Goal: Information Seeking & Learning: Learn about a topic

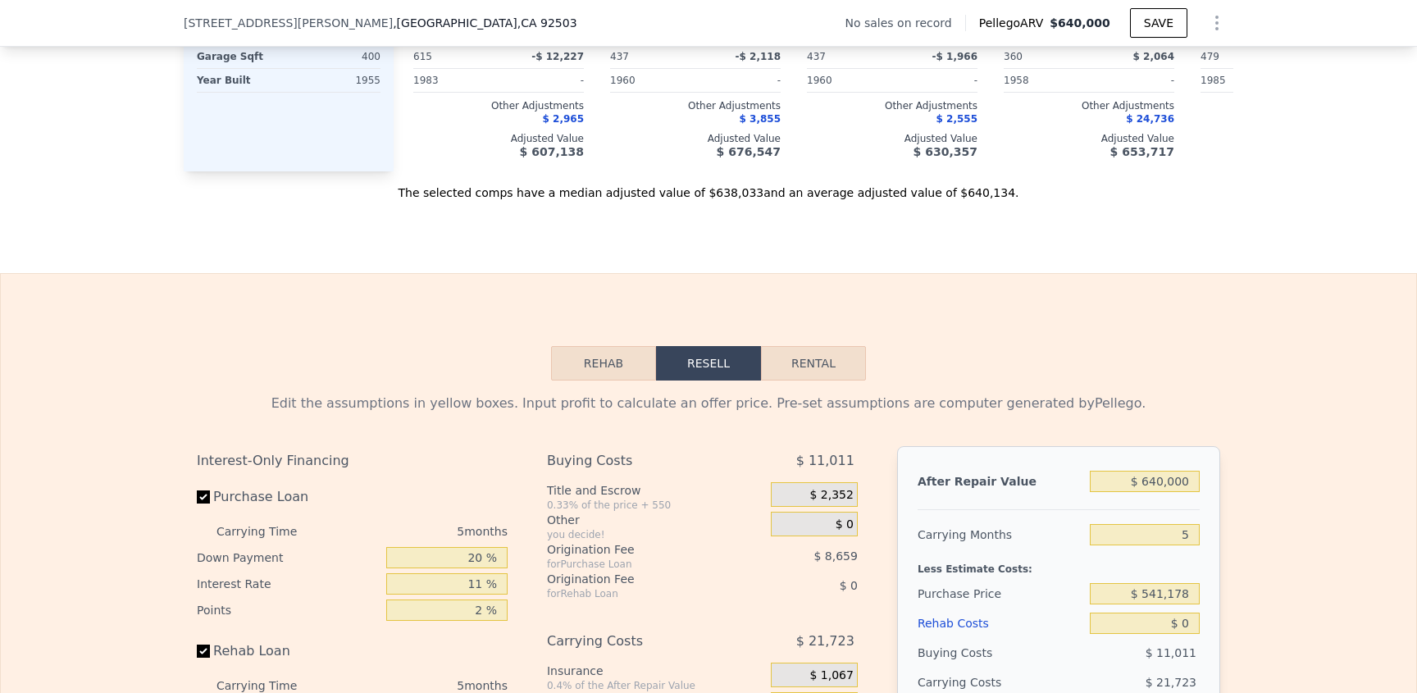
scroll to position [2312, 0]
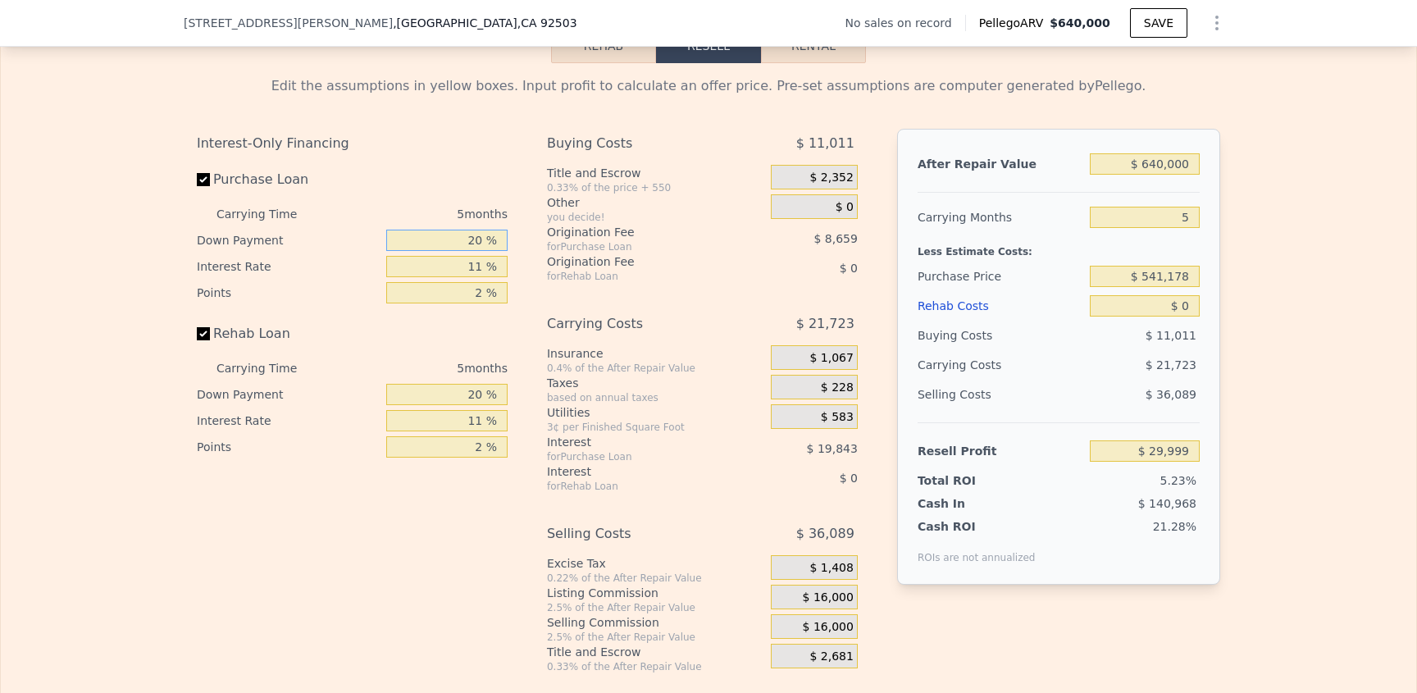
click at [453, 274] on div "Carrying Time 5 months Down Payment 20 % Interest Rate 11 % Points 2 %" at bounding box center [352, 253] width 311 height 105
click at [444, 251] on input "20 %" at bounding box center [446, 240] width 121 height 21
drag, startPoint x: 438, startPoint y: 273, endPoint x: 555, endPoint y: 273, distance: 117.3
click at [555, 273] on div "Interest-Only Financing Purchase Loan Carrying Time 5 months Down Payment 20 % …" at bounding box center [708, 401] width 1023 height 545
drag, startPoint x: 458, startPoint y: 268, endPoint x: 530, endPoint y: 265, distance: 71.4
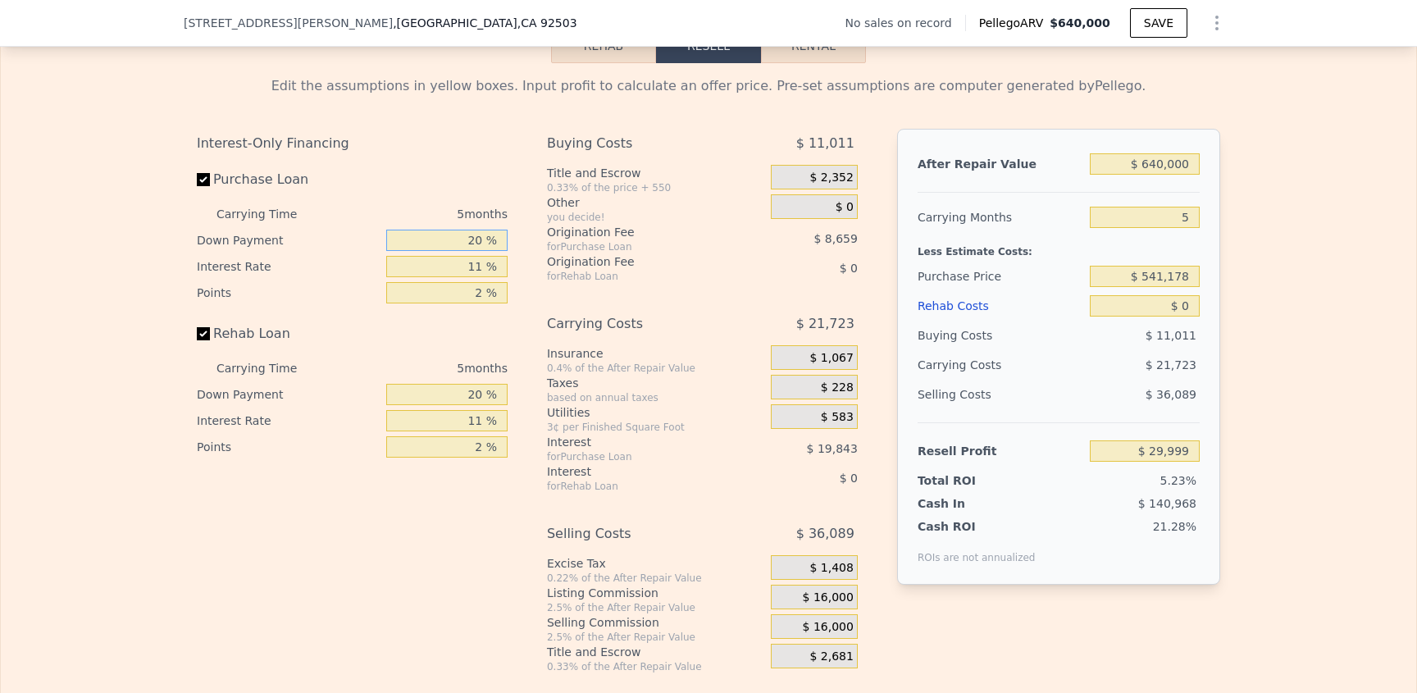
click at [530, 265] on div "Interest-Only Financing Purchase Loan Carrying Time 5 months Down Payment 20 % …" at bounding box center [708, 401] width 1023 height 545
type input "1 %"
type input "$ 23,233"
type input "10 %"
type input "$ 26,437"
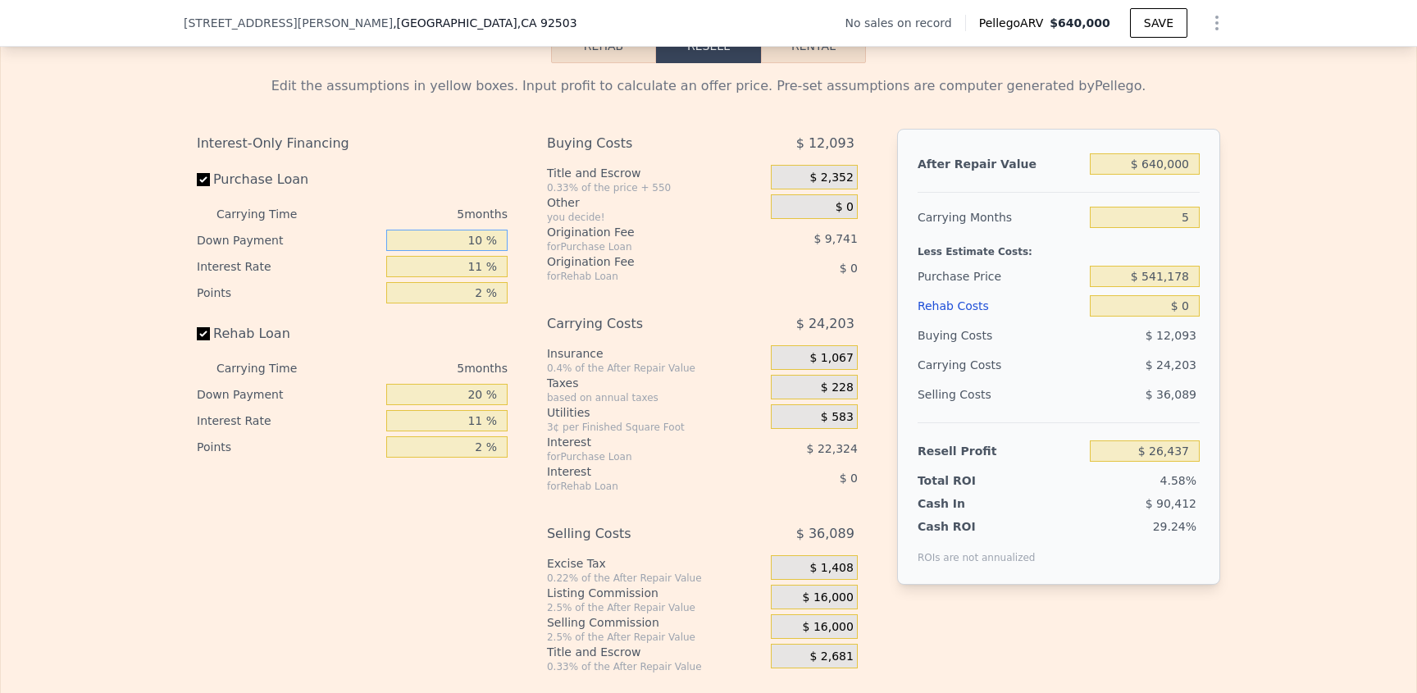
type input "10 %"
drag, startPoint x: 472, startPoint y: 336, endPoint x: 463, endPoint y: 389, distance: 53.4
click at [473, 337] on div "Interest-Only Financing Purchase Loan Carrying Time 5 months Down Payment 10 % …" at bounding box center [352, 294] width 311 height 331
drag, startPoint x: 461, startPoint y: 390, endPoint x: 422, endPoint y: 407, distance: 41.9
click at [459, 381] on div "5 months" at bounding box center [419, 368] width 178 height 26
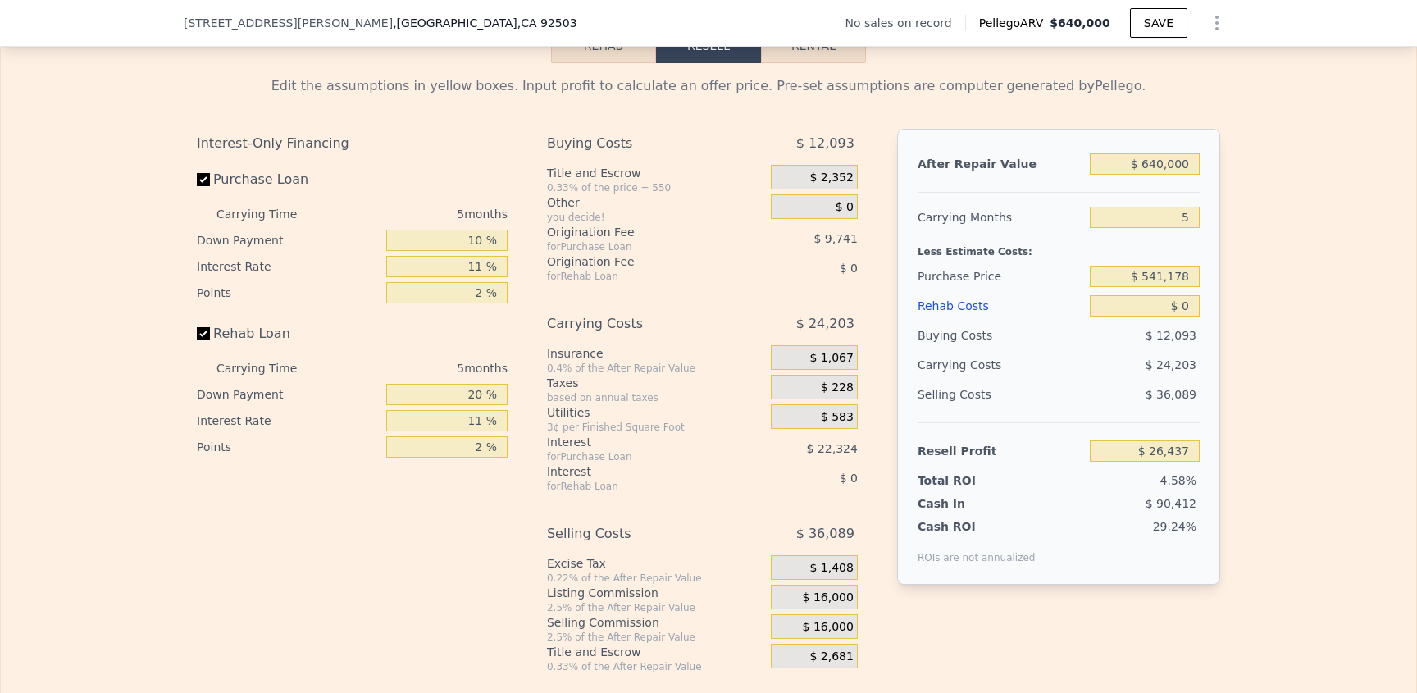
click at [422, 407] on div "20 %" at bounding box center [446, 394] width 121 height 26
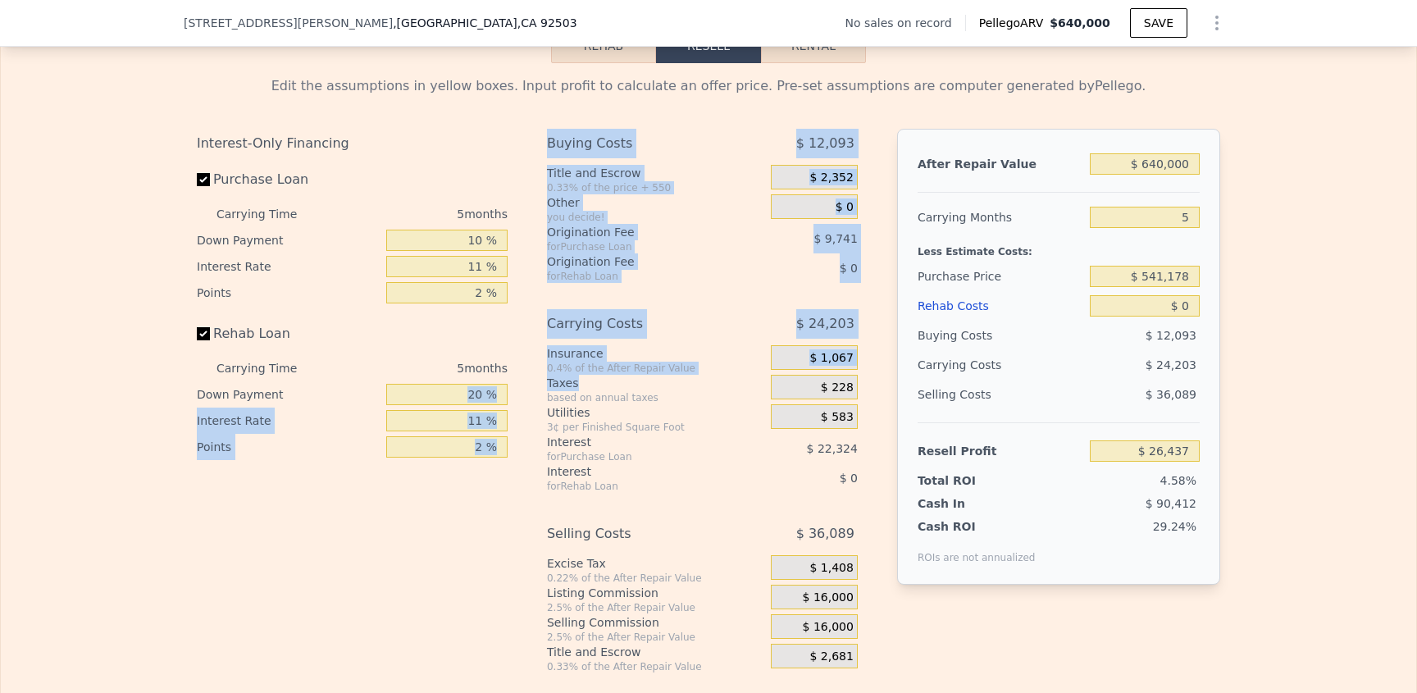
drag, startPoint x: 430, startPoint y: 408, endPoint x: 526, endPoint y: 413, distance: 96.1
click at [536, 410] on div "Interest-Only Financing Purchase Loan Carrying Time 5 months Down Payment 10 % …" at bounding box center [708, 401] width 1023 height 545
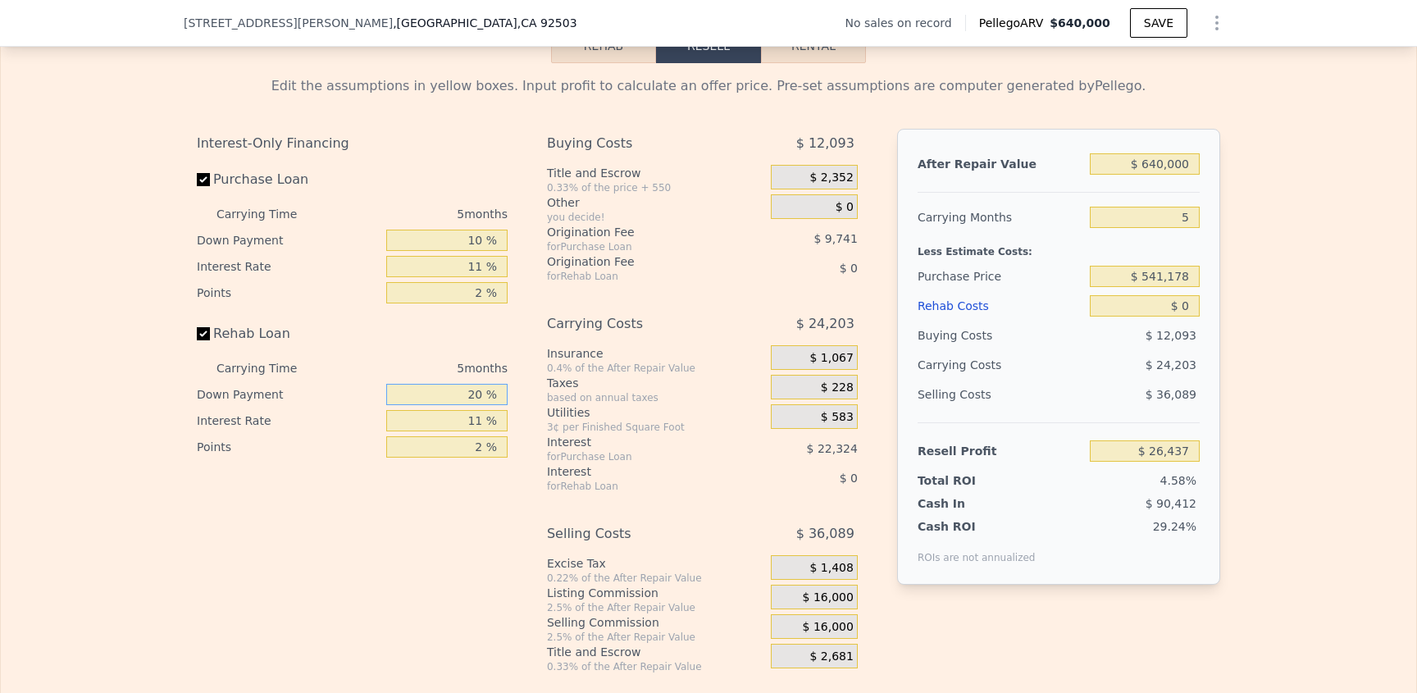
click at [446, 405] on input "20 %" at bounding box center [446, 394] width 121 height 21
drag, startPoint x: 443, startPoint y: 413, endPoint x: 542, endPoint y: 415, distance: 99.2
click at [541, 416] on div "Interest-Only Financing Purchase Loan Carrying Time 5 months Down Payment 10 % …" at bounding box center [708, 401] width 1023 height 545
type input "10 %"
drag, startPoint x: 463, startPoint y: 285, endPoint x: 527, endPoint y: 285, distance: 64.8
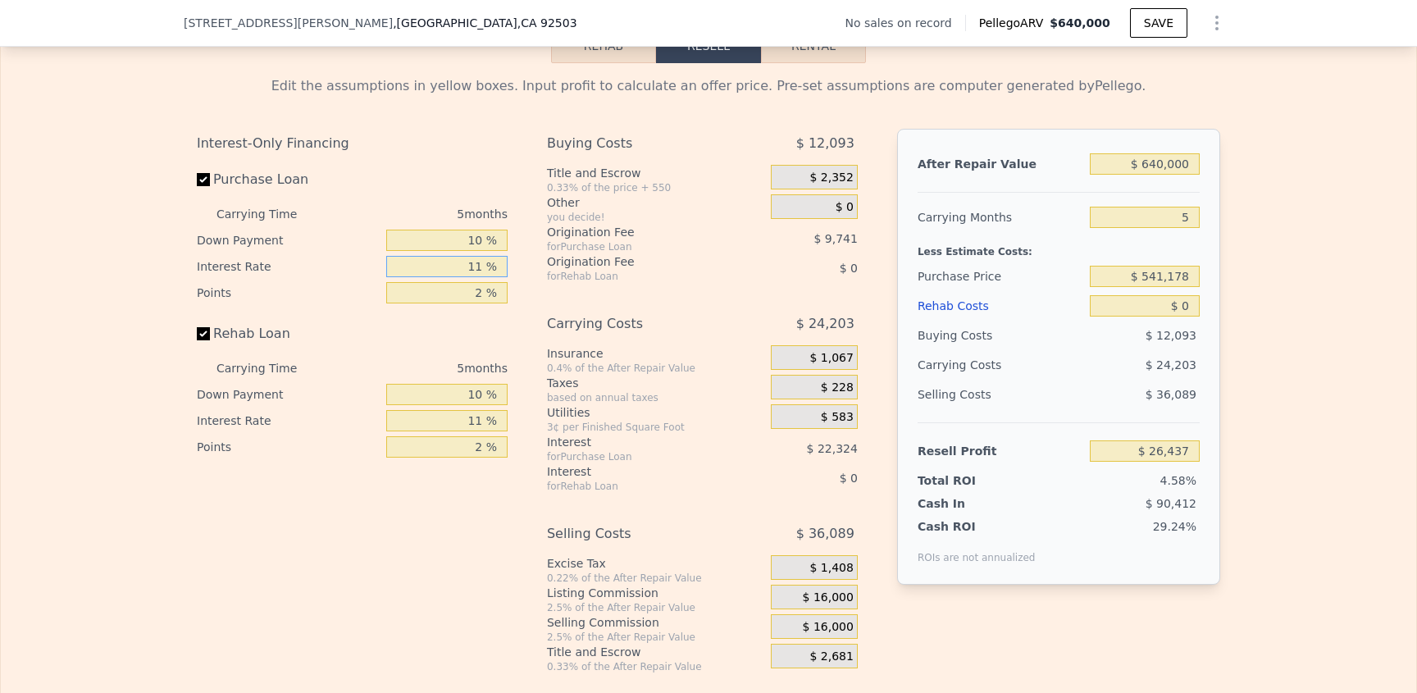
click at [527, 285] on div "Interest-Only Financing Purchase Loan Carrying Time 5 months Down Payment 10 % …" at bounding box center [708, 401] width 1023 height 545
type input "1 %"
type input "$ 46,732"
type input "10 %"
type input "$ 28,467"
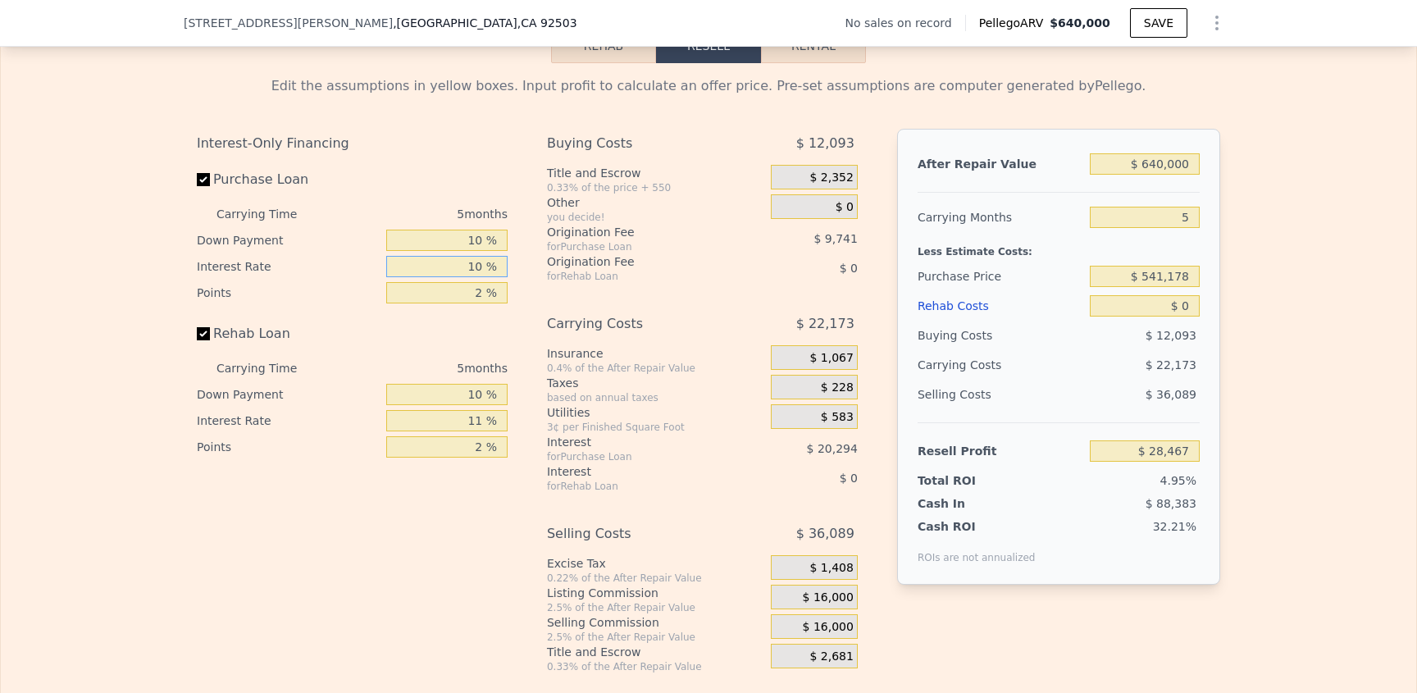
type input "10 %"
drag, startPoint x: 447, startPoint y: 443, endPoint x: 508, endPoint y: 441, distance: 60.7
click at [508, 441] on div "Interest-Only Financing Purchase Loan Carrying Time 5 months Down Payment 10 % …" at bounding box center [359, 401] width 324 height 545
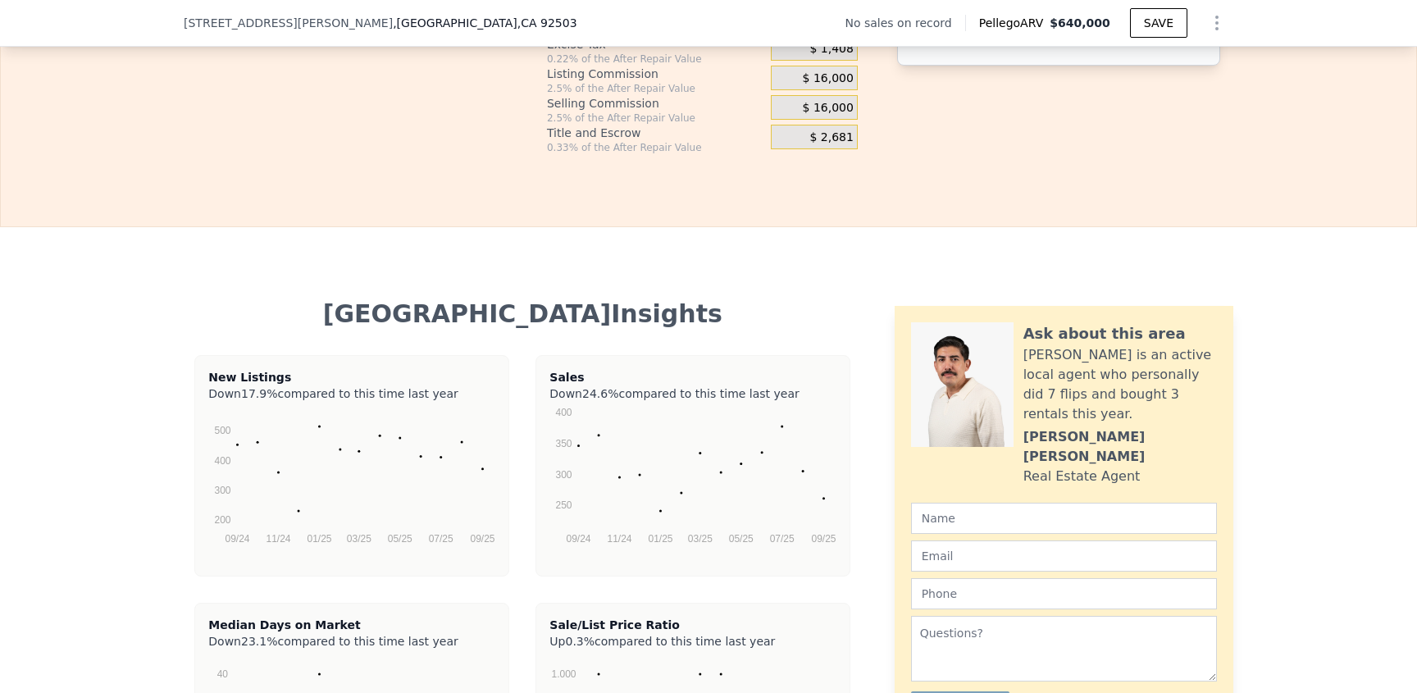
scroll to position [2492, 0]
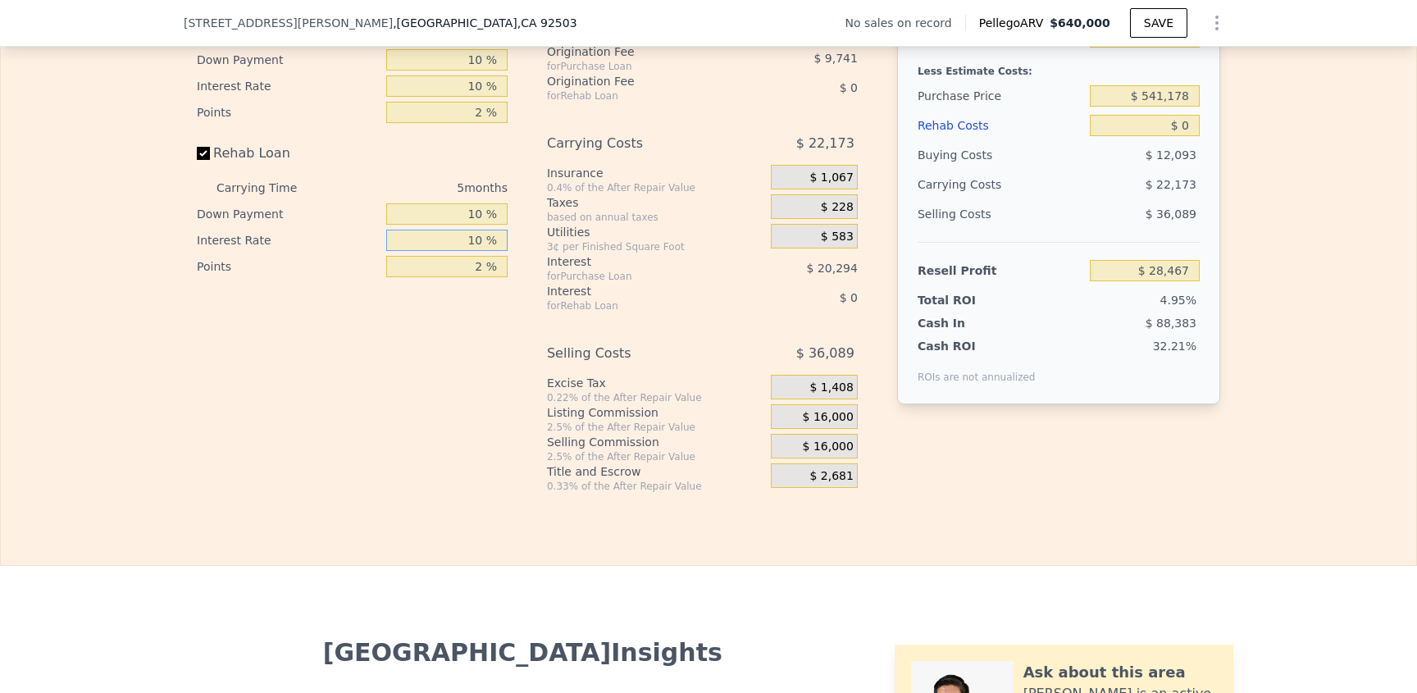
type input "10 %"
click at [821, 425] on span "$ 16,000" at bounding box center [828, 417] width 51 height 15
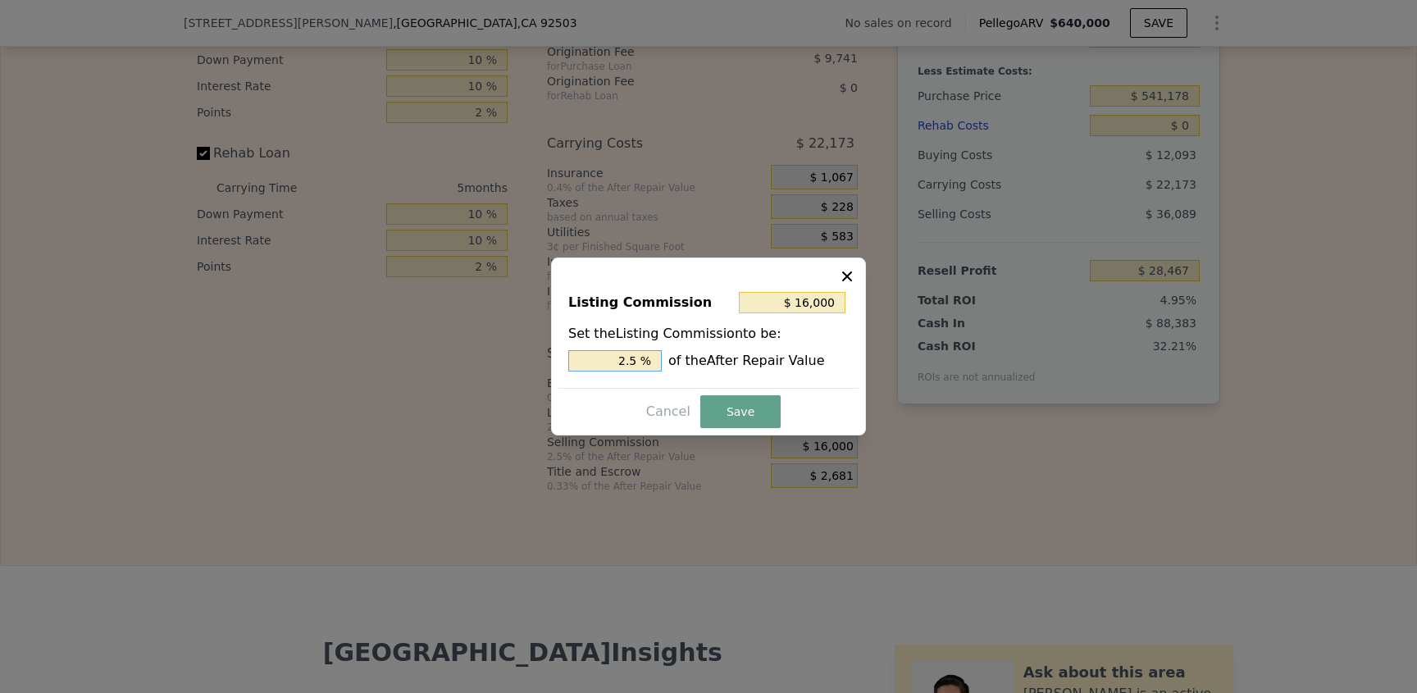
drag, startPoint x: 606, startPoint y: 363, endPoint x: 727, endPoint y: 361, distance: 121.4
click at [727, 361] on div "2.5 % of the After Repair Value" at bounding box center [708, 360] width 280 height 21
type input "$ 0"
type input "0 %"
drag, startPoint x: 749, startPoint y: 403, endPoint x: 742, endPoint y: 413, distance: 11.8
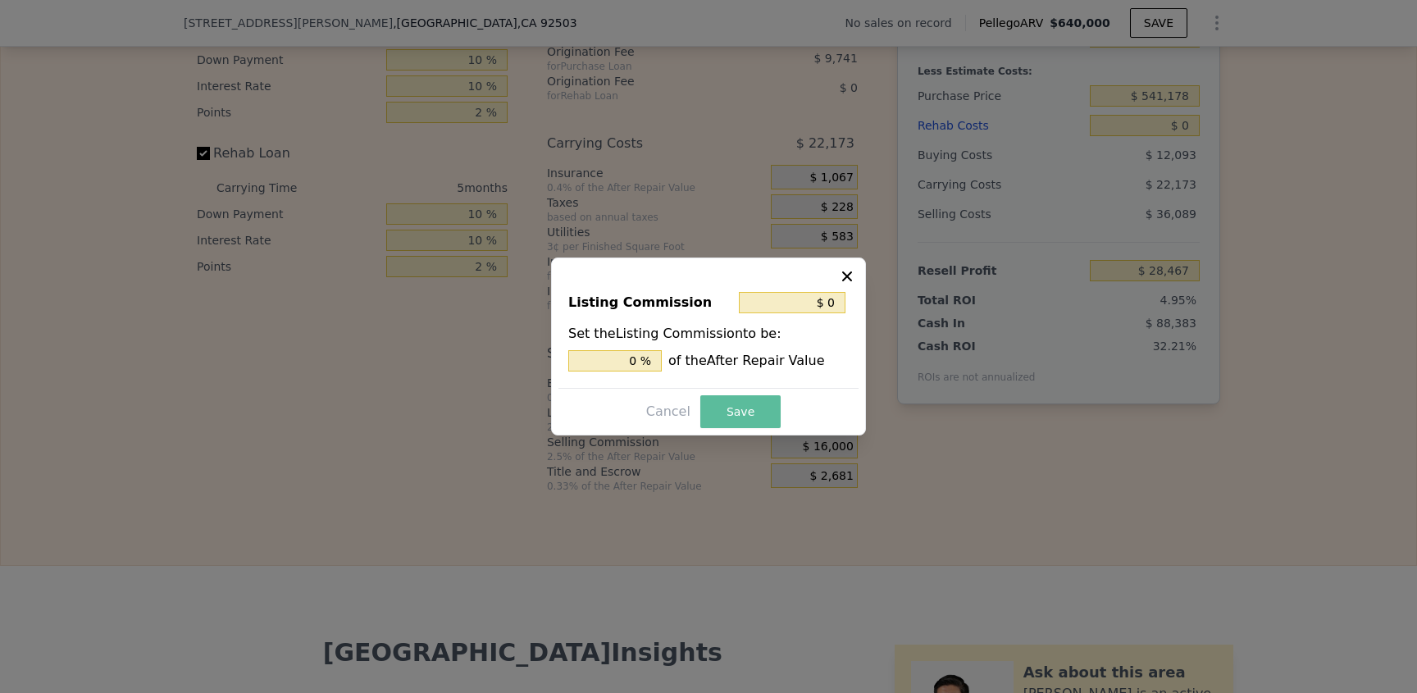
click at [749, 403] on button "Save" at bounding box center [740, 411] width 80 height 33
type input "$ 44,467"
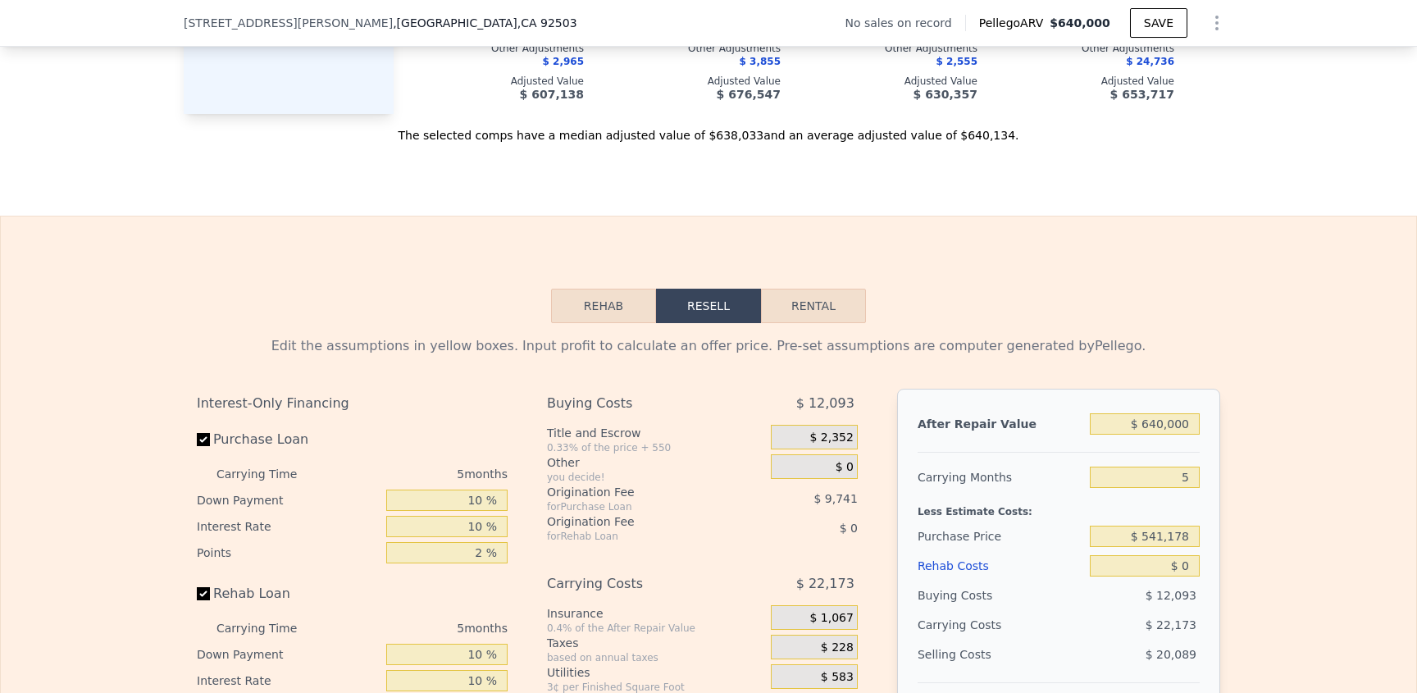
scroll to position [2222, 0]
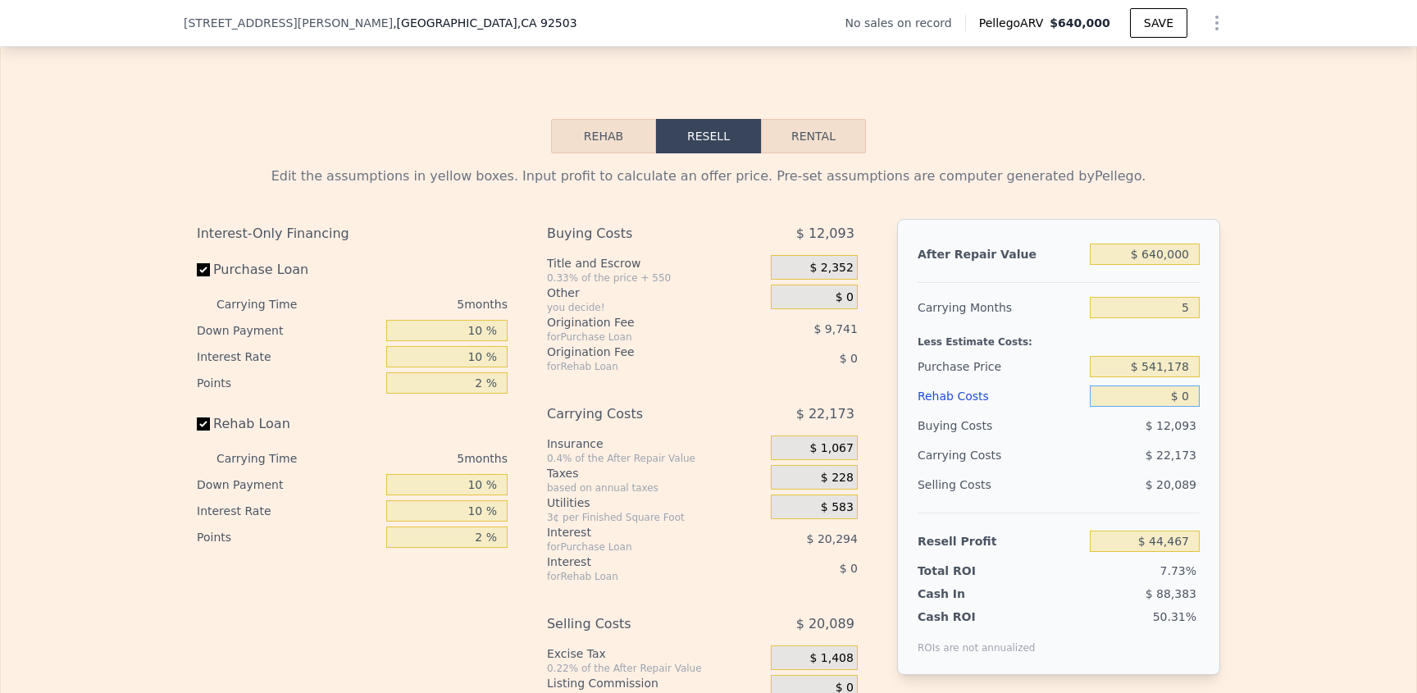
click at [1134, 407] on input "$ 0" at bounding box center [1145, 395] width 110 height 21
drag, startPoint x: 1119, startPoint y: 422, endPoint x: 1193, endPoint y: 417, distance: 74.8
click at [1196, 417] on div "After Repair Value $ 640,000 Carrying Months 5 Less Estimate Costs: Purchase Pr…" at bounding box center [1058, 447] width 323 height 456
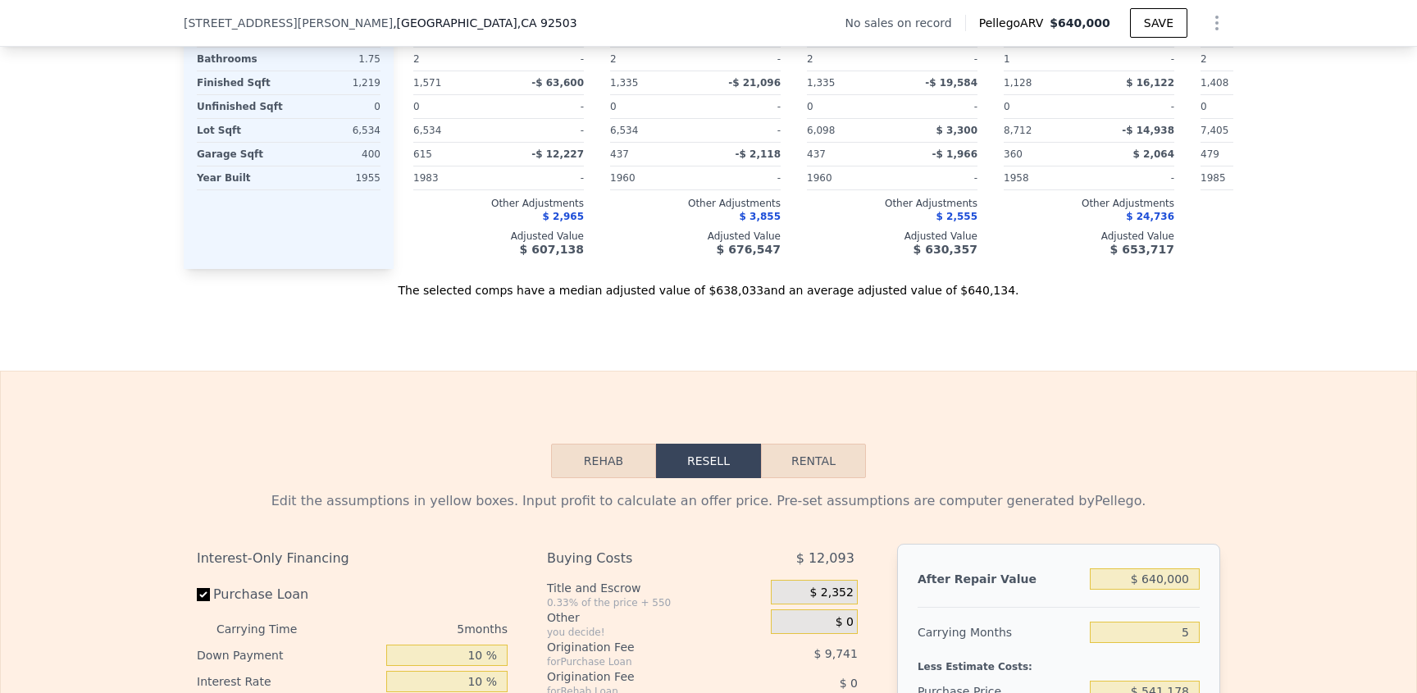
scroll to position [1894, 0]
click at [607, 481] on button "Rehab" at bounding box center [603, 463] width 105 height 34
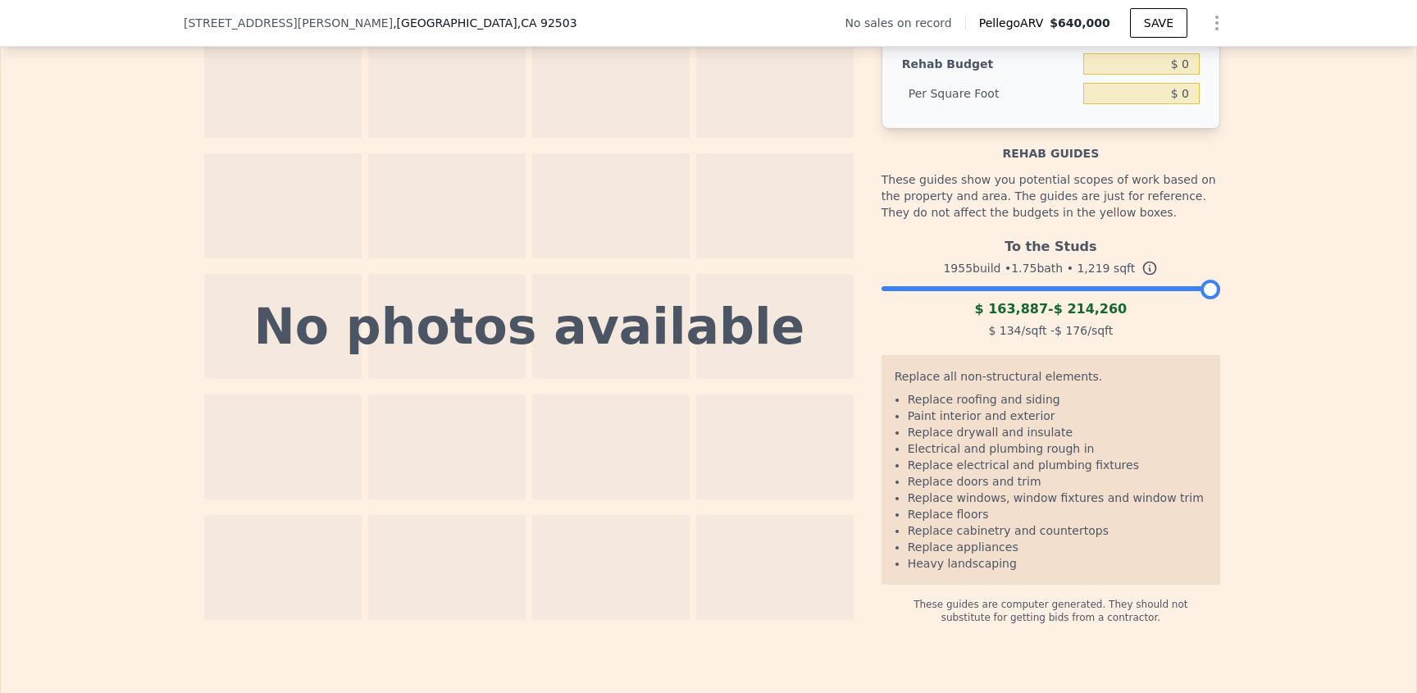
scroll to position [2403, 0]
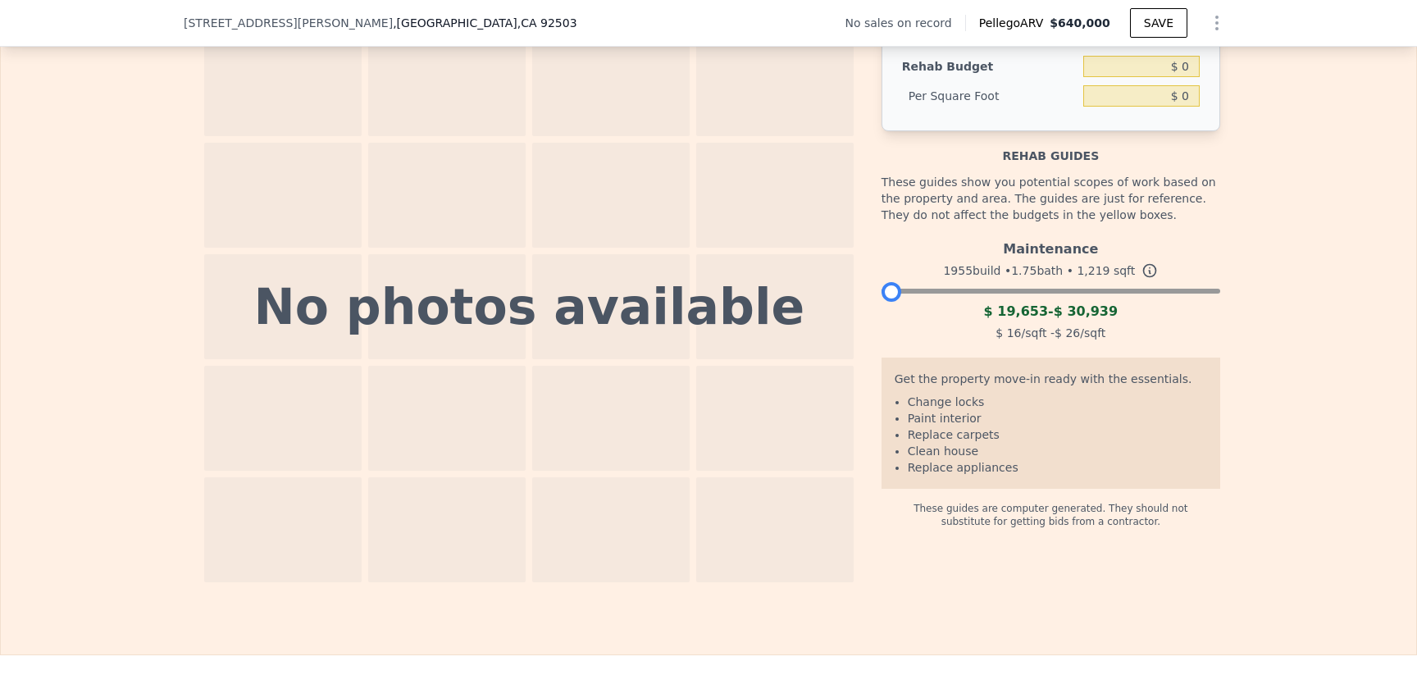
drag, startPoint x: 1199, startPoint y: 315, endPoint x: 856, endPoint y: 311, distance: 342.8
click at [856, 311] on div "No photos available Rehab Budget $ 0 Per Square Foot $ 0 Rehab guides These gui…" at bounding box center [708, 306] width 1023 height 551
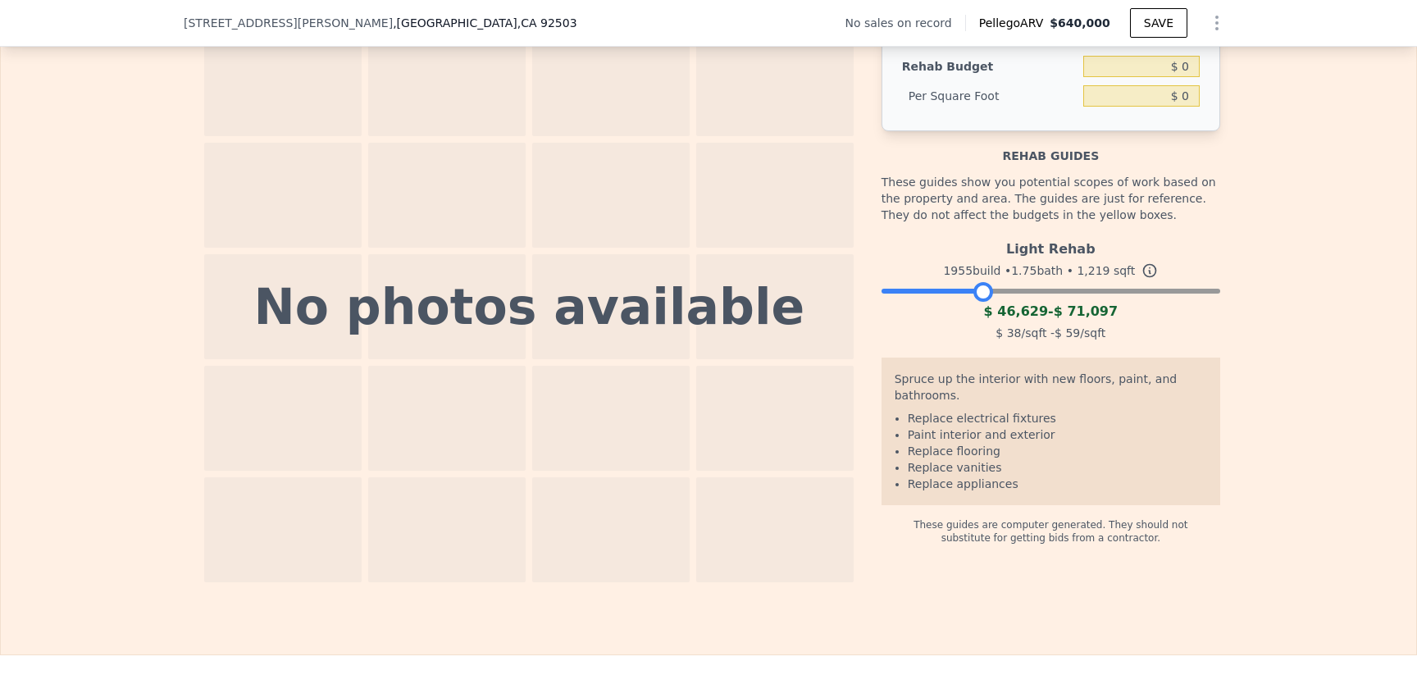
drag, startPoint x: 891, startPoint y: 320, endPoint x: 983, endPoint y: 319, distance: 91.9
click at [983, 302] on div at bounding box center [983, 292] width 20 height 20
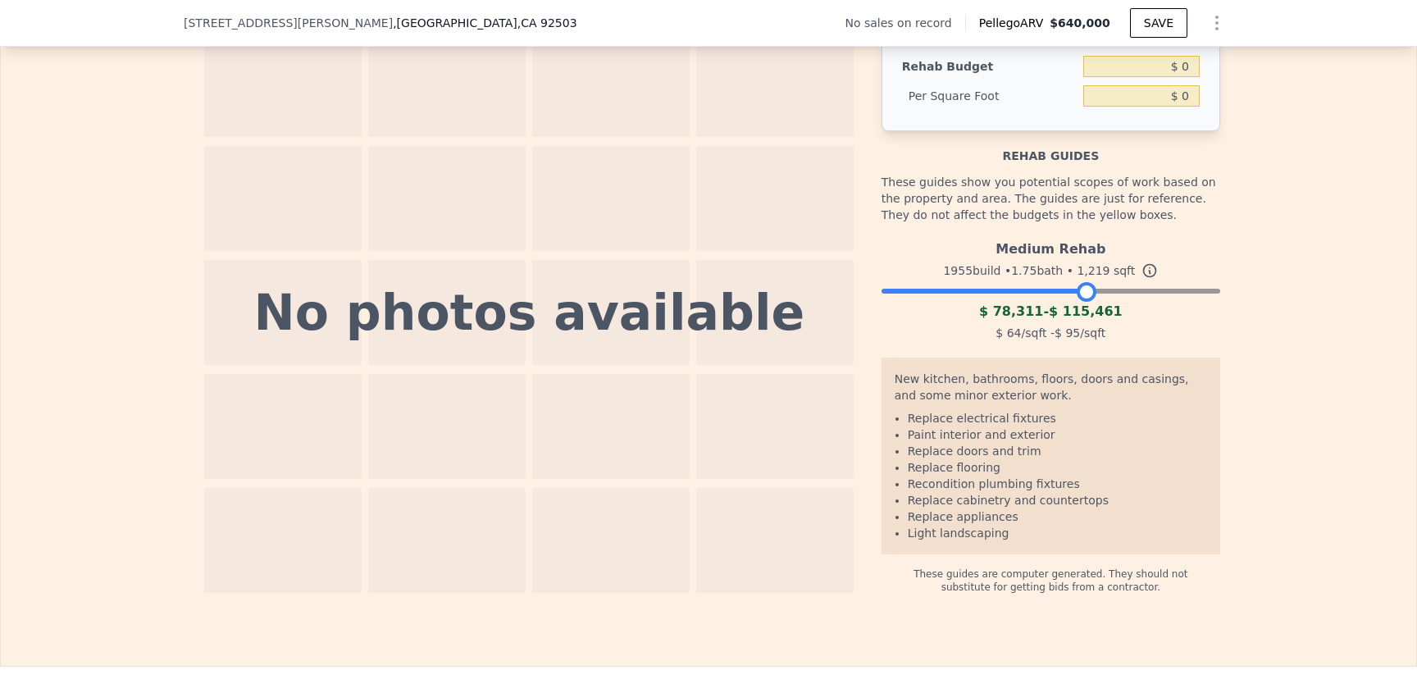
drag, startPoint x: 982, startPoint y: 321, endPoint x: 1088, endPoint y: 313, distance: 106.9
click at [1089, 302] on div at bounding box center [1087, 292] width 20 height 20
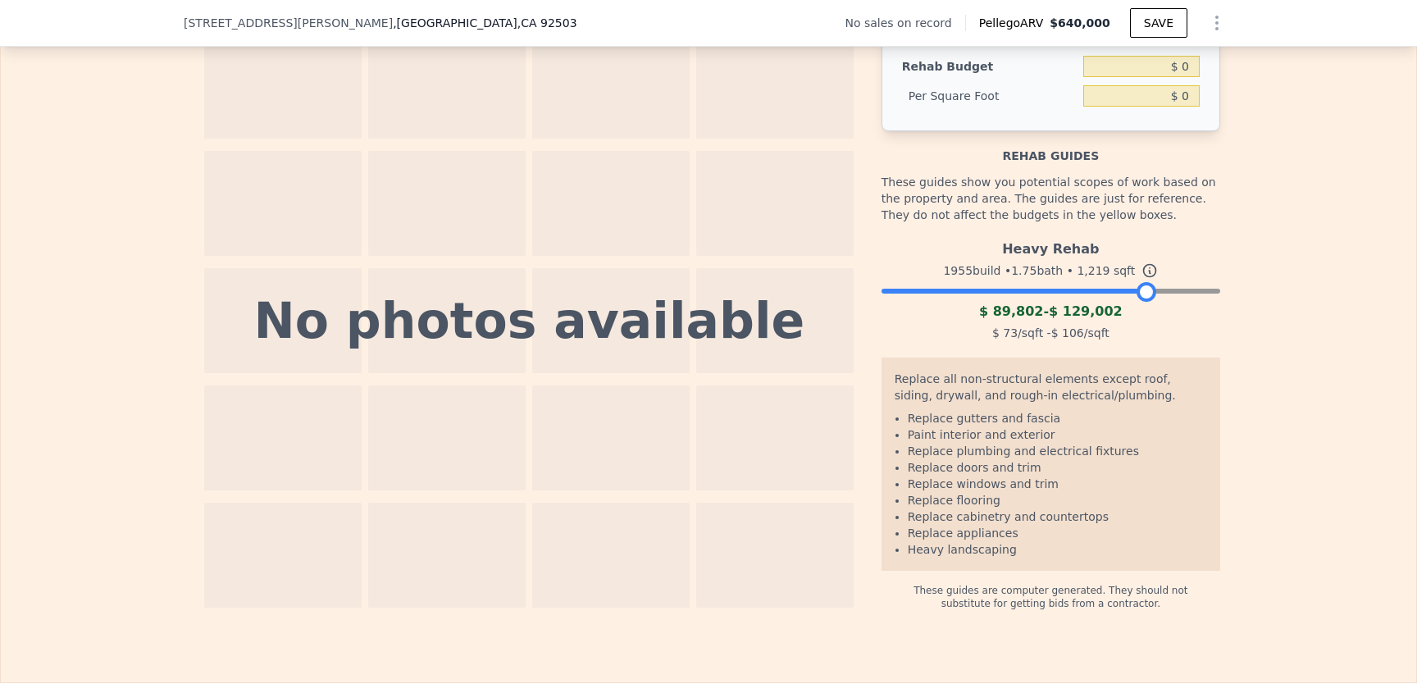
drag, startPoint x: 1087, startPoint y: 313, endPoint x: 1172, endPoint y: 317, distance: 84.5
click at [1156, 302] on div at bounding box center [1147, 292] width 20 height 20
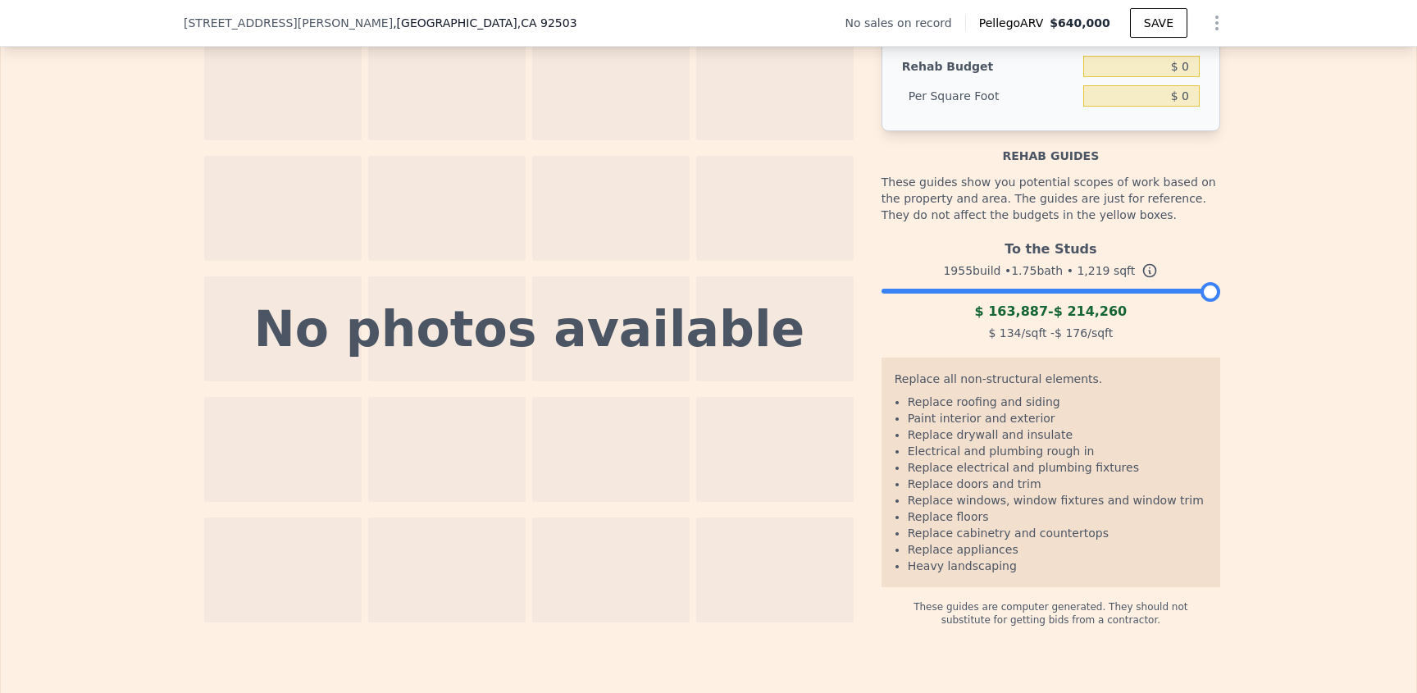
drag, startPoint x: 1147, startPoint y: 315, endPoint x: 1233, endPoint y: 314, distance: 86.1
click at [1233, 314] on div "The budget you enter in the yellow box will be used in the resell calculator. T…" at bounding box center [709, 299] width 1416 height 654
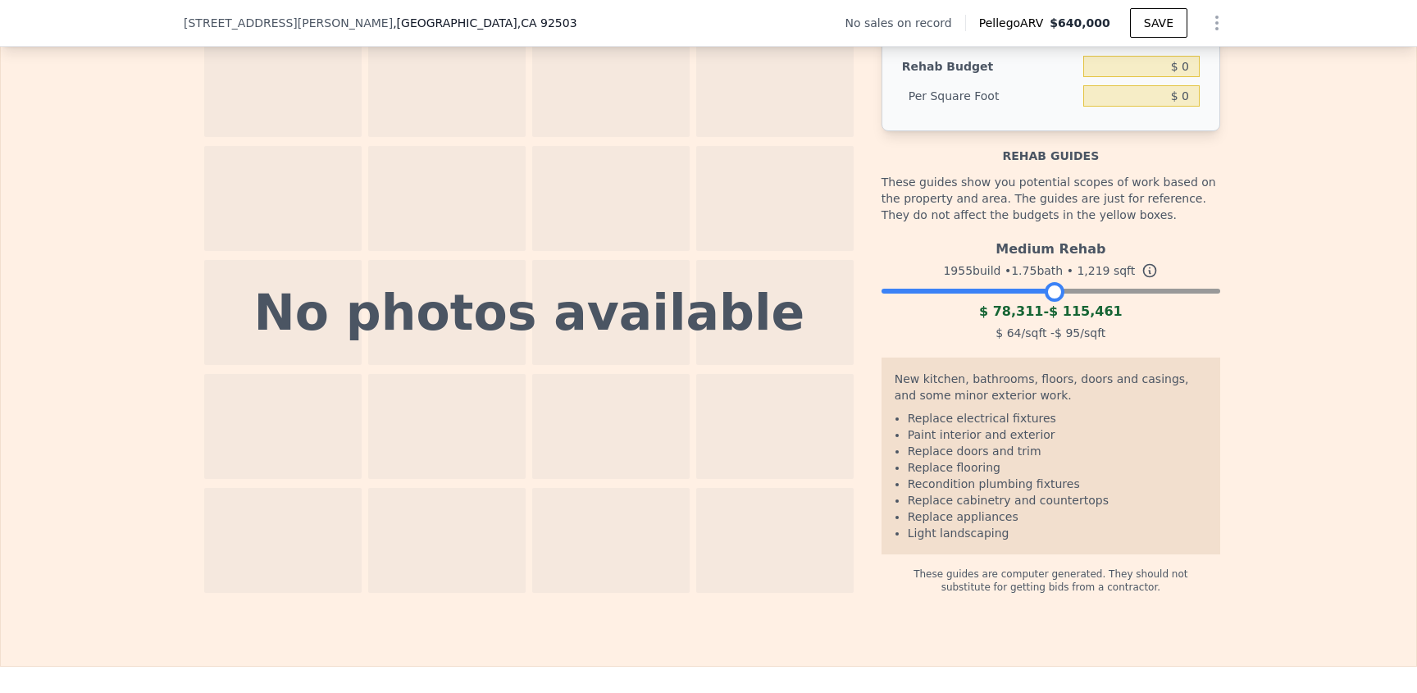
drag, startPoint x: 1210, startPoint y: 315, endPoint x: 1053, endPoint y: 324, distance: 156.9
click at [1053, 302] on div at bounding box center [1055, 292] width 20 height 20
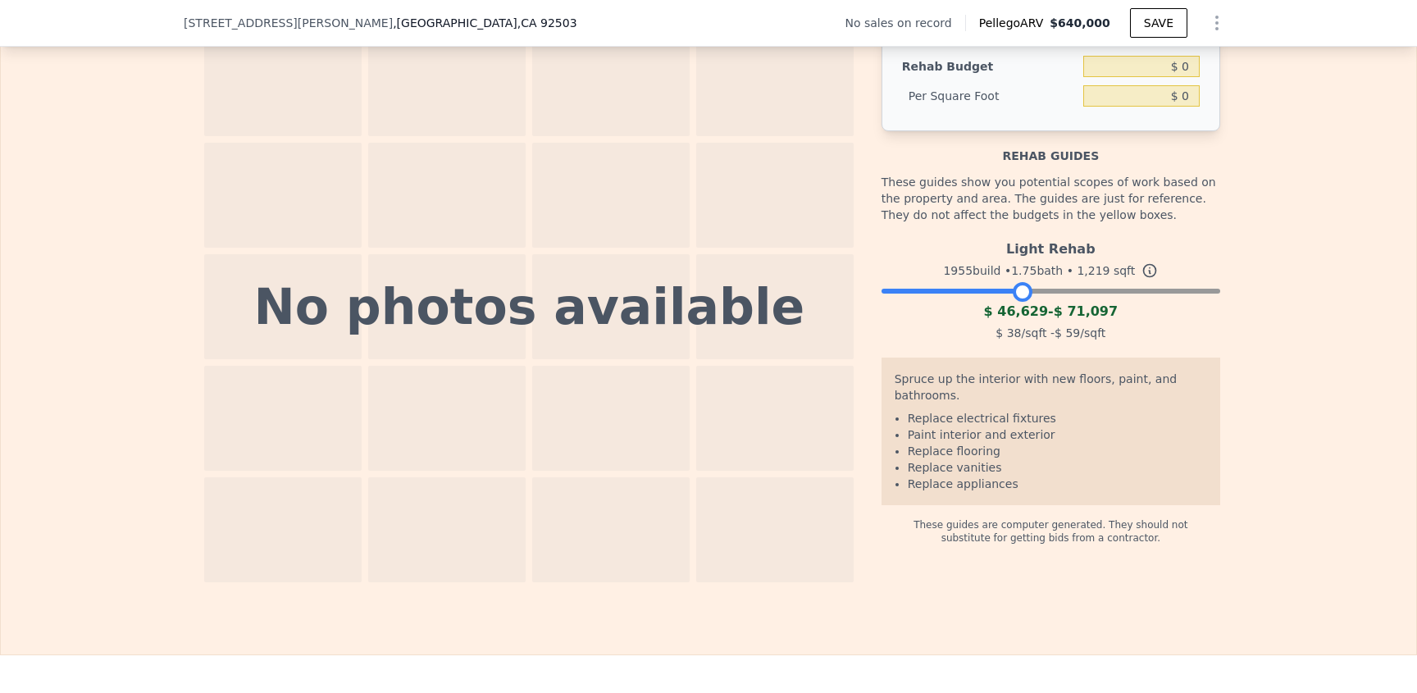
drag, startPoint x: 1048, startPoint y: 322, endPoint x: 1015, endPoint y: 327, distance: 33.2
click at [1015, 327] on div "Light Rehab 1955 build • 1.75 bath • 1,219 sqft $ 46,629 - $ 71,097 $ 38 /sqft …" at bounding box center [1051, 289] width 339 height 112
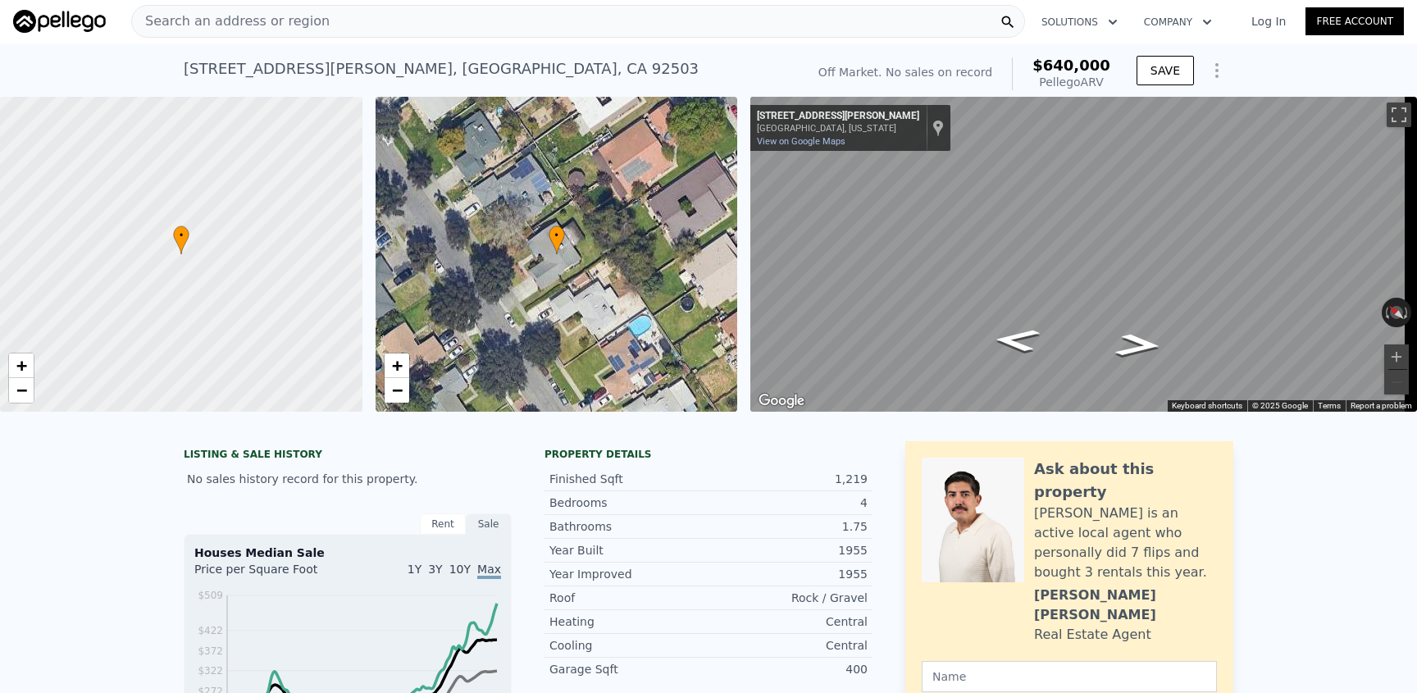
scroll to position [0, 0]
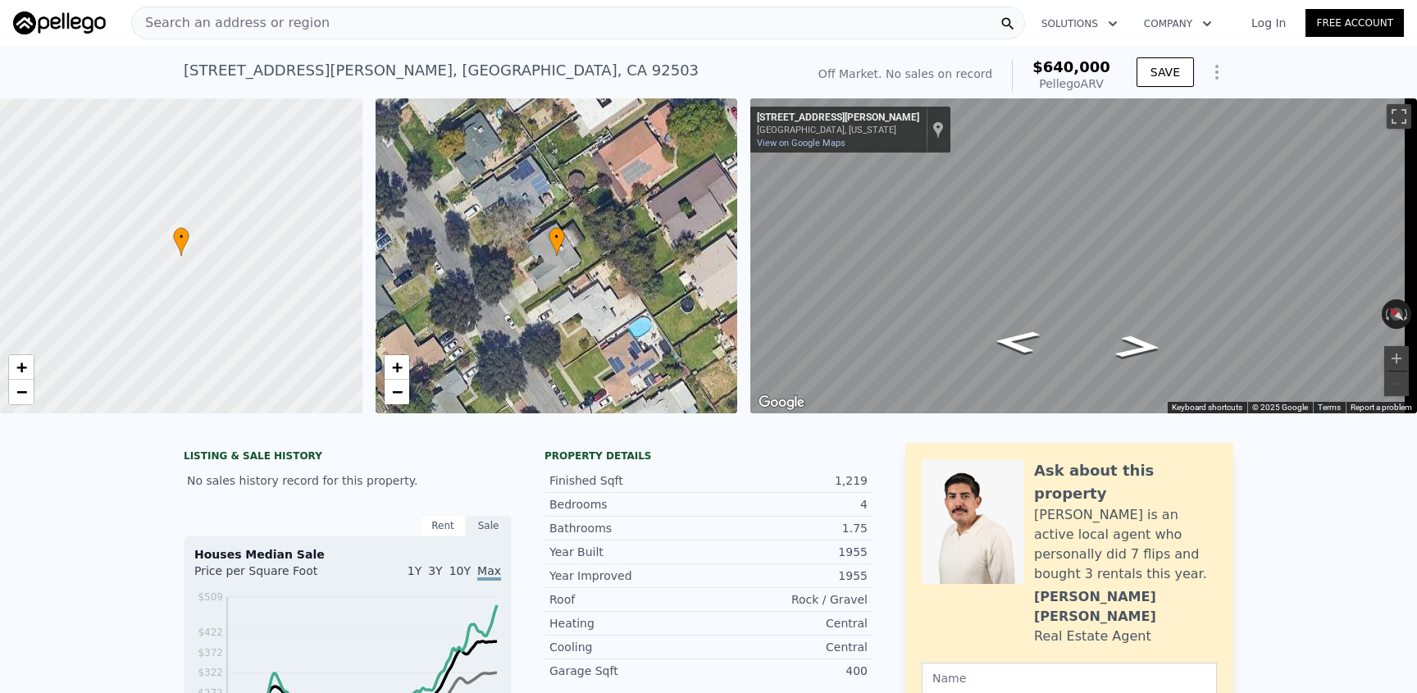
drag, startPoint x: 864, startPoint y: 552, endPoint x: 861, endPoint y: 542, distance: 10.1
click at [862, 545] on div "Finished Sqft 1,219 Bedrooms 4 Bathrooms 1.75 Year Built 1955" at bounding box center [709, 516] width 328 height 94
drag, startPoint x: 861, startPoint y: 542, endPoint x: 818, endPoint y: 542, distance: 43.5
click at [818, 536] on div "1.75" at bounding box center [788, 528] width 159 height 16
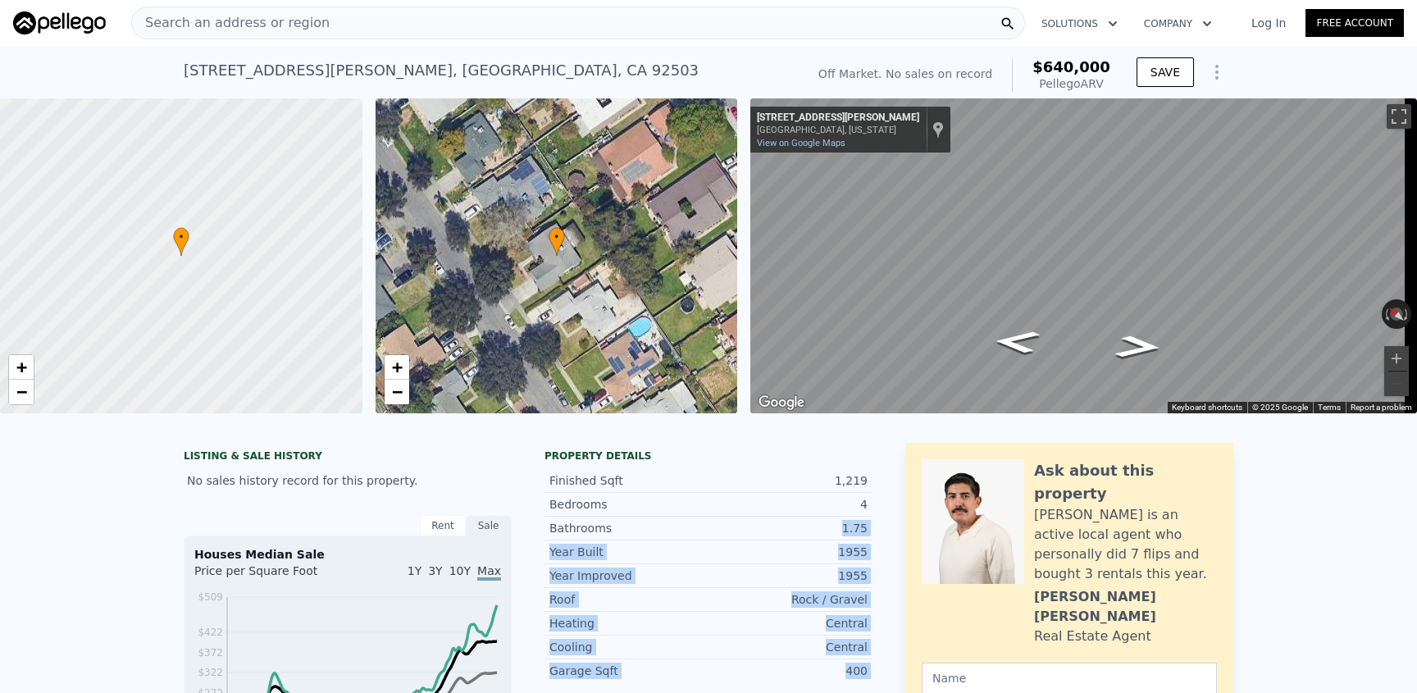
drag, startPoint x: 818, startPoint y: 542, endPoint x: 900, endPoint y: 540, distance: 82.0
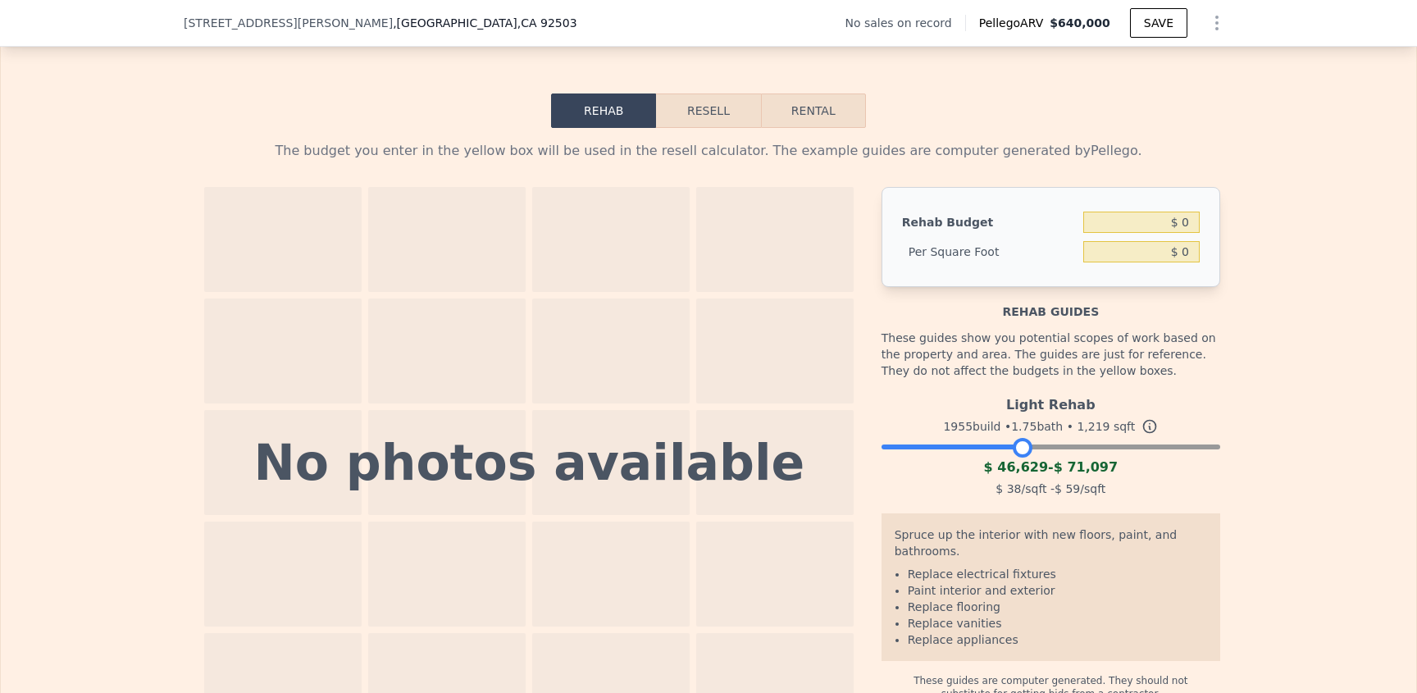
scroll to position [2065, 0]
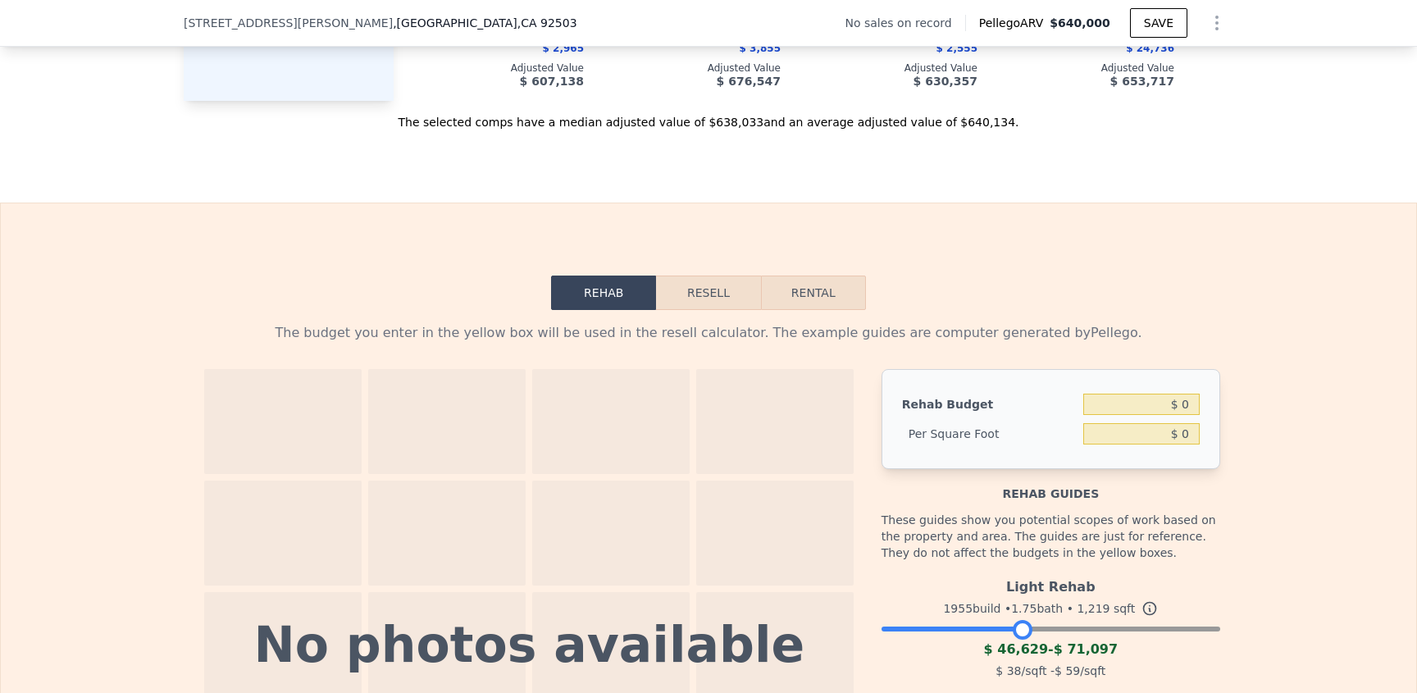
click at [699, 310] on button "Resell" at bounding box center [708, 293] width 104 height 34
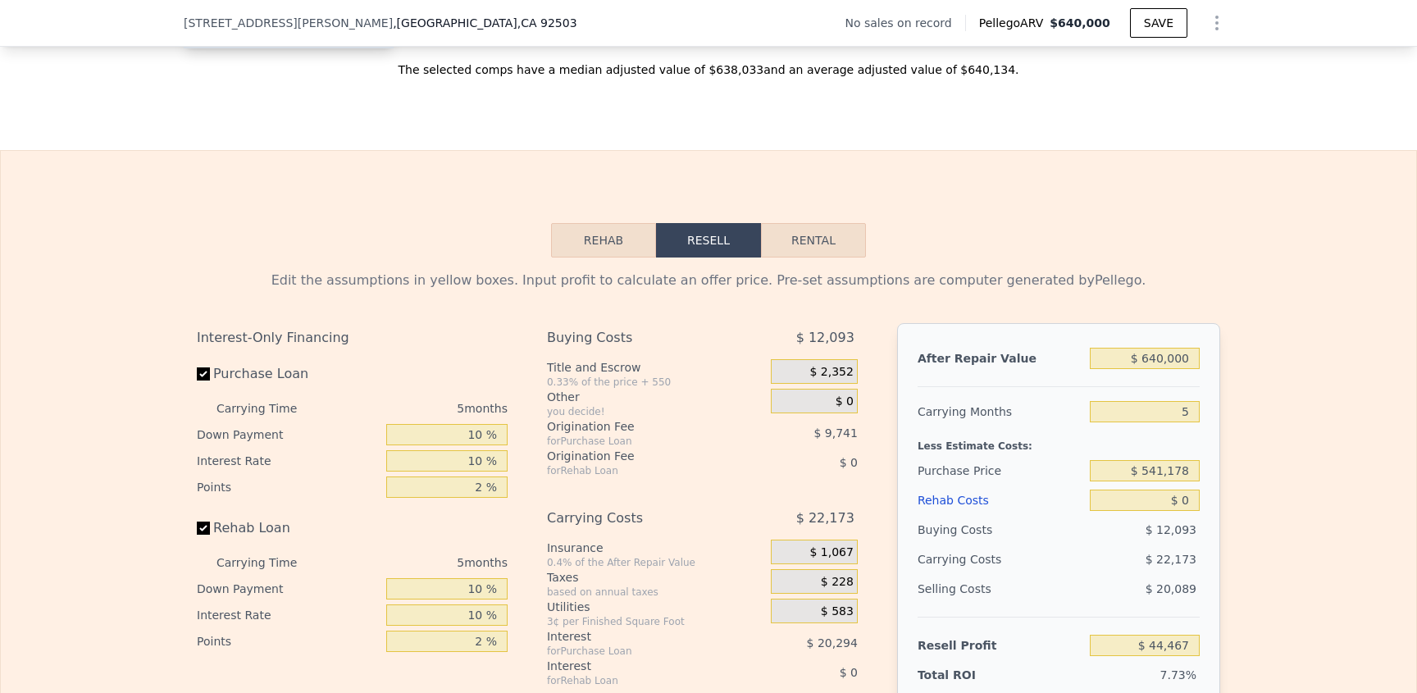
scroll to position [2207, 0]
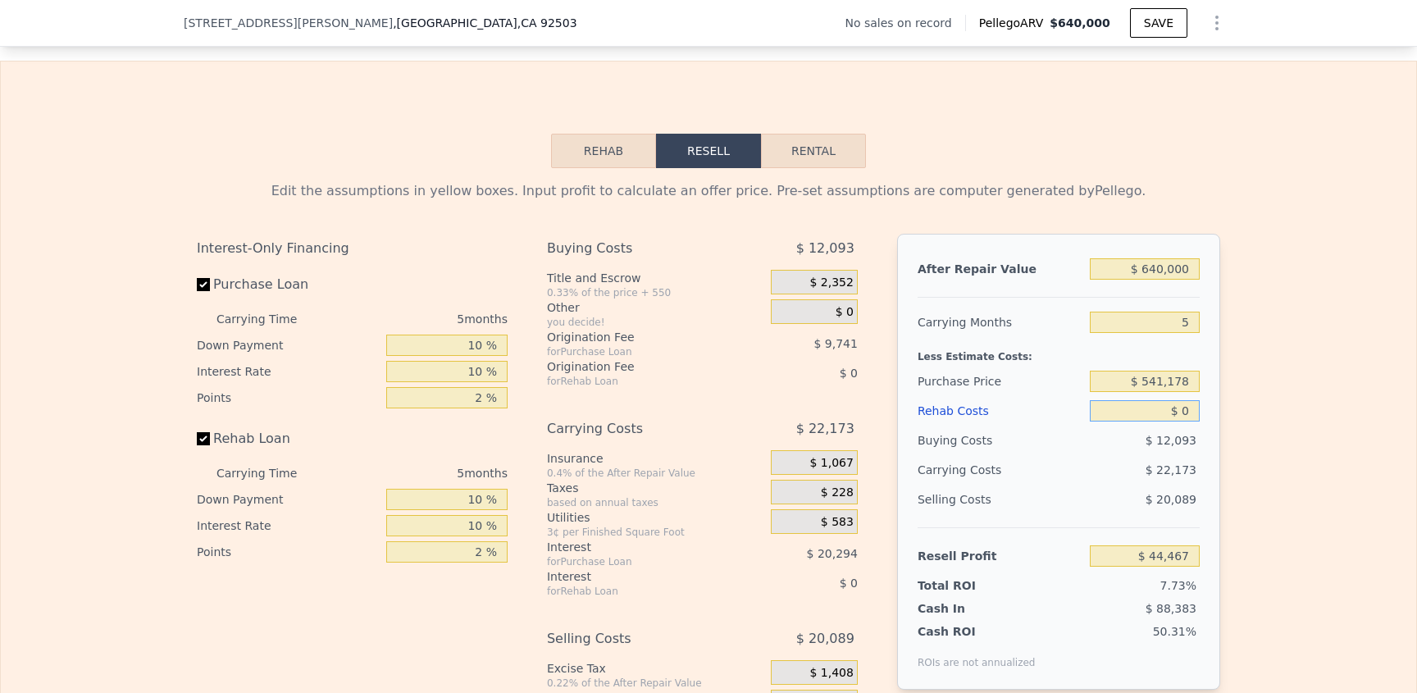
drag, startPoint x: 1124, startPoint y: 431, endPoint x: 1266, endPoint y: 427, distance: 141.9
click at [1266, 427] on div "Edit the assumptions in yellow boxes. Input profit to calculate an offer price.…" at bounding box center [709, 473] width 1416 height 610
type input "$ 70"
type input "$ 44,391"
type input "$ 700"
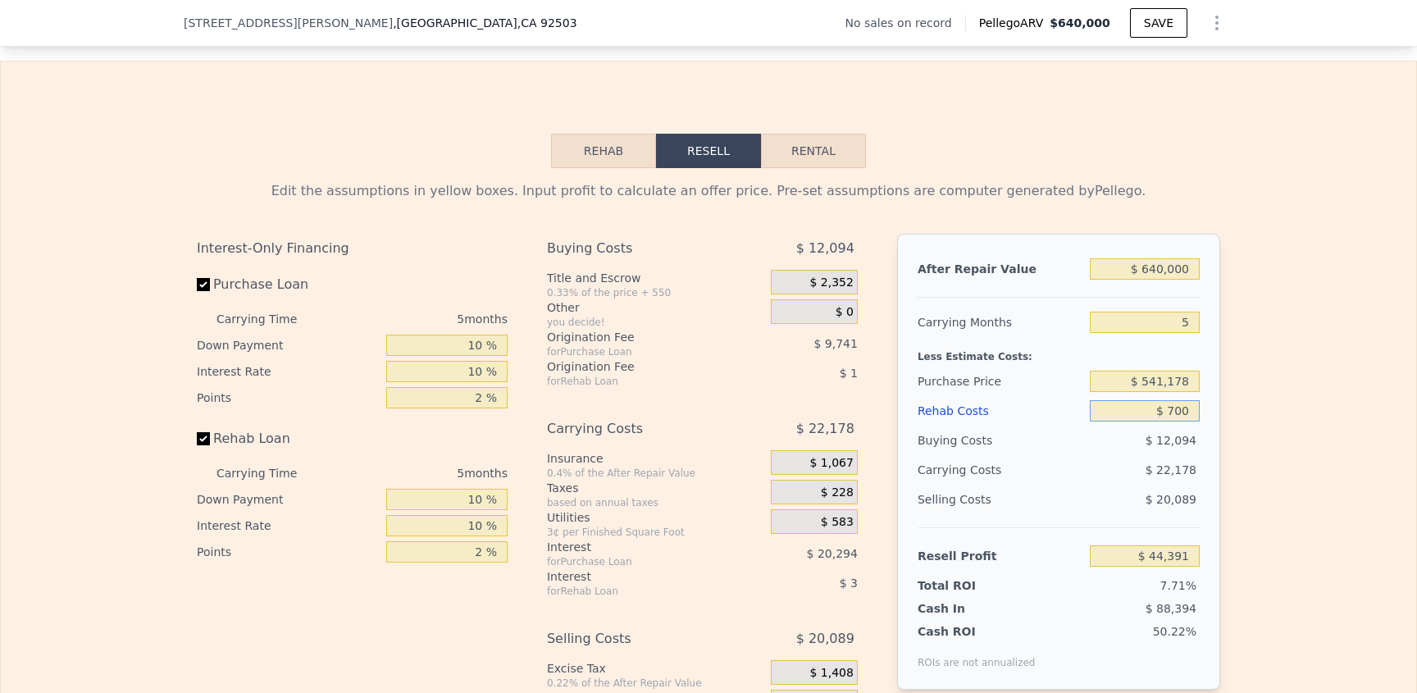
type input "$ 43,729"
type input "$ 7,000"
type input "$ 37,076"
type input "$ 70,000"
type input "-$ 29,418"
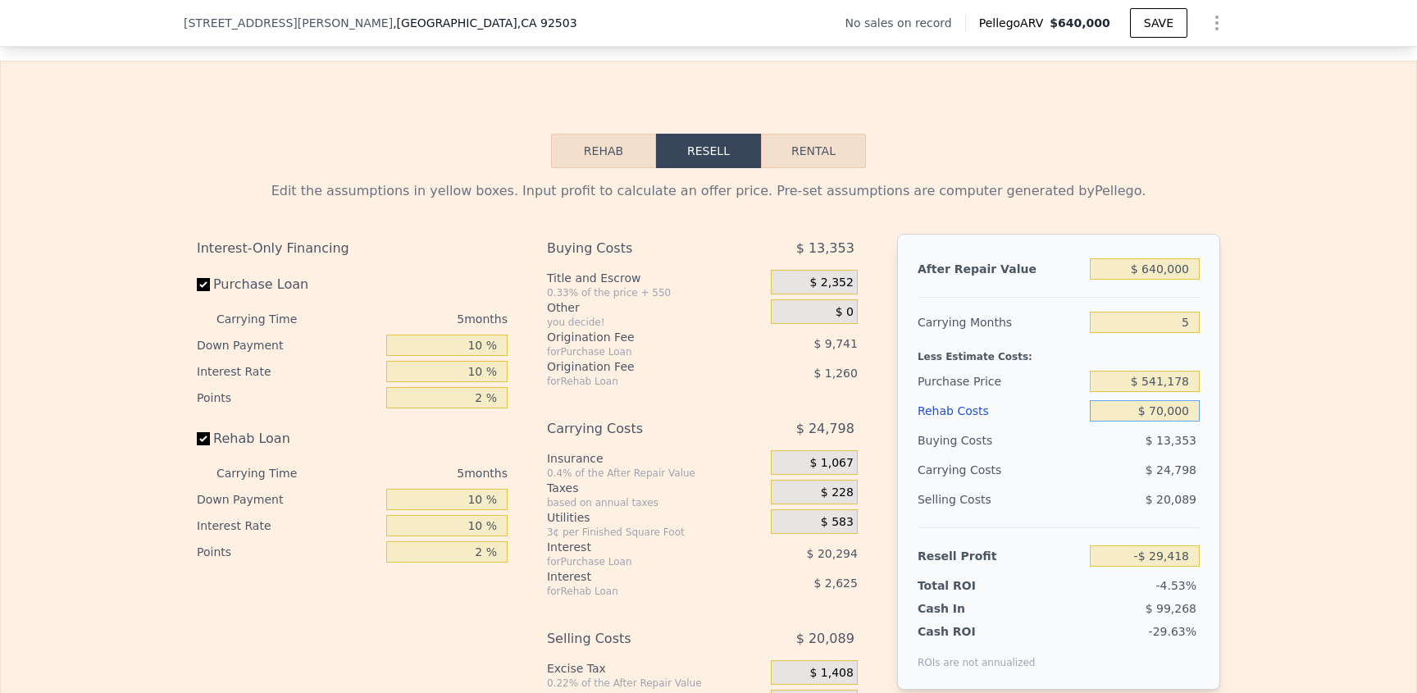
type input "$ 70,000"
click at [1309, 396] on div "Edit the assumptions in yellow boxes. Input profit to calculate an offer price.…" at bounding box center [709, 473] width 1416 height 610
drag, startPoint x: 1309, startPoint y: 396, endPoint x: 1285, endPoint y: 408, distance: 26.4
click at [1308, 396] on div "Edit the assumptions in yellow boxes. Input profit to calculate an offer price.…" at bounding box center [709, 473] width 1416 height 610
click at [1201, 435] on div "After Repair Value $ 640,000 Carrying Months 5 Less Estimate Costs: Purchase Pr…" at bounding box center [1058, 462] width 323 height 456
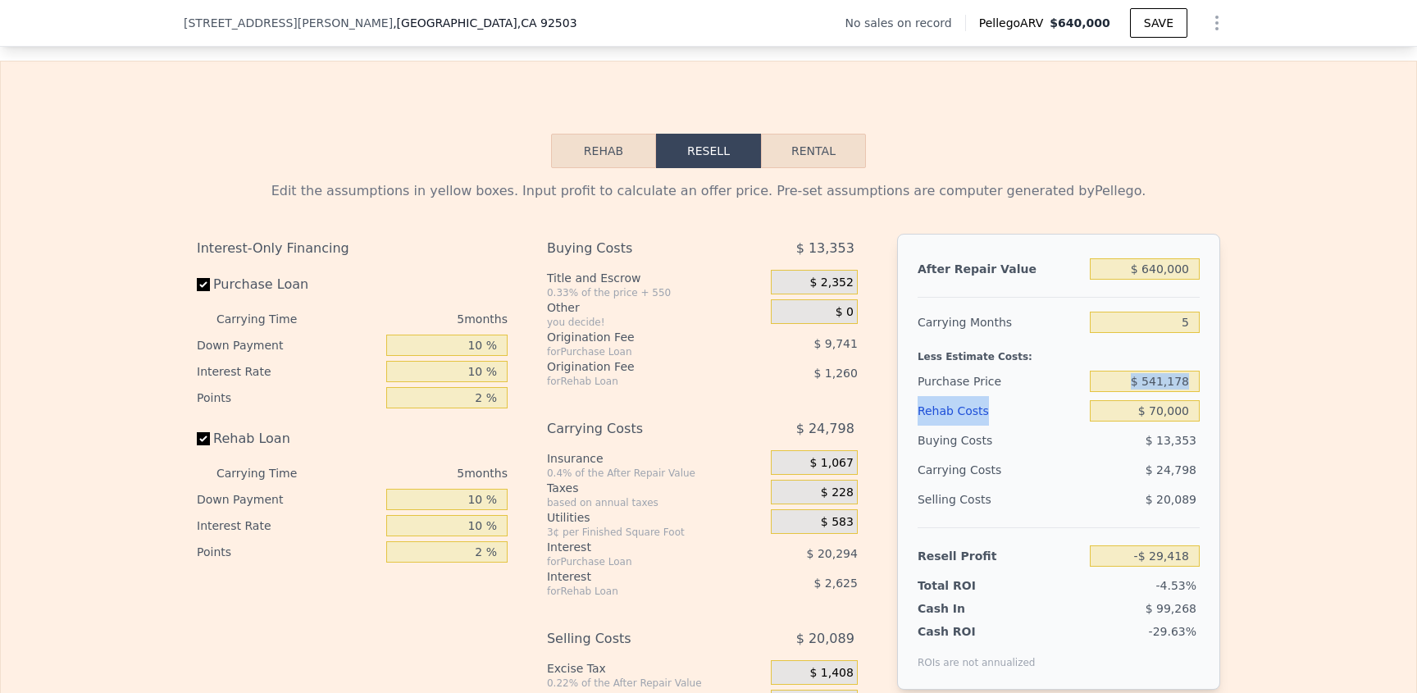
click at [1240, 420] on div "Edit the assumptions in yellow boxes. Input profit to calculate an offer price.…" at bounding box center [709, 473] width 1416 height 610
click at [1213, 372] on div "After Repair Value $ 640,000 Carrying Months 5 Less Estimate Costs: Purchase Pr…" at bounding box center [1058, 462] width 323 height 456
click at [1182, 392] on input "$ 541,178" at bounding box center [1145, 381] width 110 height 21
click at [1276, 493] on div "Edit the assumptions in yellow boxes. Input profit to calculate an offer price.…" at bounding box center [709, 473] width 1416 height 610
click at [1136, 392] on input "$ 541,178" at bounding box center [1145, 381] width 110 height 21
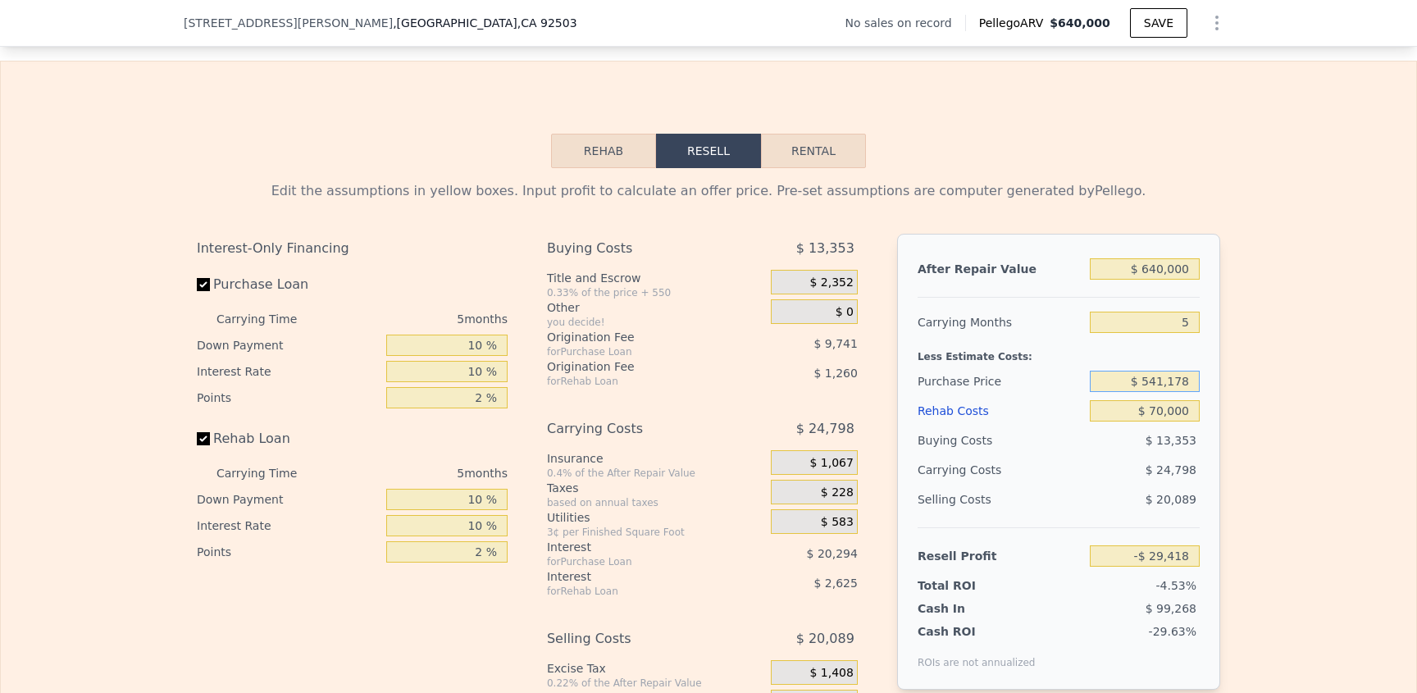
click at [1107, 392] on input "$ 541,178" at bounding box center [1145, 381] width 110 height 21
drag, startPoint x: 1106, startPoint y: 409, endPoint x: 1255, endPoint y: 413, distance: 149.3
click at [1255, 413] on div "Edit the assumptions in yellow boxes. Input profit to calculate an offer price.…" at bounding box center [709, 473] width 1416 height 610
type input "$ 499,000"
type input "$ 15,239"
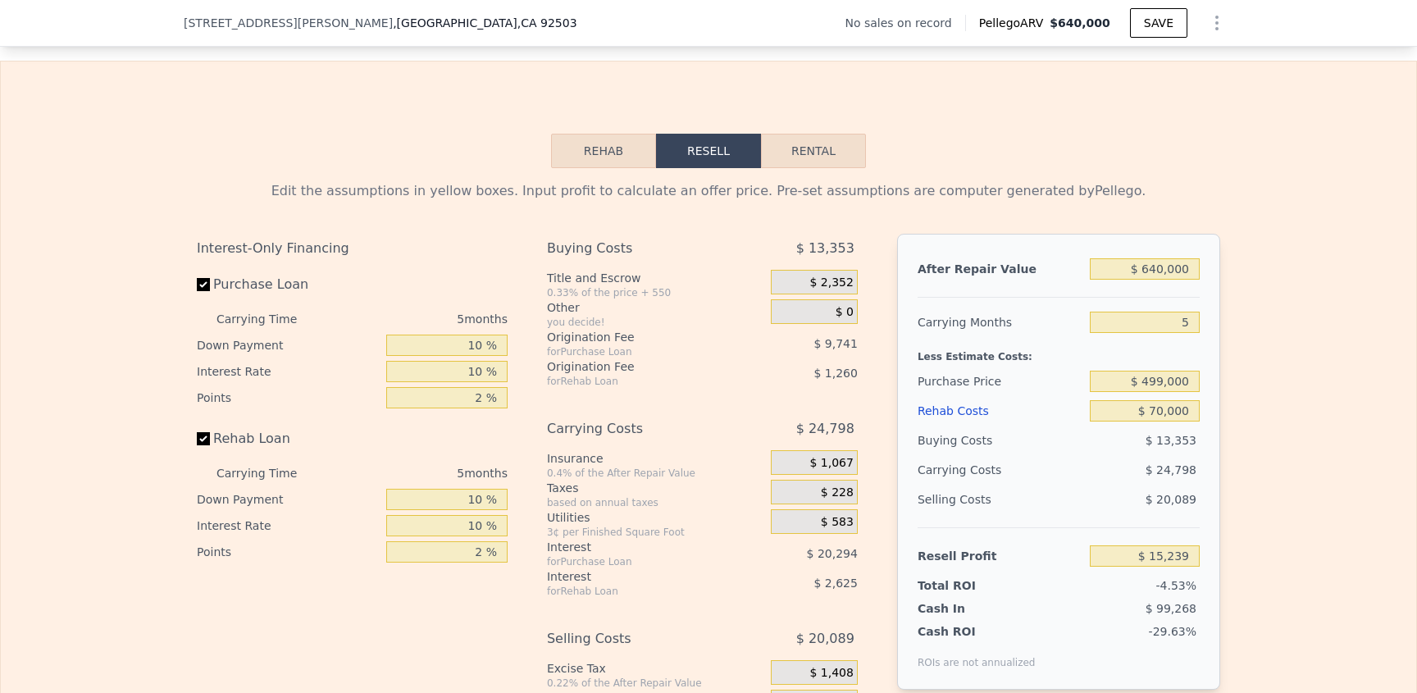
click at [1262, 456] on div "Edit the assumptions in yellow boxes. Input profit to calculate an offer price.…" at bounding box center [709, 473] width 1416 height 610
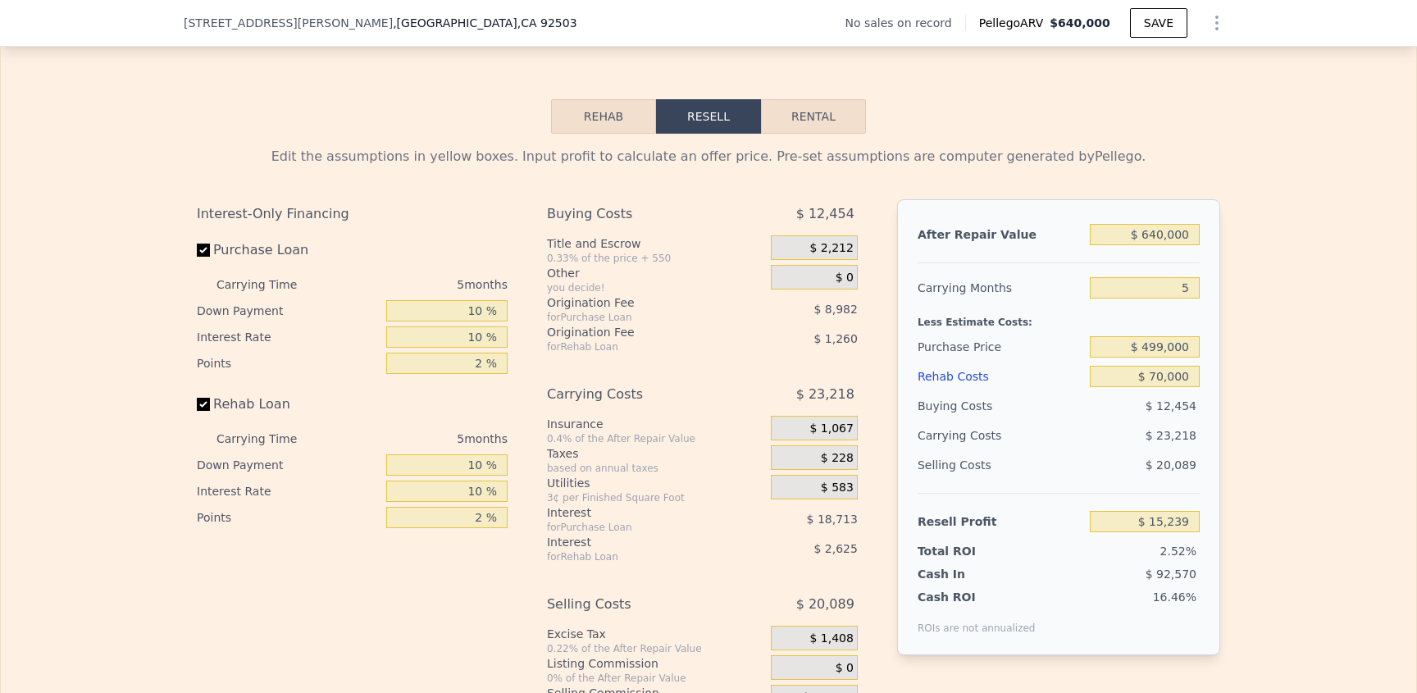
scroll to position [2243, 0]
drag, startPoint x: 1169, startPoint y: 312, endPoint x: 1226, endPoint y: 312, distance: 57.4
click at [1226, 312] on div "Edit the assumptions in yellow boxes. Input profit to calculate an offer price.…" at bounding box center [709, 437] width 1050 height 610
type input "2"
type input "$ 29,170"
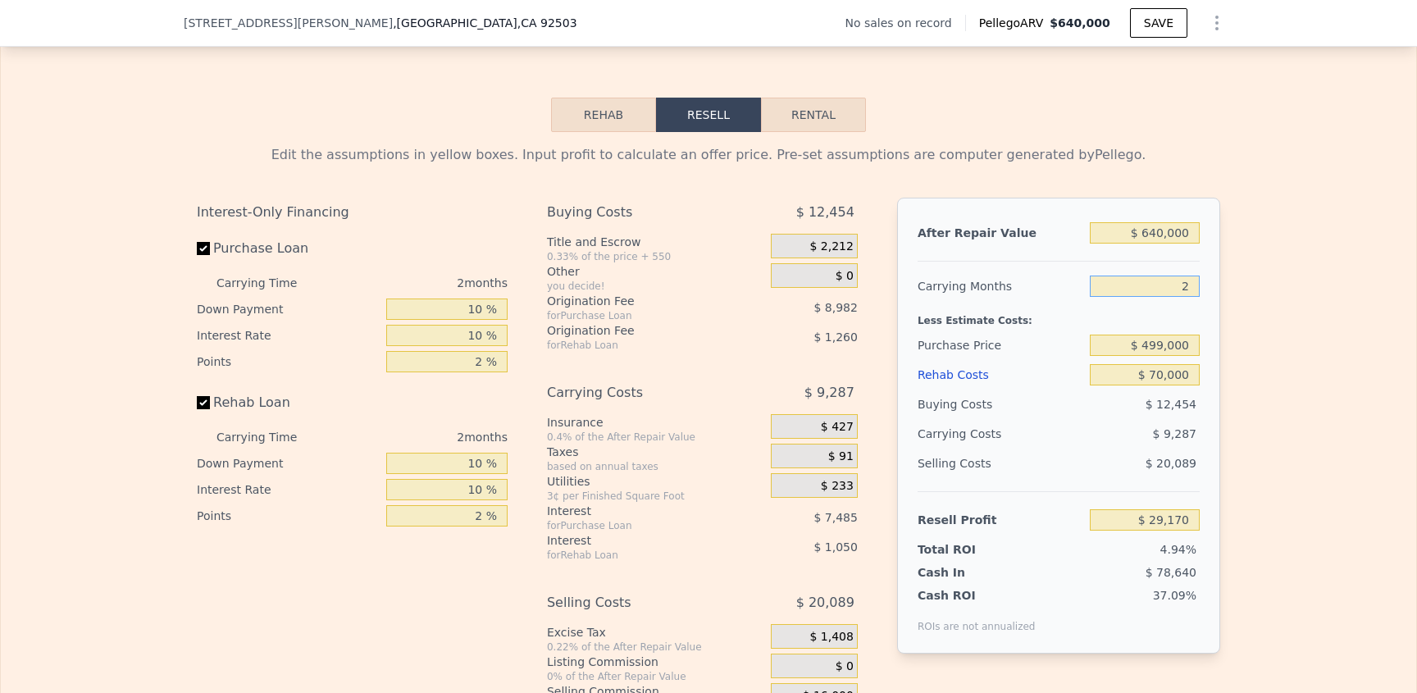
type input "2"
click at [1225, 312] on div "Edit the assumptions in yellow boxes. Input profit to calculate an offer price.…" at bounding box center [709, 437] width 1050 height 610
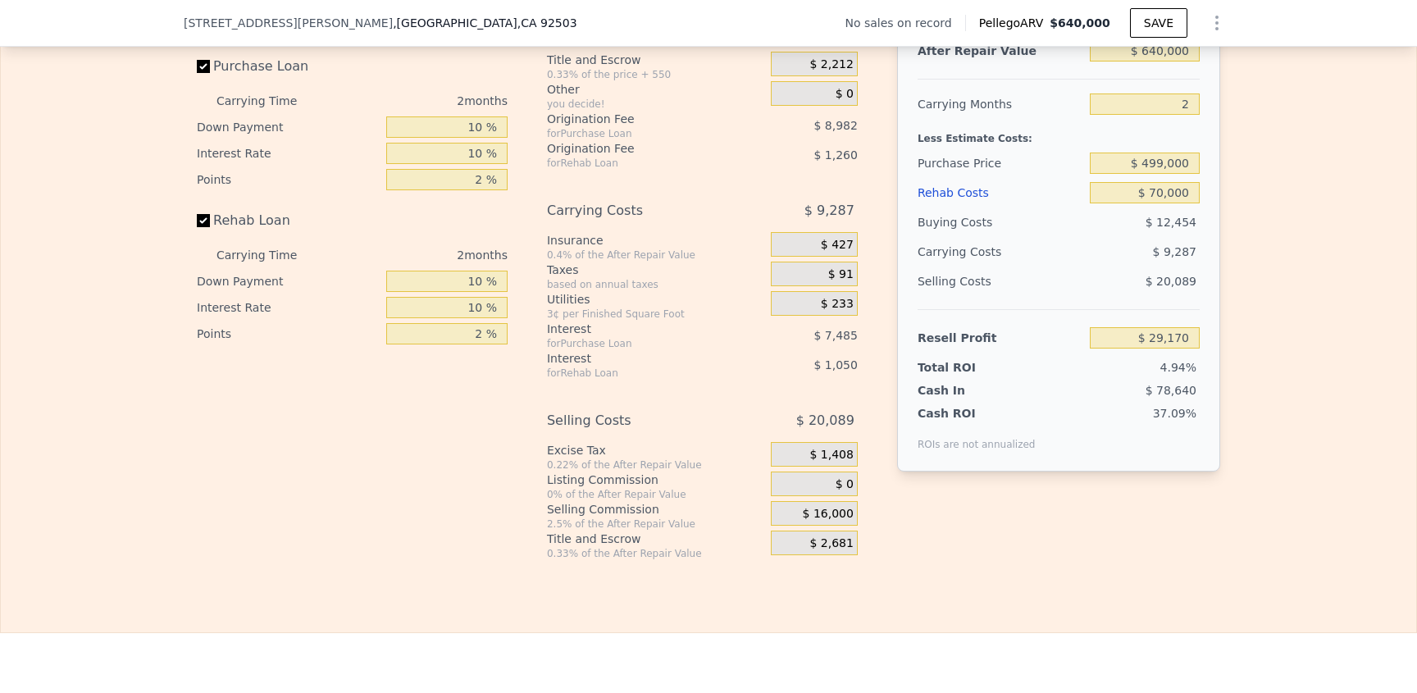
click at [521, 560] on div "Interest-Only Financing Purchase Loan Carrying Time 2 months Down Payment 10 % …" at bounding box center [708, 288] width 1023 height 545
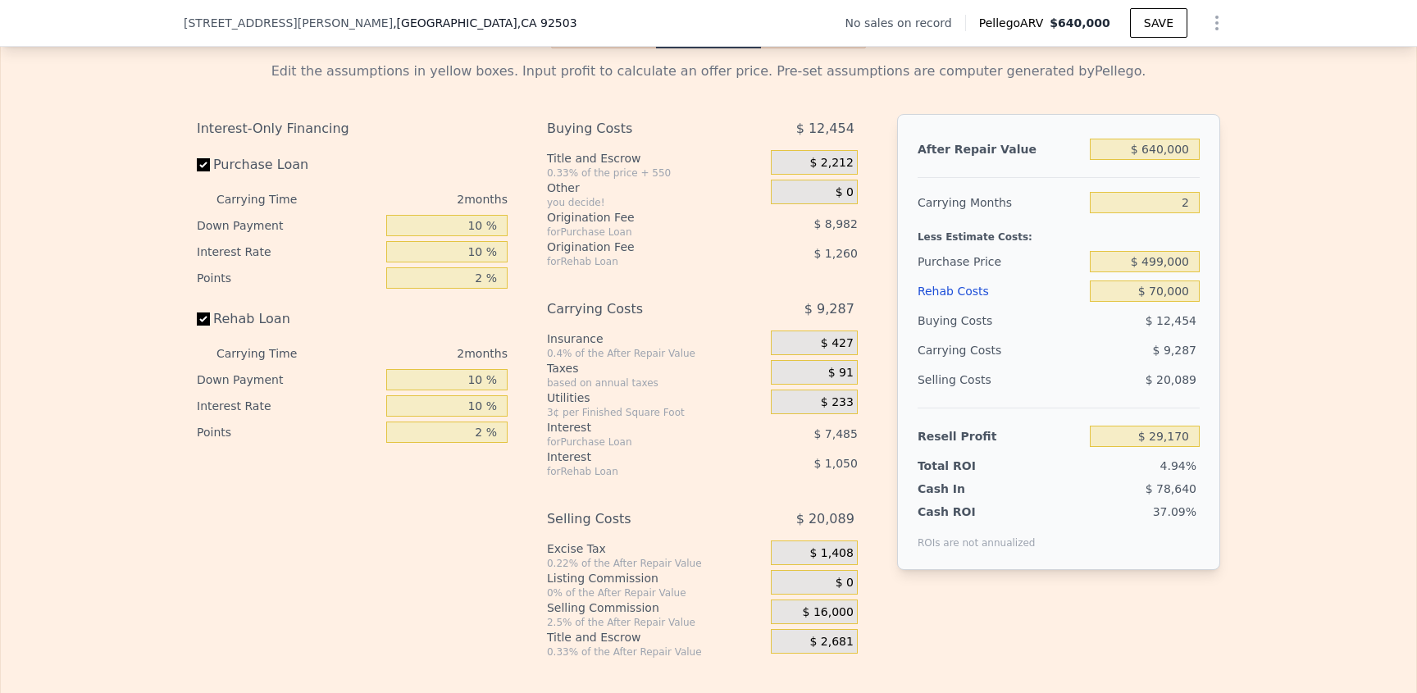
scroll to position [2325, 0]
click at [1252, 504] on div "Edit the assumptions in yellow boxes. Input profit to calculate an offer price.…" at bounding box center [709, 355] width 1416 height 610
click at [1145, 303] on input "$ 70,000" at bounding box center [1145, 292] width 110 height 21
drag, startPoint x: 1128, startPoint y: 318, endPoint x: 1278, endPoint y: 316, distance: 149.3
click at [1277, 315] on div "Edit the assumptions in yellow boxes. Input profit to calculate an offer price.…" at bounding box center [709, 355] width 1416 height 610
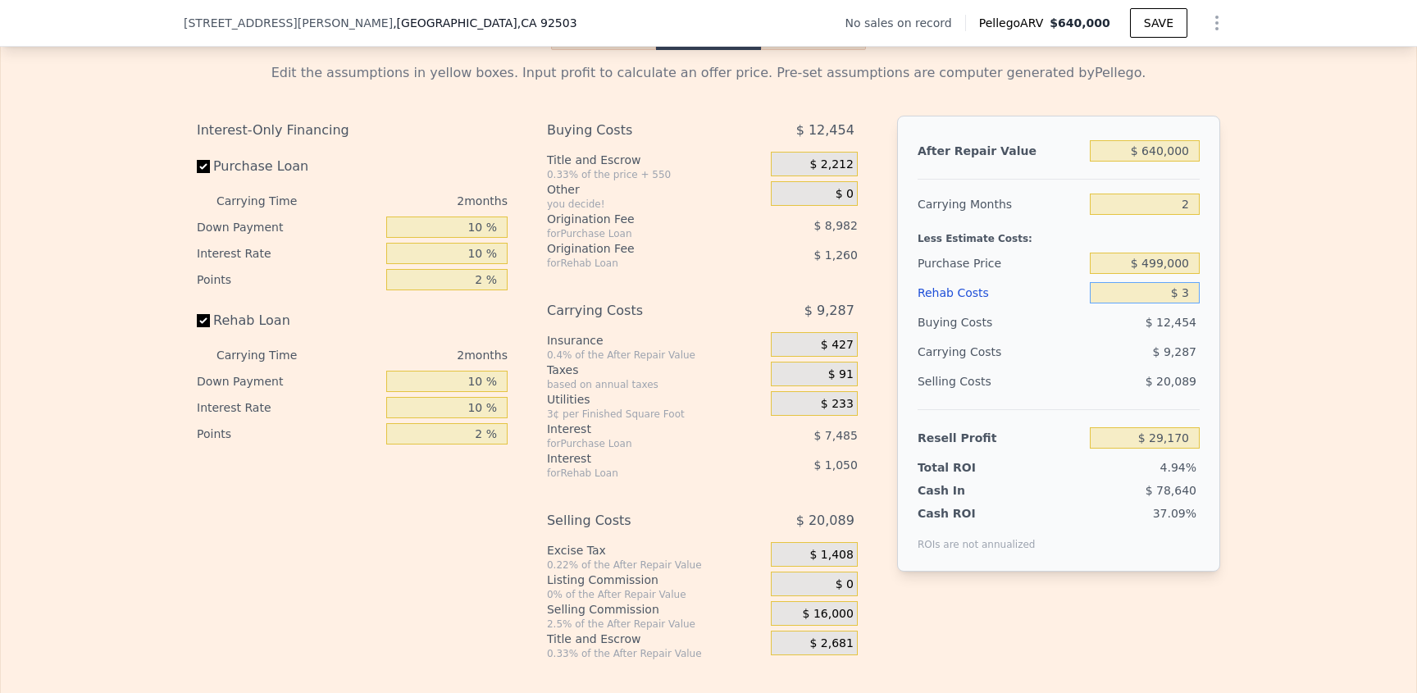
type input "$ 35"
type input "$ 101,444"
type input "$ 350"
type input "$ 101,118"
type input "$ 3,500"
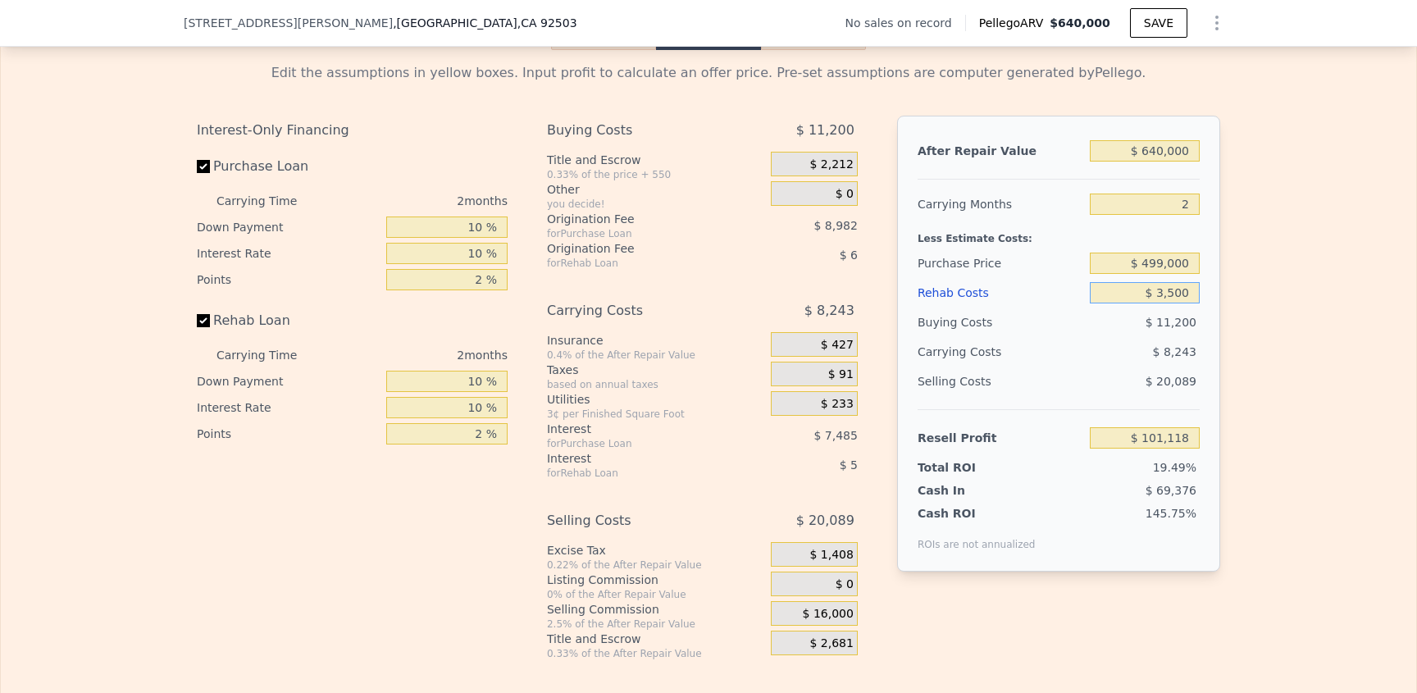
type input "$ 97,865"
type input "$ 35,000"
type input "$ 65,324"
type input "$ 35,000"
click at [1280, 333] on div "Edit the assumptions in yellow boxes. Input profit to calculate an offer price.…" at bounding box center [709, 355] width 1416 height 610
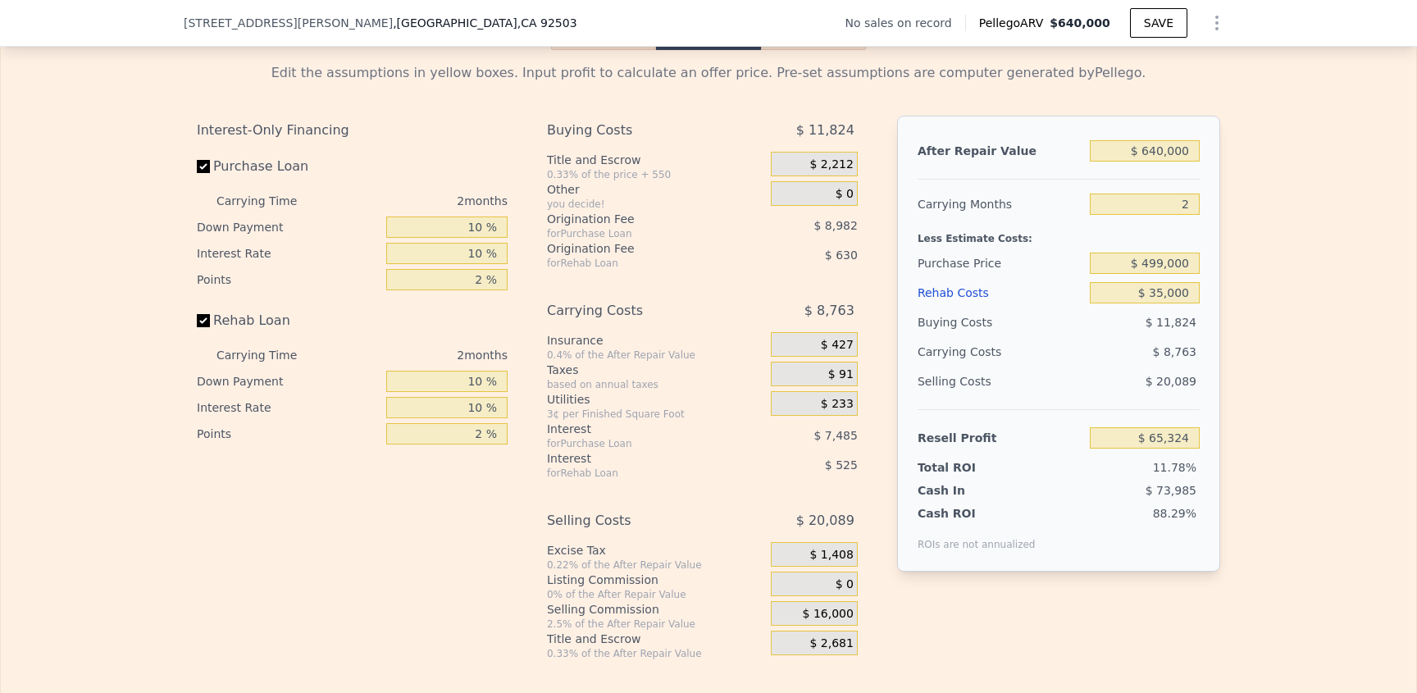
click at [1280, 333] on div "Edit the assumptions in yellow boxes. Input profit to calculate an offer price.…" at bounding box center [709, 355] width 1416 height 610
drag, startPoint x: 1115, startPoint y: 477, endPoint x: 1088, endPoint y: 479, distance: 26.3
click at [1115, 476] on div "Total ROI 11.78%" at bounding box center [1059, 464] width 282 height 23
drag, startPoint x: 1071, startPoint y: 478, endPoint x: 1115, endPoint y: 460, distance: 47.8
click at [1078, 474] on div "After Repair Value $ 640,000 Carrying Months 2 Less Estimate Costs: Purchase Pr…" at bounding box center [1058, 344] width 323 height 456
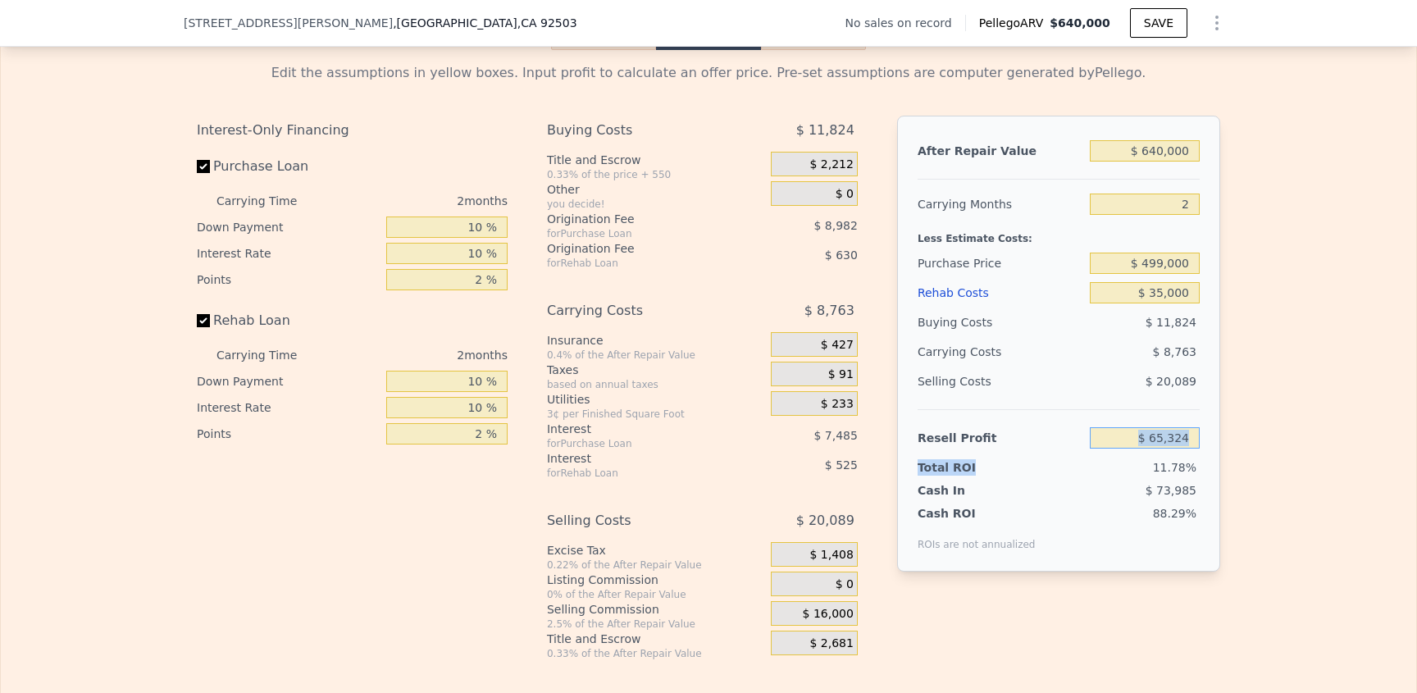
click at [1128, 449] on input "$ 65,324" at bounding box center [1145, 437] width 110 height 21
click at [1127, 449] on input "$ 65,324" at bounding box center [1145, 437] width 110 height 21
click at [1126, 449] on input "$ 65,324" at bounding box center [1145, 437] width 110 height 21
drag, startPoint x: 1125, startPoint y: 461, endPoint x: 1193, endPoint y: 463, distance: 68.1
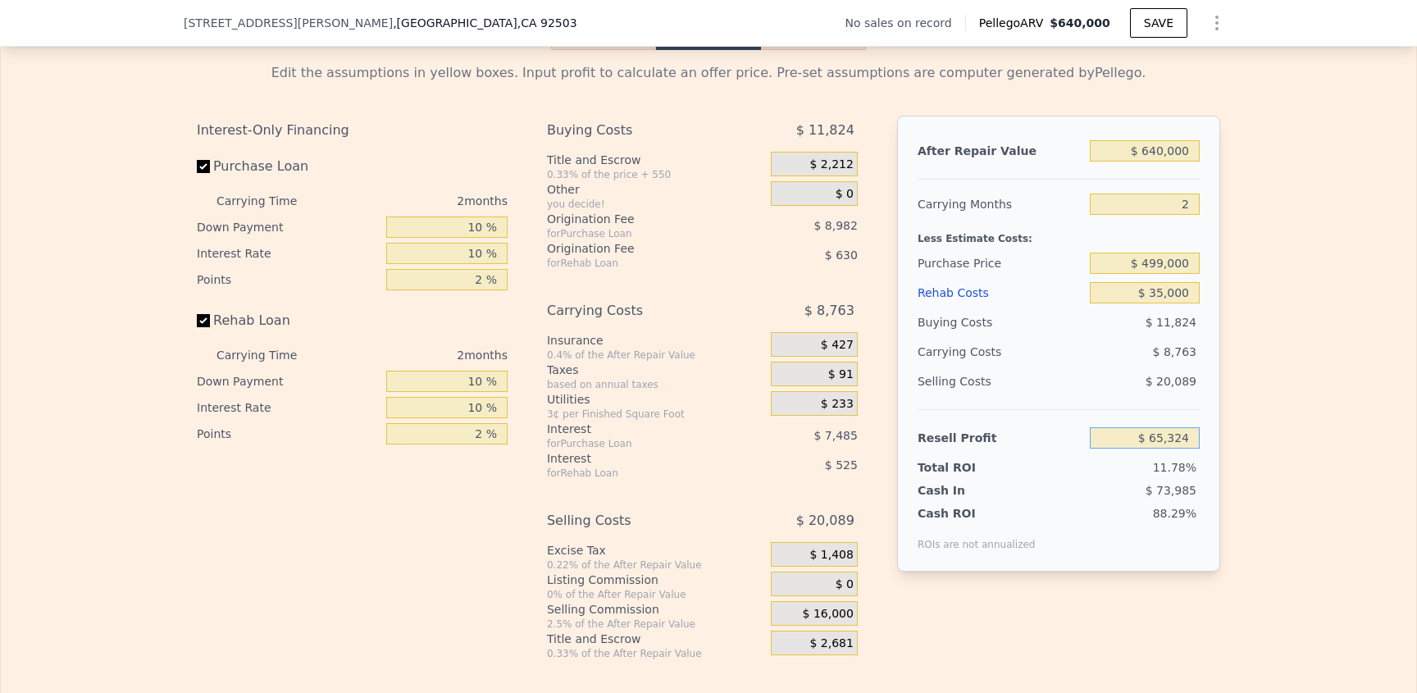
click at [1196, 463] on div "After Repair Value $ 640,000 Carrying Months 2 Less Estimate Costs: Purchase Pr…" at bounding box center [1058, 344] width 323 height 456
click at [1147, 449] on input "$ 65,324" at bounding box center [1145, 437] width 110 height 21
drag, startPoint x: 1124, startPoint y: 333, endPoint x: 1132, endPoint y: 315, distance: 19.5
click at [1130, 323] on div "After Repair Value $ 640,000 Carrying Months 2 Less Estimate Costs: Purchase Pr…" at bounding box center [1058, 344] width 323 height 456
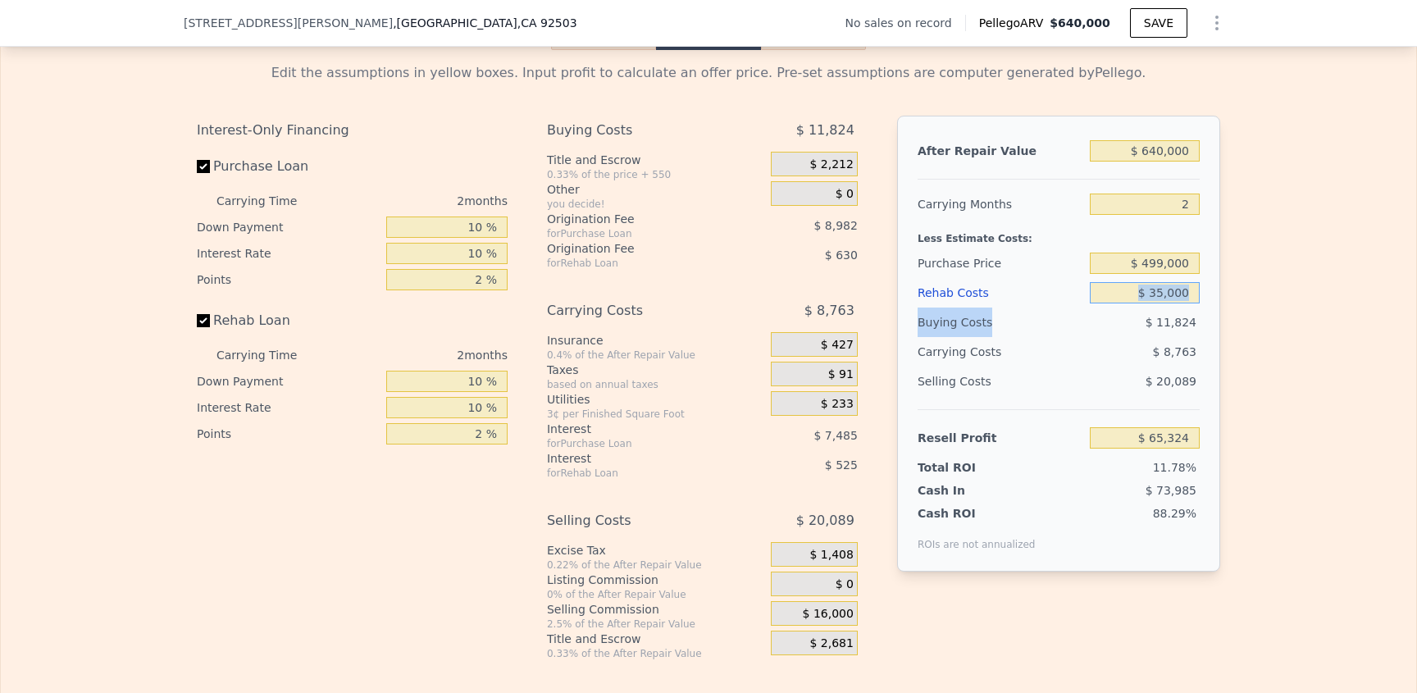
click at [1131, 303] on input "$ 35,000" at bounding box center [1145, 292] width 110 height 21
click at [1130, 303] on input "$ 35,000" at bounding box center [1145, 292] width 110 height 21
drag, startPoint x: 1128, startPoint y: 312, endPoint x: 1219, endPoint y: 308, distance: 91.1
click at [1239, 312] on div "Edit the assumptions in yellow boxes. Input profit to calculate an offer price.…" at bounding box center [709, 355] width 1416 height 610
click at [1135, 303] on input "$ 35,000" at bounding box center [1145, 292] width 110 height 21
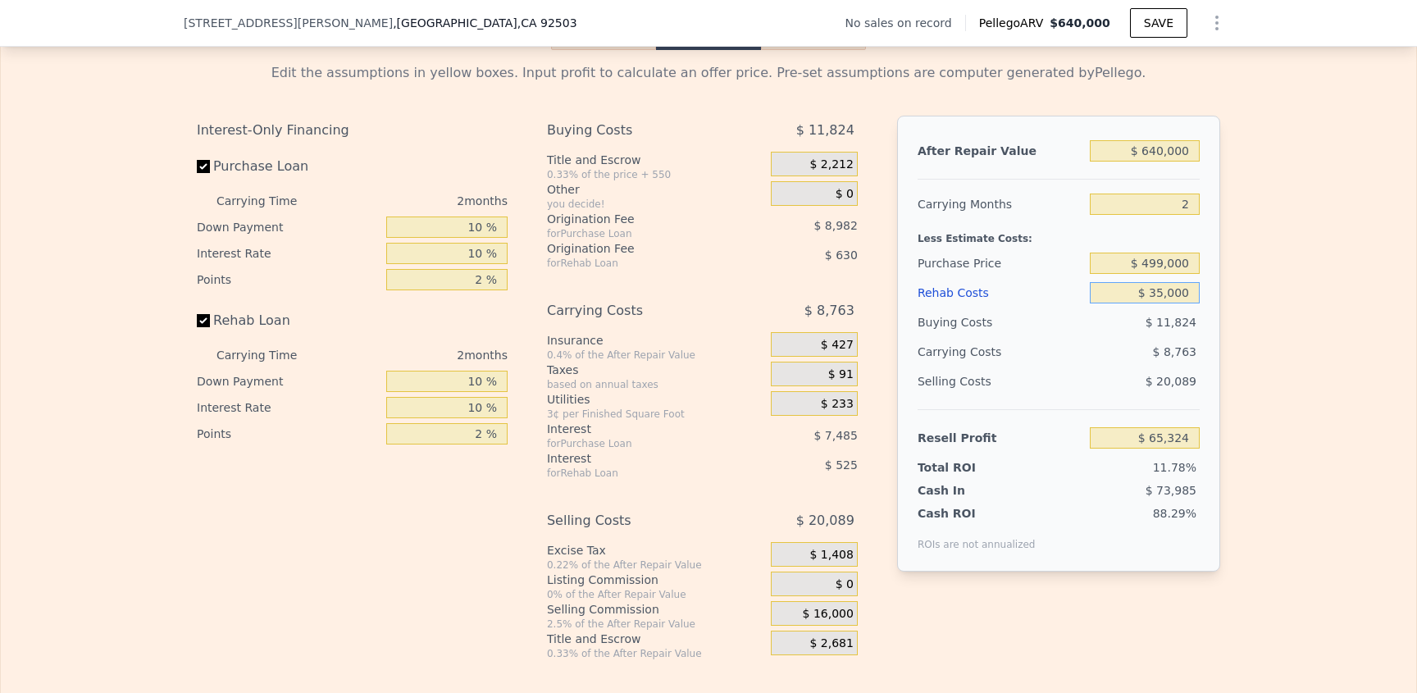
drag, startPoint x: 1134, startPoint y: 316, endPoint x: 1156, endPoint y: 321, distance: 22.7
click at [1208, 317] on div "After Repair Value $ 640,000 Carrying Months 2 Less Estimate Costs: Purchase Pr…" at bounding box center [1058, 344] width 323 height 456
click at [1151, 303] on input "$ 35,000" at bounding box center [1145, 292] width 110 height 21
click at [1148, 303] on input "$ 35,000" at bounding box center [1145, 292] width 110 height 21
click at [1150, 303] on input "$ 35,000" at bounding box center [1145, 292] width 110 height 21
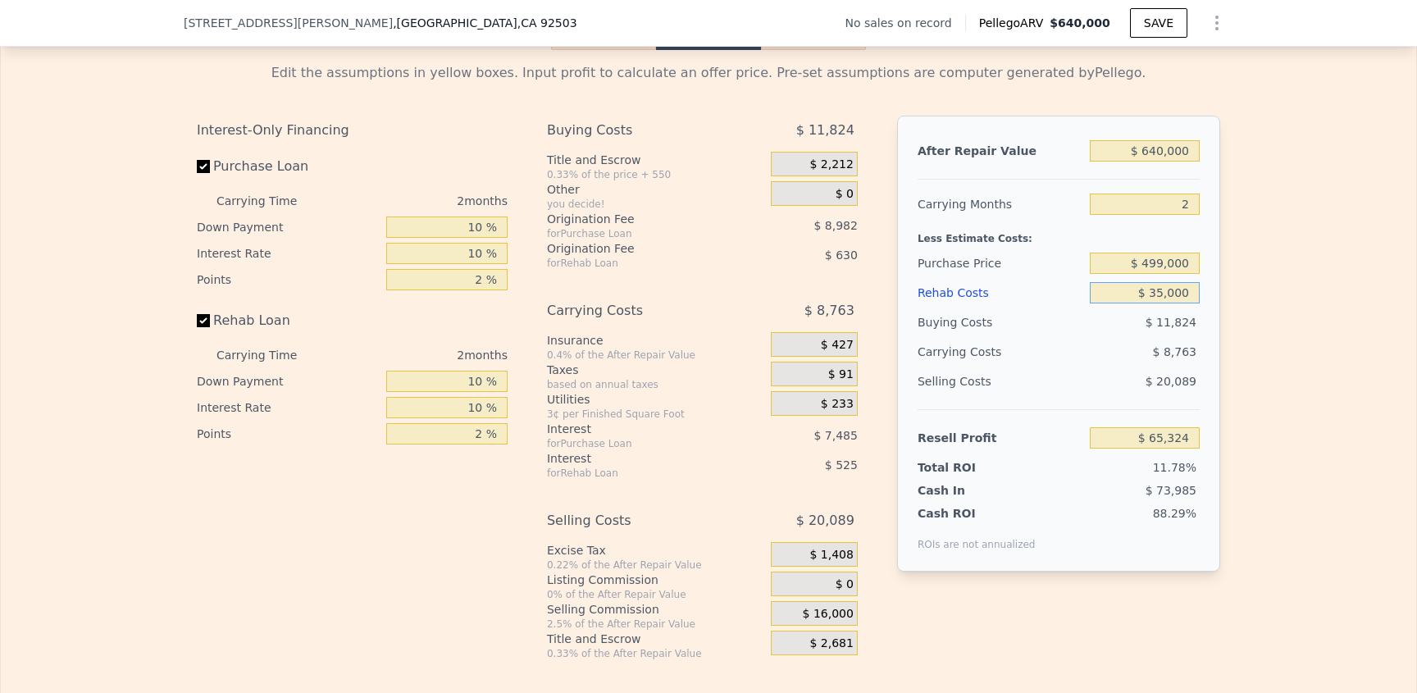
click at [1149, 303] on input "$ 35,000" at bounding box center [1145, 292] width 110 height 21
click at [1137, 334] on div "$ 11,824" at bounding box center [1145, 323] width 111 height 30
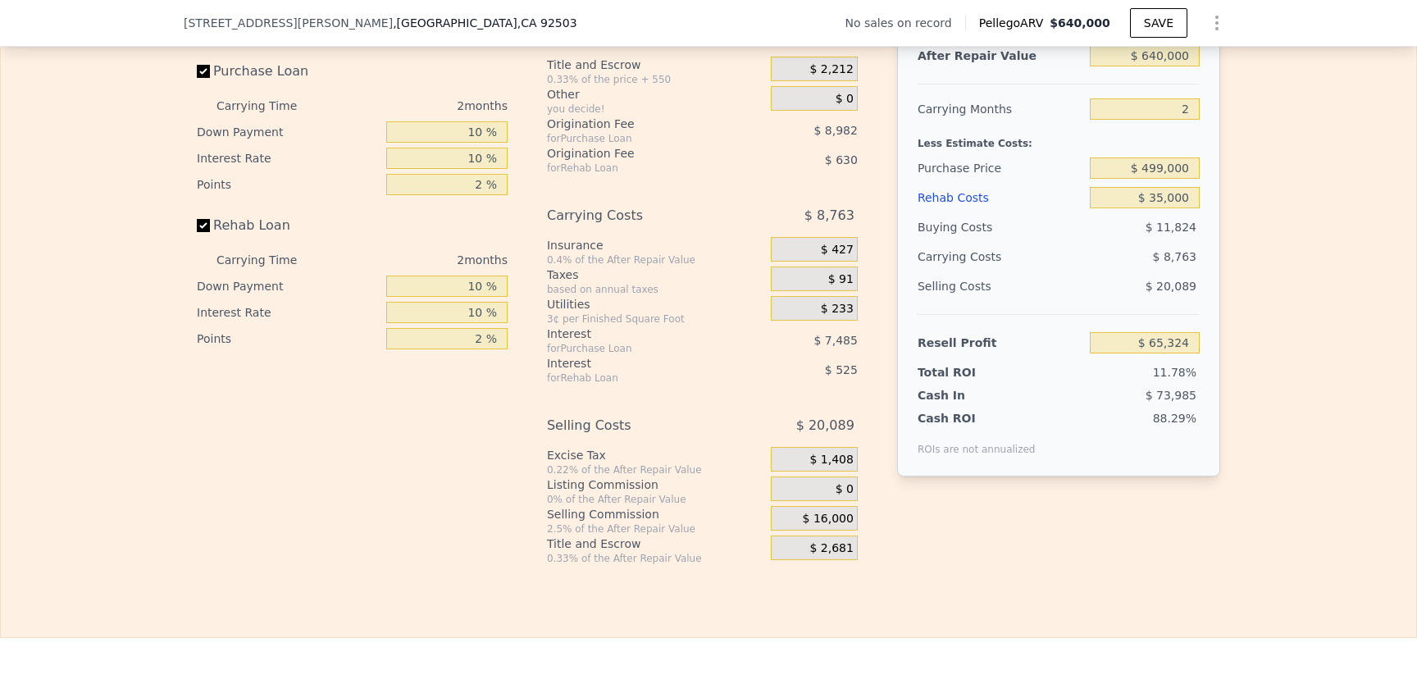
scroll to position [2441, 0]
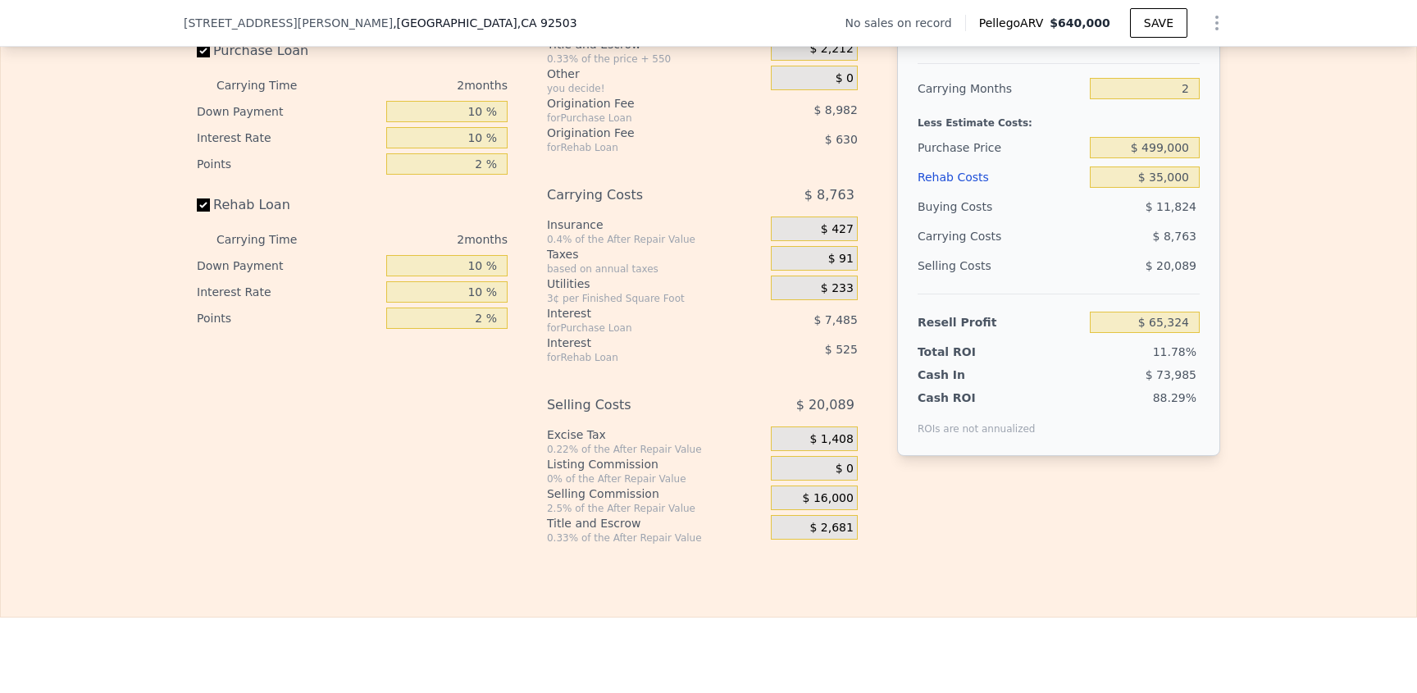
click at [829, 481] on div "$ 0" at bounding box center [814, 468] width 87 height 25
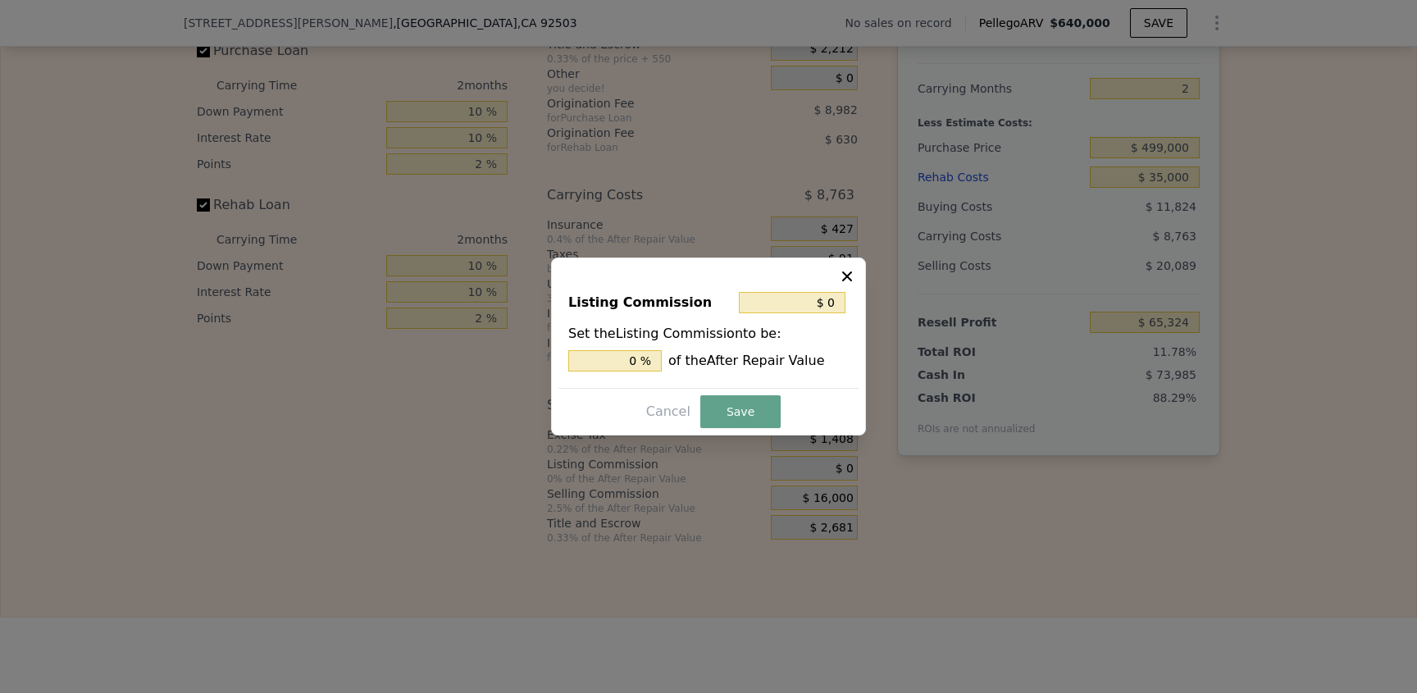
drag, startPoint x: 705, startPoint y: 413, endPoint x: 865, endPoint y: 436, distance: 161.7
click at [704, 411] on button "Save" at bounding box center [740, 411] width 80 height 33
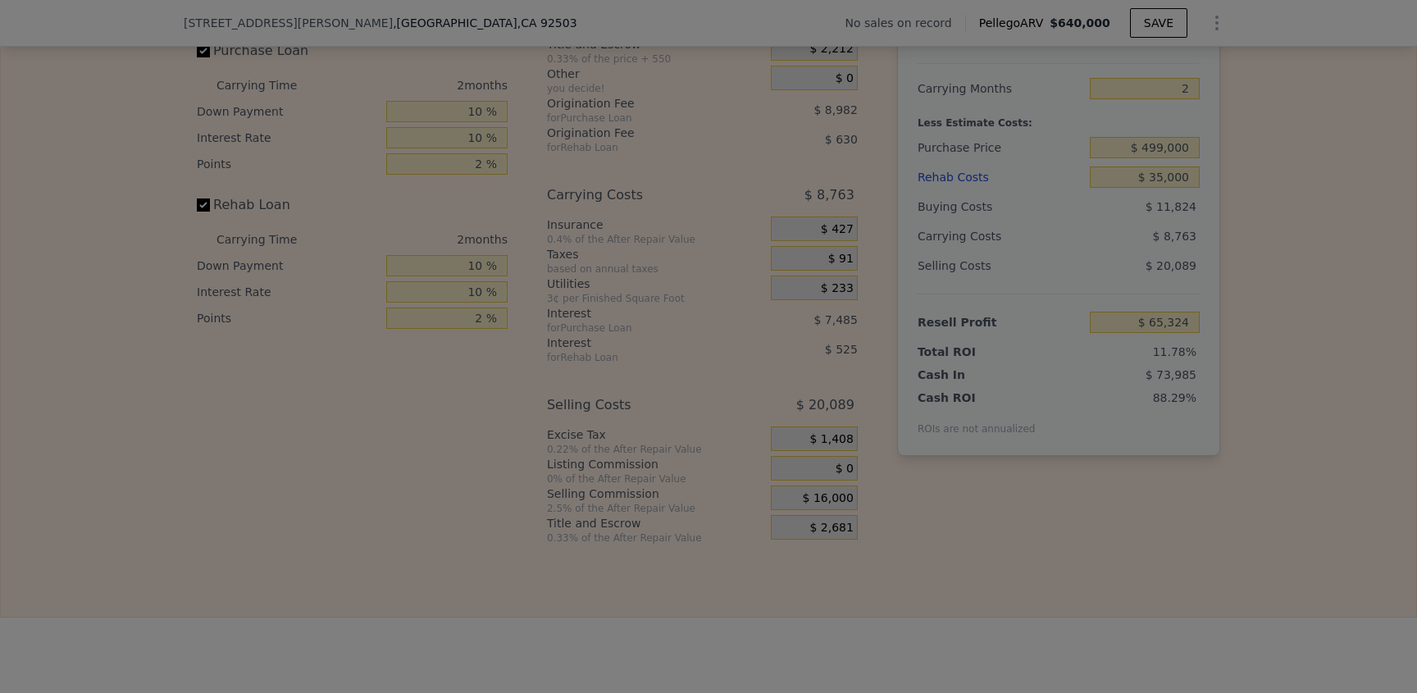
click at [1158, 456] on div "After Repair Value $ 640,000 Carrying Months 2 Less Estimate Costs: Purchase Pr…" at bounding box center [1058, 228] width 323 height 456
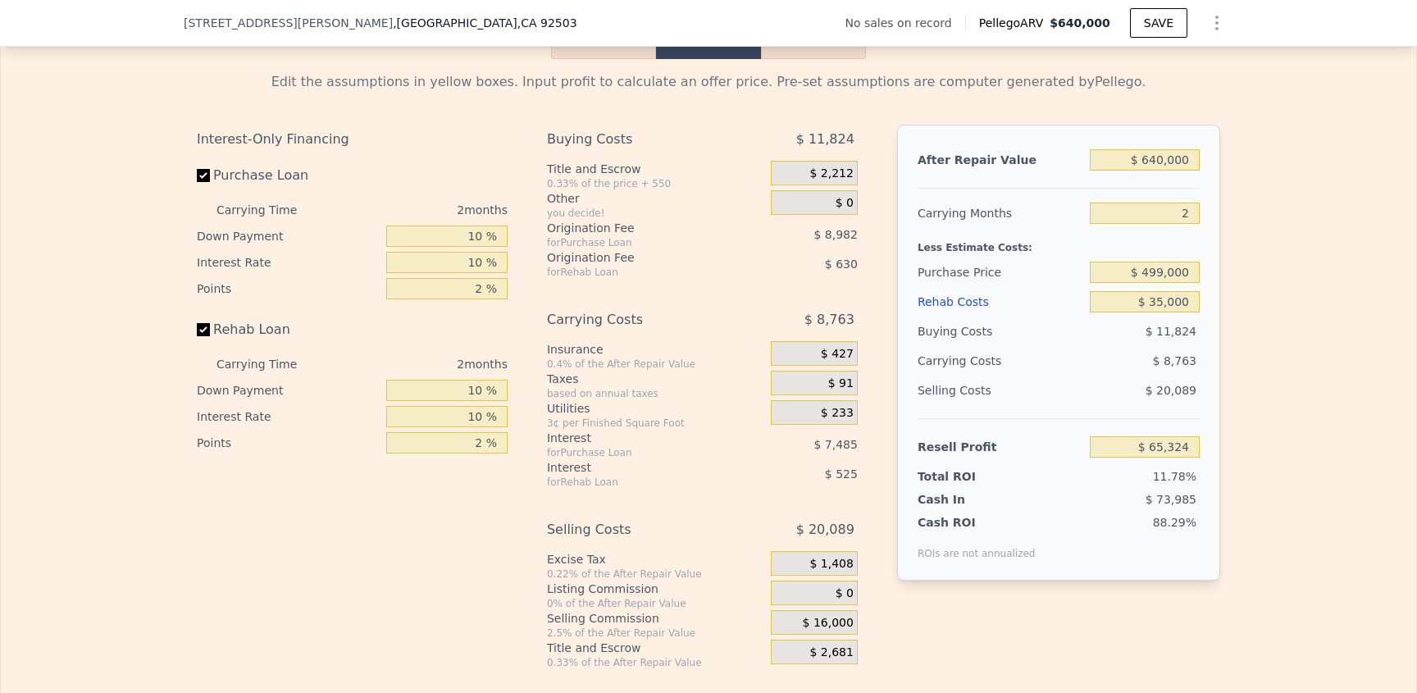
scroll to position [2298, 0]
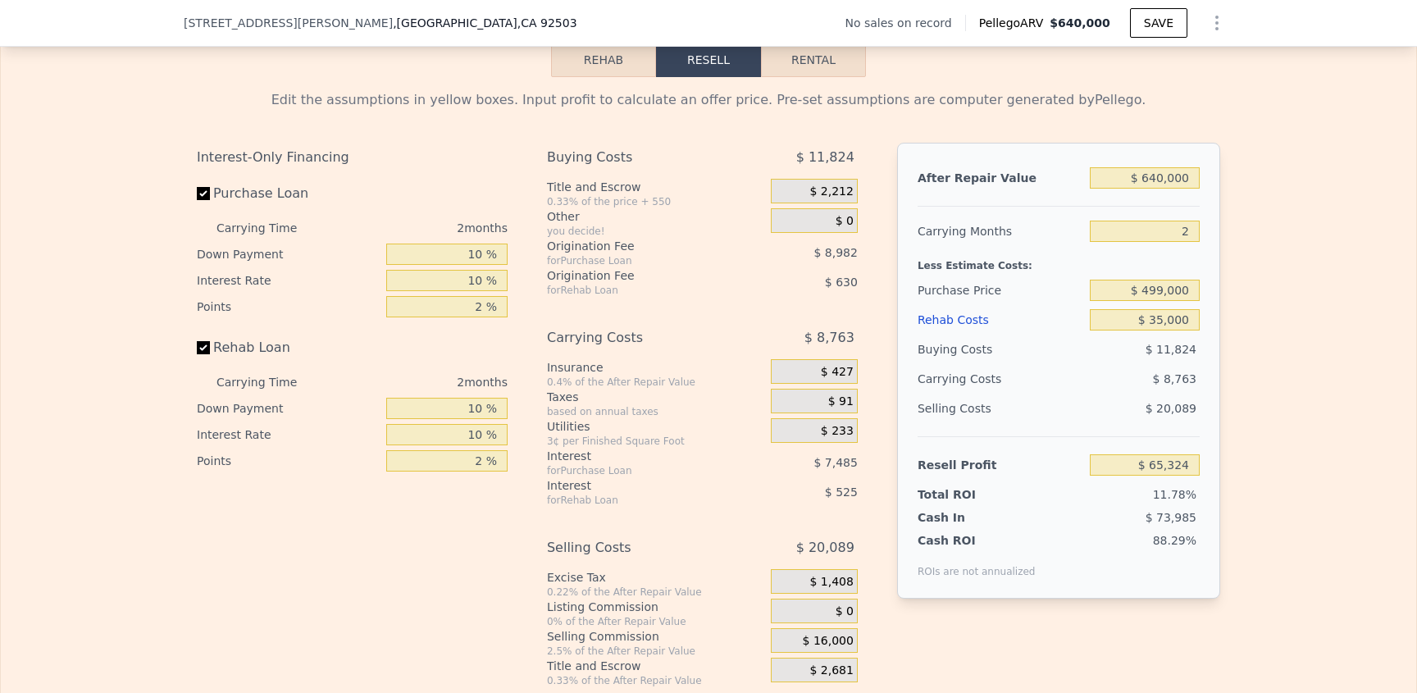
type input "5"
type input "$ 0"
type input "$ 29,999"
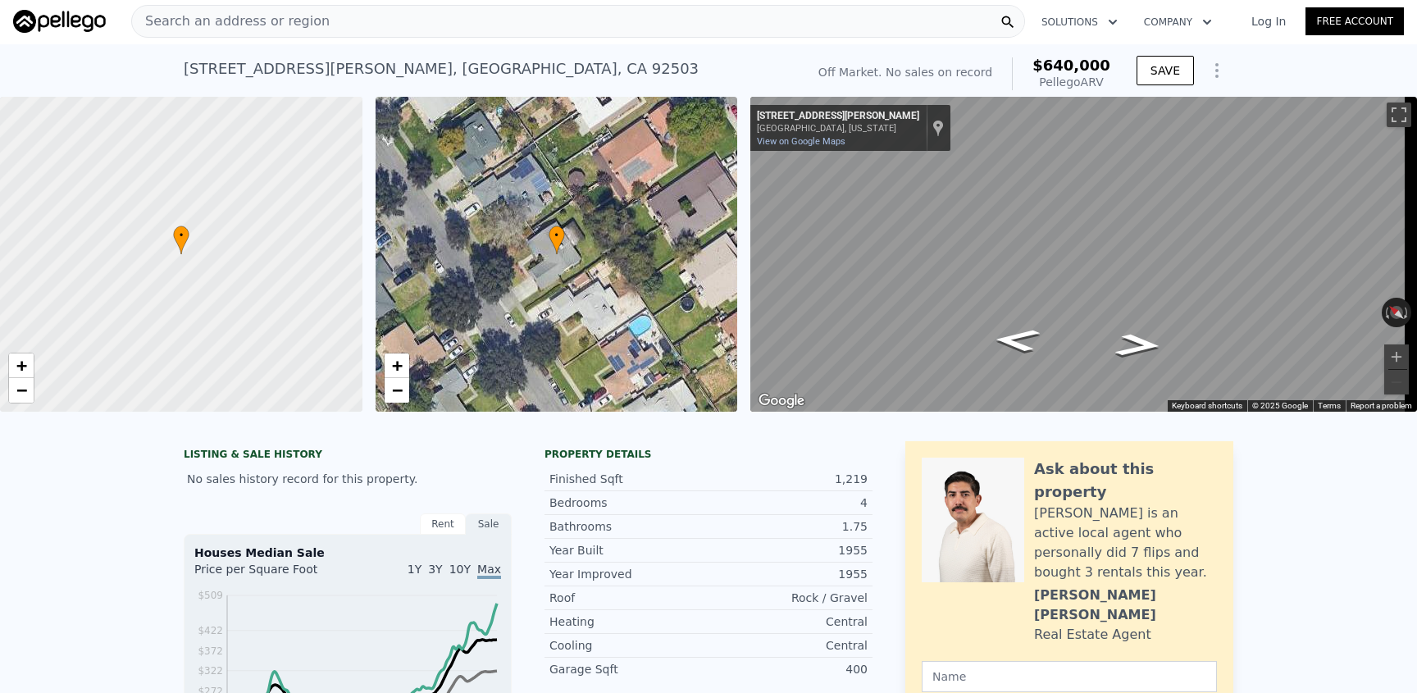
scroll to position [0, 0]
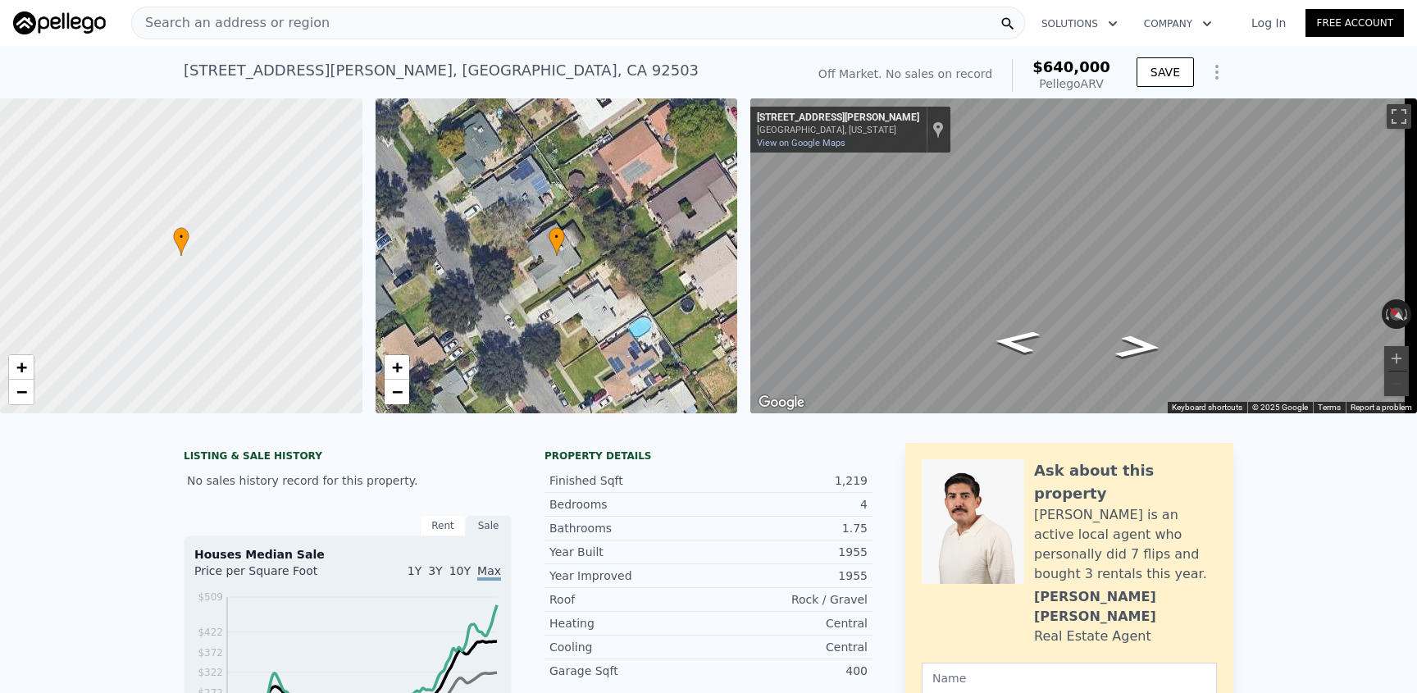
click at [327, 17] on div "Search an address or region" at bounding box center [578, 23] width 894 height 33
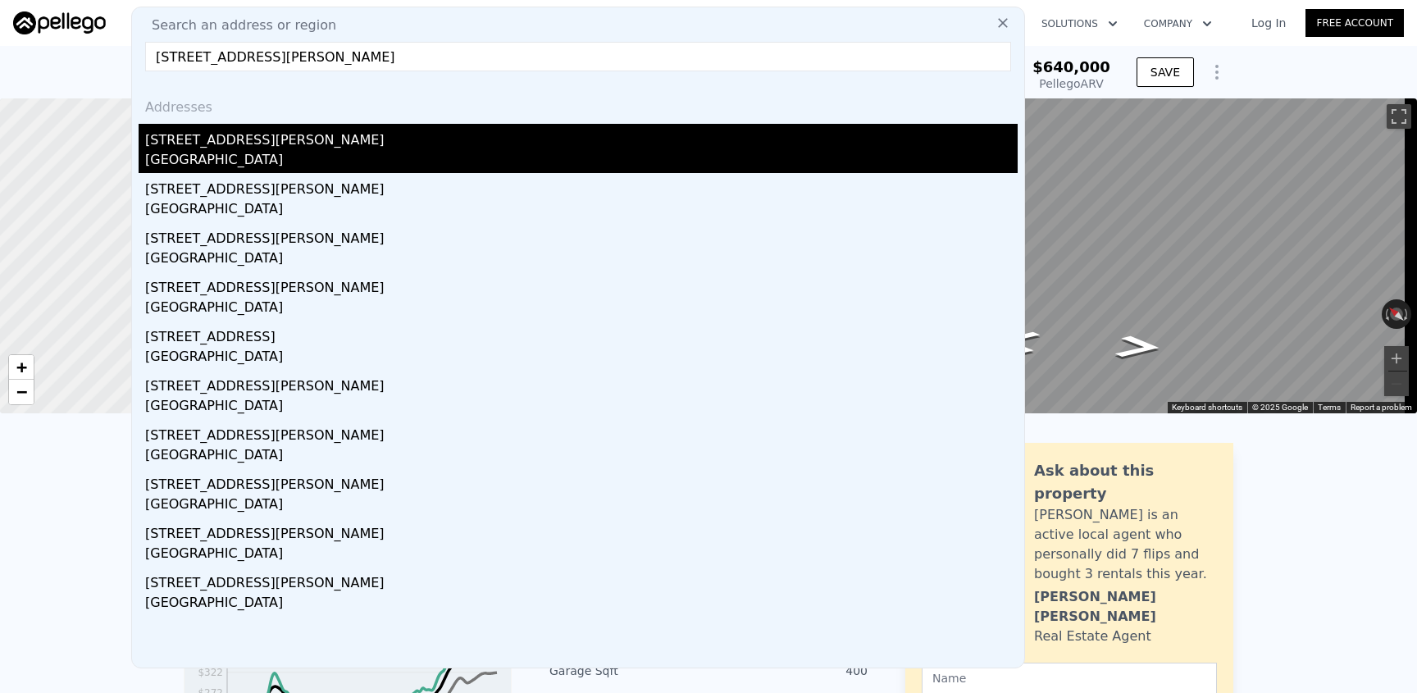
type input "[STREET_ADDRESS][PERSON_NAME]"
click at [293, 125] on div "[STREET_ADDRESS][PERSON_NAME]" at bounding box center [581, 137] width 873 height 26
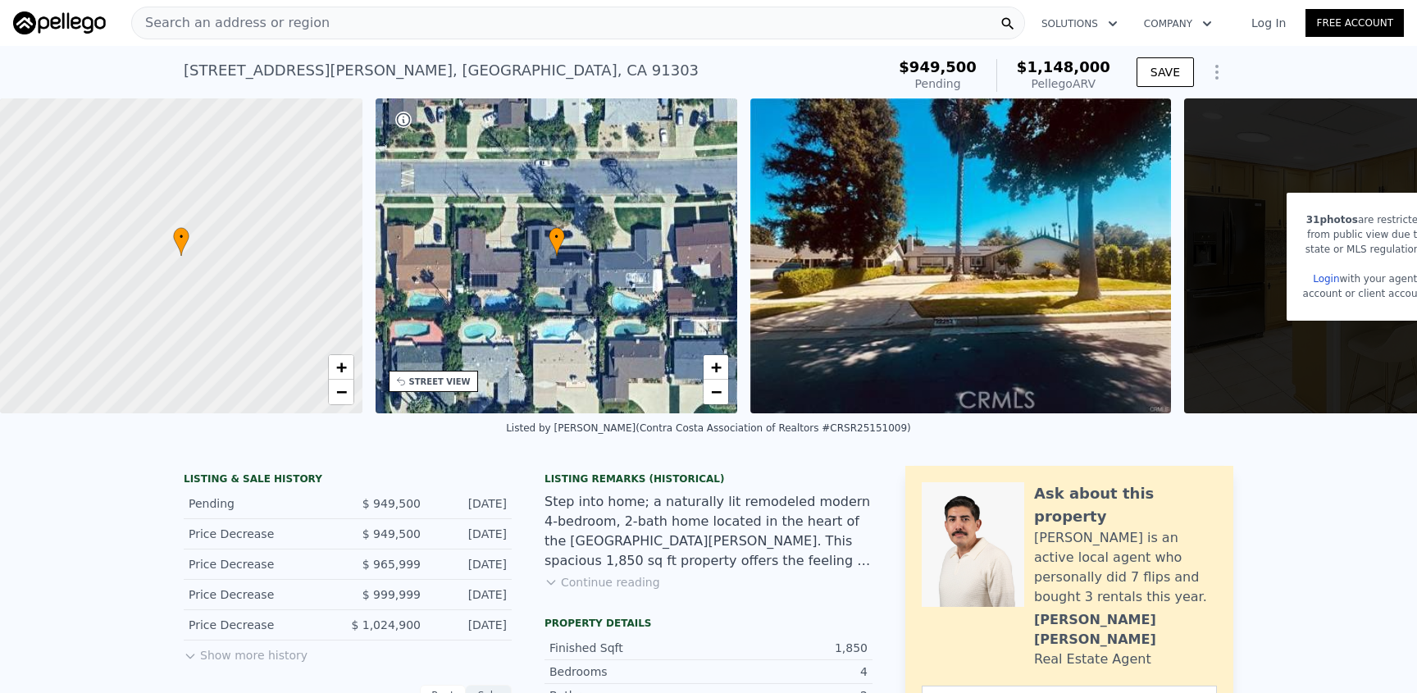
click at [297, 30] on span "Search an address or region" at bounding box center [231, 23] width 198 height 20
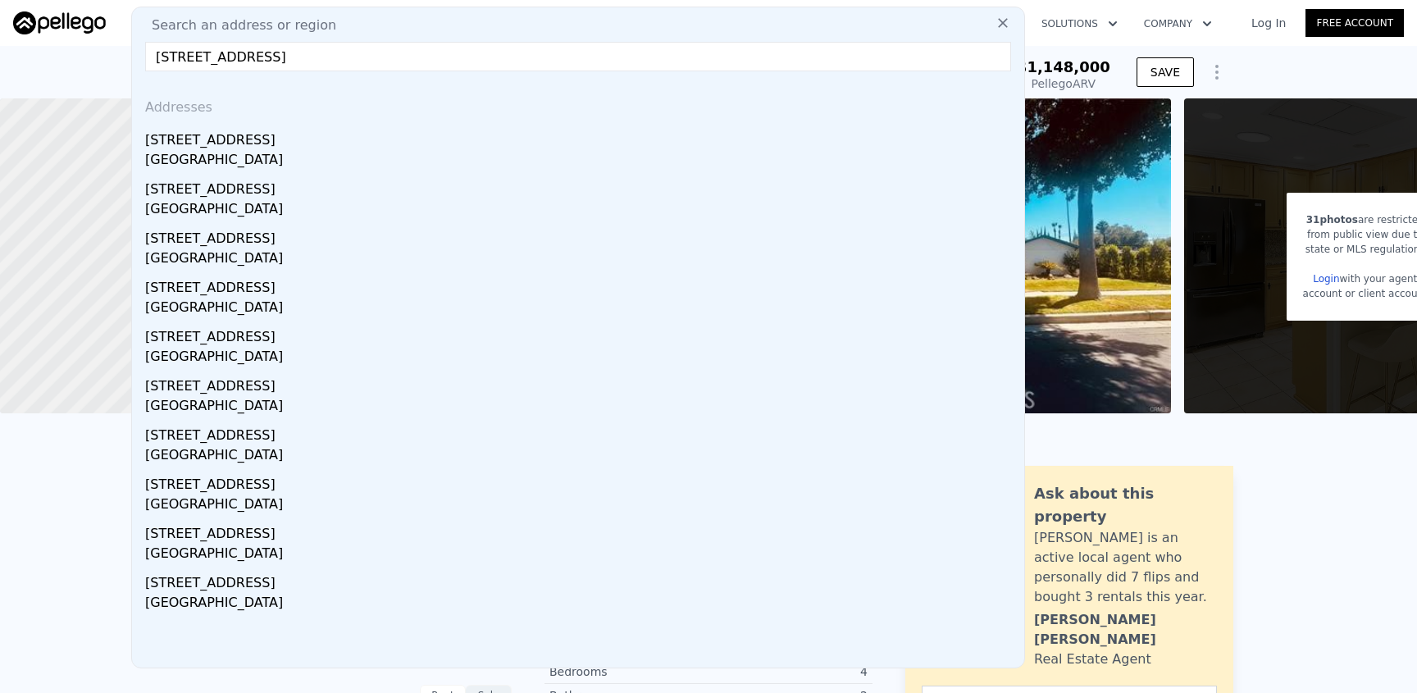
click at [194, 57] on input "[STREET_ADDRESS]" at bounding box center [578, 57] width 866 height 30
drag, startPoint x: 186, startPoint y: 57, endPoint x: 197, endPoint y: 58, distance: 10.8
click at [213, 57] on input "[STREET_ADDRESS]" at bounding box center [578, 57] width 866 height 30
click at [185, 59] on input "[STREET_ADDRESS]" at bounding box center [578, 57] width 866 height 30
click at [192, 57] on input "[STREET_ADDRESS]" at bounding box center [578, 57] width 866 height 30
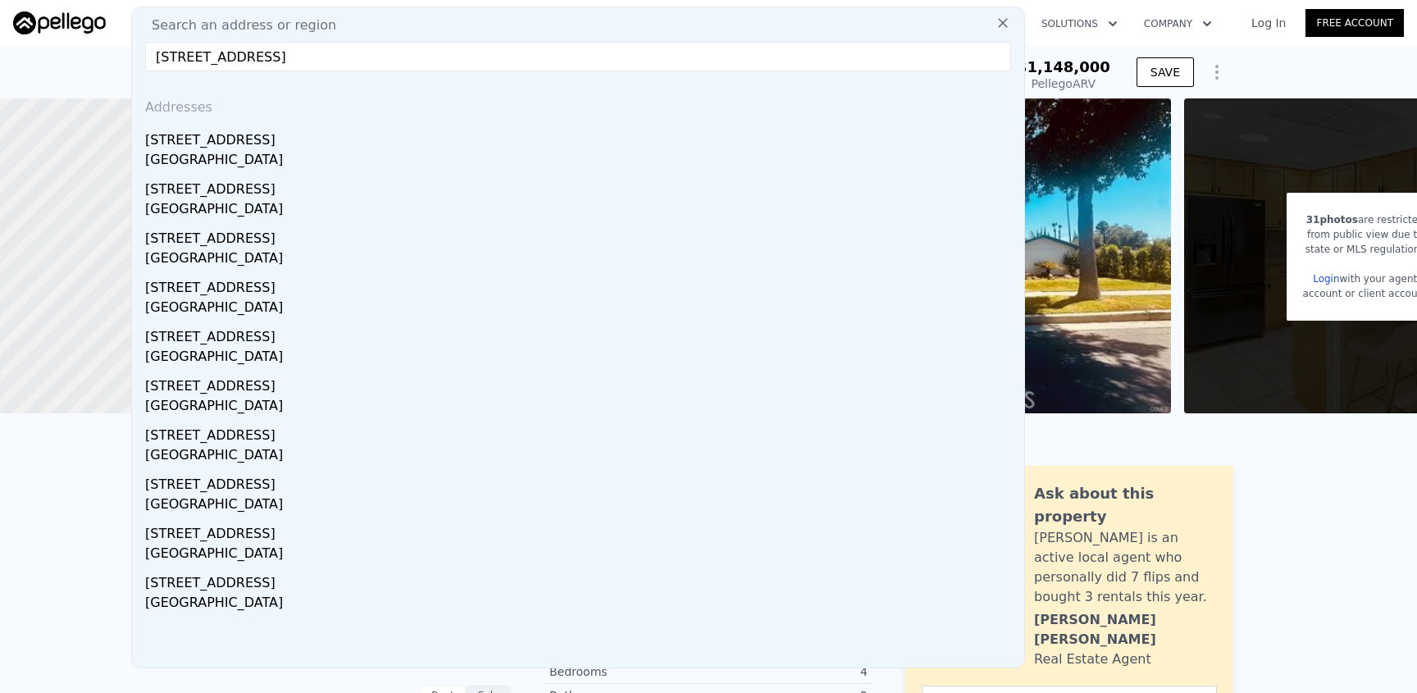
drag, startPoint x: 271, startPoint y: 55, endPoint x: 444, endPoint y: 62, distance: 173.2
click at [444, 62] on input "[STREET_ADDRESS]" at bounding box center [578, 57] width 866 height 30
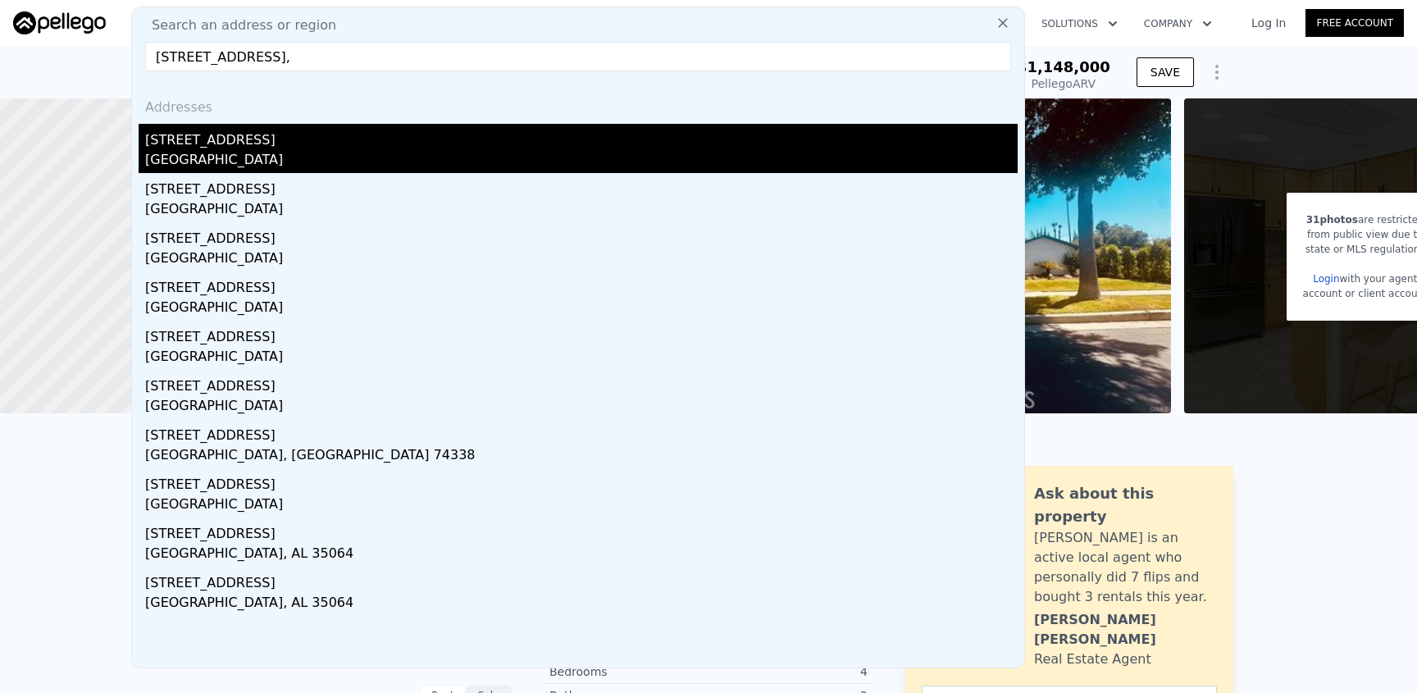
type input "[STREET_ADDRESS],"
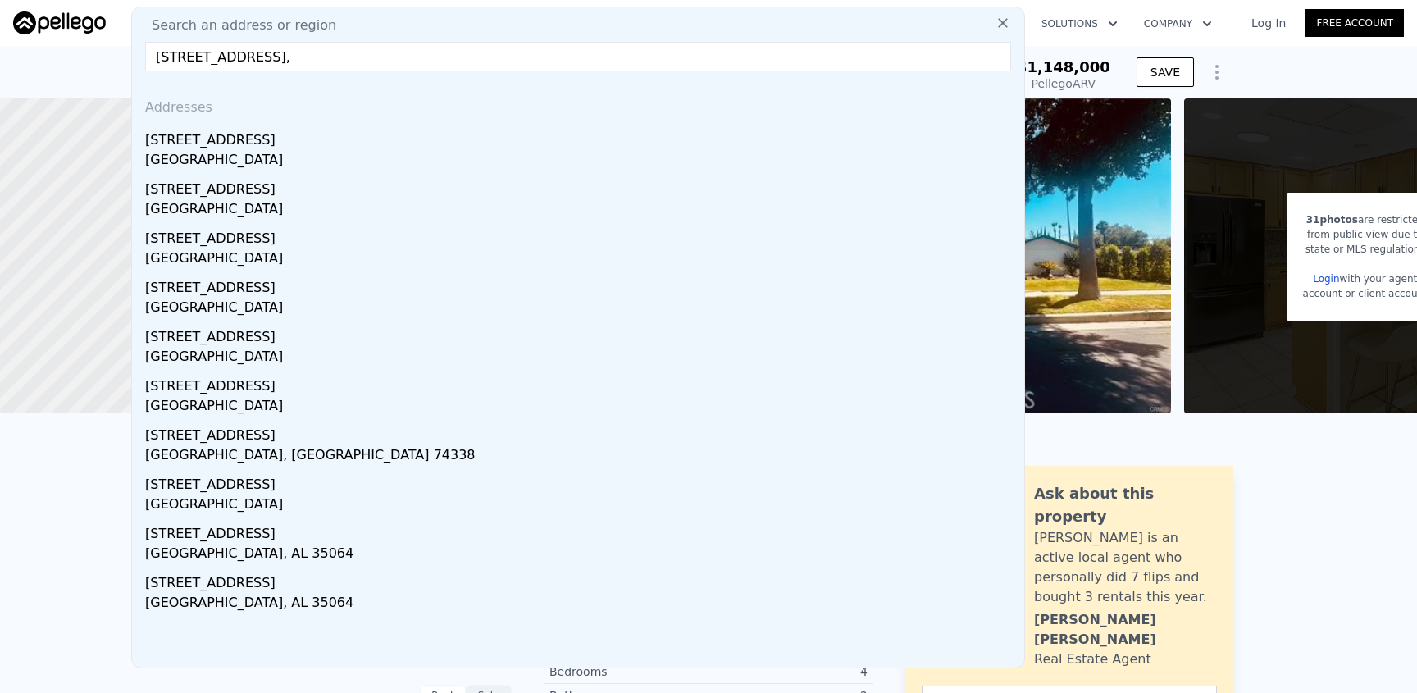
click at [227, 134] on div "[STREET_ADDRESS]" at bounding box center [581, 137] width 873 height 26
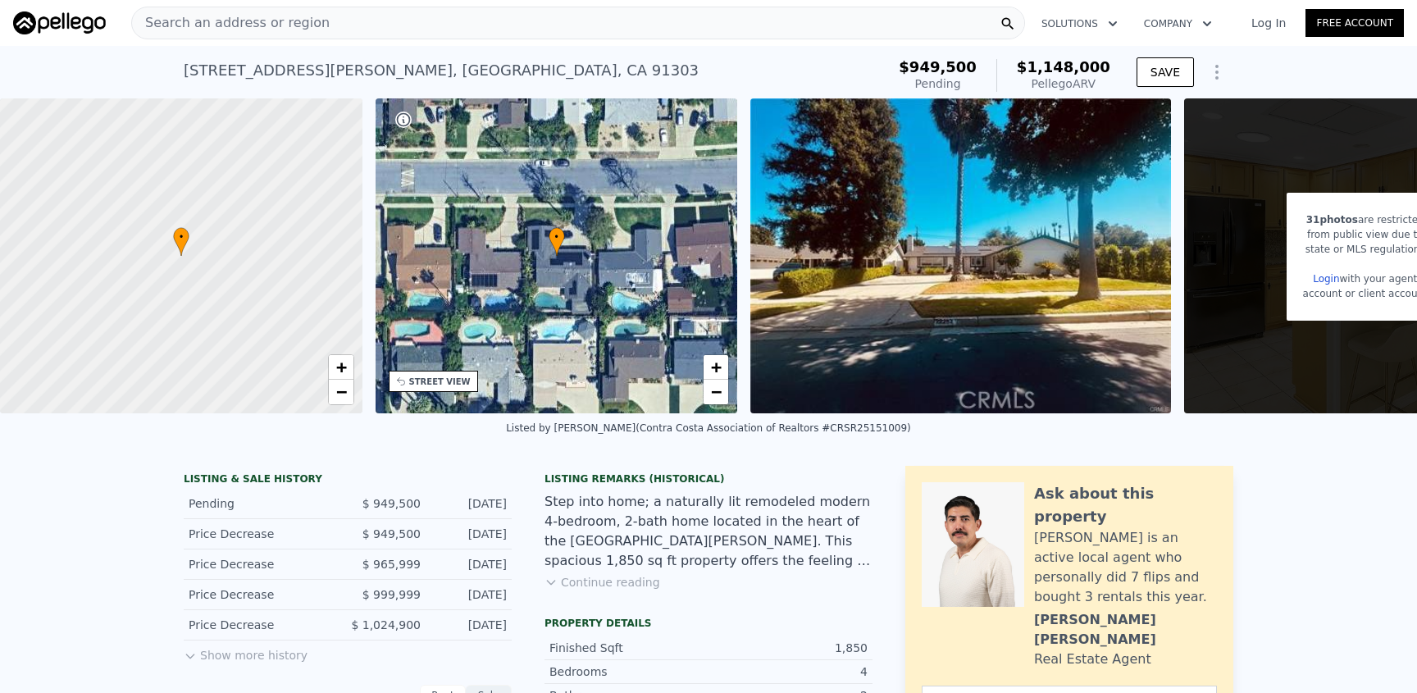
type input "2"
type input "1"
type input "2"
type input "806"
type input "1342"
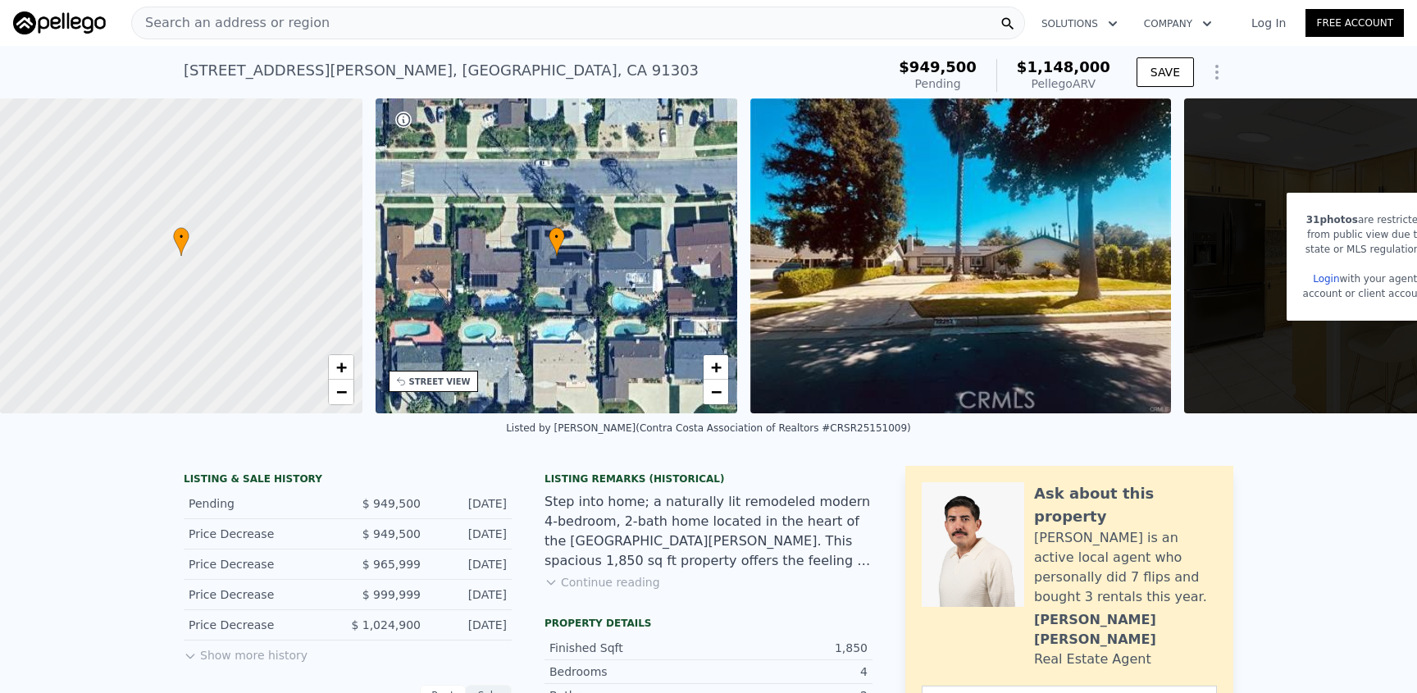
type input "4792"
type input "6468"
type input "$ 916,000"
type input "6"
type input "$ 171,983"
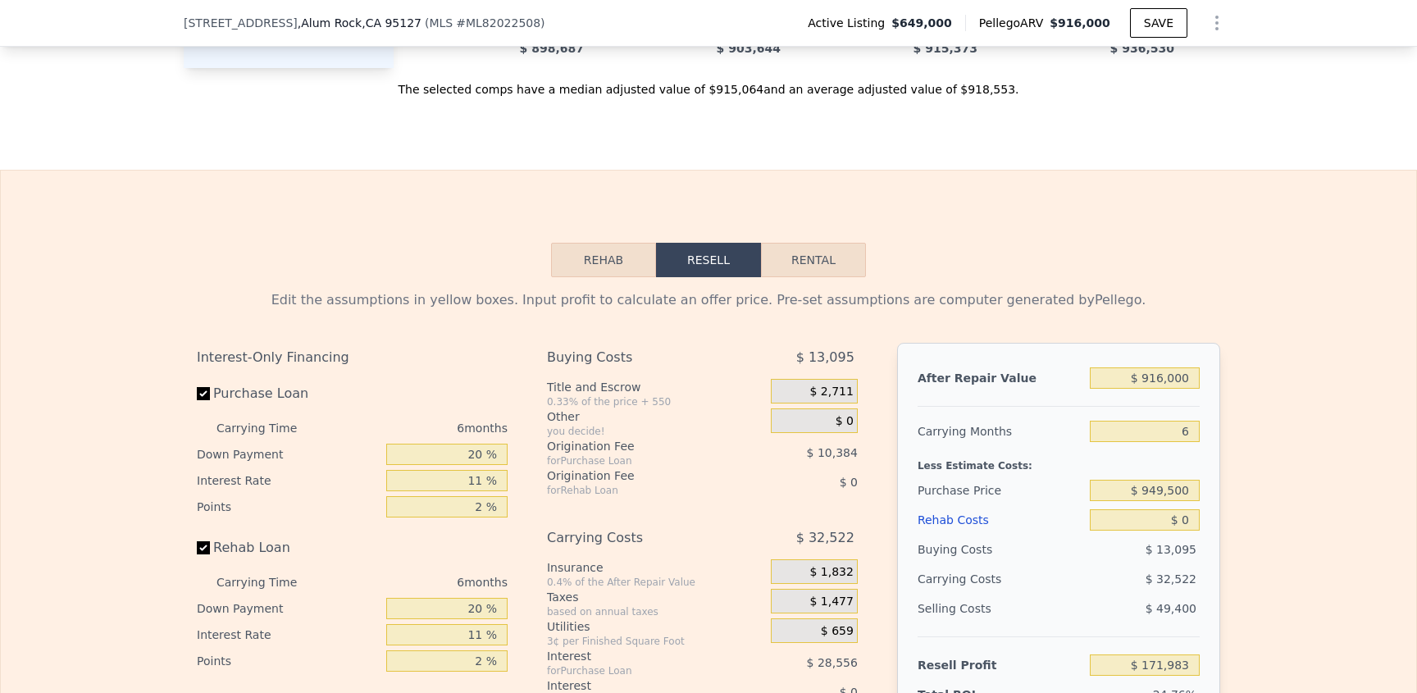
scroll to position [2386, 0]
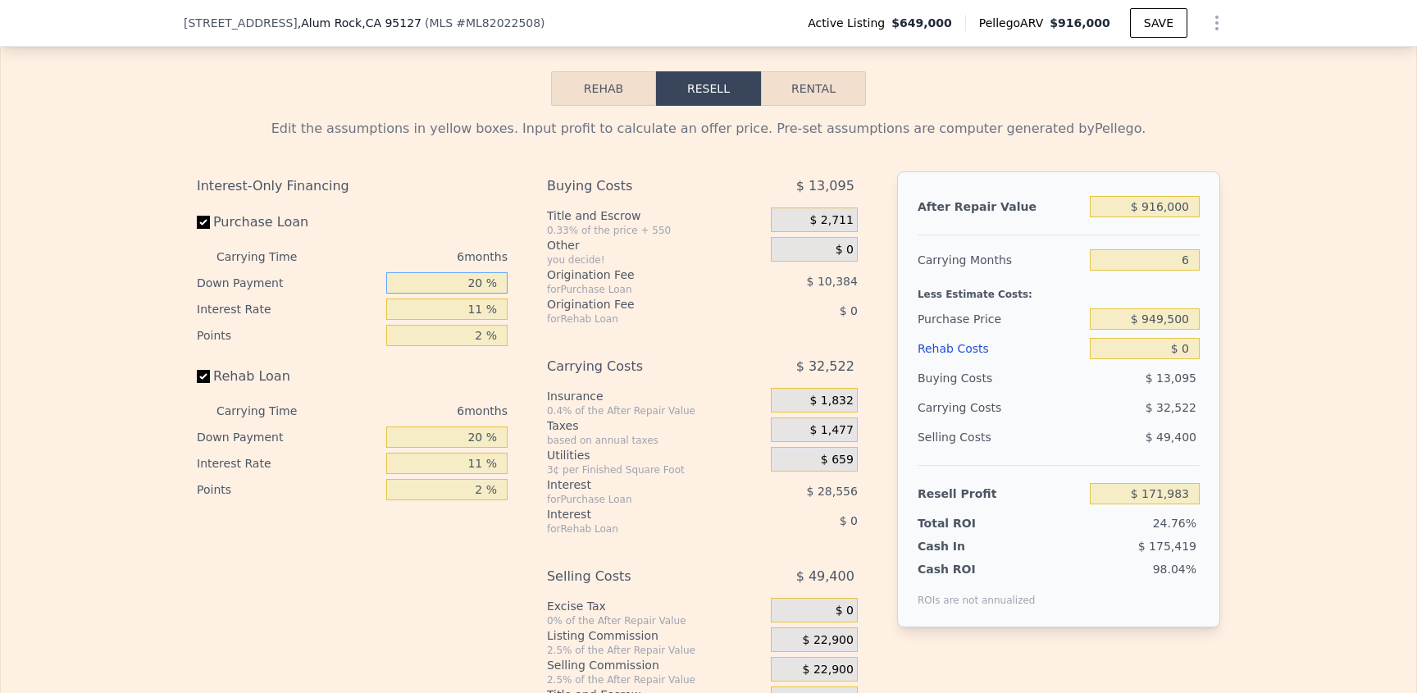
drag, startPoint x: 432, startPoint y: 311, endPoint x: 566, endPoint y: 332, distance: 135.4
click at [566, 332] on div "Interest-Only Financing Purchase Loan Carrying Time 6 months Down Payment 20 % …" at bounding box center [708, 443] width 1023 height 545
type input "1 %"
type input "$ 162,731"
type input "10 %"
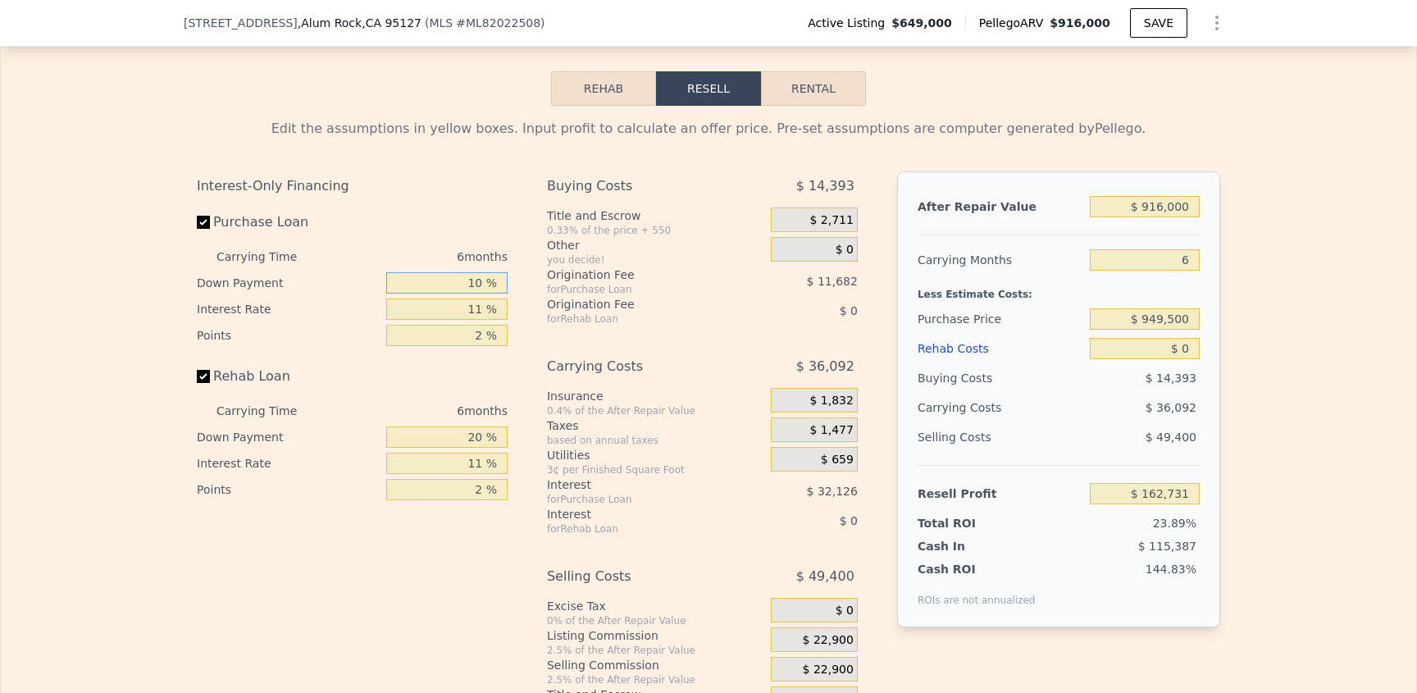
type input "$ 167,115"
type input "10 %"
drag, startPoint x: 454, startPoint y: 458, endPoint x: 525, endPoint y: 455, distance: 71.4
click at [525, 455] on div "Interest-Only Financing Purchase Loan Carrying Time 6 months Down Payment 10 % …" at bounding box center [708, 443] width 1023 height 545
type input "10 %"
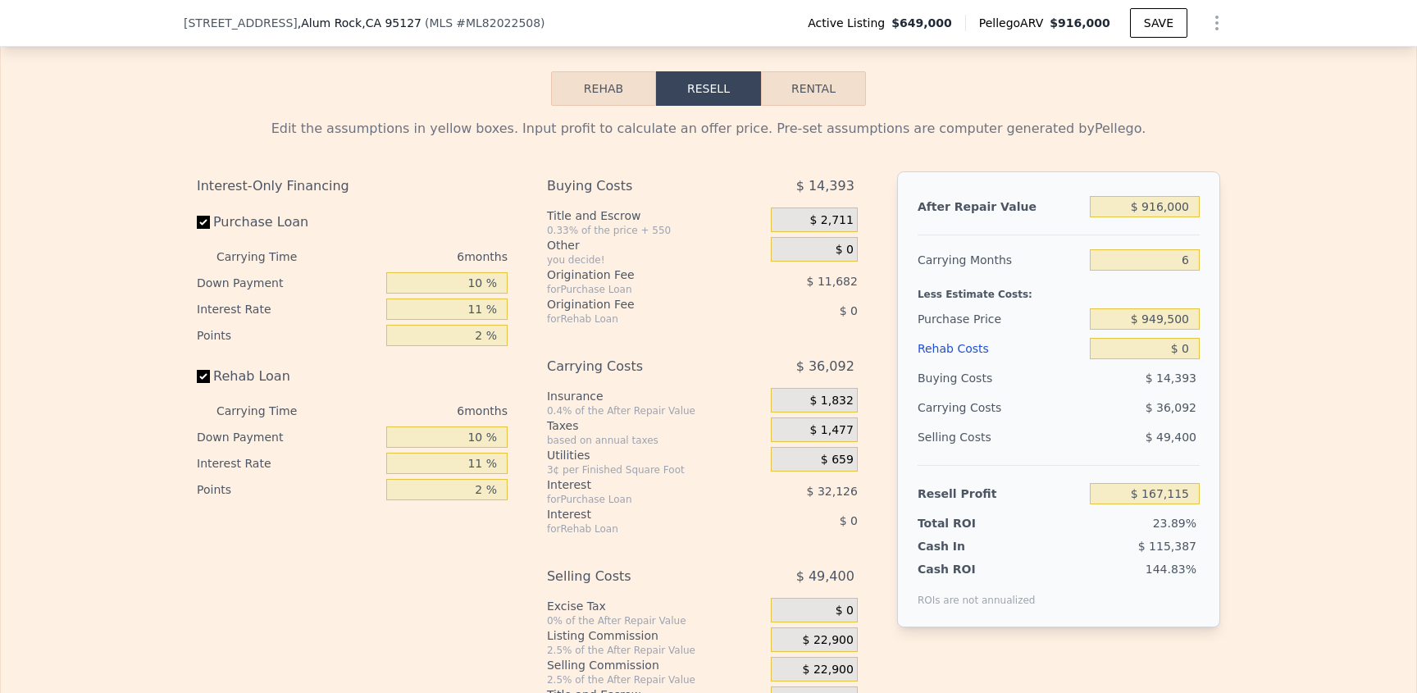
drag, startPoint x: 1200, startPoint y: 289, endPoint x: 1149, endPoint y: 281, distance: 51.4
click at [1193, 286] on div "After Repair Value $ 916,000 Carrying Months 6 Less Estimate Costs: Purchase Pr…" at bounding box center [1058, 399] width 323 height 456
drag, startPoint x: 1149, startPoint y: 281, endPoint x: 1224, endPoint y: 280, distance: 75.5
click at [1224, 280] on div "Edit the assumptions in yellow boxes. Input profit to calculate an offer price.…" at bounding box center [709, 411] width 1050 height 610
type input "3"
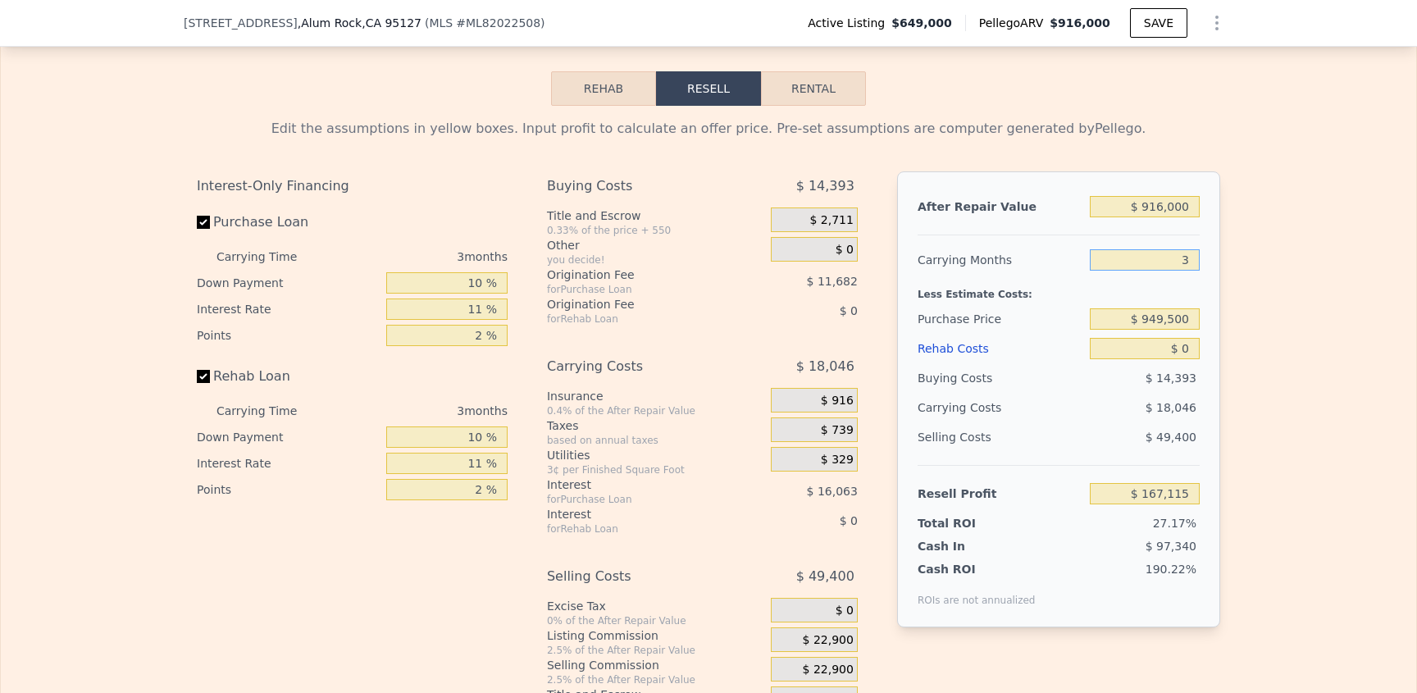
type input "$ 185,161"
type input "3"
click at [1220, 281] on div "Edit the assumptions in yellow boxes. Input profit to calculate an offer price.…" at bounding box center [709, 411] width 1050 height 610
click at [363, 16] on span ", CA 95127" at bounding box center [392, 22] width 60 height 13
click at [364, 16] on span ", CA 95127" at bounding box center [392, 22] width 60 height 13
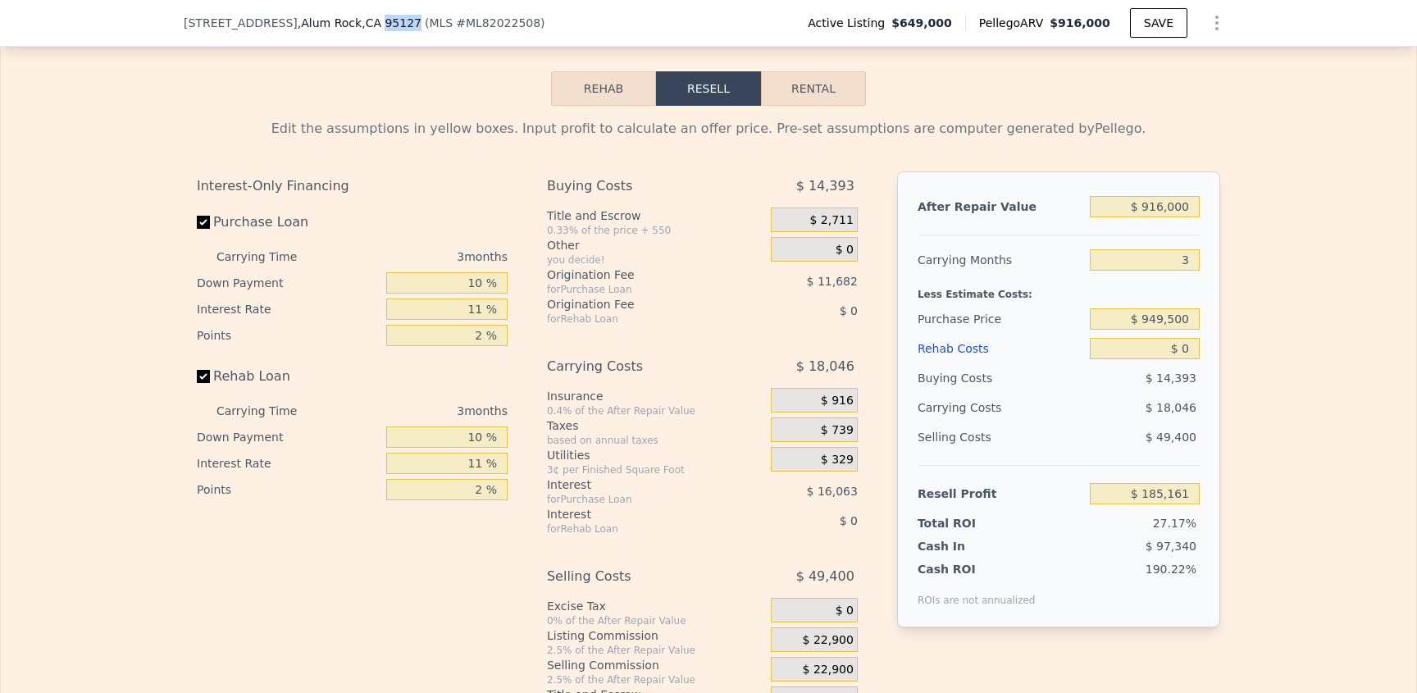
copy span "95127"
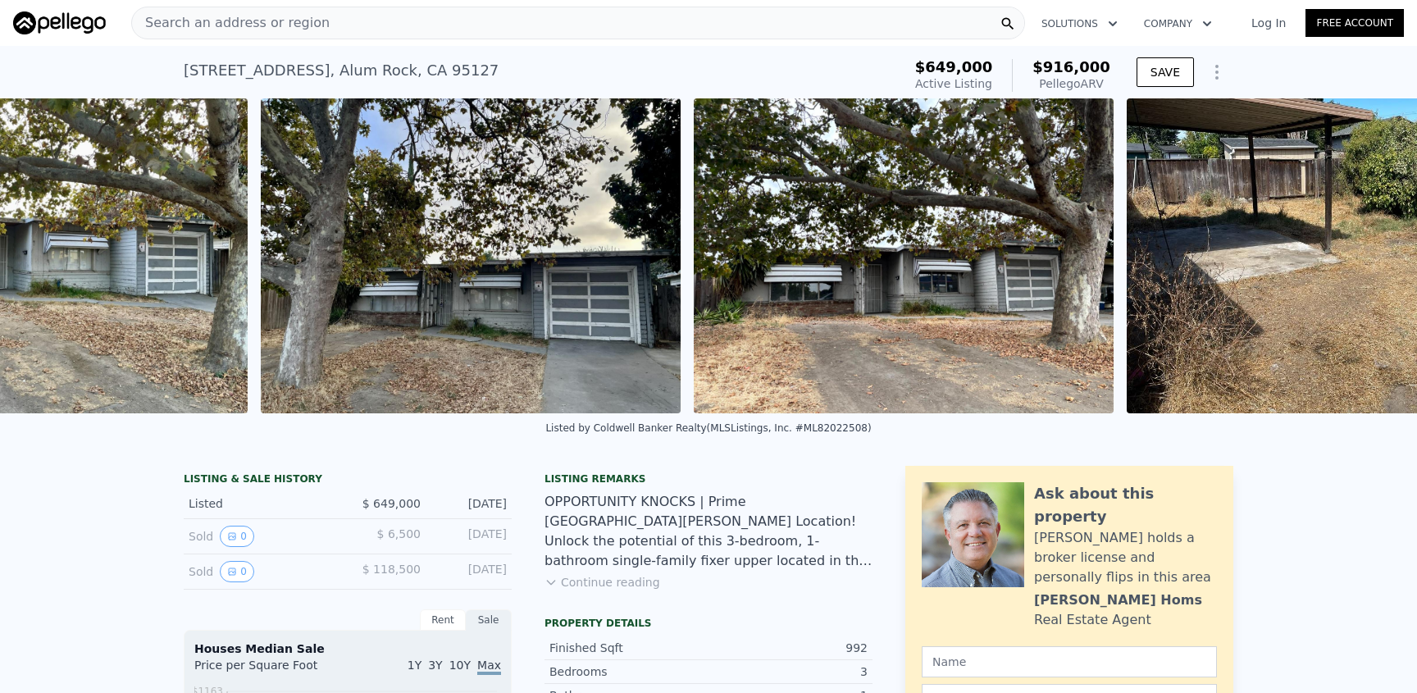
scroll to position [0, 1886]
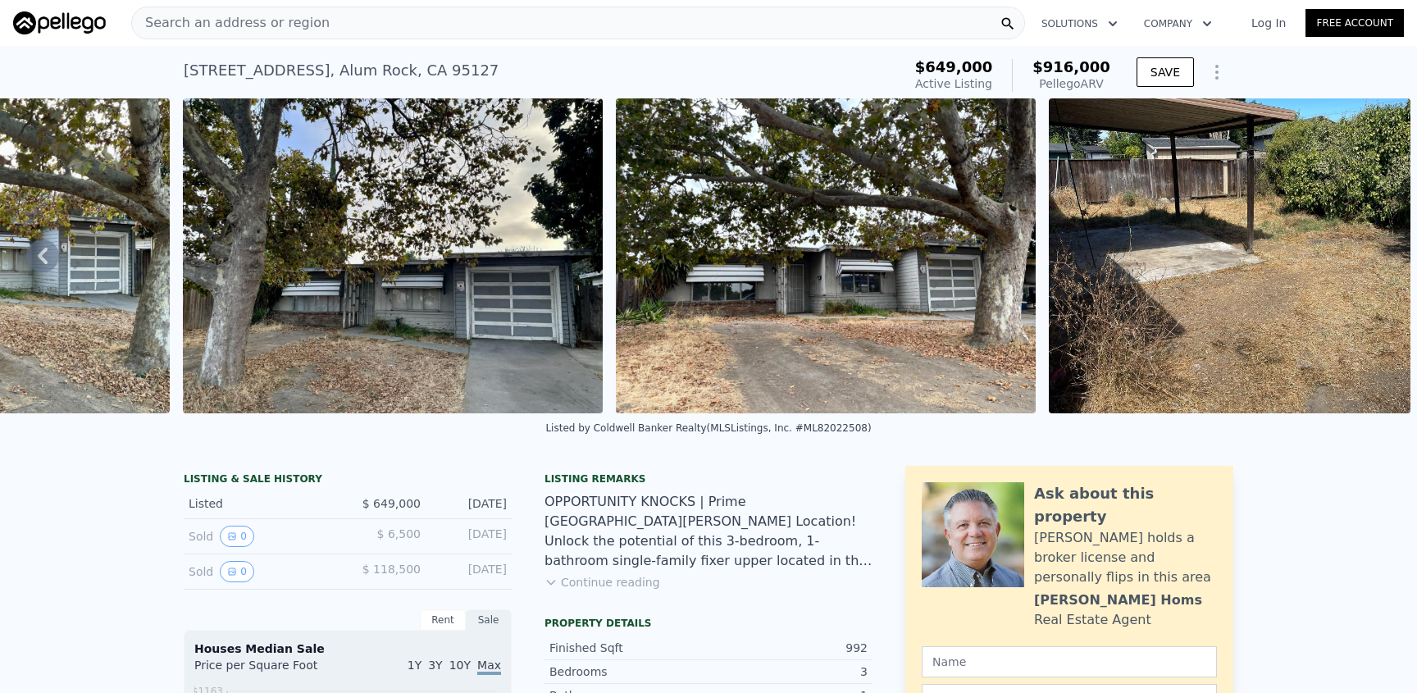
click at [812, 286] on img at bounding box center [826, 255] width 420 height 315
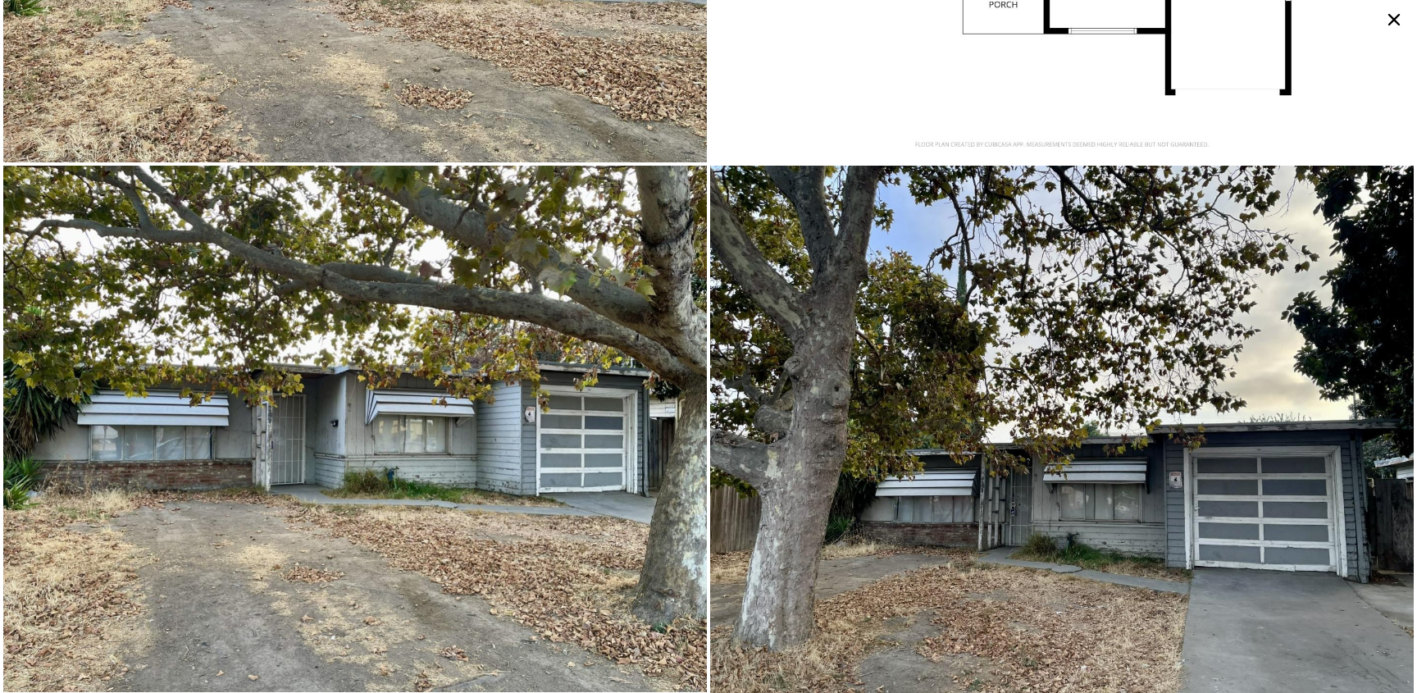
scroll to position [0, 0]
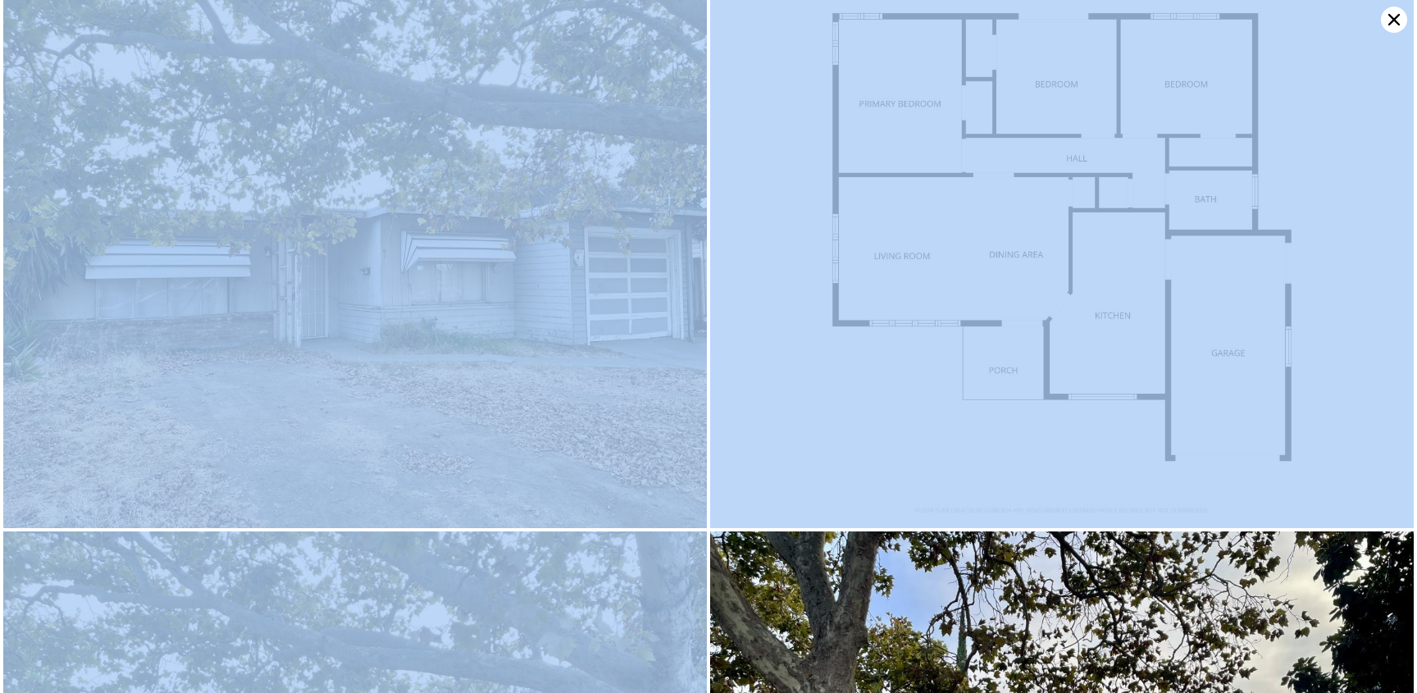
drag, startPoint x: 1391, startPoint y: 23, endPoint x: 1316, endPoint y: 161, distance: 156.7
click at [1316, 161] on div at bounding box center [708, 346] width 1417 height 693
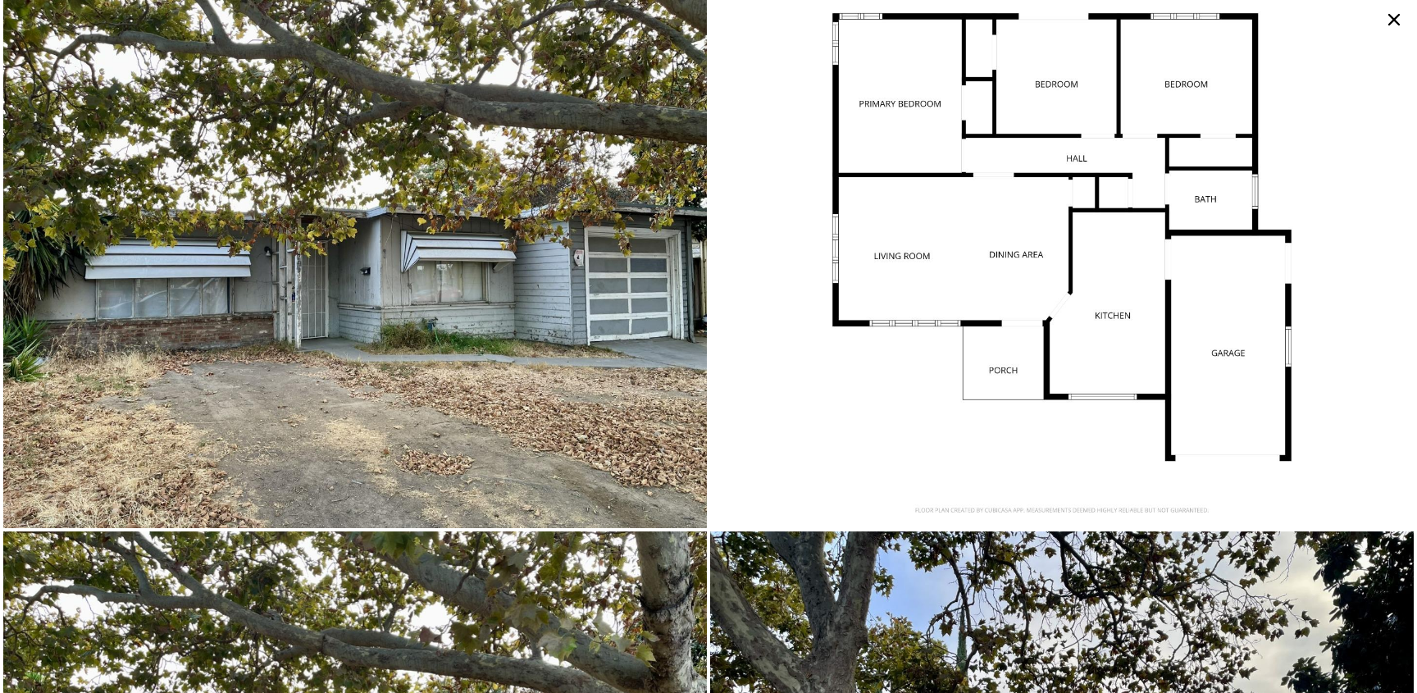
click at [1388, 16] on icon at bounding box center [1394, 20] width 26 height 26
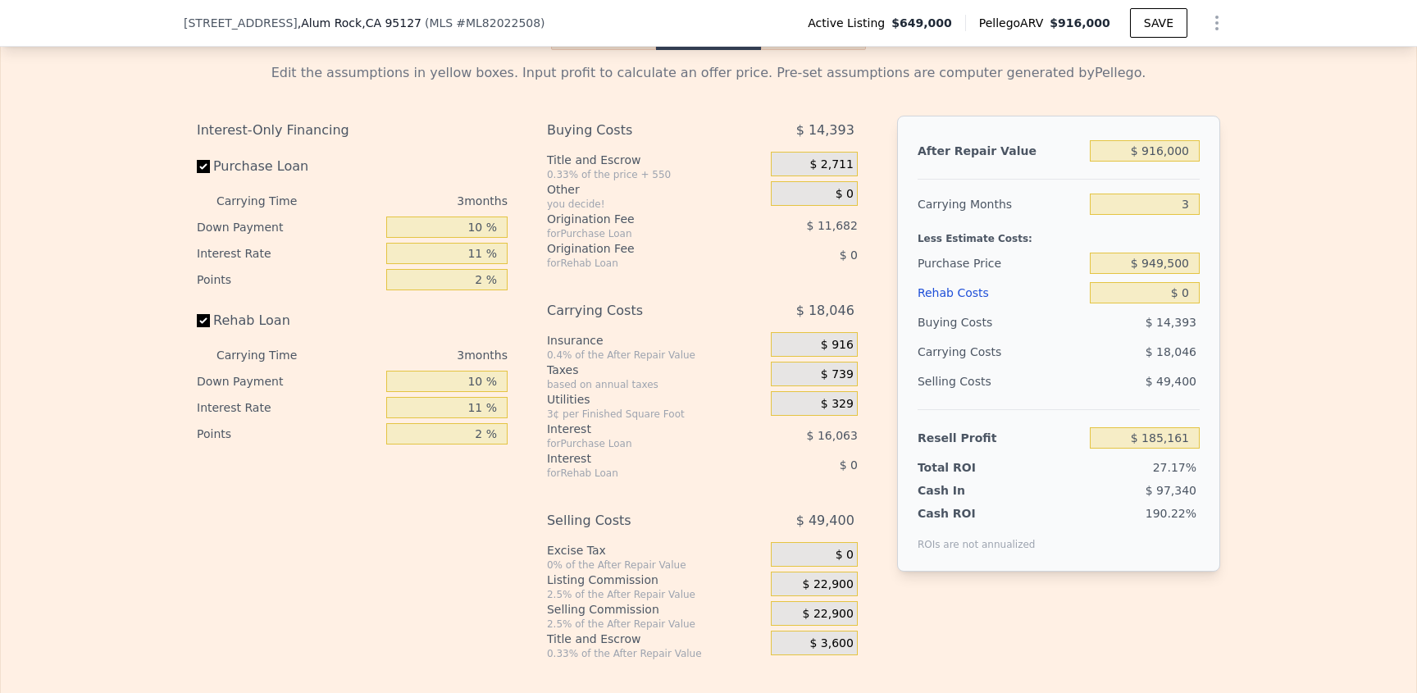
scroll to position [2432, 0]
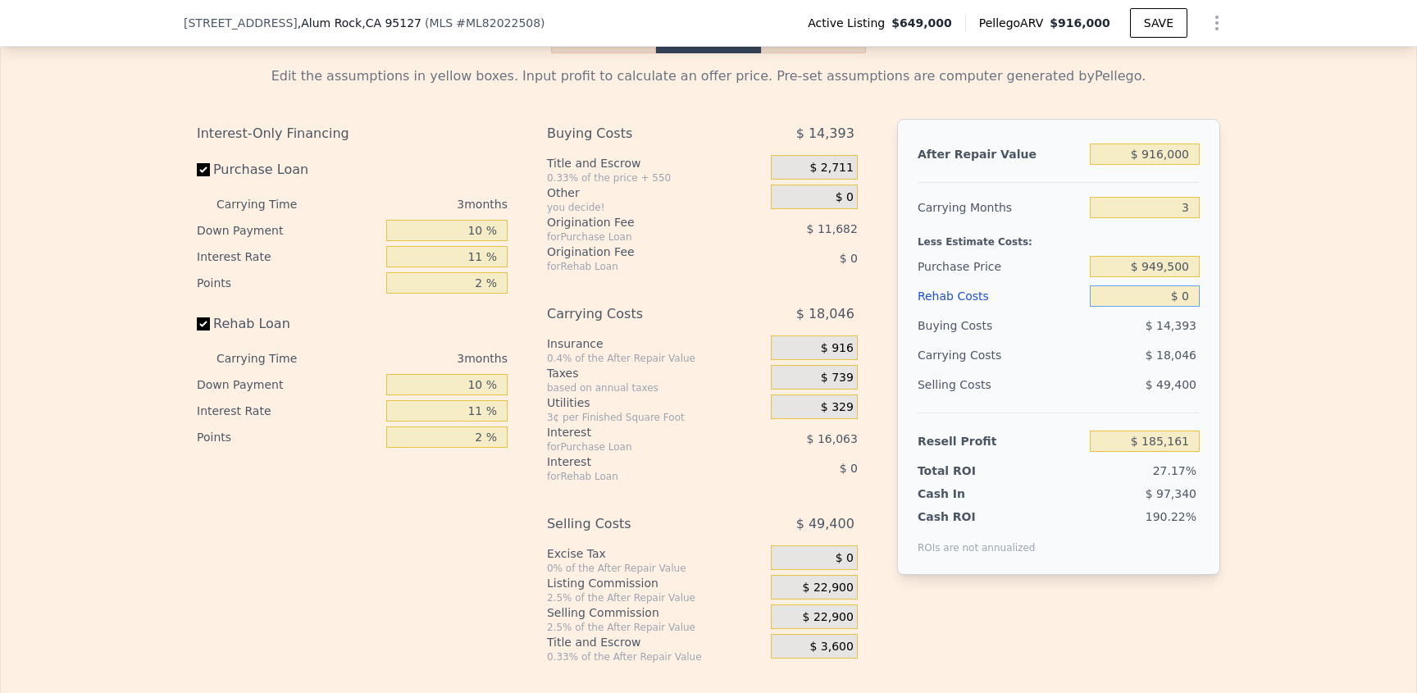
click at [1116, 307] on input "$ 0" at bounding box center [1145, 295] width 110 height 21
drag, startPoint x: 1116, startPoint y: 317, endPoint x: 1277, endPoint y: 324, distance: 160.9
click at [1277, 324] on div "Edit the assumptions in yellow boxes. Input profit to calculate an offer price.…" at bounding box center [709, 358] width 1416 height 610
drag, startPoint x: 1273, startPoint y: 332, endPoint x: 1179, endPoint y: 329, distance: 93.5
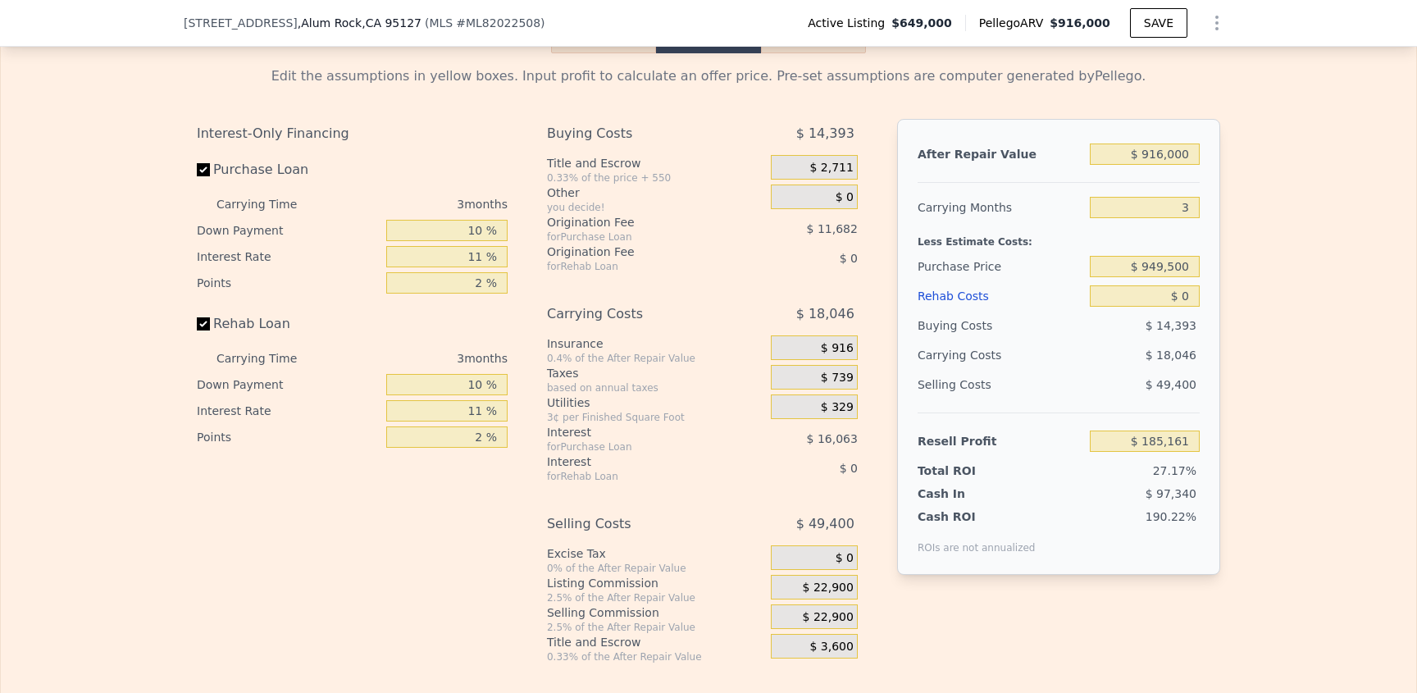
click at [1267, 331] on div "Edit the assumptions in yellow boxes. Input profit to calculate an offer price.…" at bounding box center [709, 358] width 1416 height 610
click at [1171, 307] on input "$ 0" at bounding box center [1145, 295] width 110 height 21
drag, startPoint x: 1148, startPoint y: 322, endPoint x: 1289, endPoint y: 314, distance: 141.3
click at [1287, 316] on div "Edit the assumptions in yellow boxes. Input profit to calculate an offer price.…" at bounding box center [709, 358] width 1416 height 610
click at [1320, 355] on div "Edit the assumptions in yellow boxes. Input profit to calculate an offer price.…" at bounding box center [709, 358] width 1416 height 610
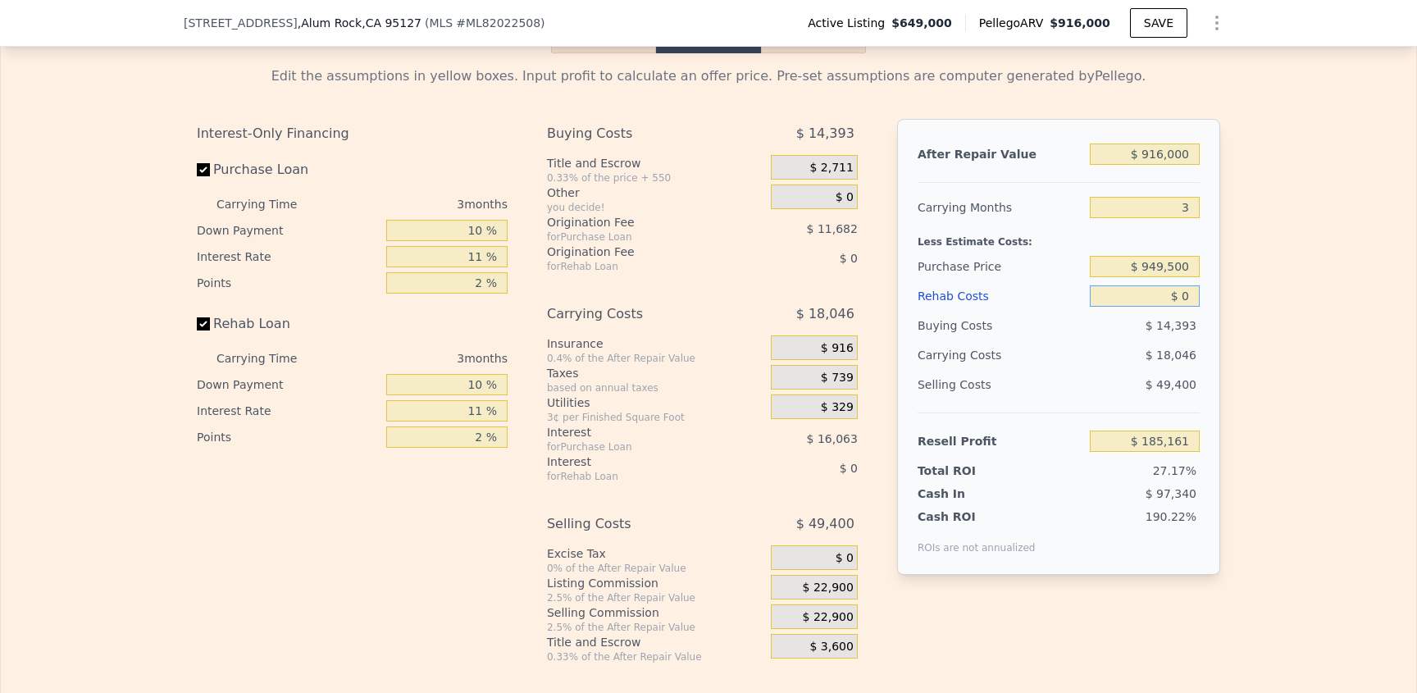
click at [1166, 307] on input "$ 0" at bounding box center [1145, 295] width 110 height 21
drag, startPoint x: 1164, startPoint y: 321, endPoint x: 1199, endPoint y: 322, distance: 35.3
click at [1210, 321] on div "After Repair Value $ 916,000 Carrying Months 3 Less Estimate Costs: Purchase Pr…" at bounding box center [1058, 347] width 323 height 456
click at [1176, 307] on input "$ 0" at bounding box center [1145, 295] width 110 height 21
drag, startPoint x: 1174, startPoint y: 323, endPoint x: 1162, endPoint y: 323, distance: 12.3
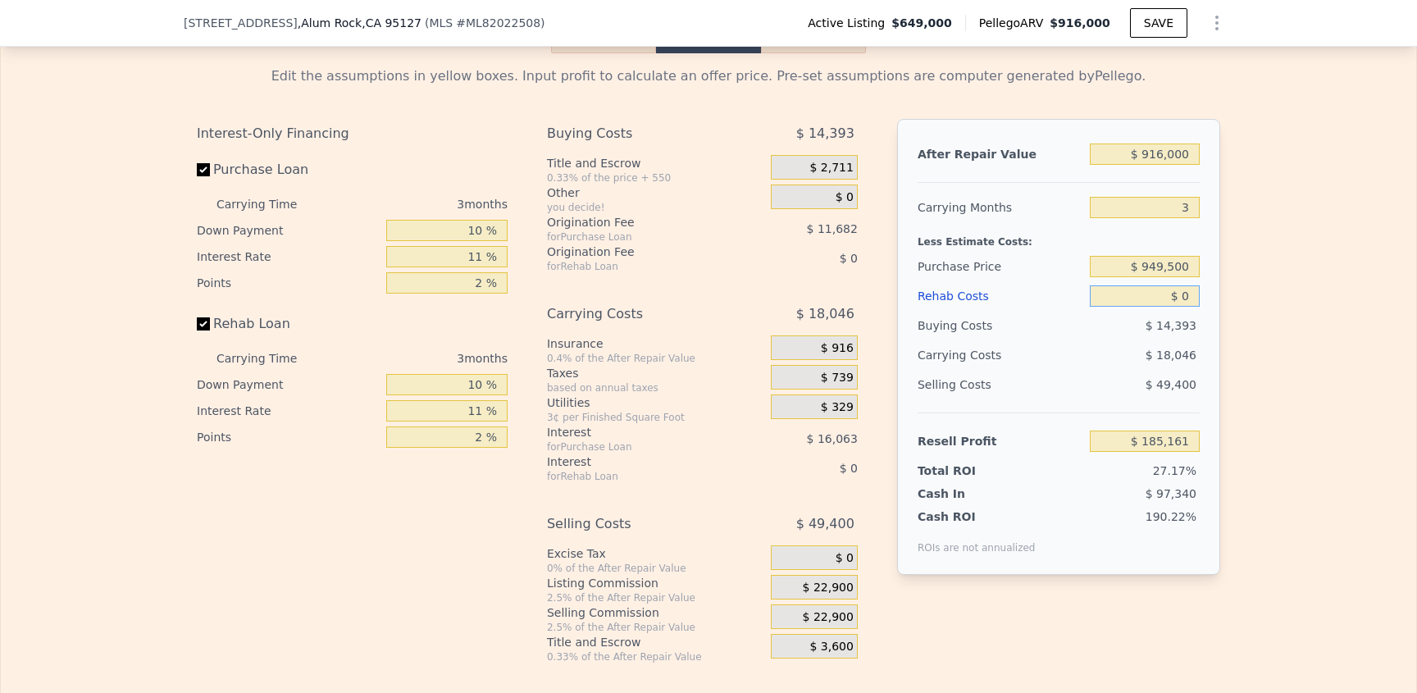
click at [1174, 307] on input "$ 0" at bounding box center [1145, 295] width 110 height 21
drag, startPoint x: 1162, startPoint y: 323, endPoint x: 1213, endPoint y: 322, distance: 50.9
click at [1212, 325] on div "After Repair Value $ 916,000 Carrying Months 3 Less Estimate Costs: Purchase Pr…" at bounding box center [1058, 347] width 323 height 456
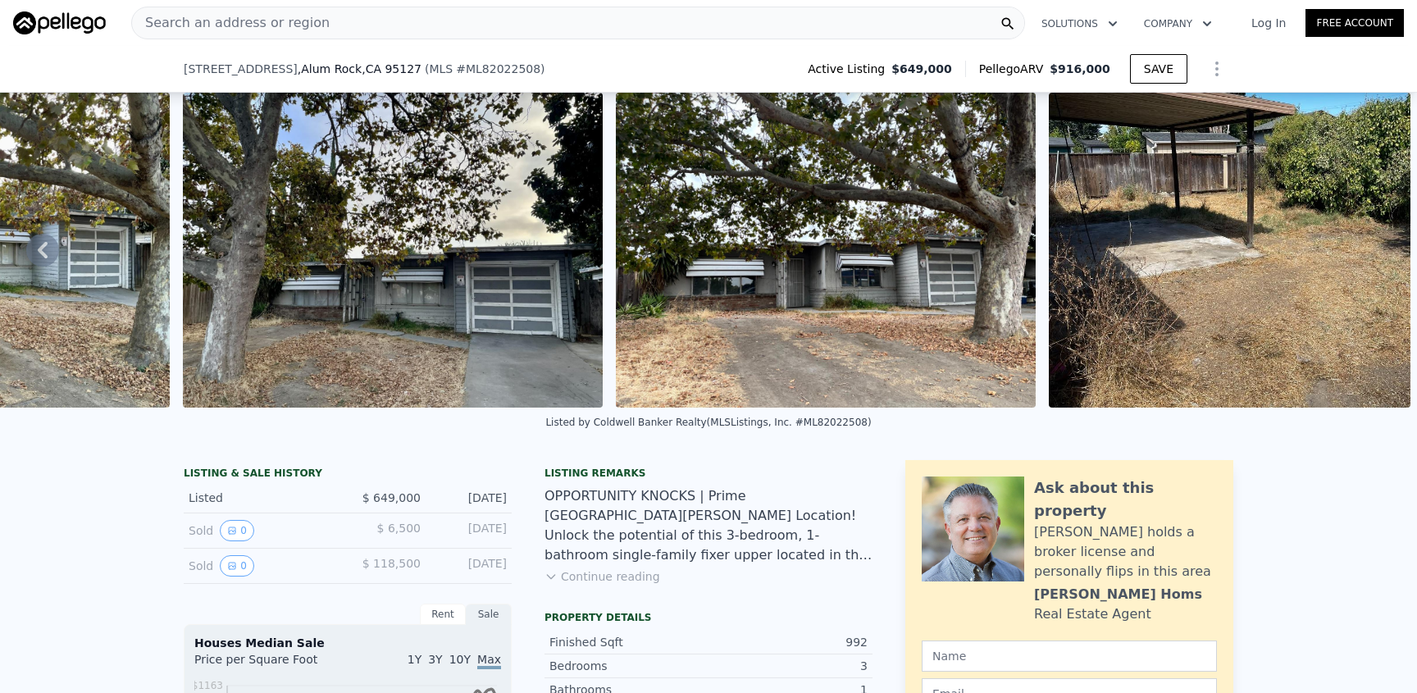
scroll to position [504, 0]
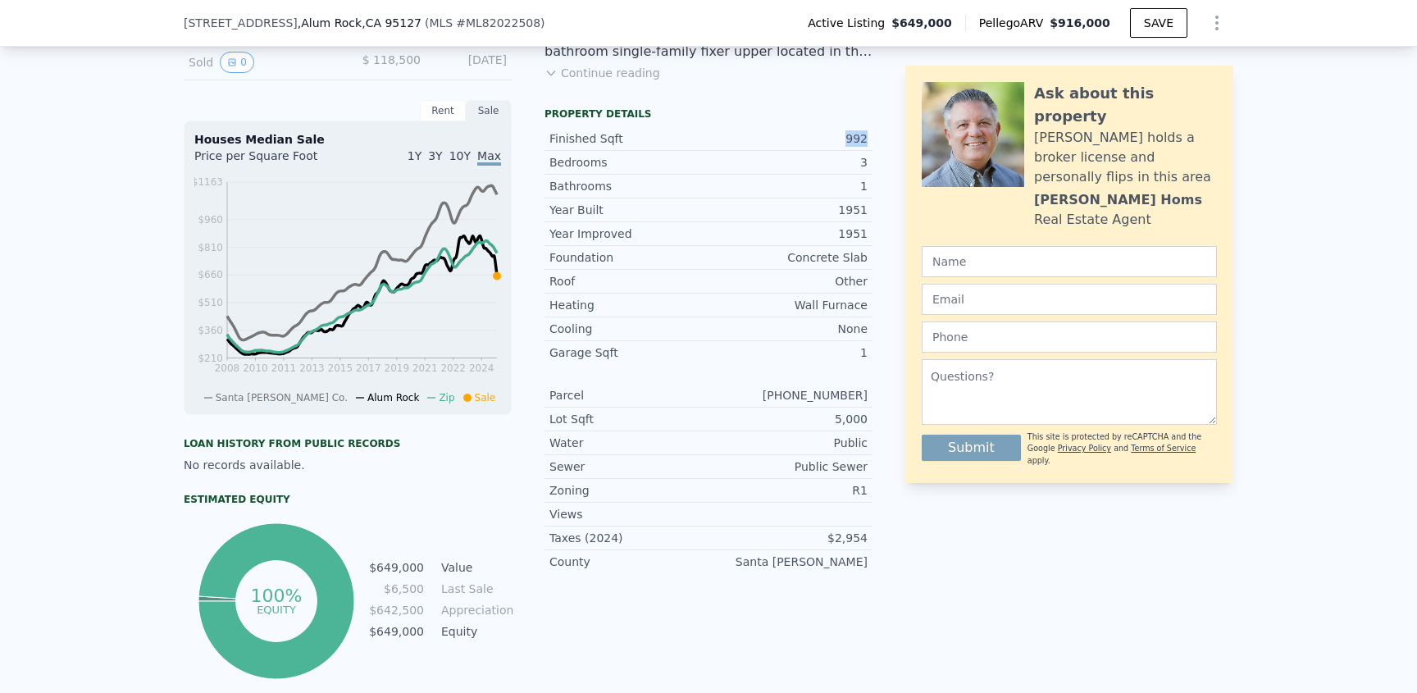
drag, startPoint x: 873, startPoint y: 143, endPoint x: 729, endPoint y: 151, distance: 144.6
click at [729, 150] on div "LISTING & SALE HISTORY Listed $ 649,000 [DATE] Sold 0 $ 6,500 [DATE] Sold 0 $ 1…" at bounding box center [709, 320] width 1050 height 727
click at [723, 147] on div "992" at bounding box center [788, 138] width 159 height 16
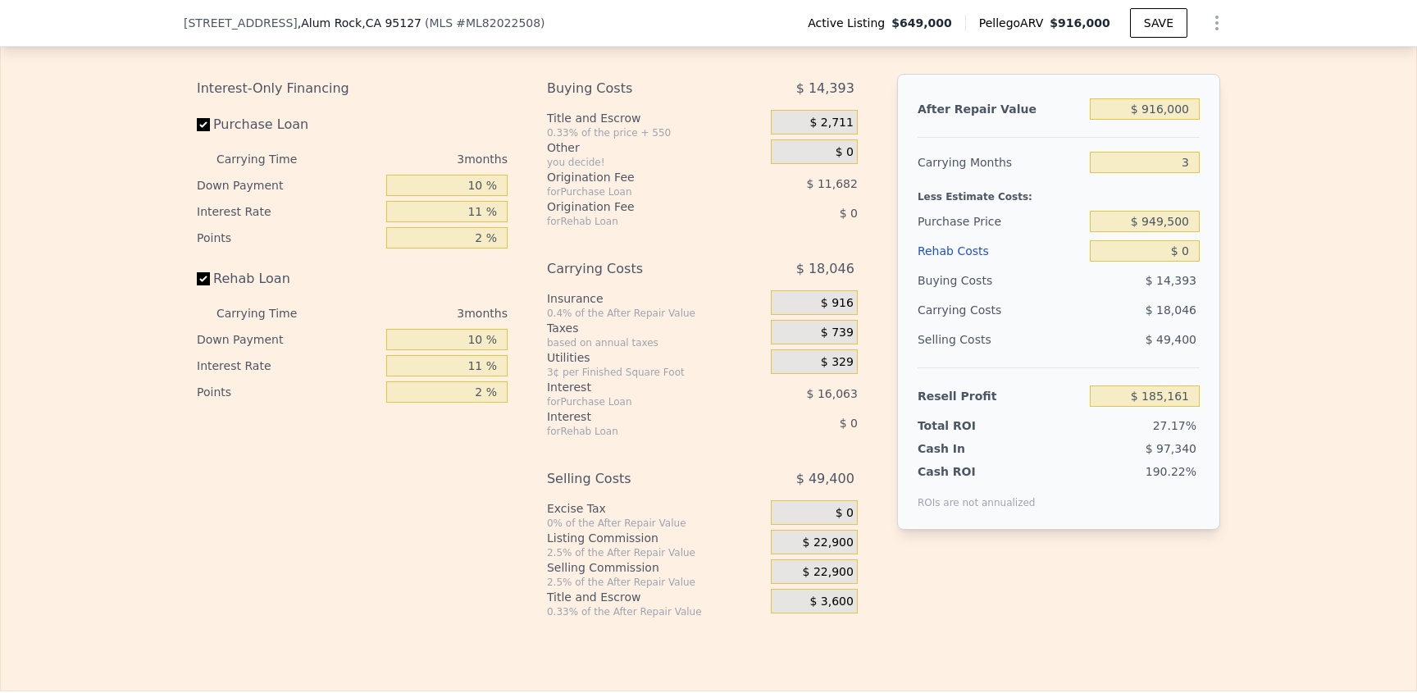
scroll to position [2477, 0]
drag, startPoint x: 1156, startPoint y: 287, endPoint x: 1151, endPoint y: 272, distance: 15.3
click at [1158, 267] on div "$ 0" at bounding box center [1145, 252] width 110 height 30
drag, startPoint x: 1151, startPoint y: 272, endPoint x: 1215, endPoint y: 275, distance: 64.0
click at [1215, 275] on div "Edit the assumptions in yellow boxes. Input profit to calculate an offer price.…" at bounding box center [709, 314] width 1050 height 610
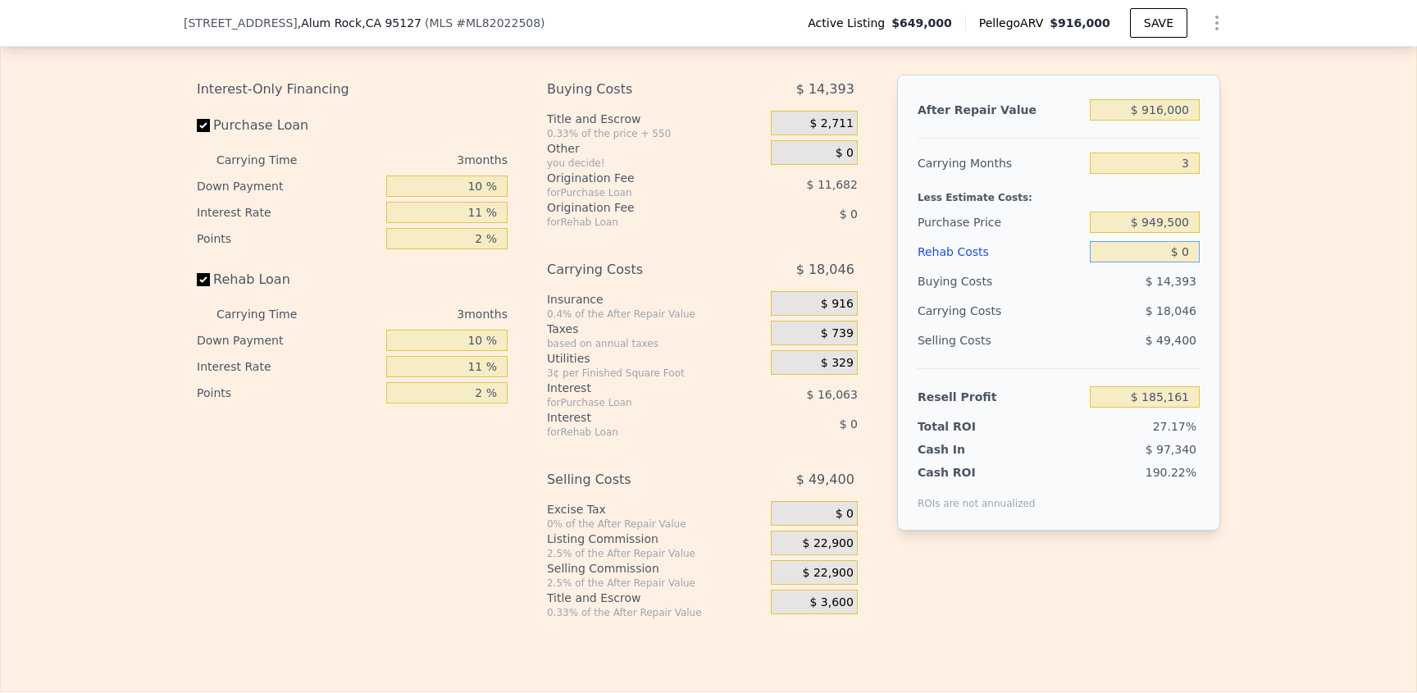
type input "$ 3"
type input "$ 185,158"
type input "$ 32"
type input "$ 185,128"
type input "$ 320"
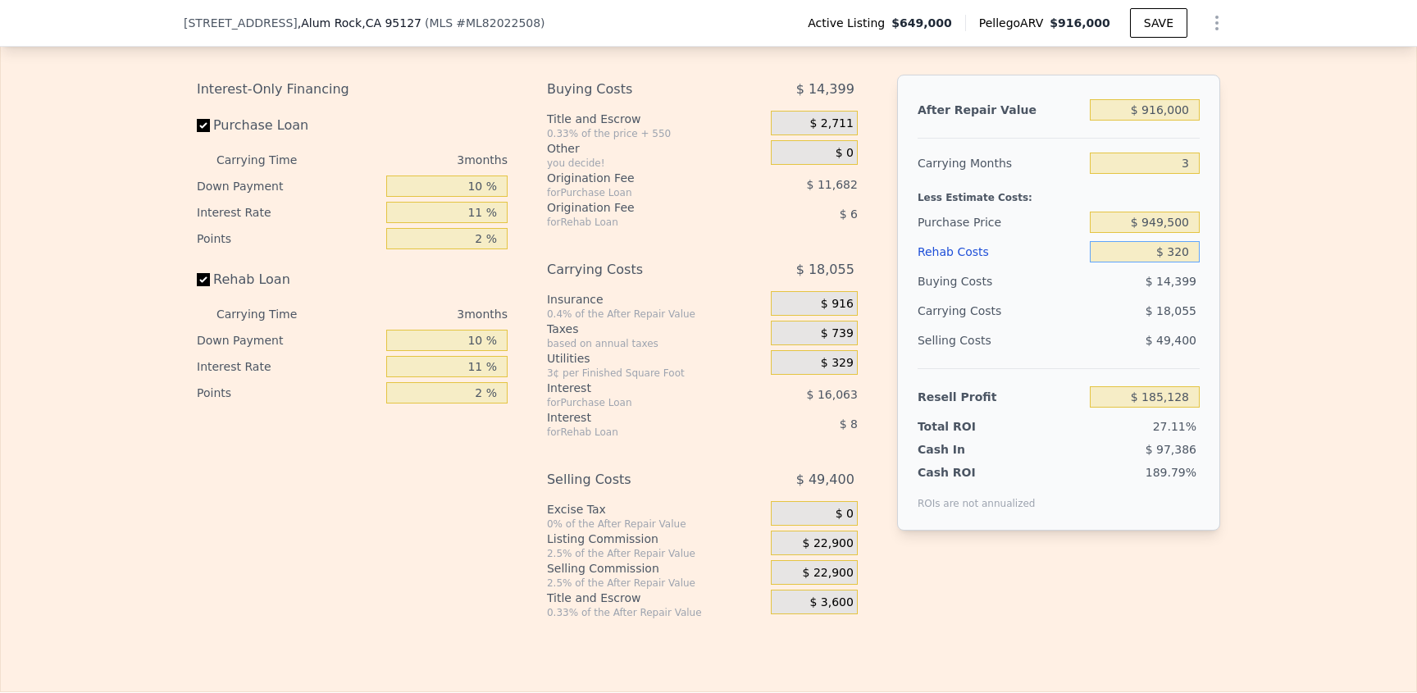
type input "$ 184,826"
type input "$ 3,200"
type input "$ 181,825"
type input "$ 32,000"
type input "$ 151,793"
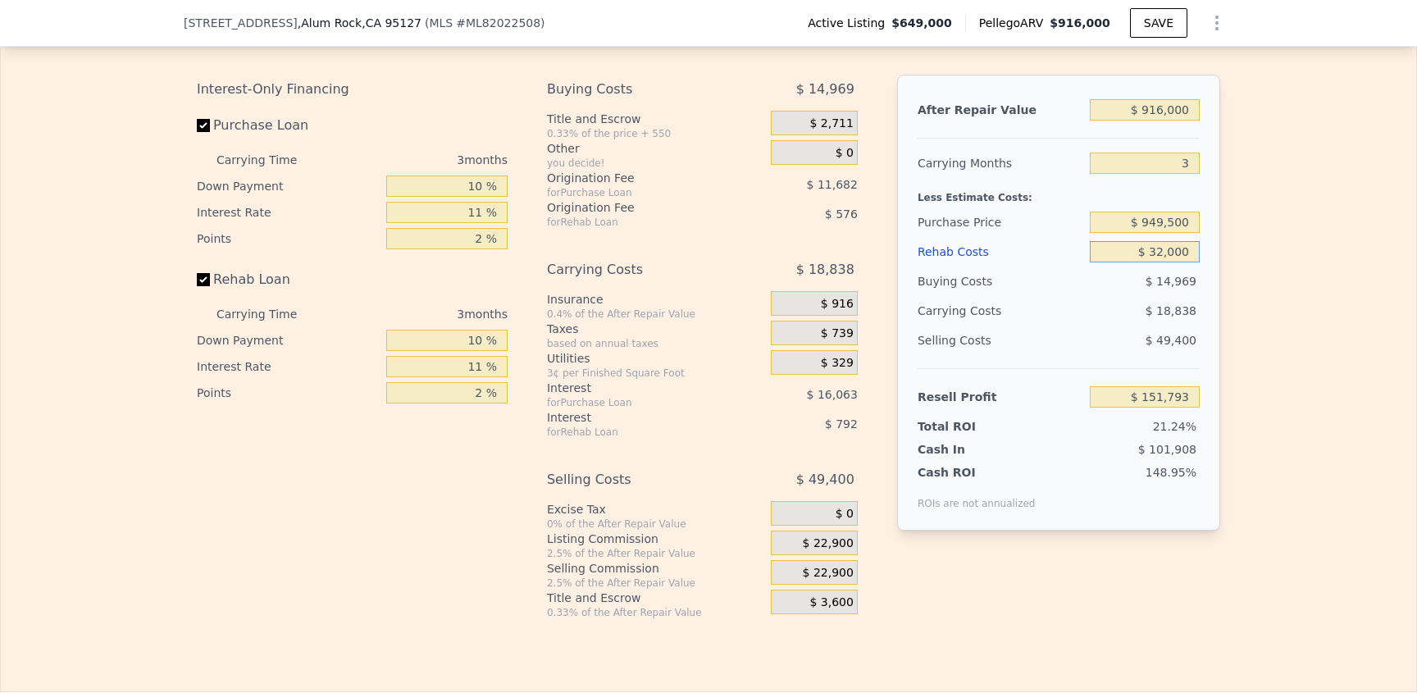
type input "$ 32,000"
click at [1219, 358] on div "Edit the assumptions in yellow boxes. Input profit to calculate an offer price.…" at bounding box center [709, 314] width 1050 height 610
click at [1221, 359] on div "Edit the assumptions in yellow boxes. Input profit to calculate an offer price.…" at bounding box center [709, 314] width 1050 height 610
click at [1222, 359] on div "Edit the assumptions in yellow boxes. Input profit to calculate an offer price.…" at bounding box center [709, 314] width 1050 height 610
click at [1228, 362] on div "Edit the assumptions in yellow boxes. Input profit to calculate an offer price.…" at bounding box center [709, 314] width 1416 height 610
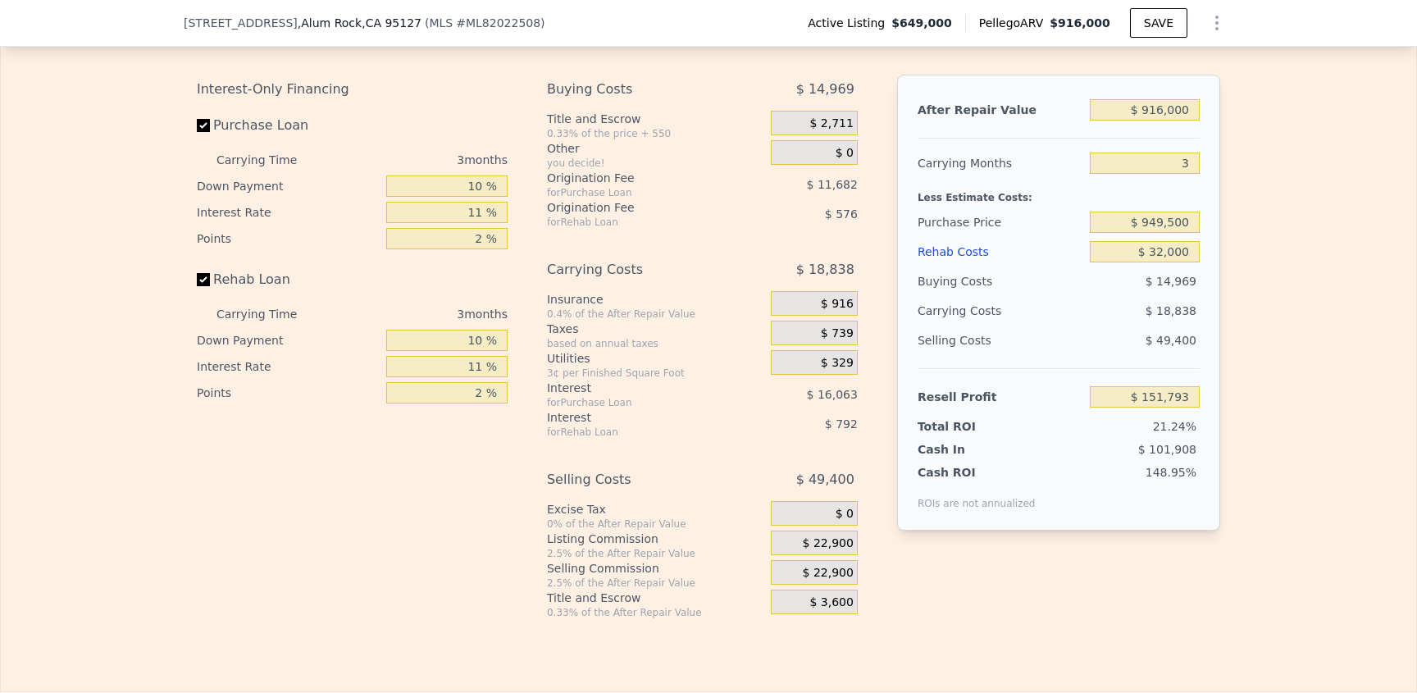
click at [1252, 382] on div "Edit the assumptions in yellow boxes. Input profit to calculate an offer price.…" at bounding box center [709, 314] width 1416 height 610
drag, startPoint x: 1265, startPoint y: 393, endPoint x: 1283, endPoint y: 408, distance: 22.7
click at [1267, 394] on div "Edit the assumptions in yellow boxes. Input profit to calculate an offer price.…" at bounding box center [709, 314] width 1416 height 610
click at [1284, 410] on div "Edit the assumptions in yellow boxes. Input profit to calculate an offer price.…" at bounding box center [709, 314] width 1416 height 610
click at [1301, 440] on div "Edit the assumptions in yellow boxes. Input profit to calculate an offer price.…" at bounding box center [709, 314] width 1416 height 610
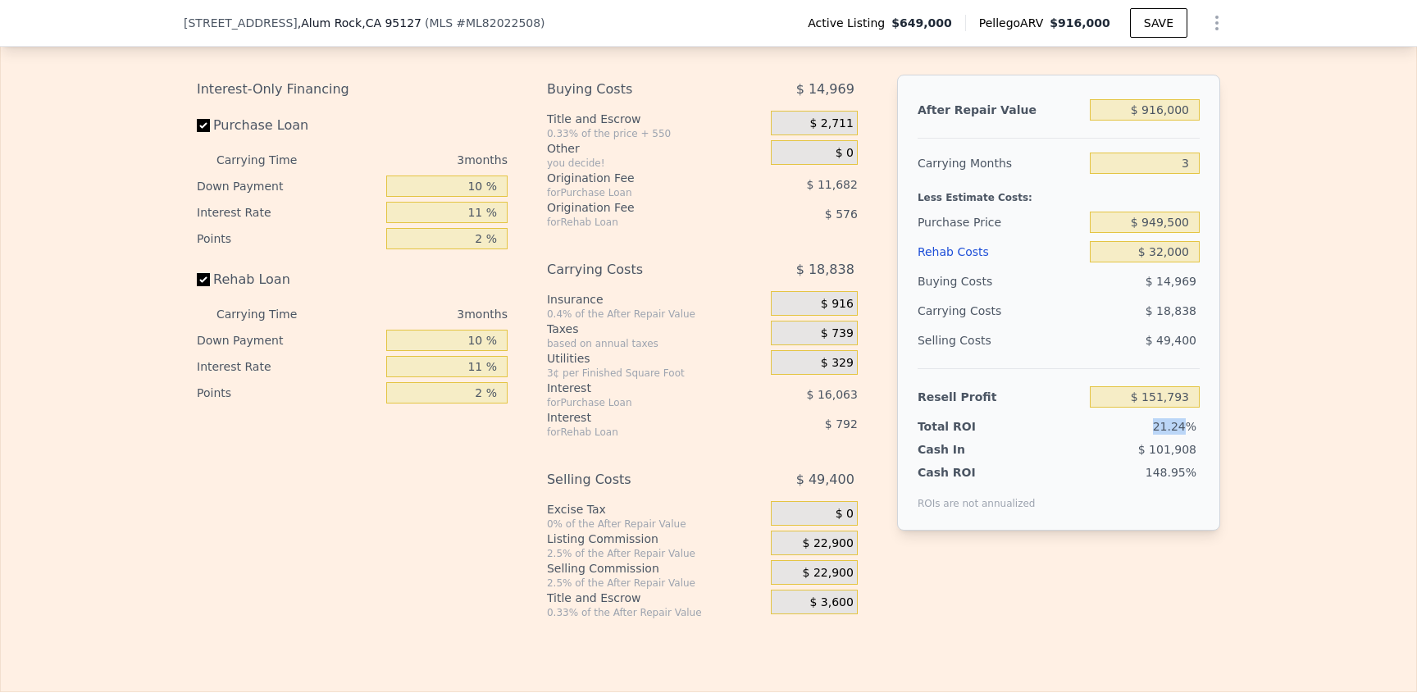
click at [1301, 441] on div "Edit the assumptions in yellow boxes. Input profit to calculate an offer price.…" at bounding box center [709, 314] width 1416 height 610
click at [1300, 441] on div "Edit the assumptions in yellow boxes. Input profit to calculate an offer price.…" at bounding box center [709, 314] width 1416 height 610
drag, startPoint x: 1300, startPoint y: 441, endPoint x: 1279, endPoint y: 435, distance: 21.5
click at [1300, 440] on div "Edit the assumptions in yellow boxes. Input profit to calculate an offer price.…" at bounding box center [709, 314] width 1416 height 610
click at [1262, 448] on div "Edit the assumptions in yellow boxes. Input profit to calculate an offer price.…" at bounding box center [709, 314] width 1416 height 610
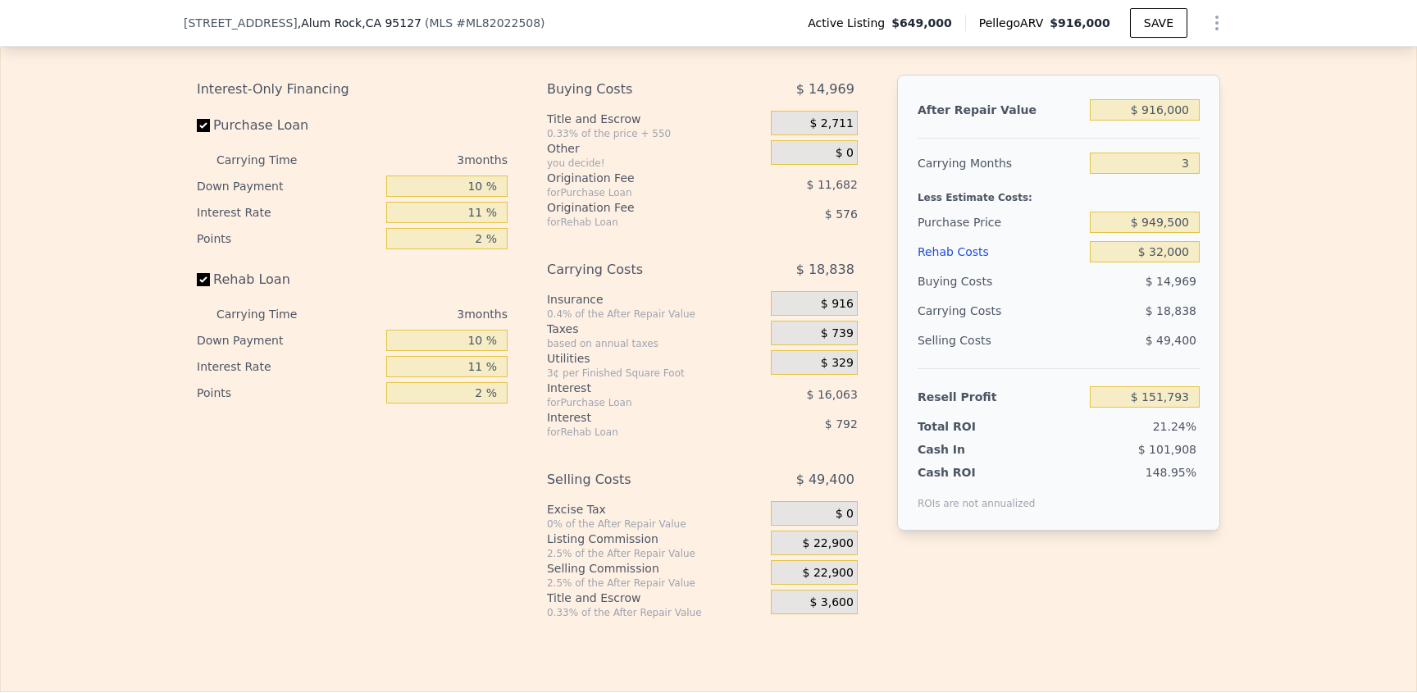
click at [1244, 405] on div "Edit the assumptions in yellow boxes. Input profit to calculate an offer price.…" at bounding box center [709, 314] width 1416 height 610
click at [820, 581] on span "$ 22,900" at bounding box center [828, 573] width 51 height 15
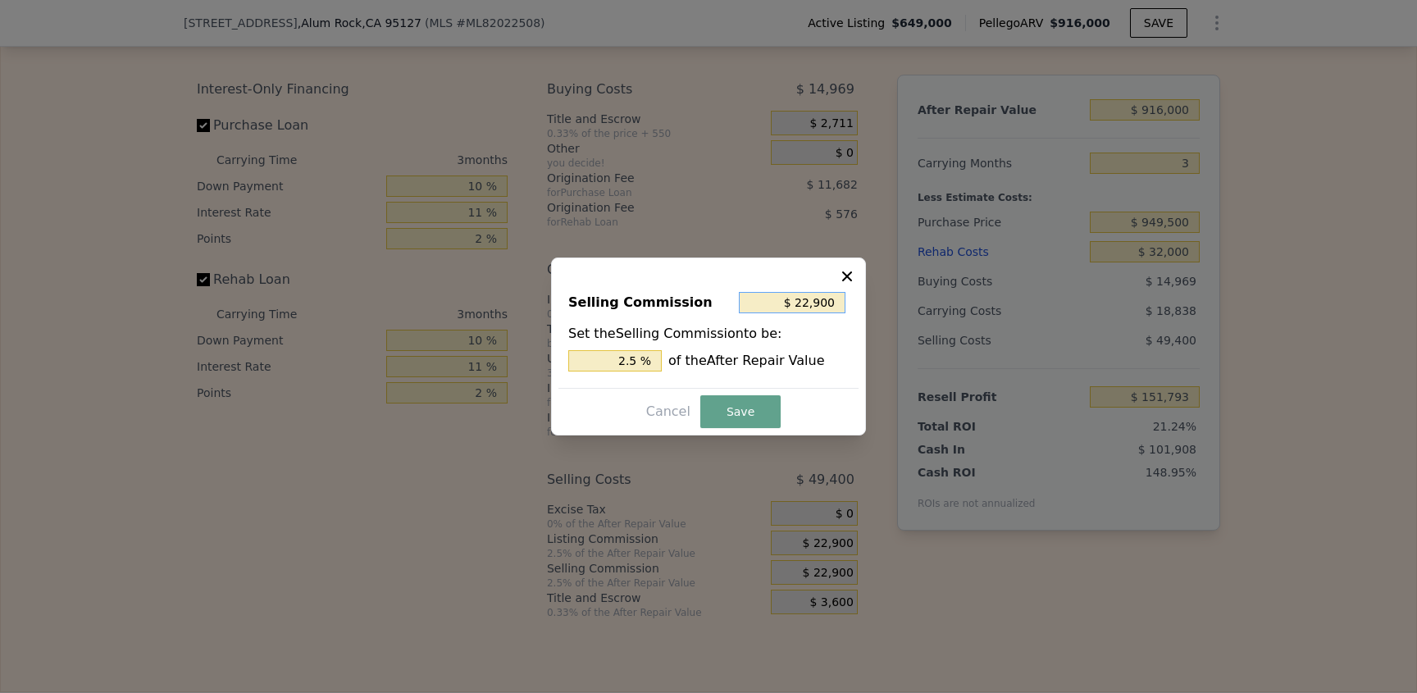
drag, startPoint x: 789, startPoint y: 306, endPoint x: 779, endPoint y: 303, distance: 10.1
click at [786, 304] on input "$ 22,900" at bounding box center [792, 302] width 107 height 21
drag, startPoint x: 623, startPoint y: 361, endPoint x: 713, endPoint y: 349, distance: 90.2
click at [713, 350] on div "2.5 % of the After Repair Value" at bounding box center [708, 360] width 280 height 21
type input "$ 4,580"
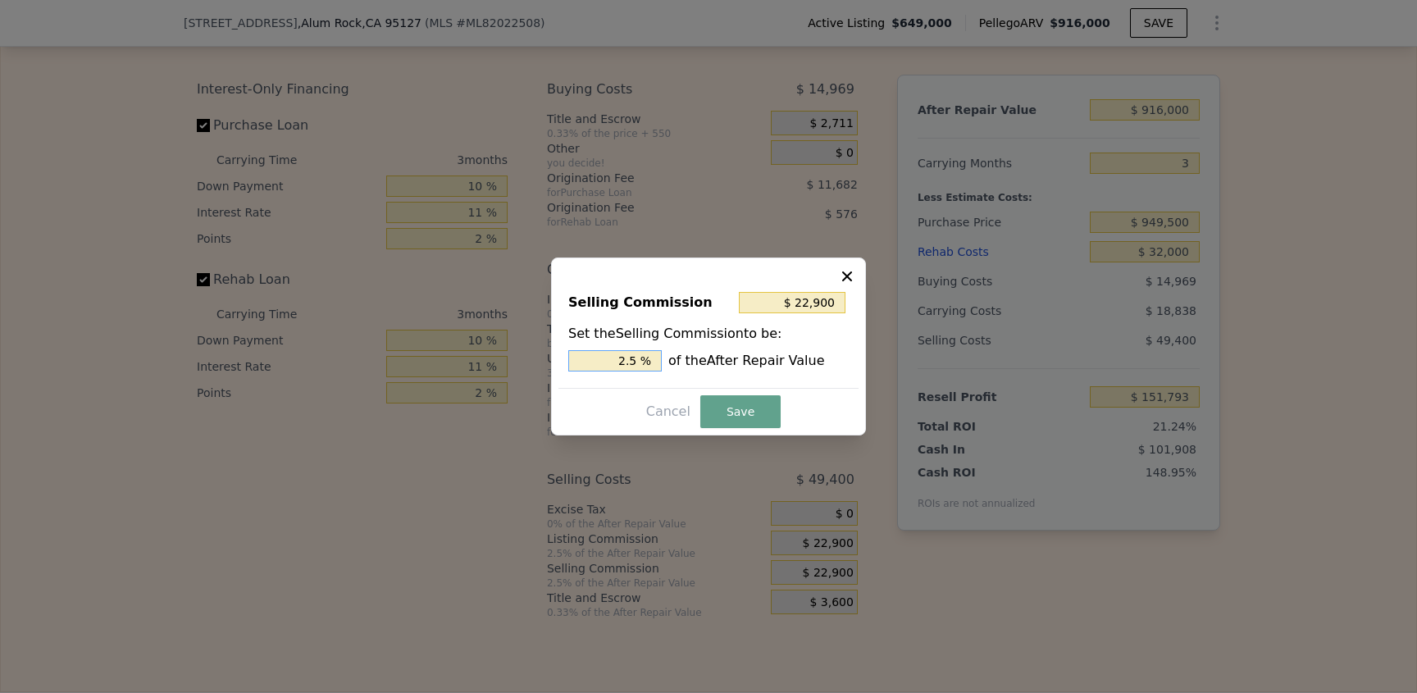
type input ".5 %"
type input "$ 45,800"
type input "5 %"
type input "$ 0"
type input "0 %"
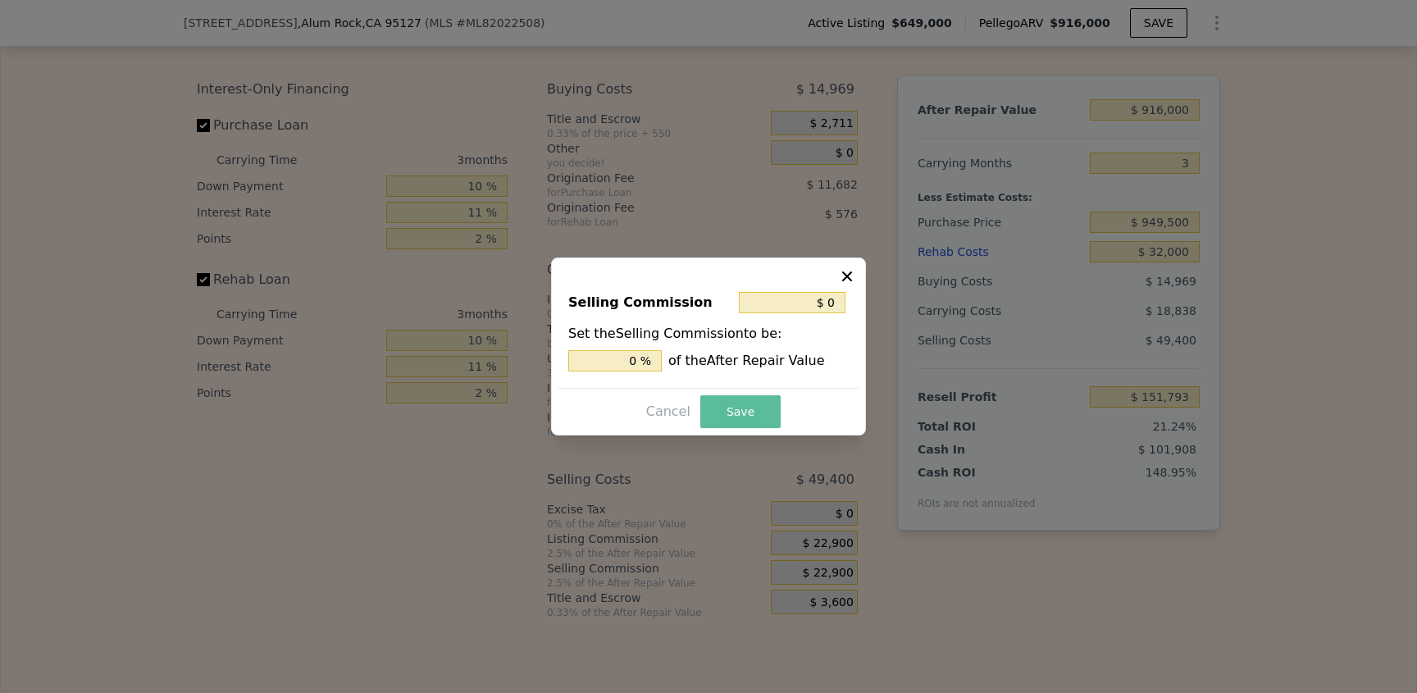
click at [725, 408] on button "Save" at bounding box center [740, 411] width 80 height 33
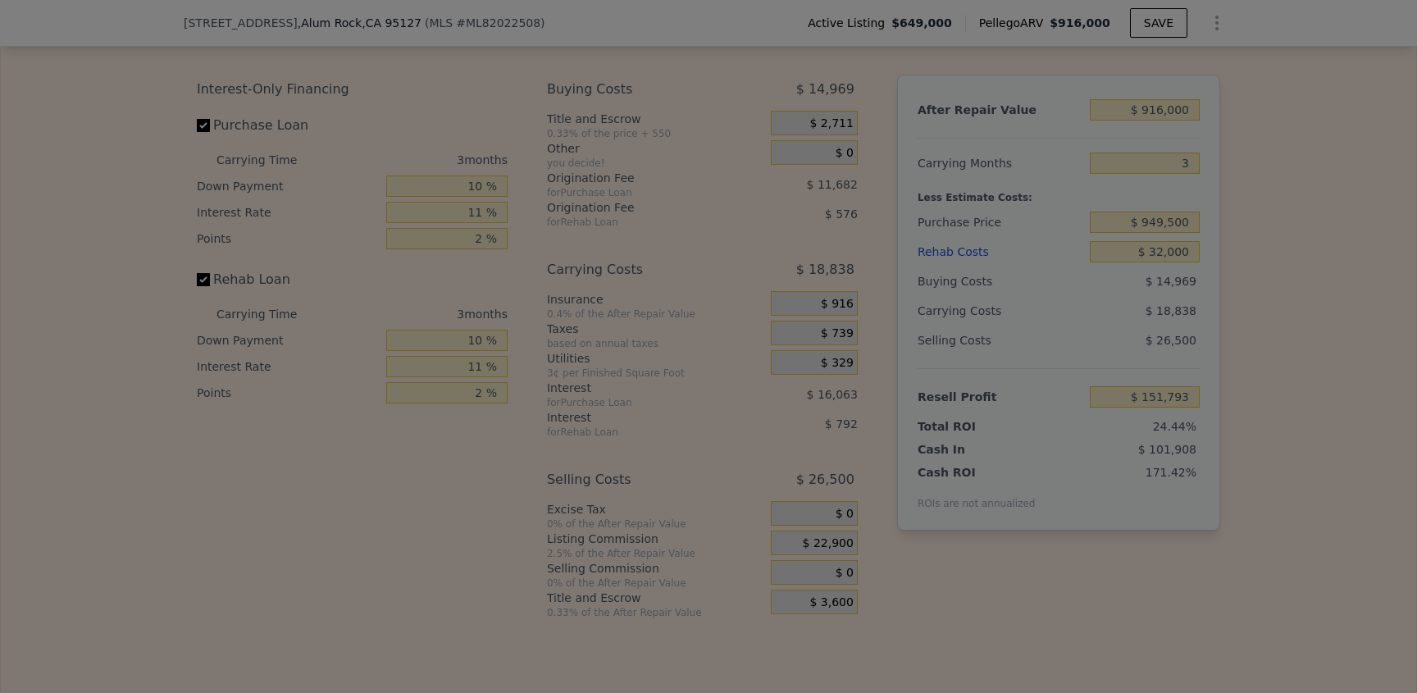
type input "$ 174,693"
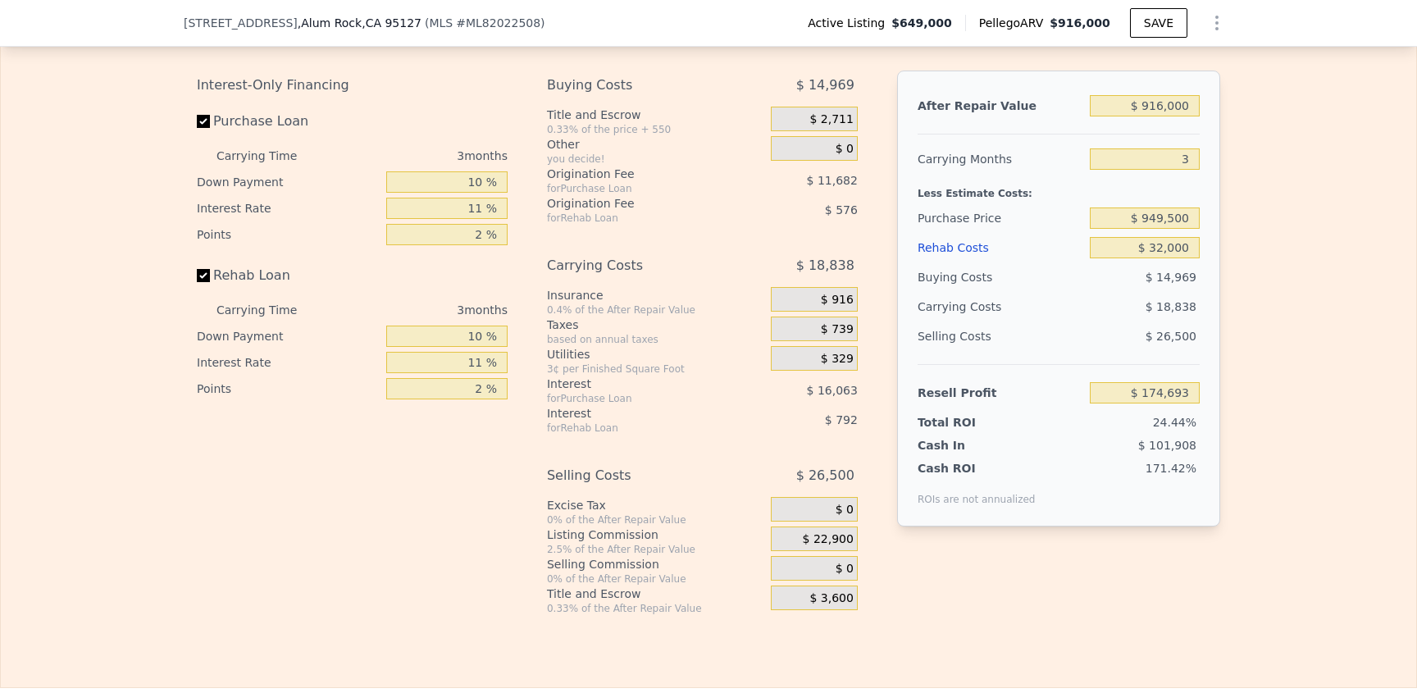
scroll to position [2483, 0]
drag, startPoint x: 1097, startPoint y: 412, endPoint x: 1203, endPoint y: 412, distance: 105.8
click at [1203, 412] on div "After Repair Value $ 916,000 Carrying Months 3 Less Estimate Costs: Purchase Pr…" at bounding box center [1058, 296] width 323 height 456
click at [1193, 401] on input "$ 174,693" at bounding box center [1145, 390] width 110 height 21
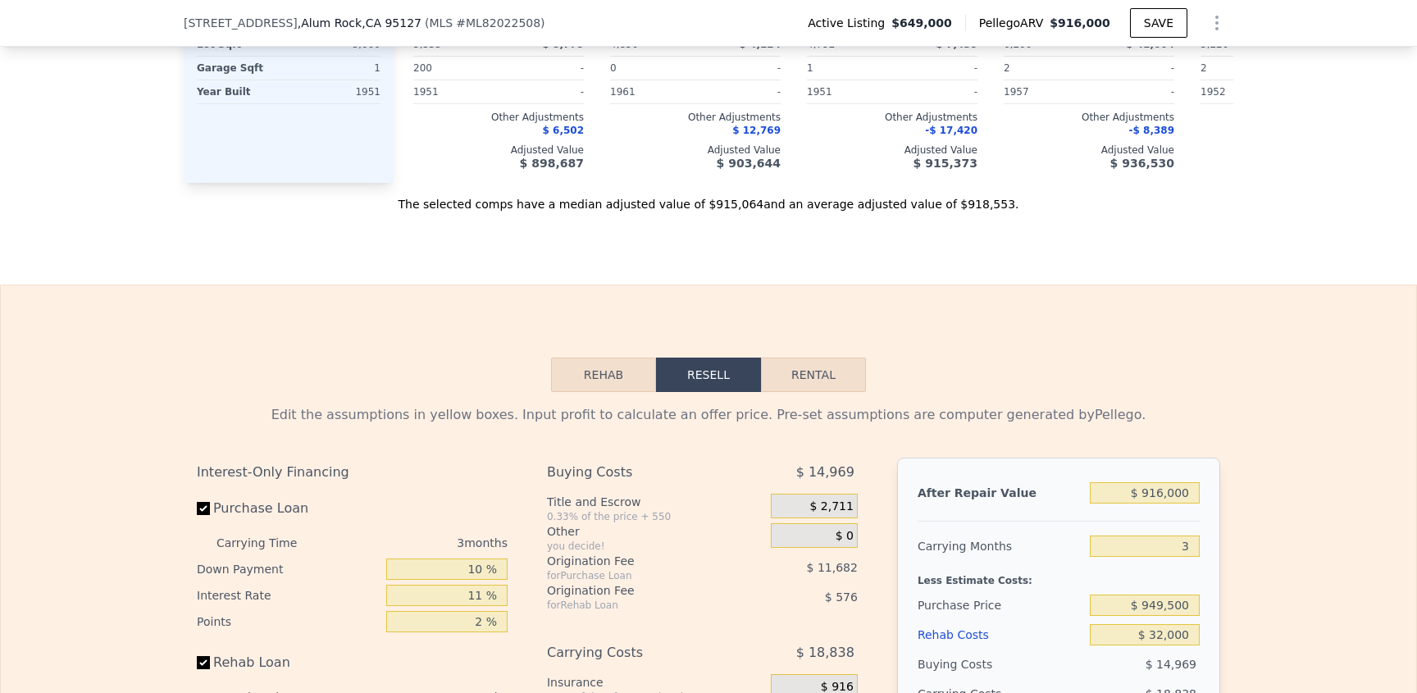
scroll to position [2000, 0]
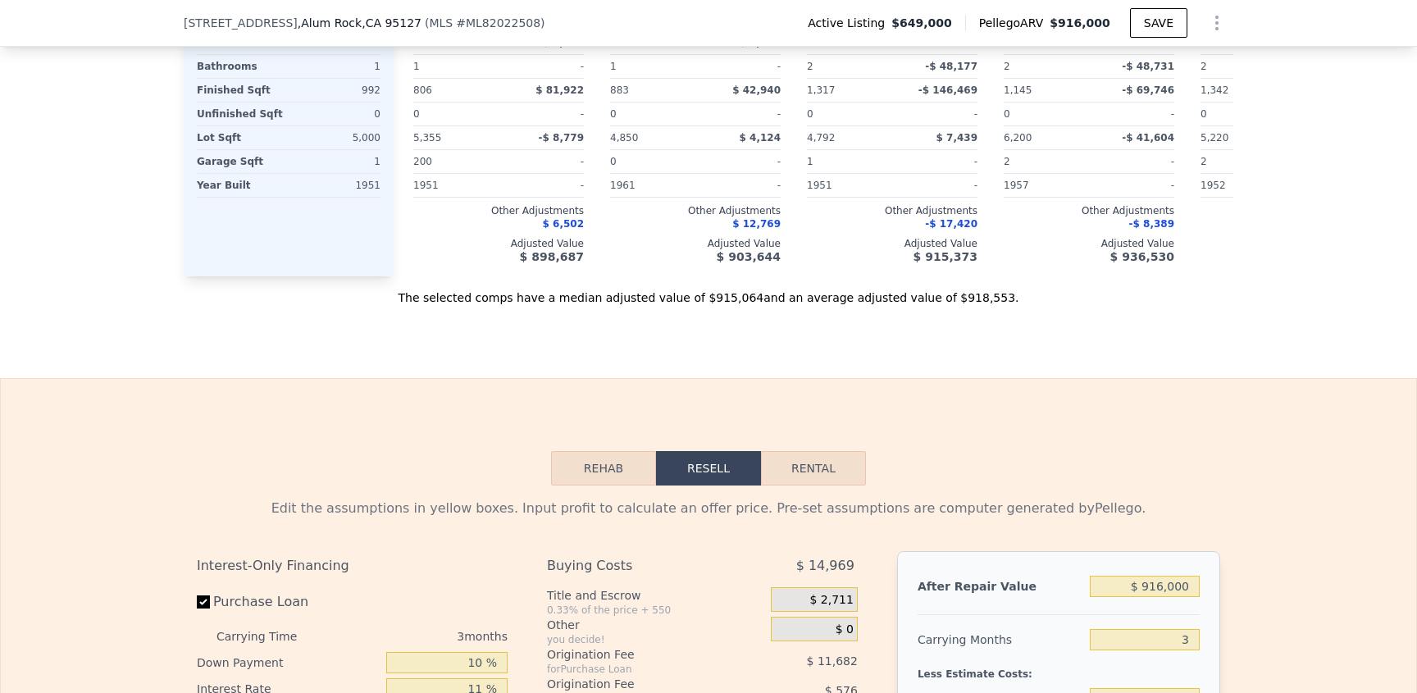
type input "$ 649,000"
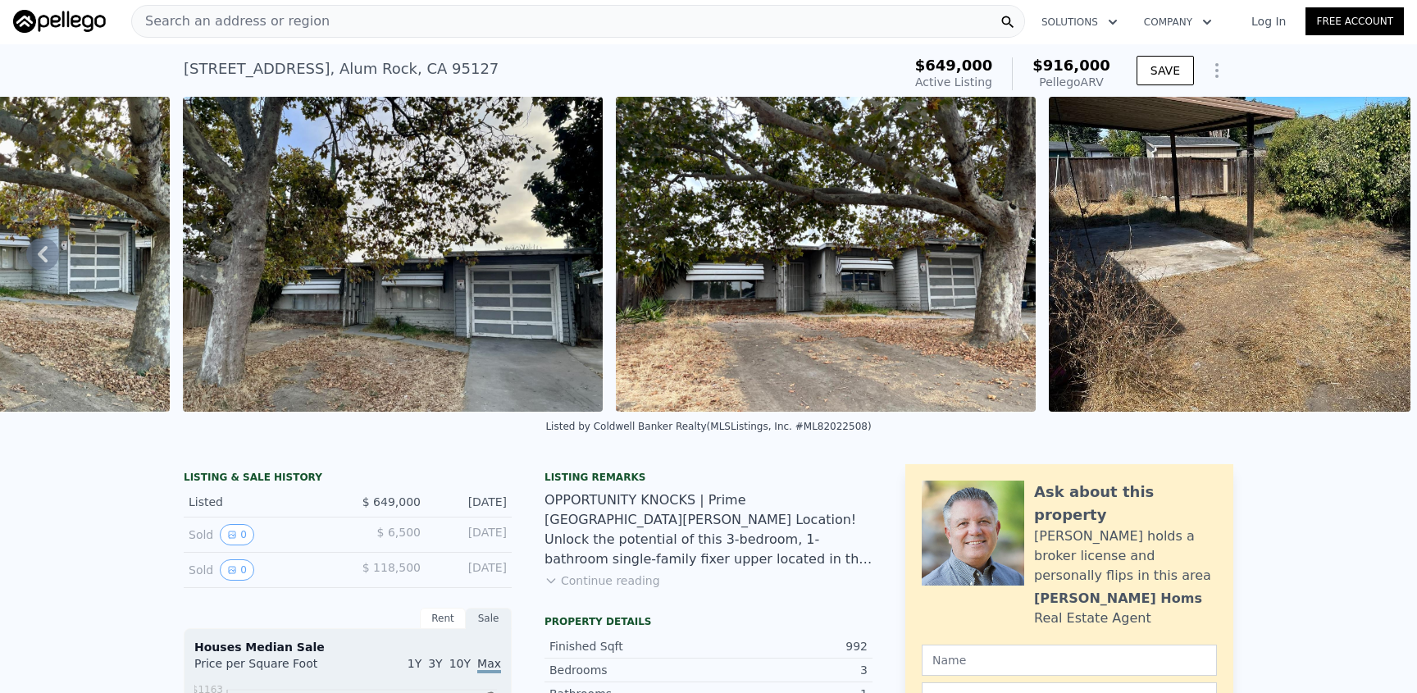
scroll to position [0, 0]
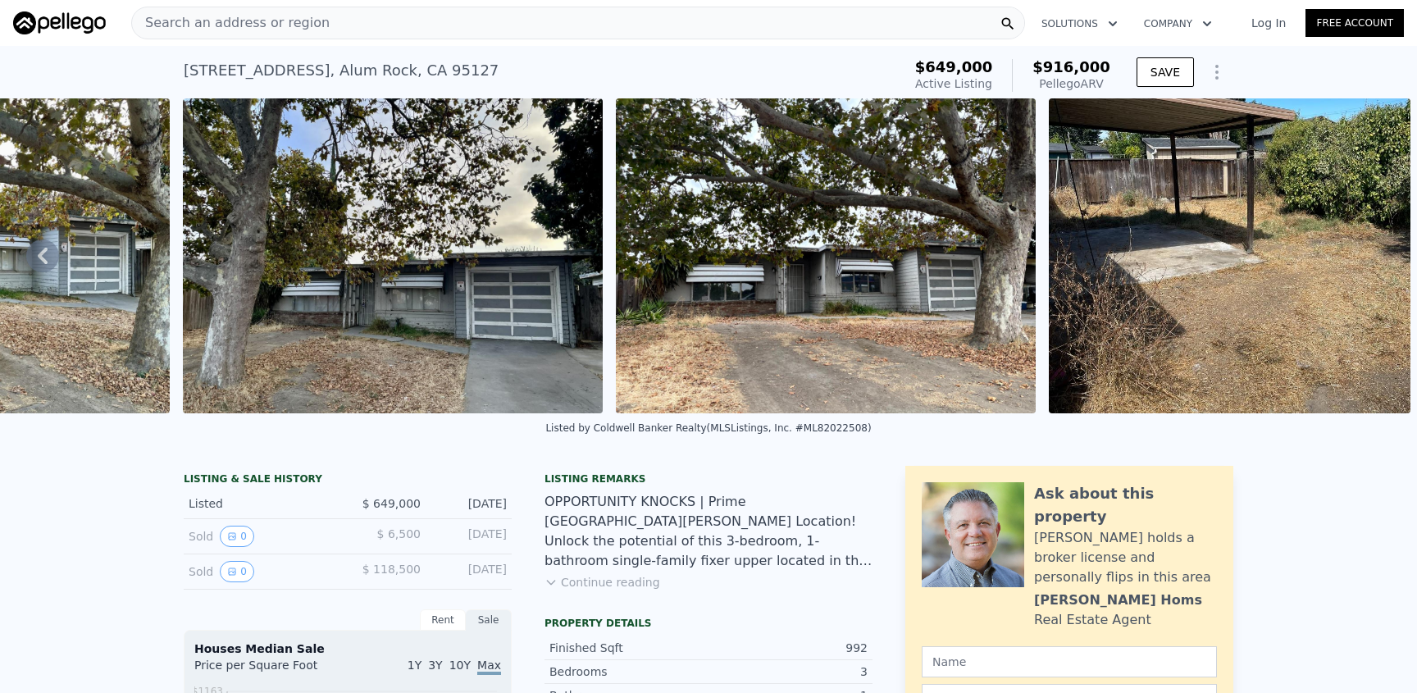
click at [276, 30] on span "Search an address or region" at bounding box center [231, 23] width 198 height 20
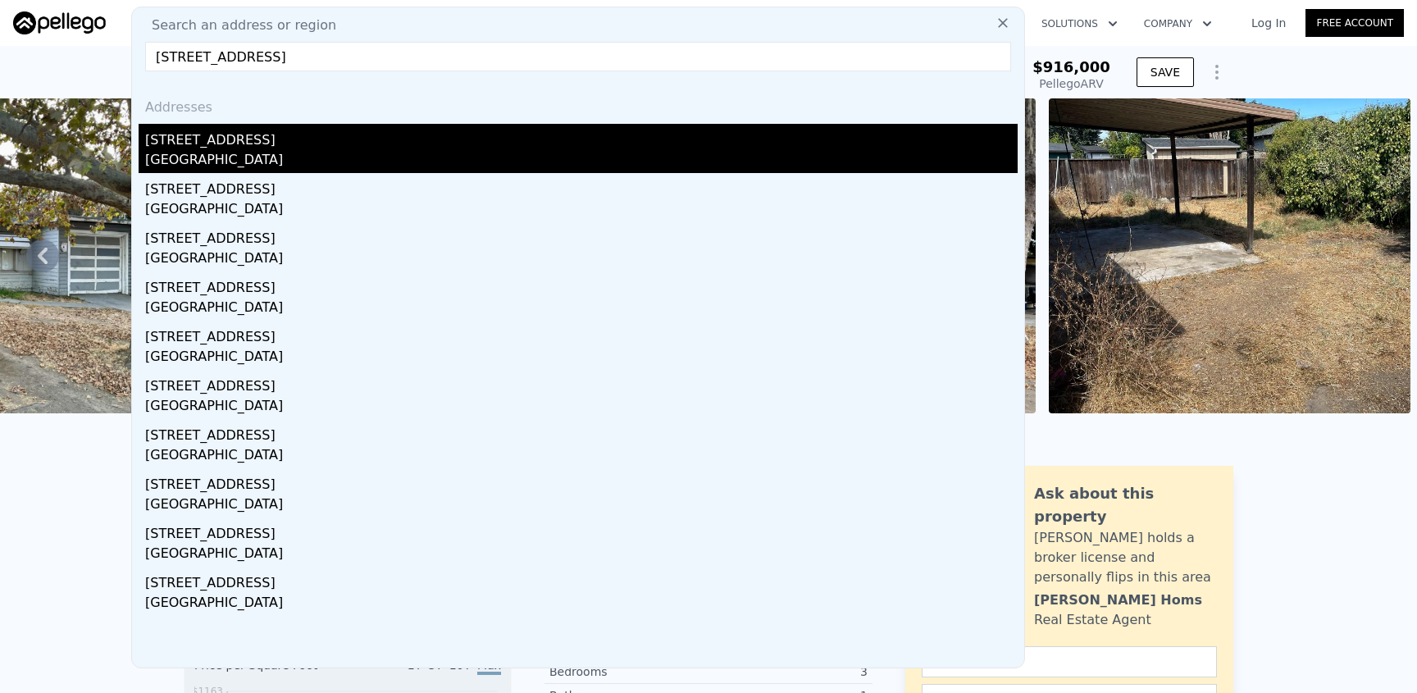
type input "[STREET_ADDRESS]"
click at [298, 157] on div "[GEOGRAPHIC_DATA]" at bounding box center [581, 161] width 873 height 23
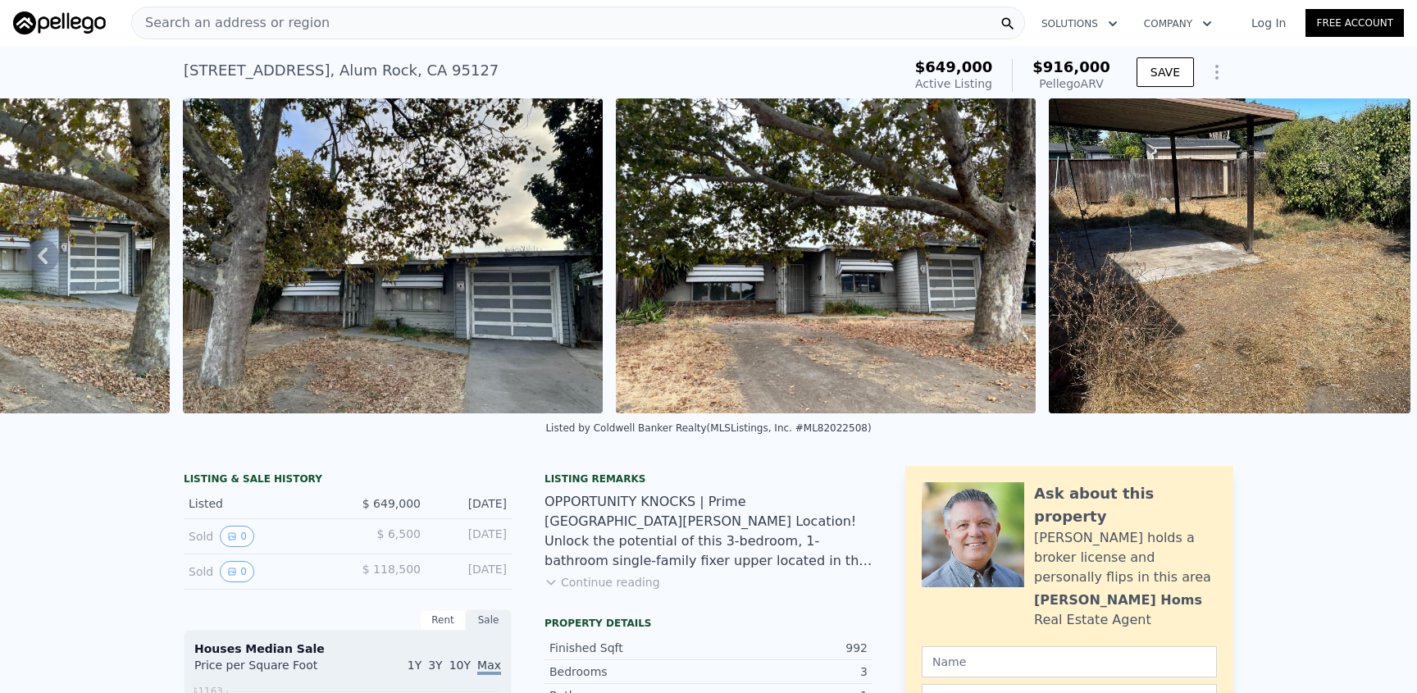
type input "1"
type input "5"
type input "812"
type input "1138"
type input "1913"
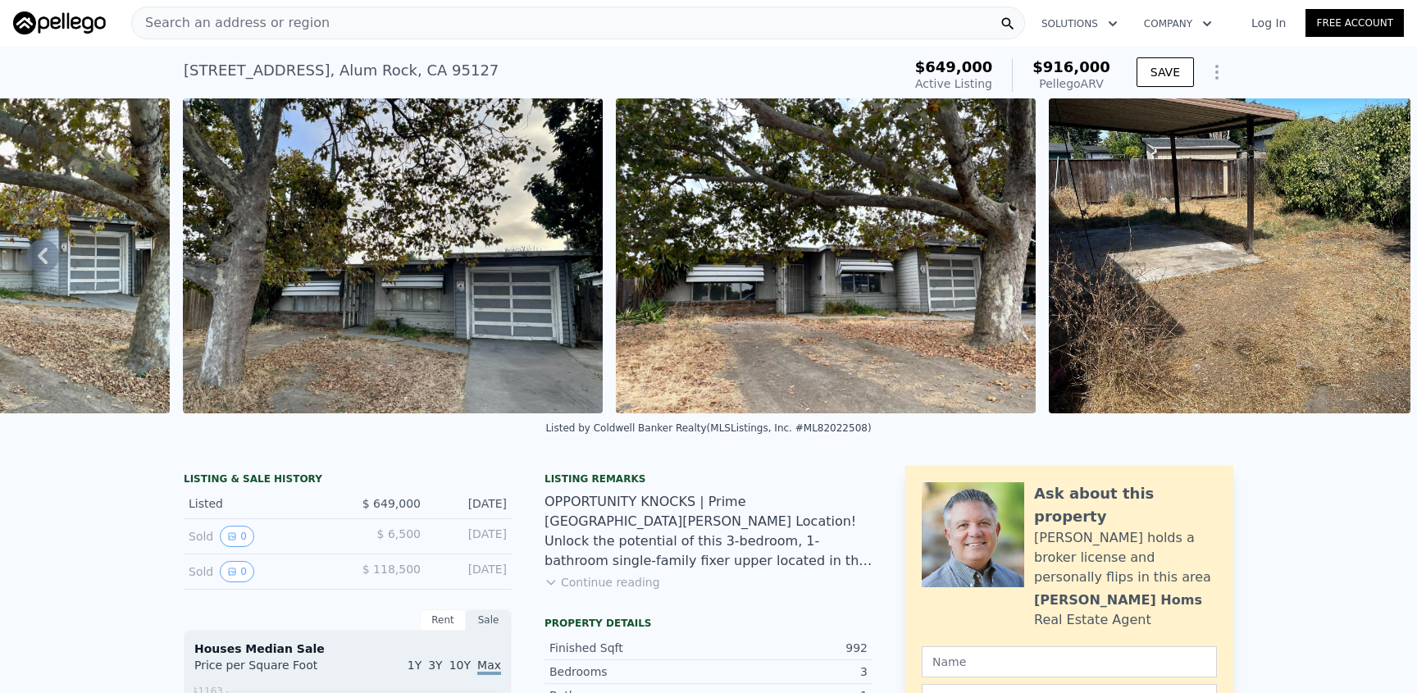
type input "3018"
type input "$ 1,039,000"
type input "7"
type input "$ 0"
type input "$ 237,908"
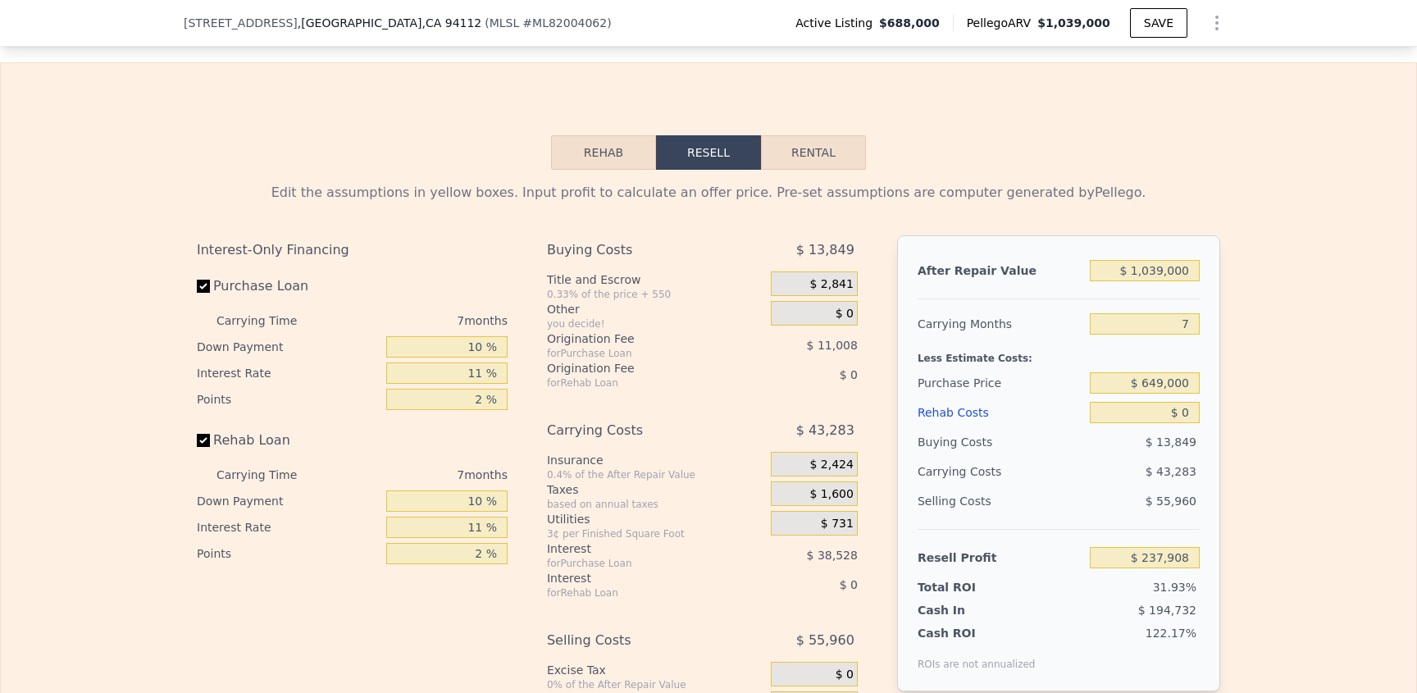
scroll to position [2605, 0]
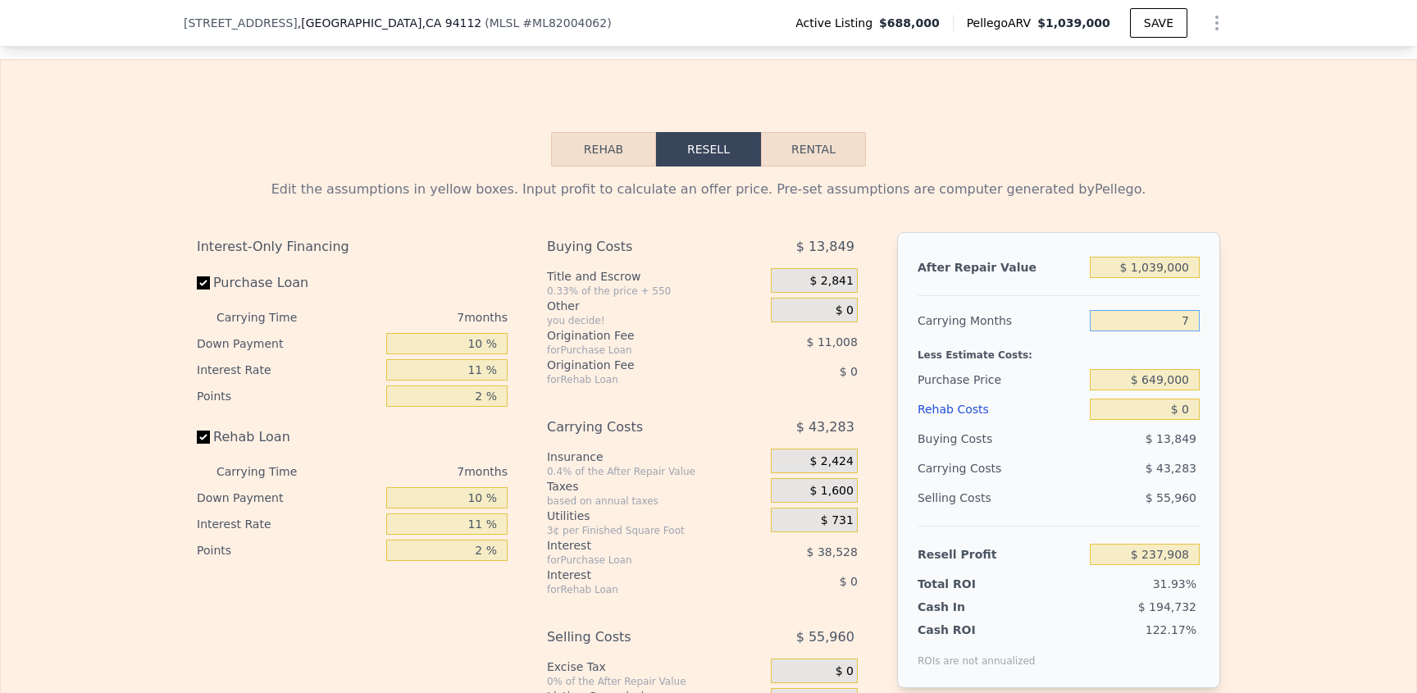
drag, startPoint x: 1156, startPoint y: 361, endPoint x: 1260, endPoint y: 362, distance: 104.2
click at [1260, 364] on div "Edit the assumptions in yellow boxes. Input profit to calculate an offer price.…" at bounding box center [709, 471] width 1416 height 610
type input "3"
type input "$ 262,641"
drag, startPoint x: 1135, startPoint y: 370, endPoint x: 1265, endPoint y: 367, distance: 129.6
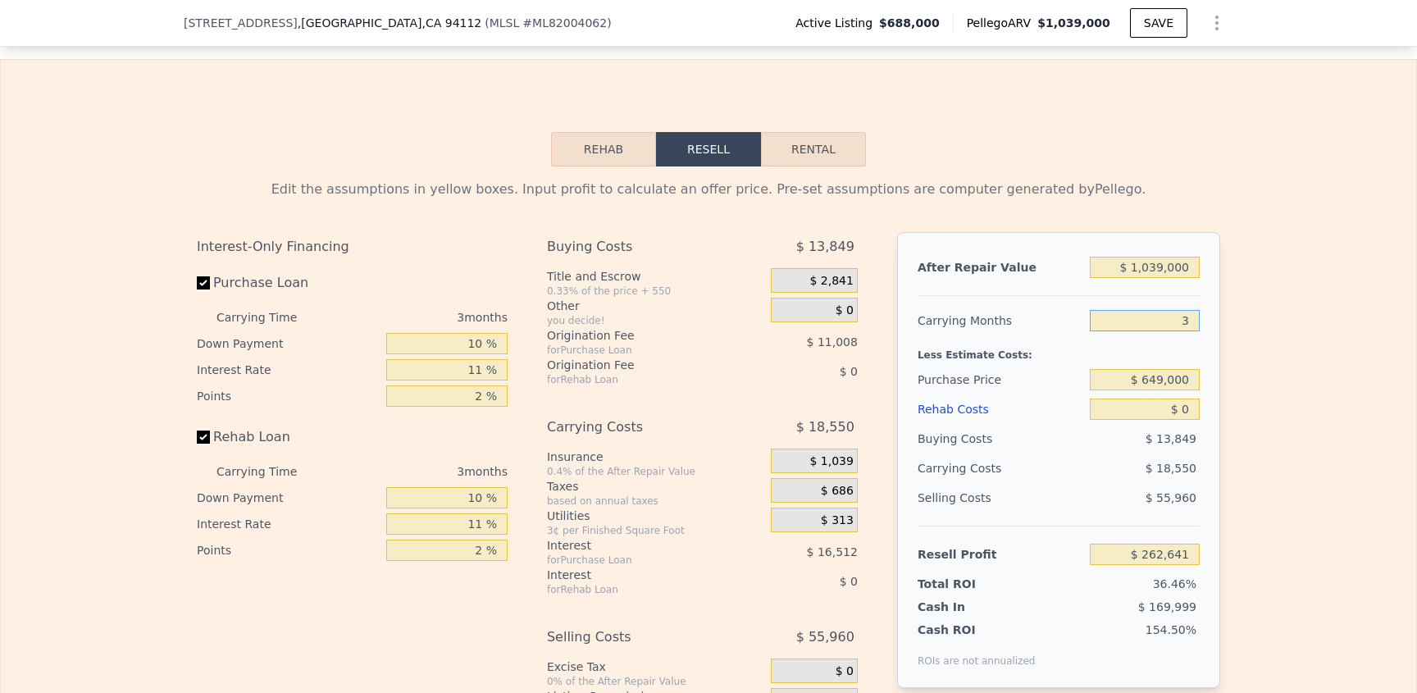
click at [1265, 370] on div "Edit the assumptions in yellow boxes. Input profit to calculate an offer price.…" at bounding box center [709, 471] width 1416 height 610
type input "34"
type input "$ 70,960"
drag, startPoint x: 1174, startPoint y: 359, endPoint x: 1135, endPoint y: 359, distance: 39.4
click at [1174, 331] on input "34" at bounding box center [1145, 320] width 110 height 21
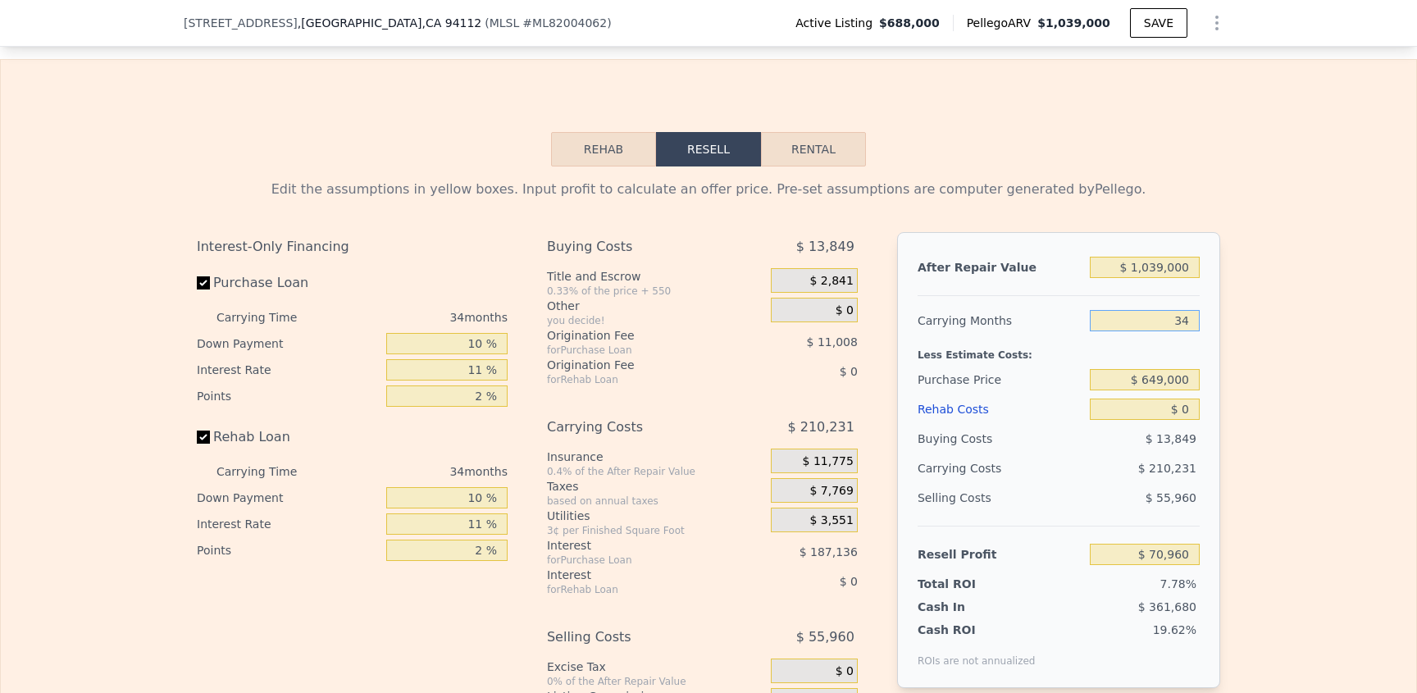
drag, startPoint x: 1135, startPoint y: 359, endPoint x: 1219, endPoint y: 363, distance: 83.8
click at [1219, 363] on div "Edit the assumptions in yellow boxes. Input profit to calculate an offer price.…" at bounding box center [709, 471] width 1050 height 610
type input "4"
type input "$ 256,458"
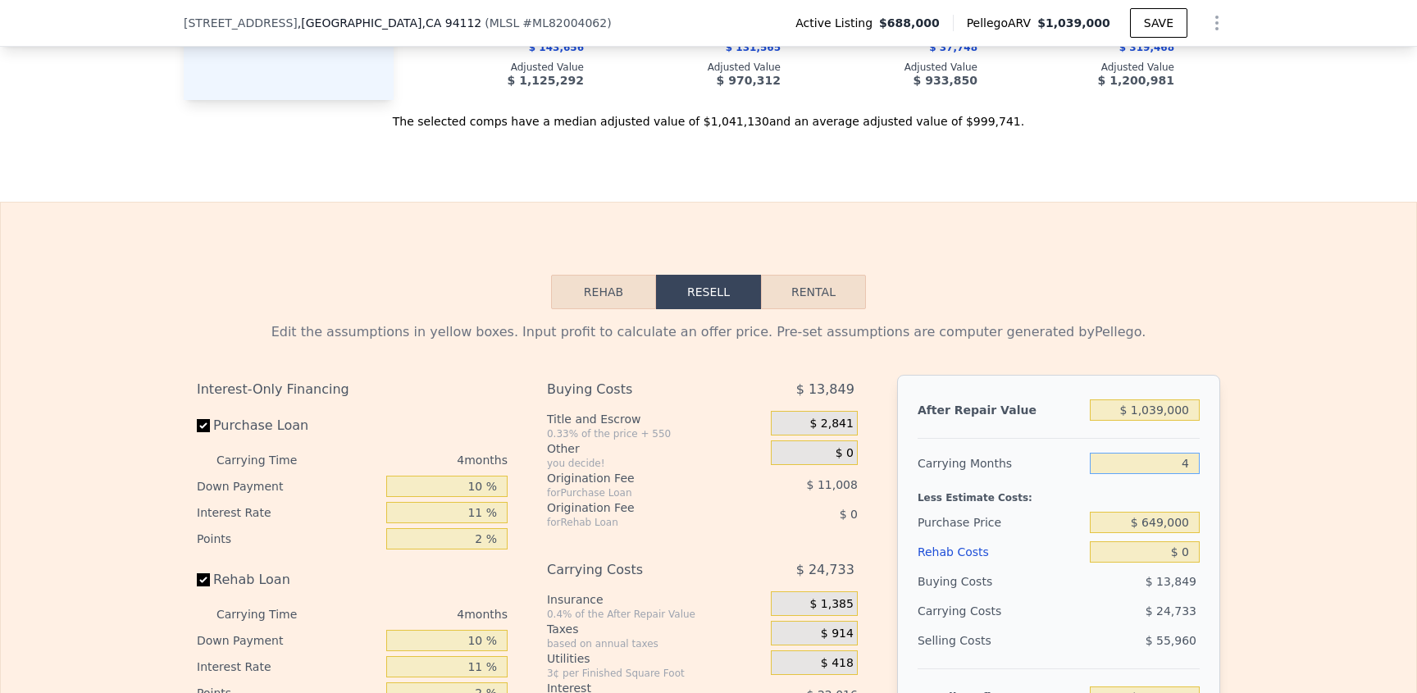
scroll to position [2669, 0]
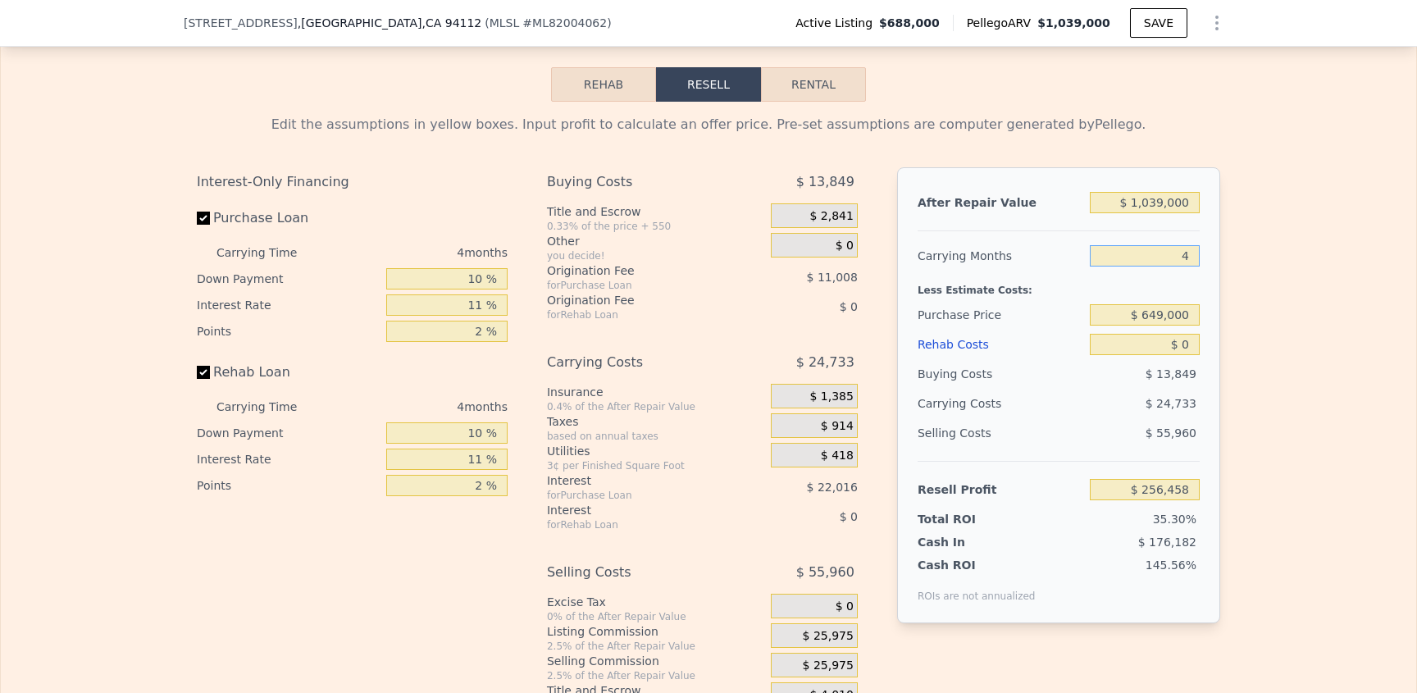
type input "4"
click at [1132, 326] on input "$ 649,000" at bounding box center [1145, 314] width 110 height 21
type input "$ 297,460"
click at [1115, 355] on input "$ 0" at bounding box center [1145, 344] width 110 height 21
drag, startPoint x: 1115, startPoint y: 386, endPoint x: 1222, endPoint y: 377, distance: 107.0
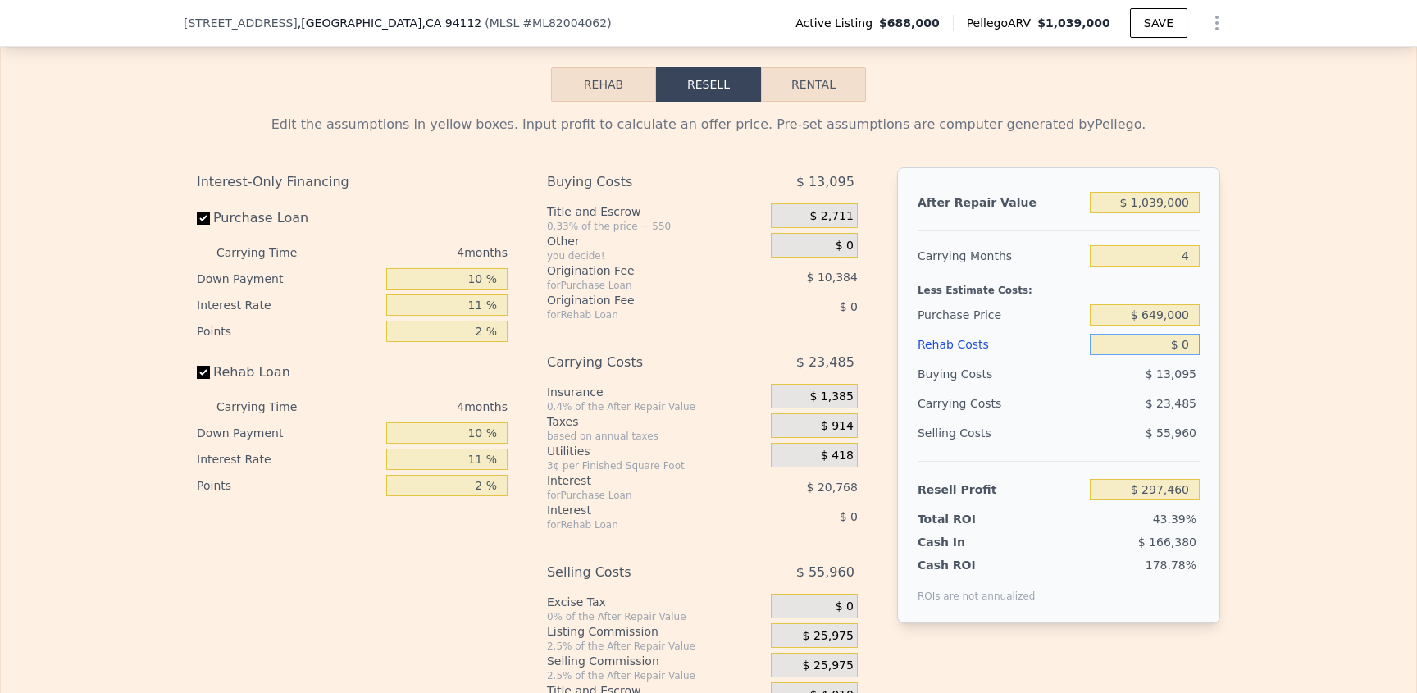
click at [1222, 377] on div "Edit the assumptions in yellow boxes. Input profit to calculate an offer price.…" at bounding box center [709, 407] width 1050 height 610
type input "$ 50"
type input "$ 297,409"
type input "$ 500"
type input "$ 296,936"
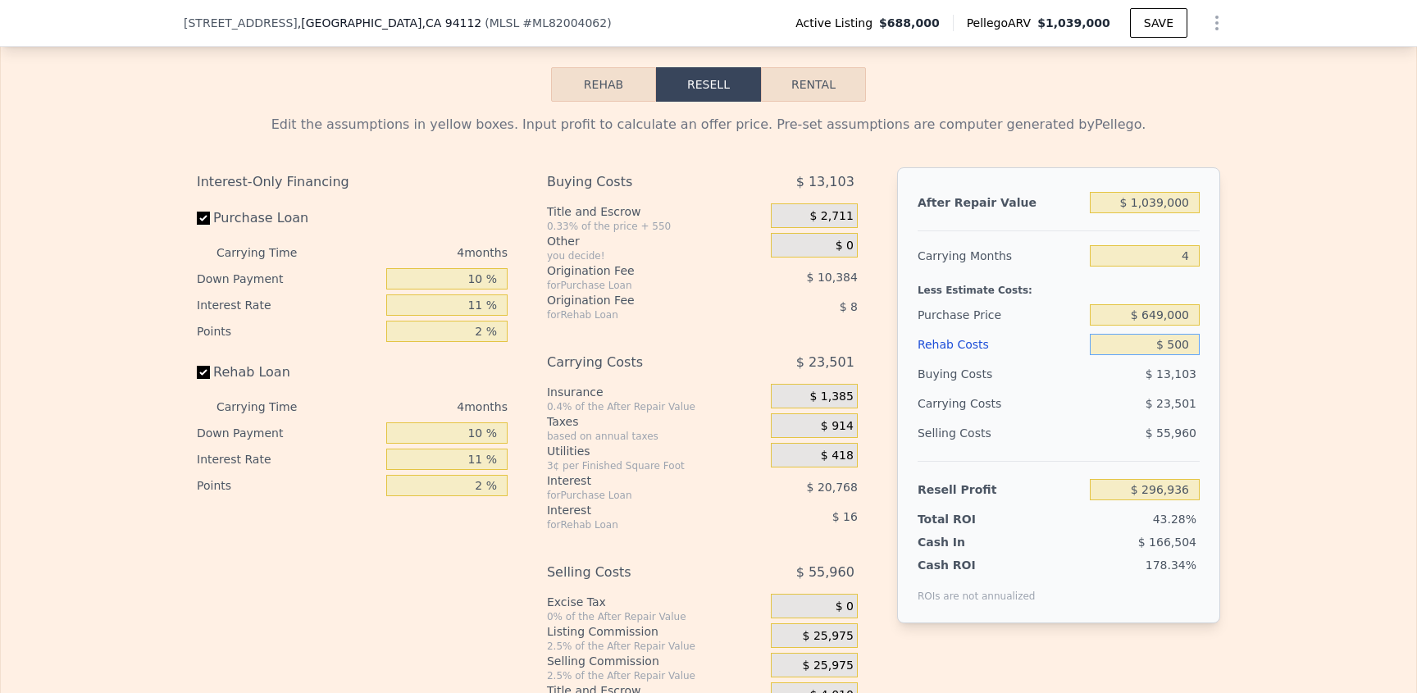
type input "$ 5,000"
type input "$ 292,220"
type input "$ 50,000"
type input "$ 245,060"
type input "$ 50,000"
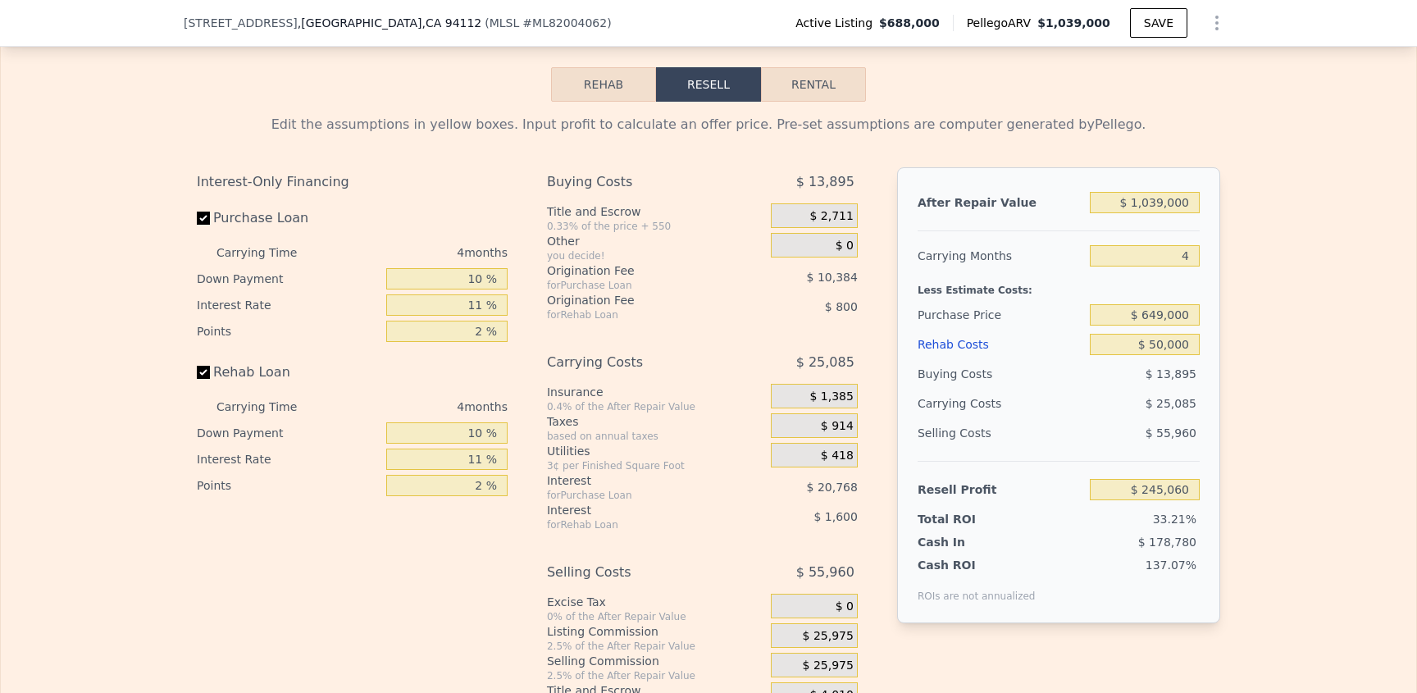
click at [1274, 404] on div "Edit the assumptions in yellow boxes. Input profit to calculate an offer price.…" at bounding box center [709, 407] width 1416 height 610
drag, startPoint x: 1151, startPoint y: 294, endPoint x: 1266, endPoint y: 292, distance: 115.7
click at [1266, 293] on div "Edit the assumptions in yellow boxes. Input profit to calculate an offer price.…" at bounding box center [709, 407] width 1416 height 610
type input "2"
type input "$ 257,602"
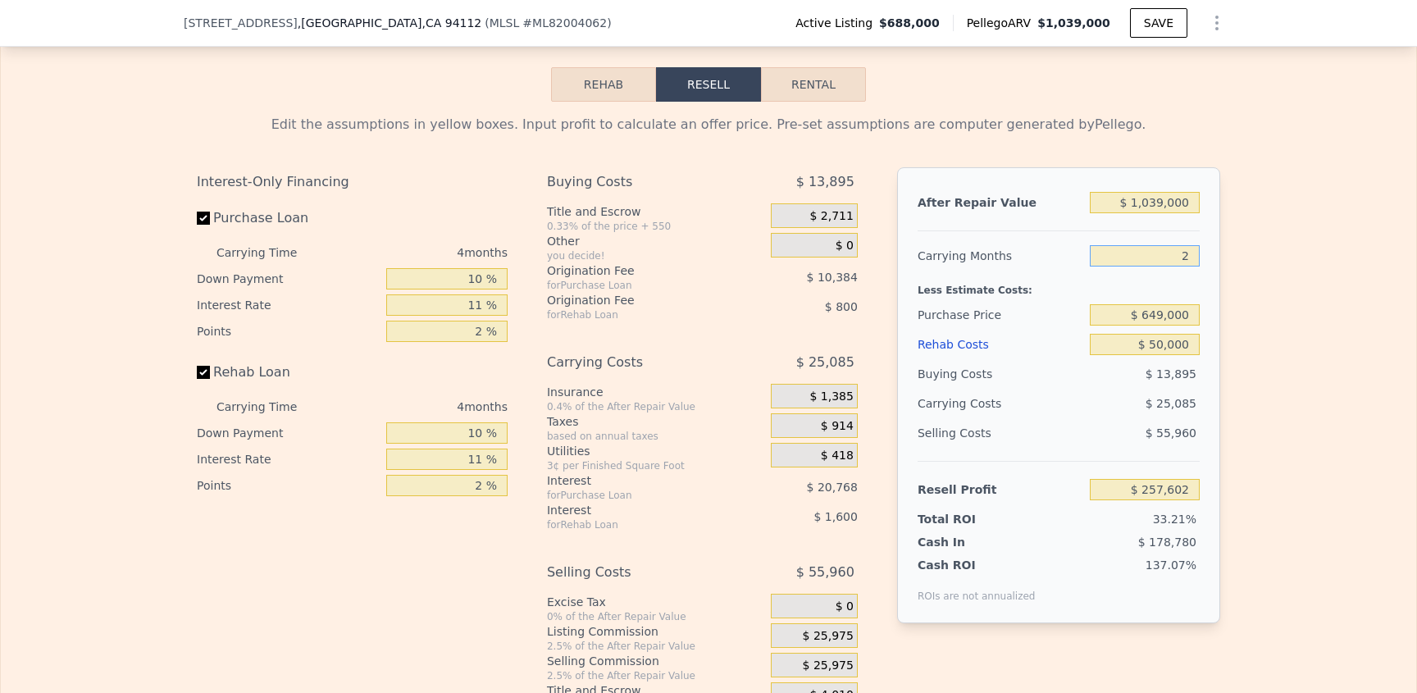
type input "24"
type input "$ 119,634"
type input "24"
click at [1277, 390] on div "Edit the assumptions in yellow boxes. Input profit to calculate an offer price.…" at bounding box center [709, 407] width 1416 height 610
drag, startPoint x: 1168, startPoint y: 294, endPoint x: 1156, endPoint y: 294, distance: 12.3
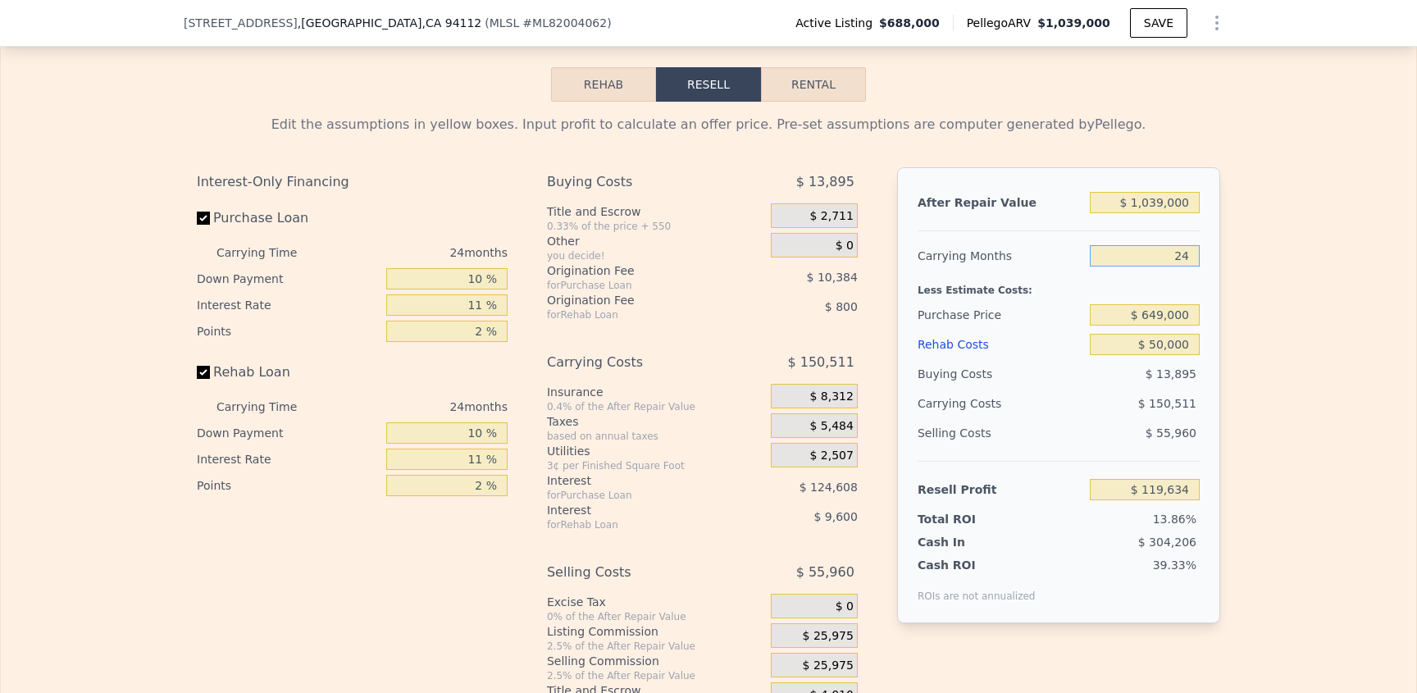
click at [1167, 267] on input "24" at bounding box center [1145, 255] width 110 height 21
click at [1156, 267] on input "24" at bounding box center [1145, 255] width 110 height 21
drag, startPoint x: 1156, startPoint y: 294, endPoint x: 1233, endPoint y: 298, distance: 78.0
click at [1229, 296] on div "Edit the assumptions in yellow boxes. Input profit to calculate an offer price.…" at bounding box center [709, 407] width 1416 height 610
type input "6"
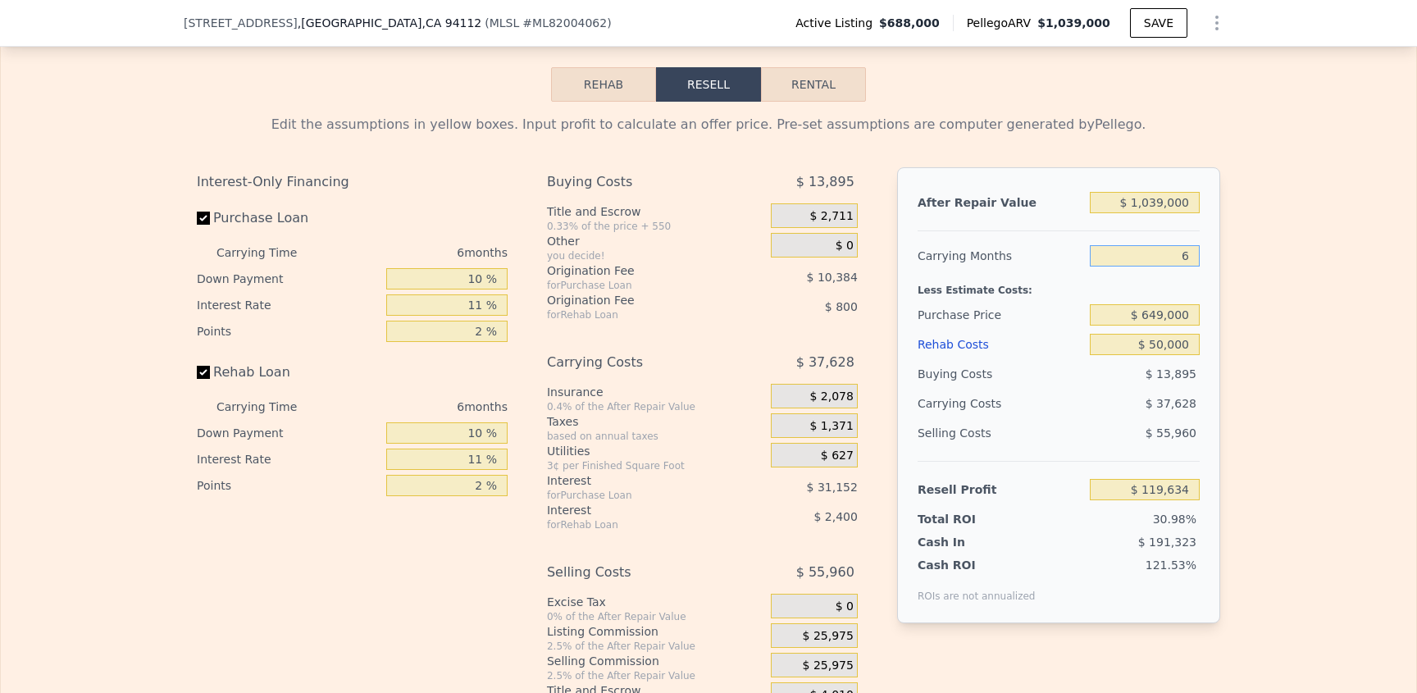
type input "$ 232,517"
type input "6"
click at [1248, 326] on div "Edit the assumptions in yellow boxes. Input profit to calculate an offer price.…" at bounding box center [709, 407] width 1416 height 610
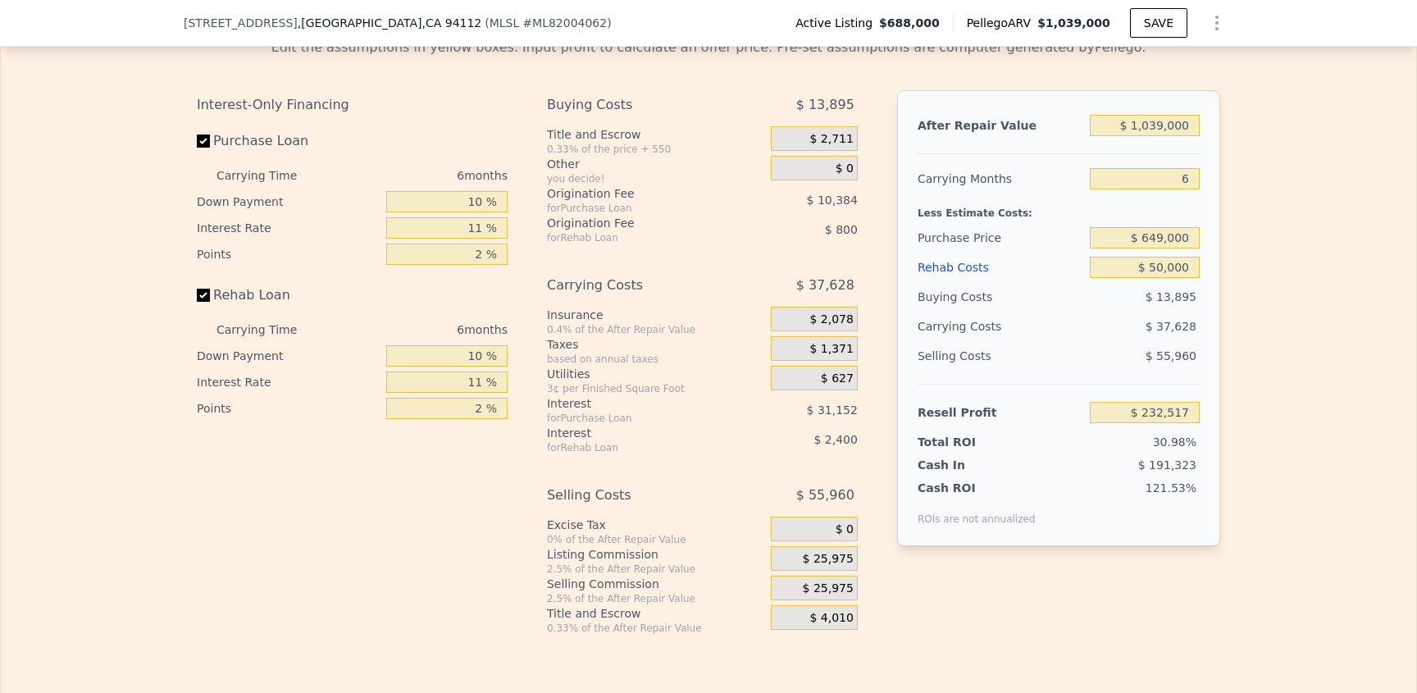
scroll to position [2752, 0]
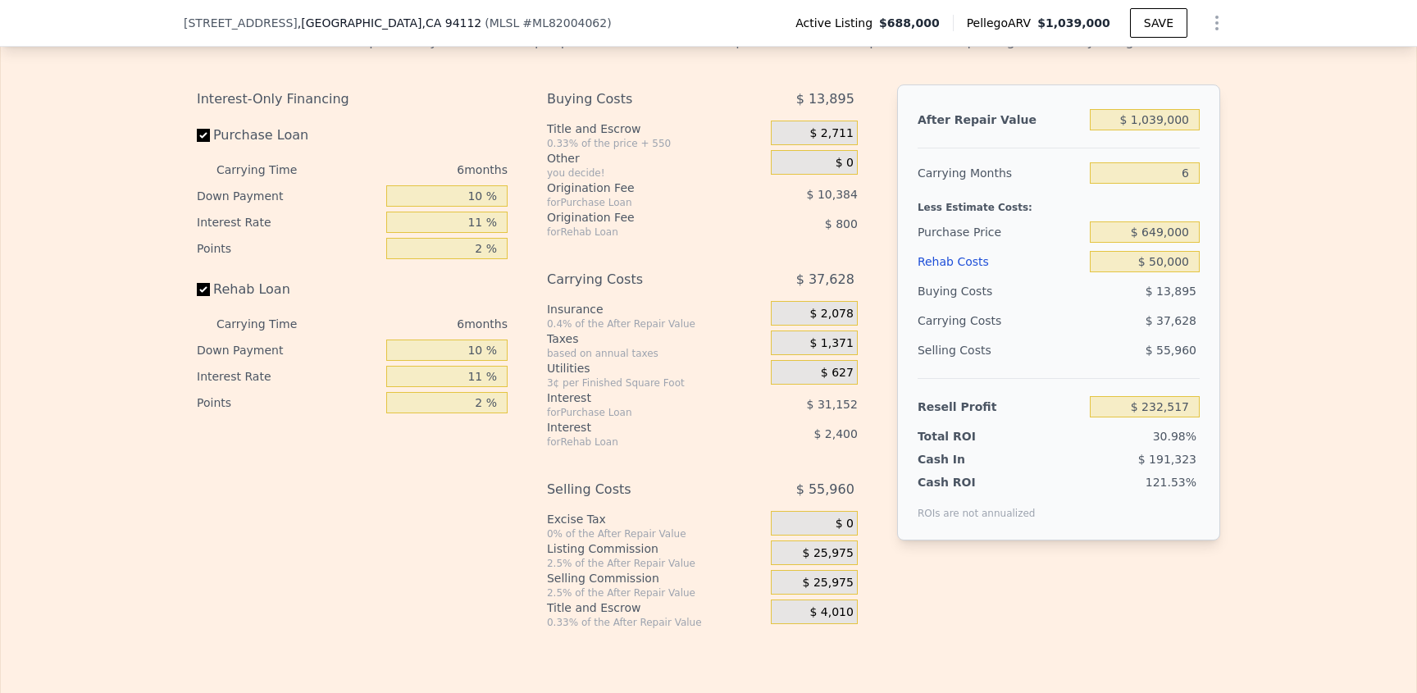
click at [803, 590] on span "$ 25,975" at bounding box center [828, 583] width 51 height 15
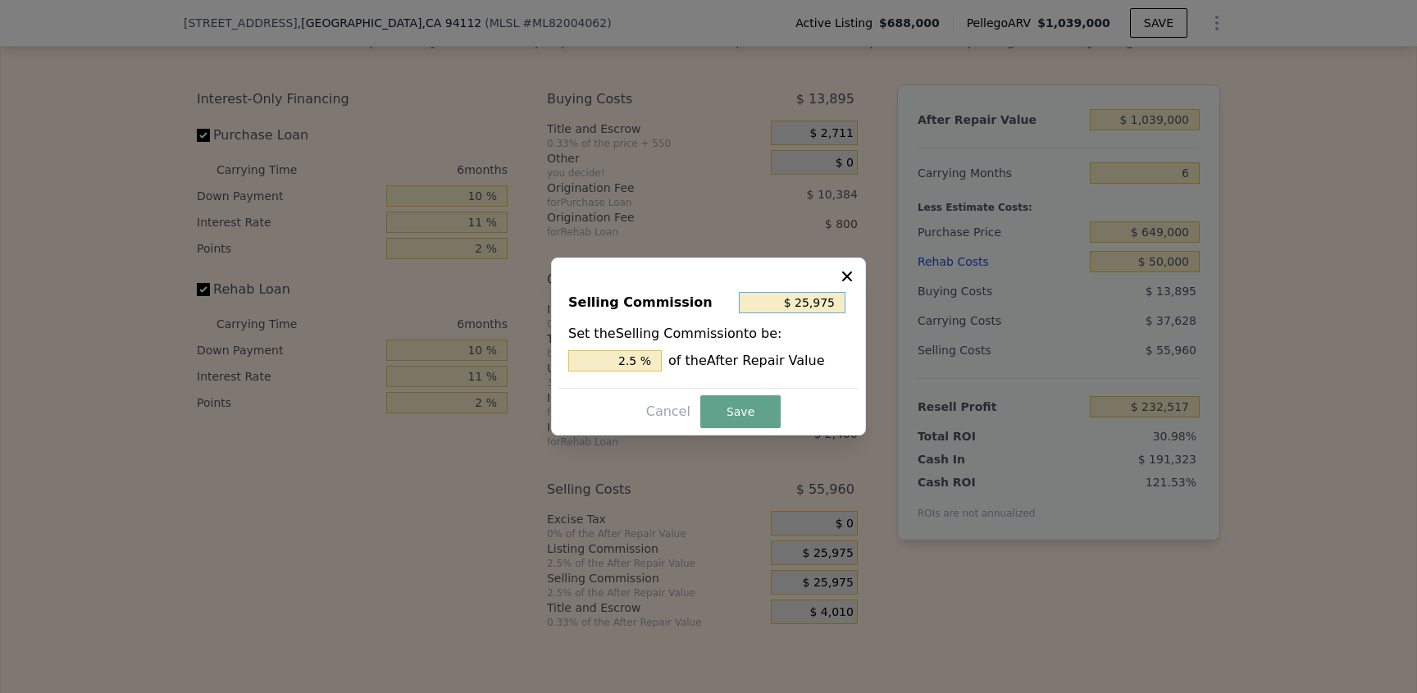
drag, startPoint x: 782, startPoint y: 305, endPoint x: 920, endPoint y: 308, distance: 137.8
click at [920, 308] on div "​ Selling Commission $ 25,975 Set the Selling Commission to be: 2.5 % of the Af…" at bounding box center [708, 346] width 1417 height 693
type input "$ 0"
type input "0 %"
type input "$ 0"
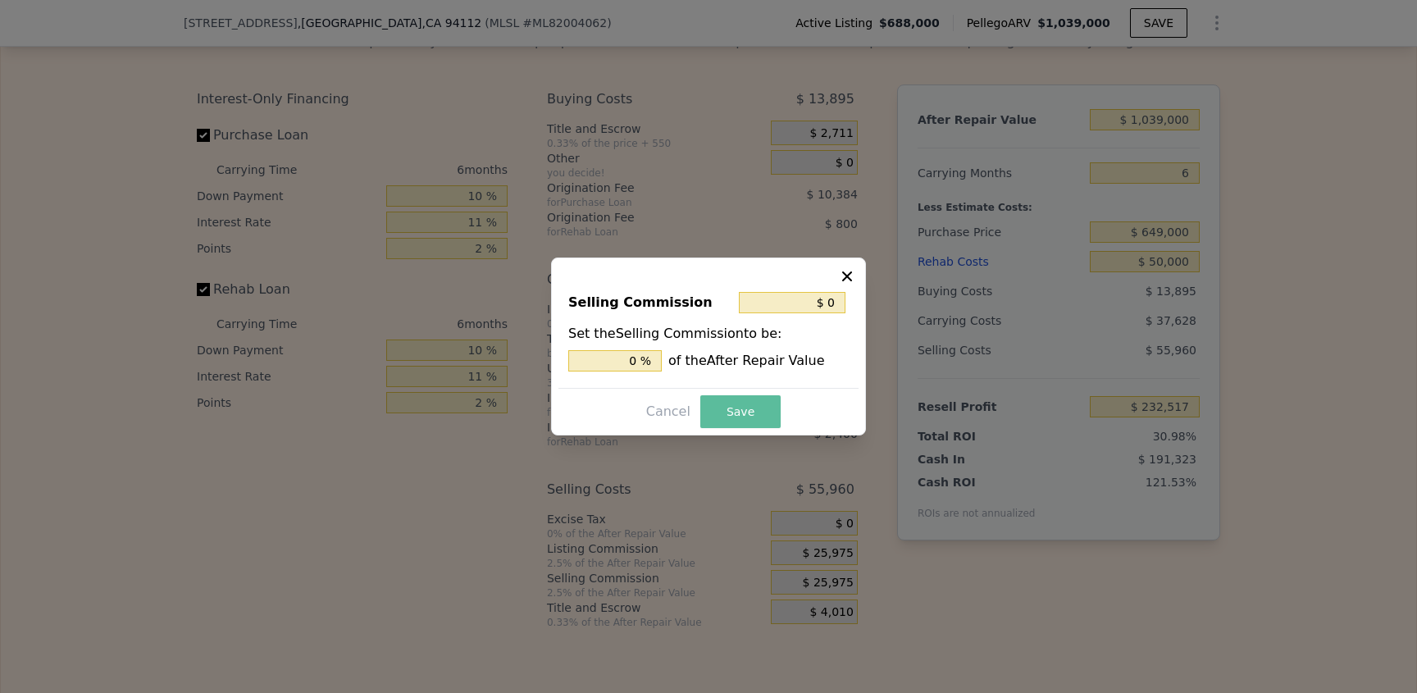
click at [764, 424] on button "Save" at bounding box center [740, 411] width 80 height 33
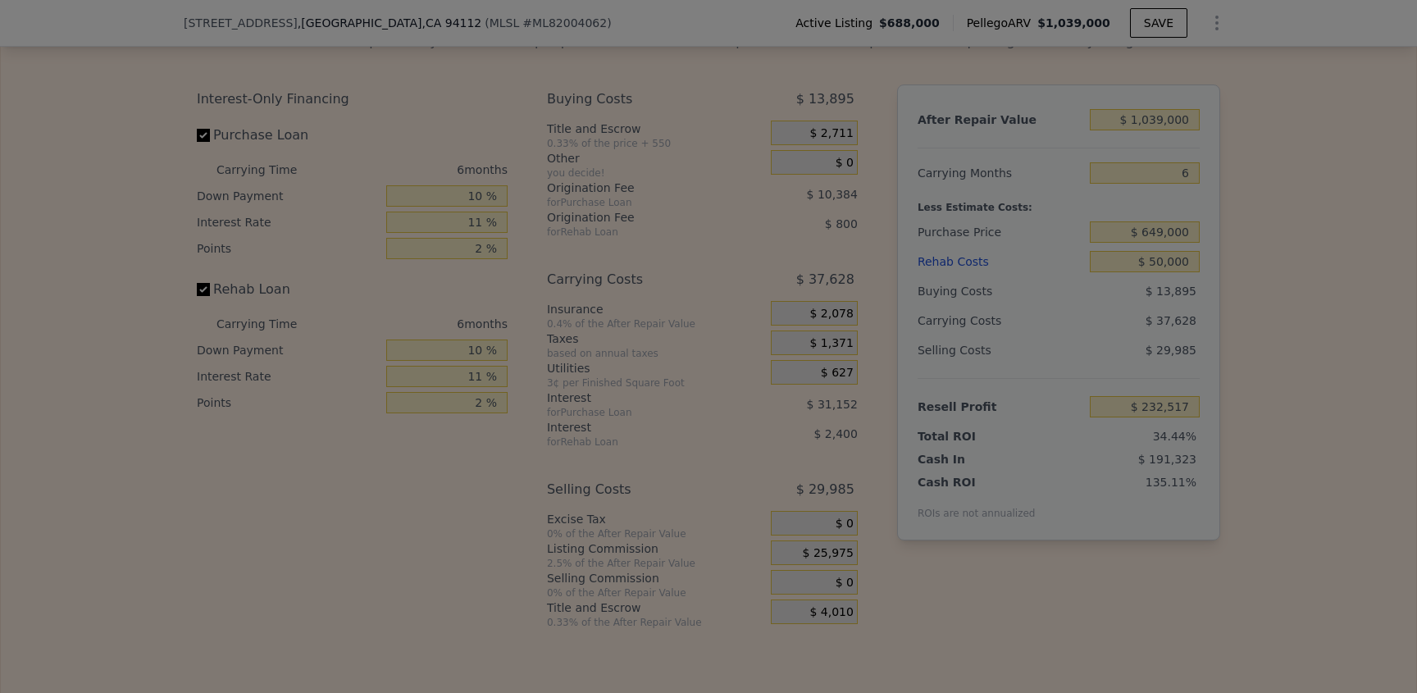
type input "$ 258,492"
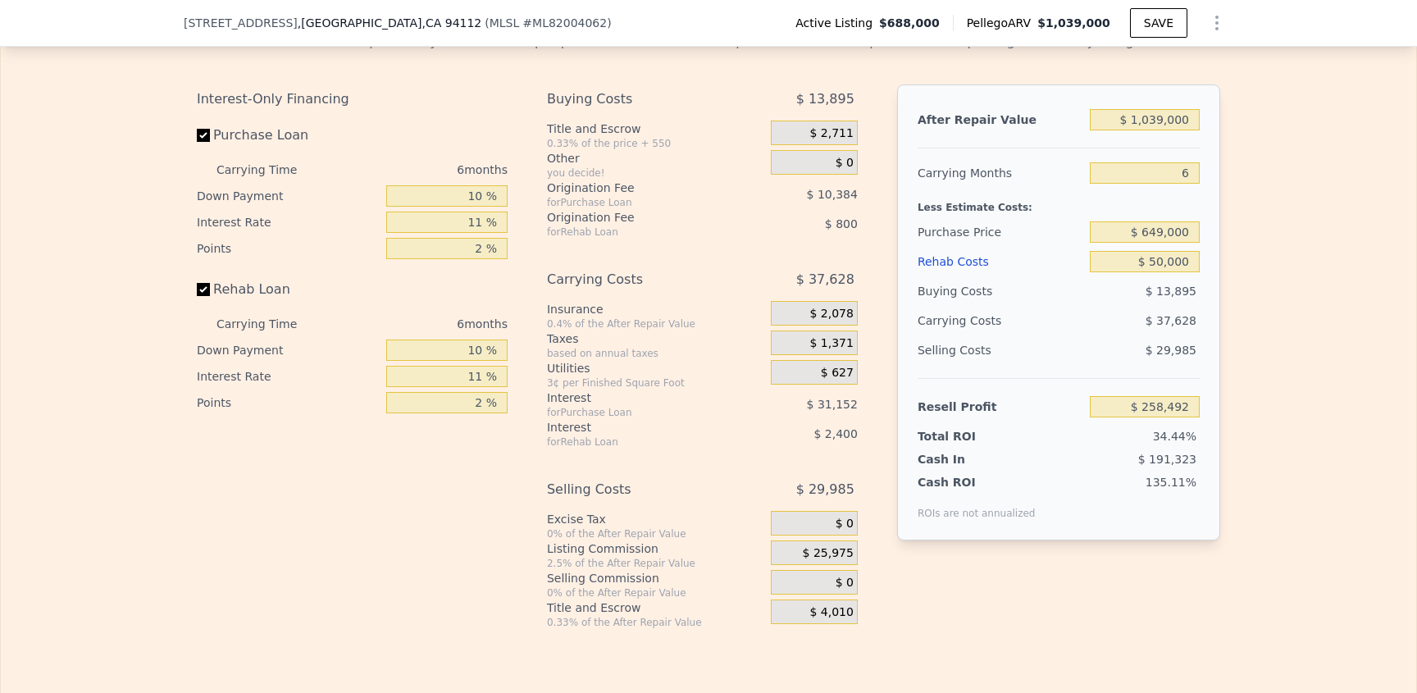
click at [472, 524] on div "Interest-Only Financing Purchase Loan Carrying Time 6 months Down Payment 10 % …" at bounding box center [359, 356] width 324 height 545
drag, startPoint x: 454, startPoint y: 235, endPoint x: 592, endPoint y: 227, distance: 138.8
click at [589, 229] on div "Interest-Only Financing Purchase Loan Carrying Time 6 months Down Payment 10 % …" at bounding box center [708, 356] width 1023 height 545
type input "1 %"
type input "$ 248,628"
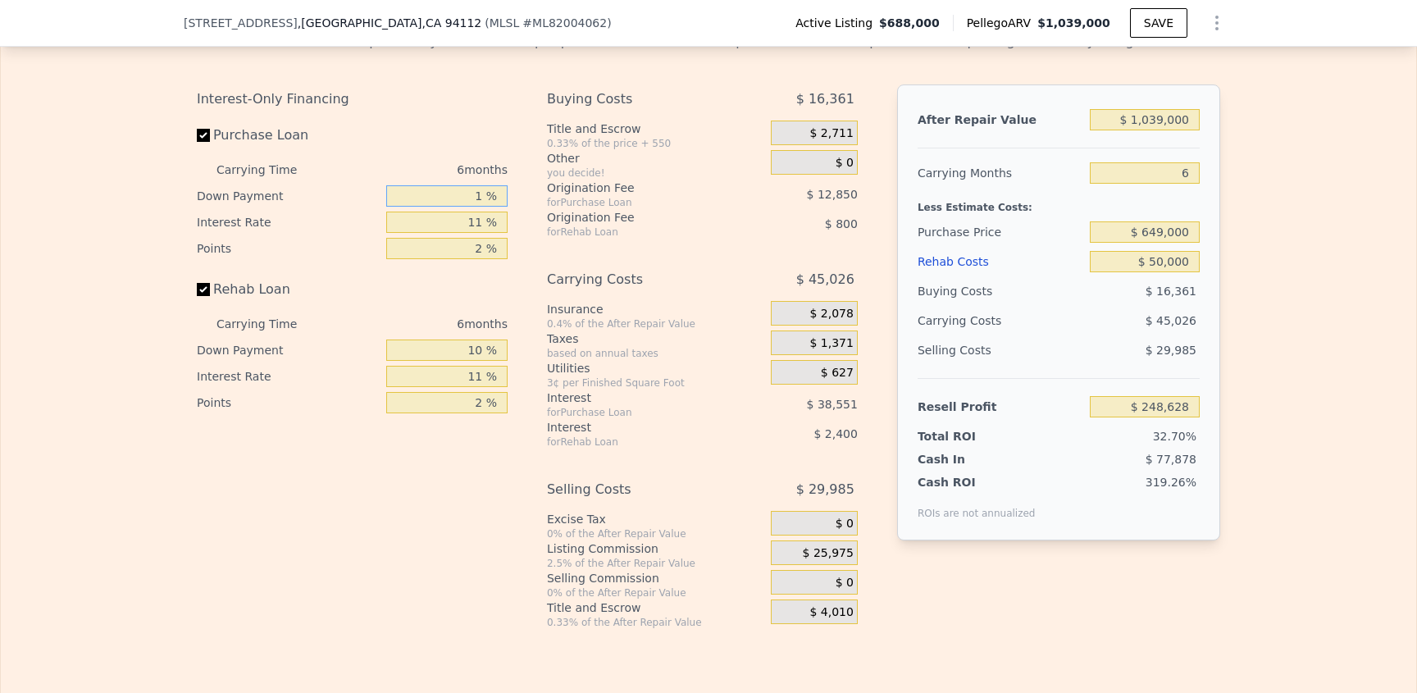
type input "10 %"
type input "$ 253,300"
click at [375, 416] on div "Points 2 %" at bounding box center [352, 403] width 311 height 26
click at [440, 463] on div "Interest-Only Financing Purchase Loan Carrying Time 6 months Down Payment 10 % …" at bounding box center [359, 356] width 324 height 545
click at [450, 361] on input "10 %" at bounding box center [446, 350] width 121 height 21
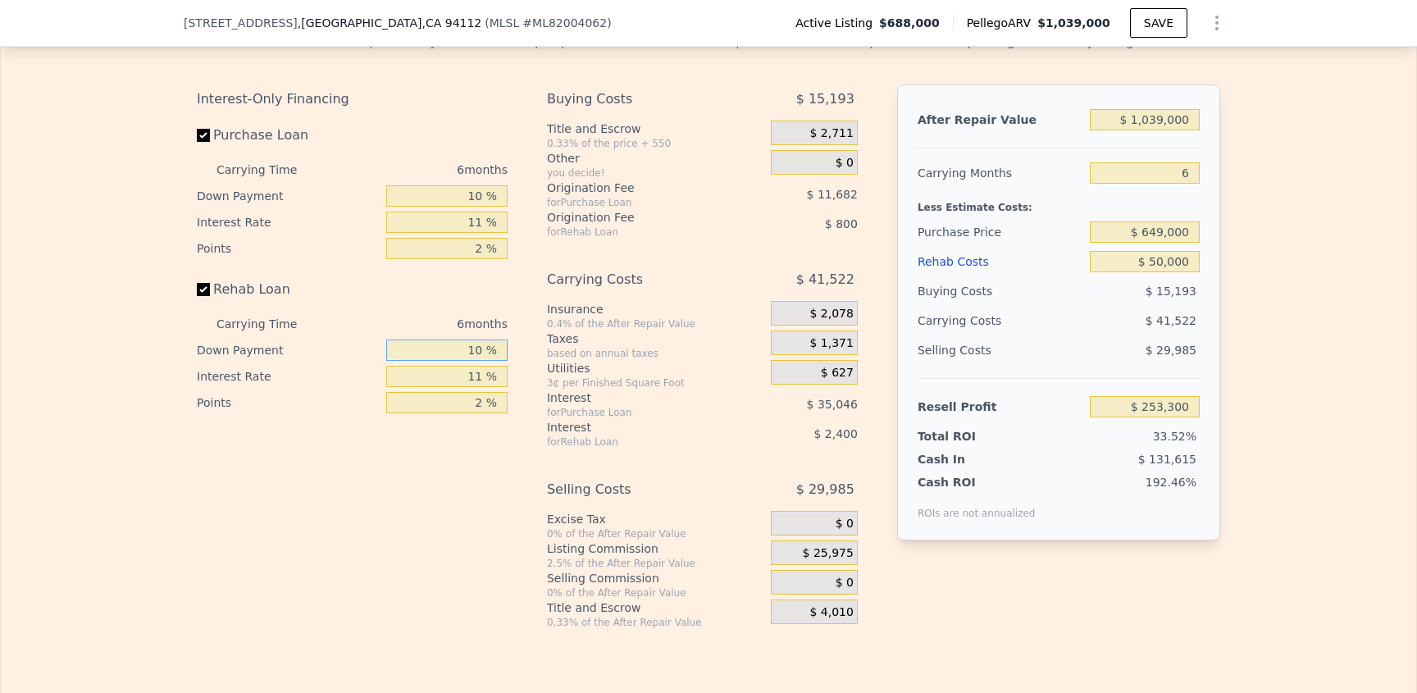
drag, startPoint x: 476, startPoint y: 385, endPoint x: 539, endPoint y: 387, distance: 63.2
click at [539, 387] on div "Interest-Only Financing Purchase Loan Carrying Time 6 months Down Payment 10 % …" at bounding box center [708, 356] width 1023 height 545
type input "1 %"
type input "$ 252,540"
type input "10 %"
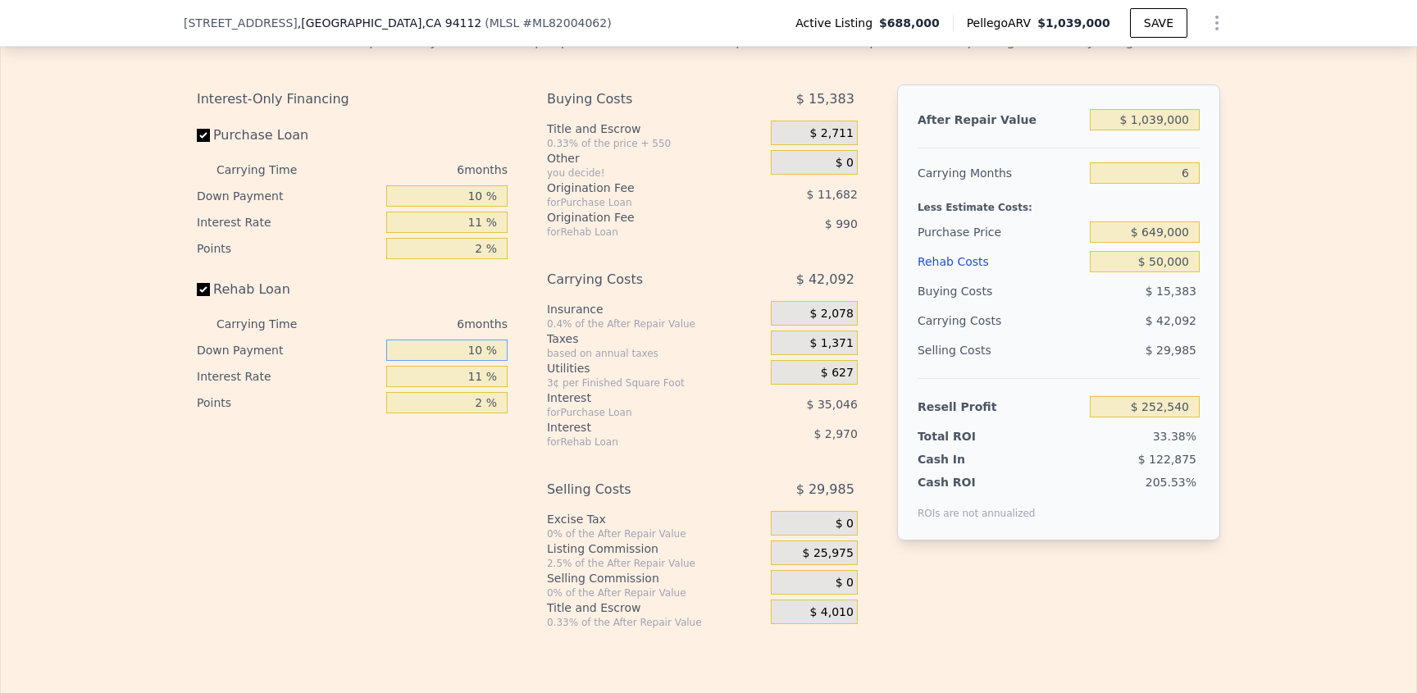
type input "$ 252,900"
drag, startPoint x: 402, startPoint y: 511, endPoint x: 634, endPoint y: 498, distance: 232.5
click at [402, 511] on div "Interest-Only Financing Purchase Loan Carrying Time 6 months Down Payment 10 % …" at bounding box center [359, 356] width 324 height 545
click at [1118, 243] on input "$ 649,000" at bounding box center [1145, 231] width 110 height 21
click at [1119, 272] on input "$ 50,000" at bounding box center [1145, 261] width 110 height 21
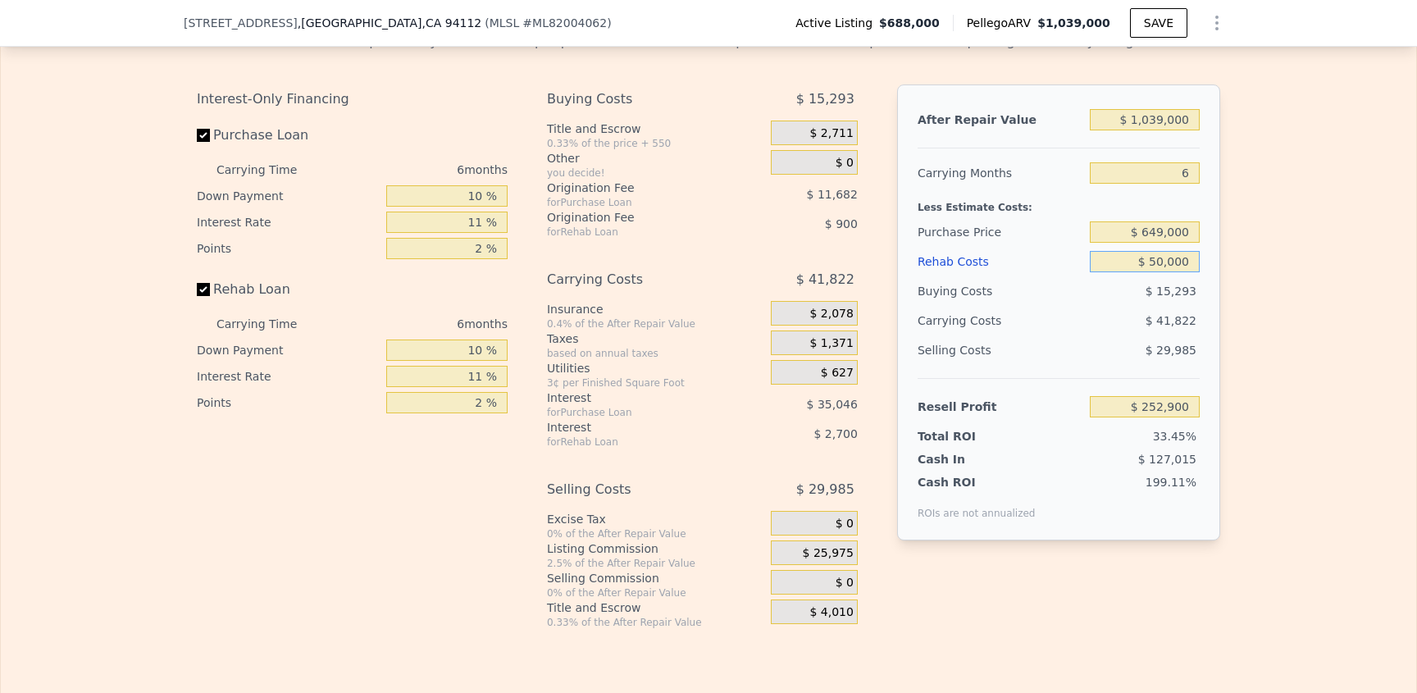
click at [1115, 272] on input "$ 50,000" at bounding box center [1145, 261] width 110 height 21
drag, startPoint x: 1106, startPoint y: 308, endPoint x: 1258, endPoint y: 311, distance: 152.6
click at [1256, 311] on div "Edit the assumptions in yellow boxes. Input profit to calculate an offer price.…" at bounding box center [709, 324] width 1416 height 610
type input "$ 5"
type input "$ 306,495"
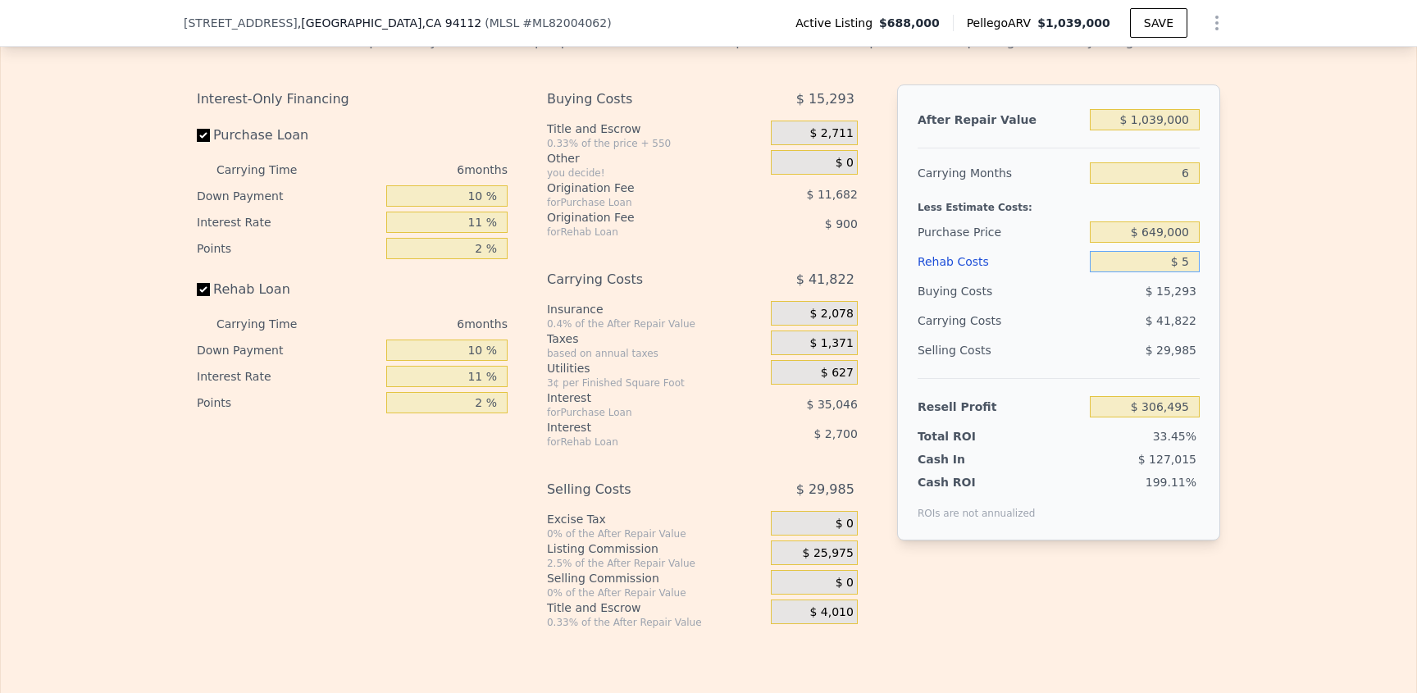
type input "$ 50"
type input "$ 306,449"
type input "$ 500"
type input "$ 305,961"
type input "$ 5,000"
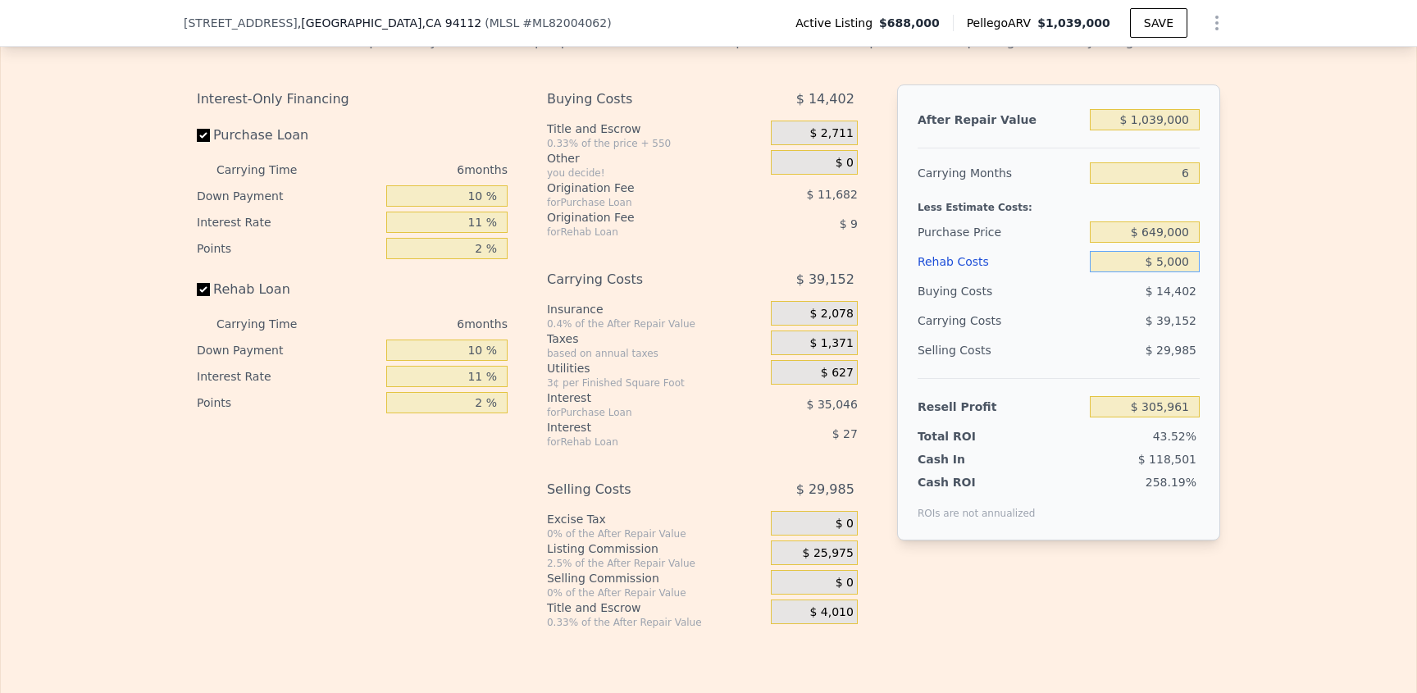
type input "$ 301,140"
type input "$ 50,000"
type input "$ 252,900"
drag, startPoint x: 1301, startPoint y: 341, endPoint x: 1274, endPoint y: 334, distance: 27.3
click at [1302, 344] on div "Edit the assumptions in yellow boxes. Input profit to calculate an offer price.…" at bounding box center [709, 324] width 1416 height 610
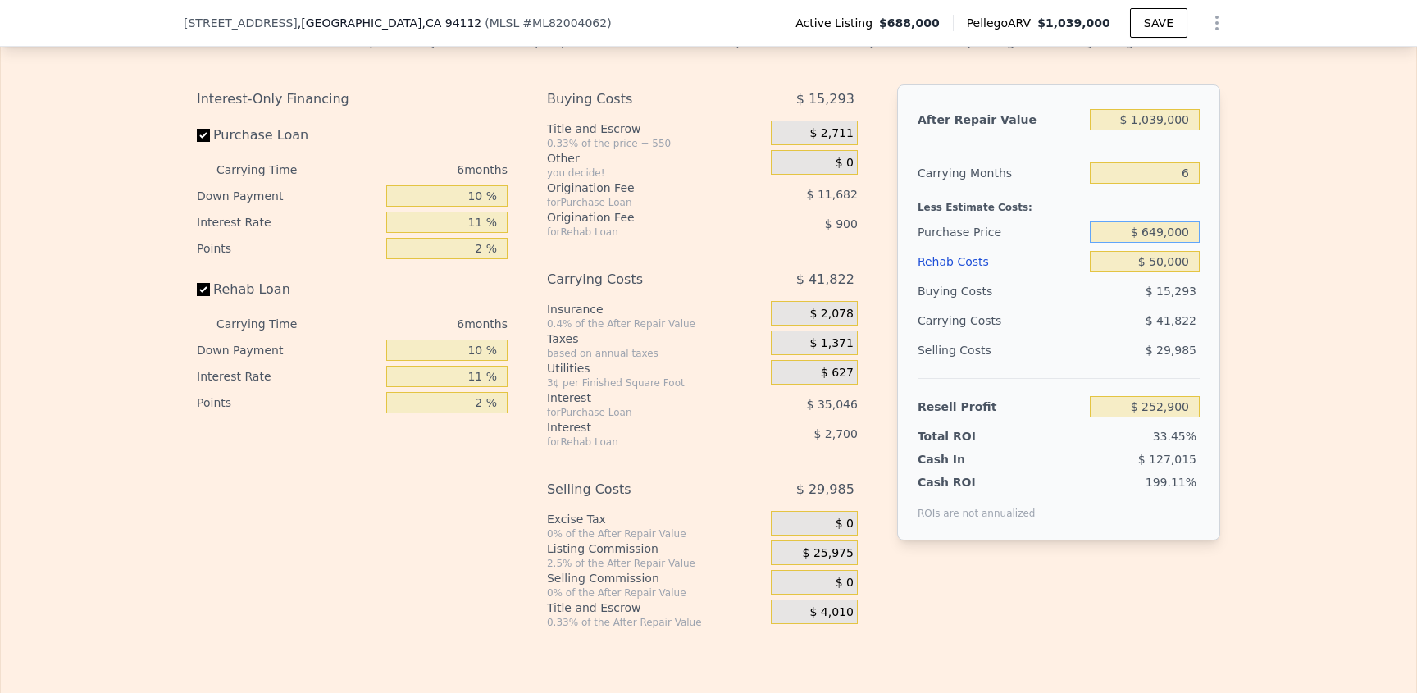
click at [1122, 243] on input "$ 649,000" at bounding box center [1145, 231] width 110 height 21
drag, startPoint x: 1116, startPoint y: 278, endPoint x: 1269, endPoint y: 272, distance: 152.6
click at [1269, 272] on div "Edit the assumptions in yellow boxes. Input profit to calculate an offer price.…" at bounding box center [709, 324] width 1416 height 610
type input "$ 649,000"
click at [1266, 344] on div "Edit the assumptions in yellow boxes. Input profit to calculate an offer price.…" at bounding box center [709, 324] width 1416 height 610
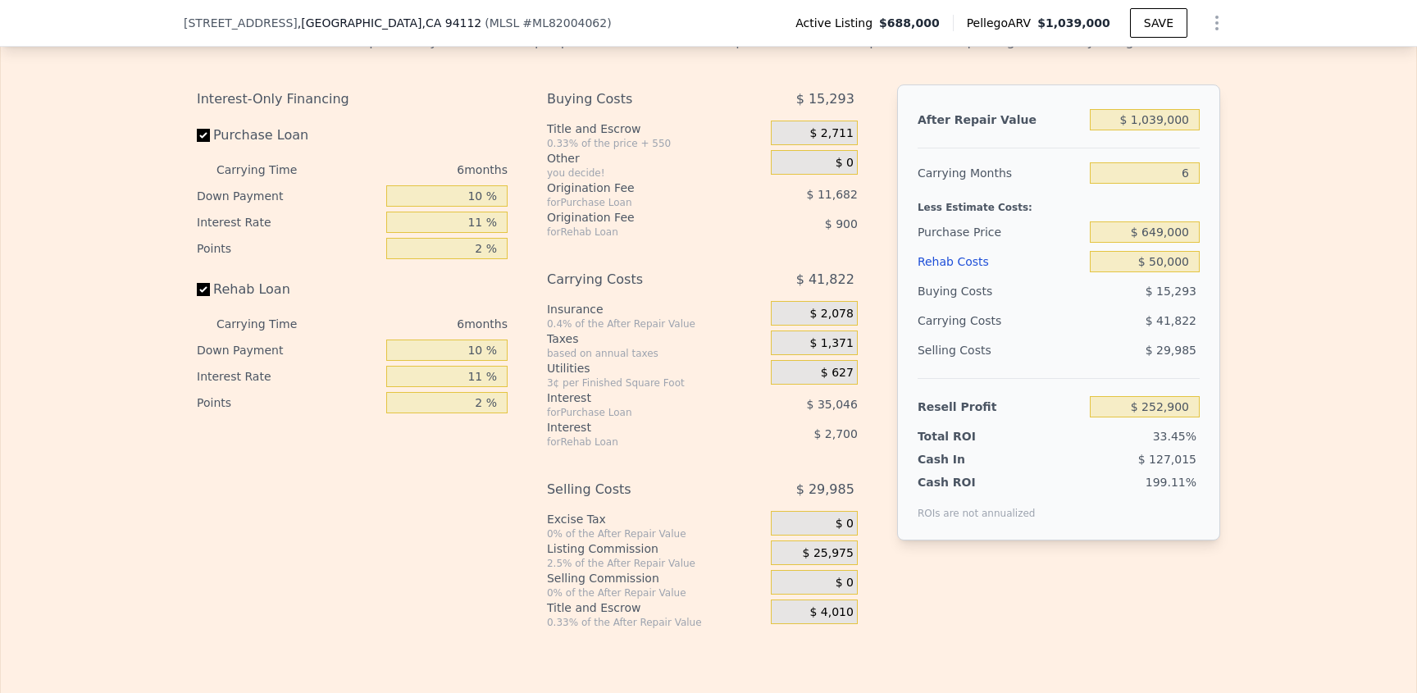
click at [1266, 344] on div "Edit the assumptions in yellow boxes. Input profit to calculate an offer price.…" at bounding box center [709, 324] width 1416 height 610
click at [1263, 353] on div "Edit the assumptions in yellow boxes. Input profit to calculate an offer price.…" at bounding box center [709, 324] width 1416 height 610
drag, startPoint x: 1189, startPoint y: 357, endPoint x: 1165, endPoint y: 299, distance: 63.2
click at [1189, 327] on span "$ 41,822" at bounding box center [1171, 320] width 51 height 13
drag, startPoint x: 1165, startPoint y: 298, endPoint x: 1162, endPoint y: 286, distance: 11.7
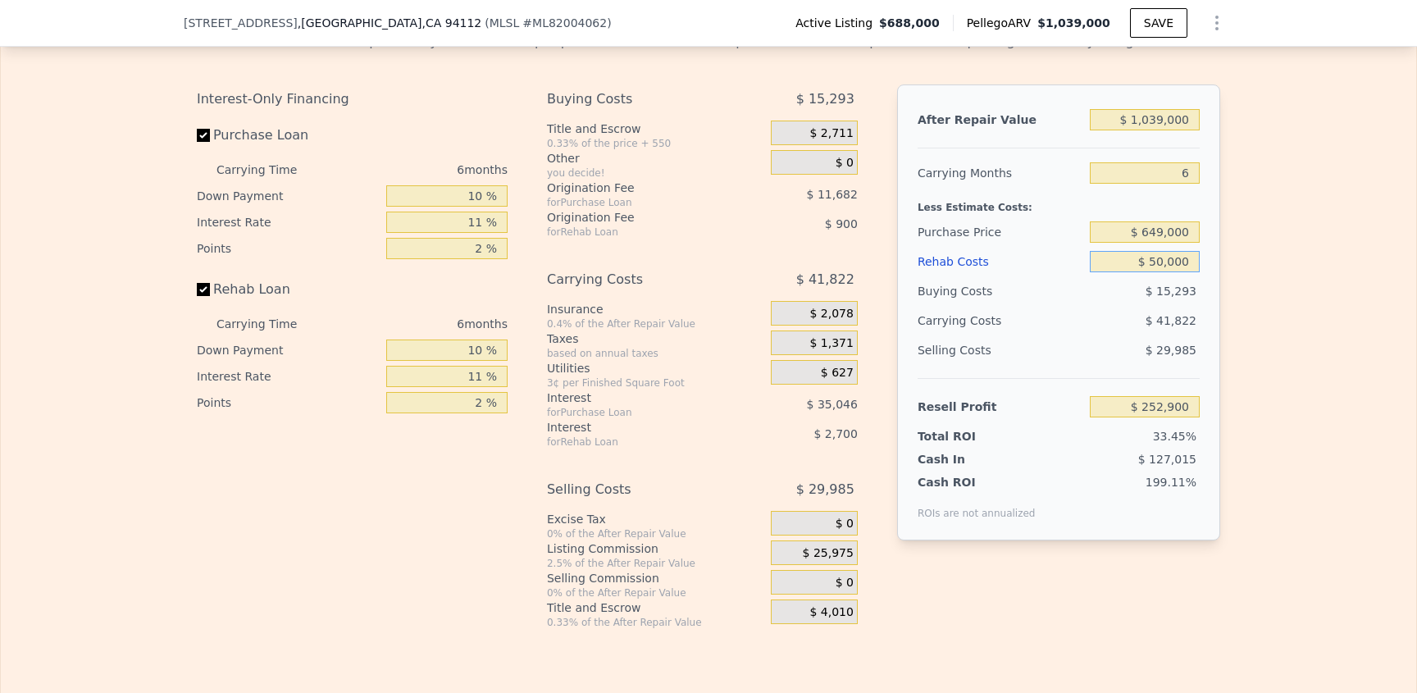
click at [1162, 272] on input "$ 50,000" at bounding box center [1145, 261] width 110 height 21
click at [1159, 243] on input "$ 649,000" at bounding box center [1145, 231] width 110 height 21
click at [1197, 216] on div "After Repair Value $ 1,039,000 Carrying Months 6 Less Estimate Costs: Purchase …" at bounding box center [1058, 312] width 323 height 456
click at [1183, 184] on input "6" at bounding box center [1145, 172] width 110 height 21
drag, startPoint x: 1166, startPoint y: 212, endPoint x: 1223, endPoint y: 206, distance: 57.0
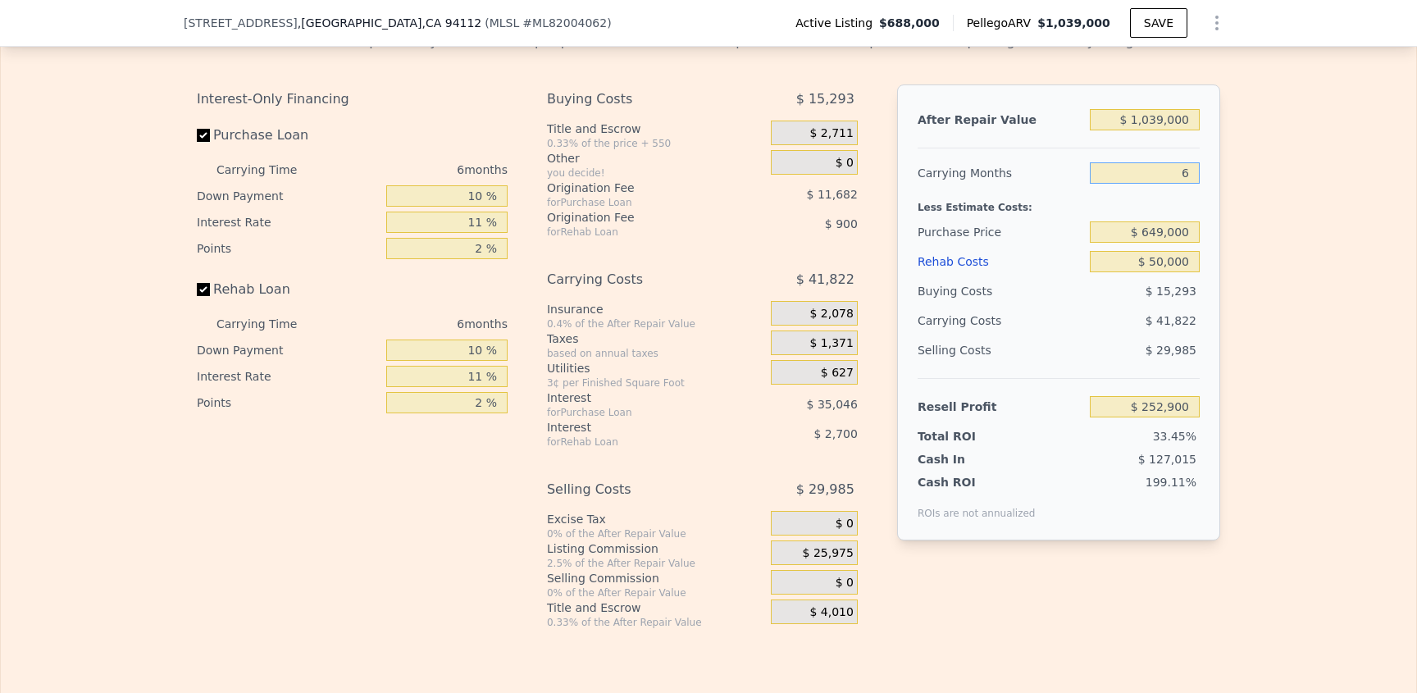
click at [1220, 207] on div "Edit the assumptions in yellow boxes. Input profit to calculate an offer price.…" at bounding box center [709, 324] width 1050 height 610
type input "3"
type input "$ 273,811"
type input "3"
click at [1322, 310] on div "Edit the assumptions in yellow boxes. Input profit to calculate an offer price.…" at bounding box center [709, 324] width 1416 height 610
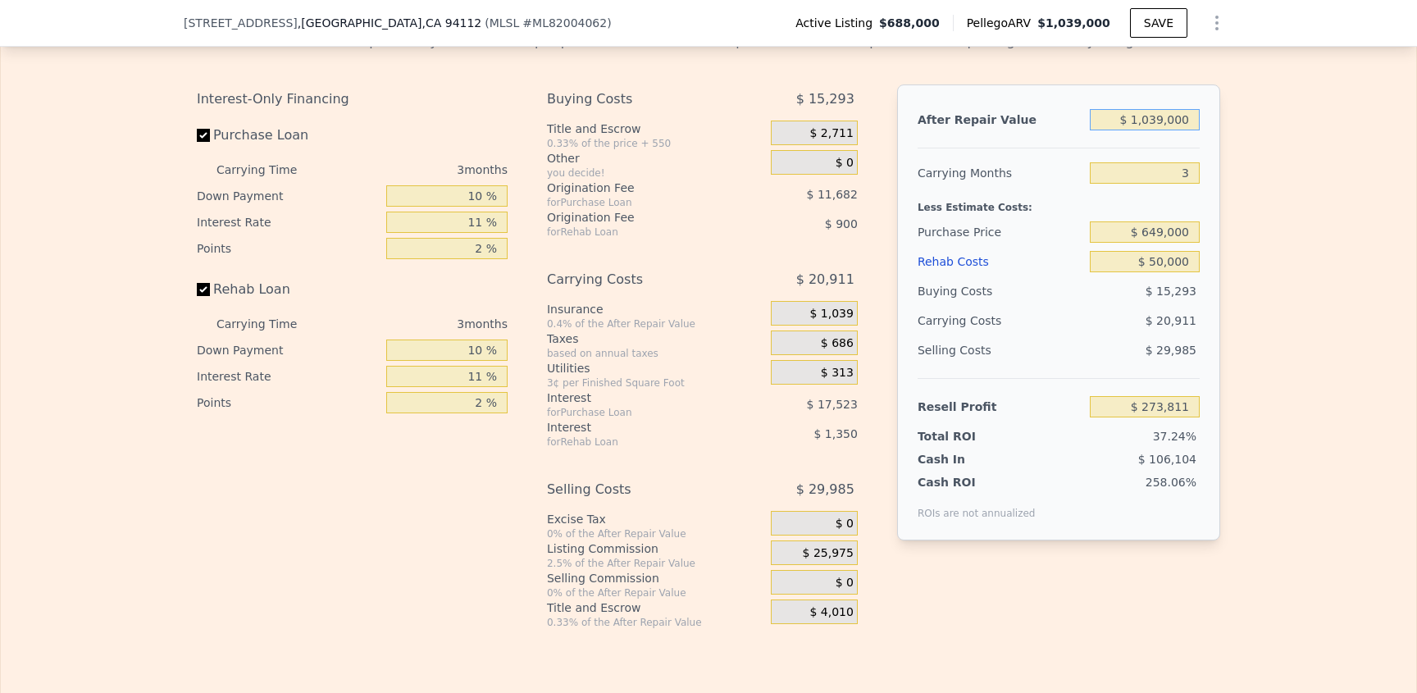
click at [1119, 130] on input "$ 1,039,000" at bounding box center [1145, 119] width 110 height 21
click at [1114, 130] on input "$ 1,039,000" at bounding box center [1145, 119] width 110 height 21
drag, startPoint x: 1116, startPoint y: 159, endPoint x: 1306, endPoint y: 169, distance: 190.5
click at [1121, 130] on input "$ 1,039,000" at bounding box center [1145, 119] width 110 height 21
click at [1307, 169] on div "Edit the assumptions in yellow boxes. Input profit to calculate an offer price.…" at bounding box center [709, 324] width 1416 height 610
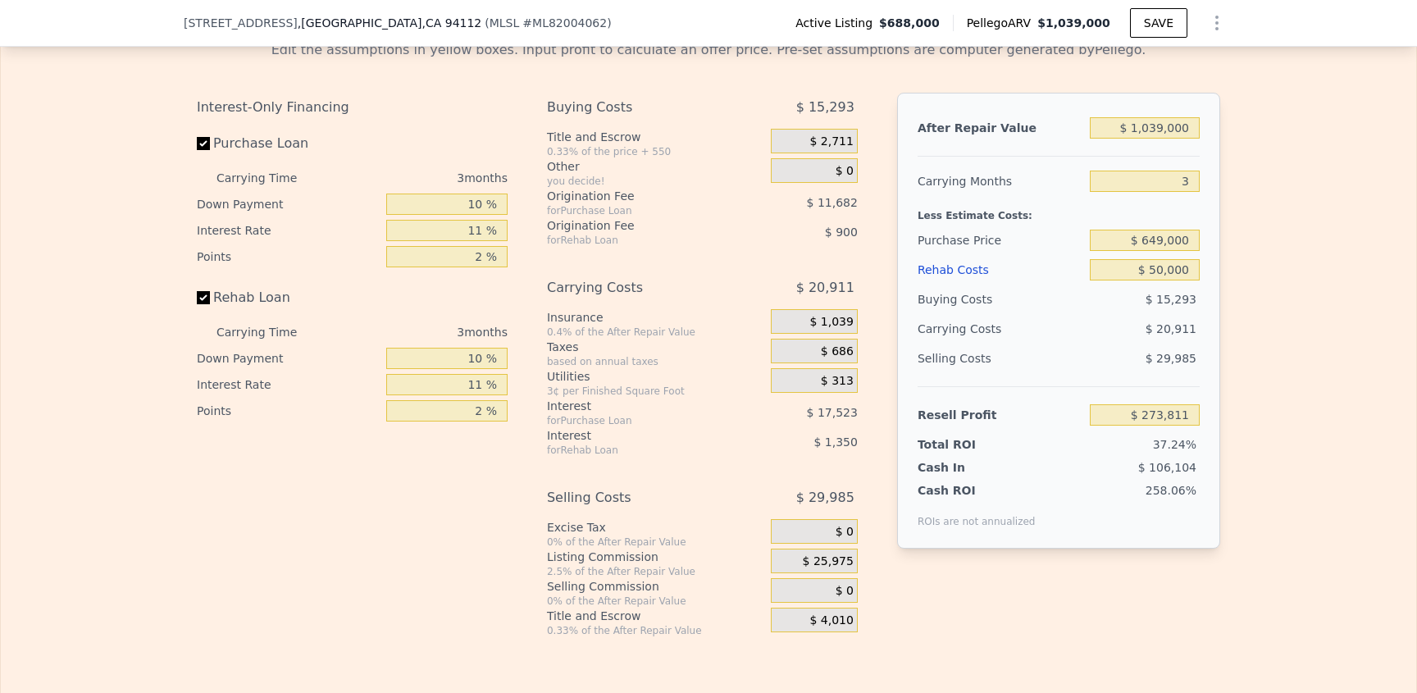
scroll to position [2740, 0]
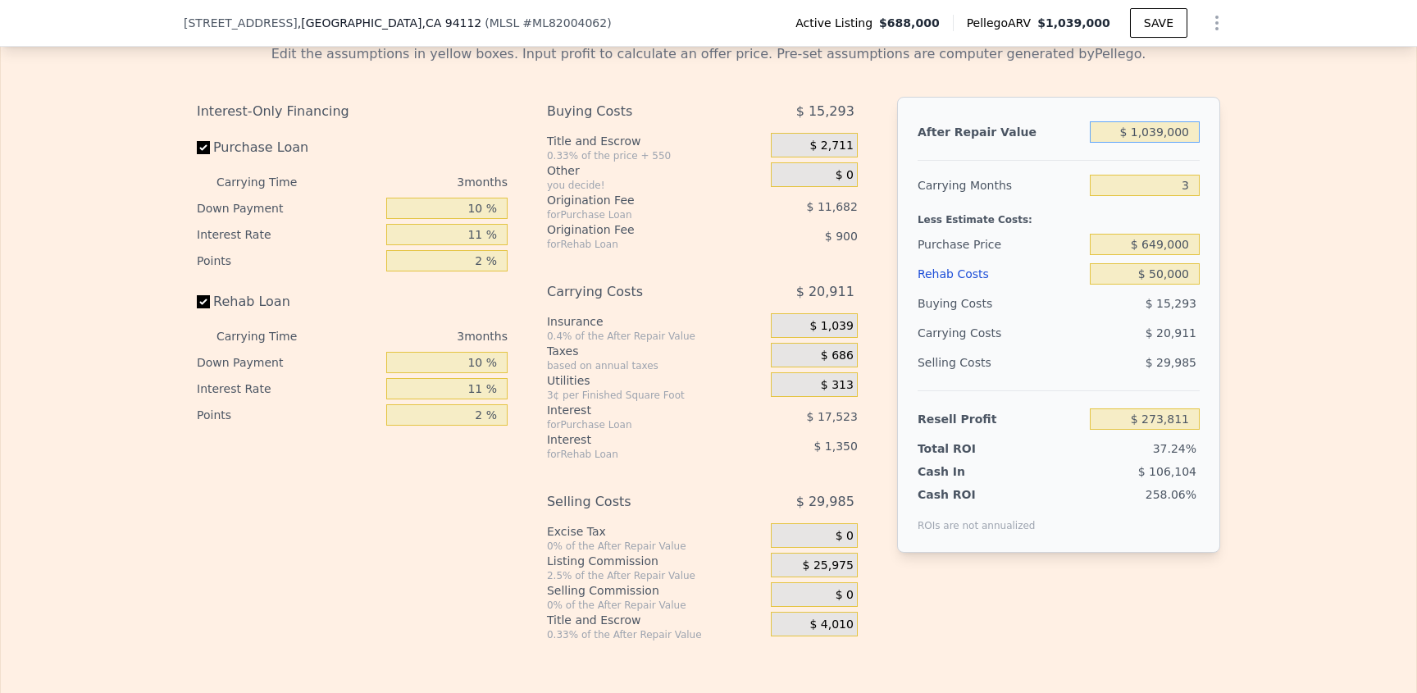
click at [1105, 143] on input "$ 1,039,000" at bounding box center [1145, 131] width 110 height 21
drag, startPoint x: 1106, startPoint y: 169, endPoint x: 1224, endPoint y: 176, distance: 119.1
click at [1225, 176] on div "Edit the assumptions in yellow boxes. Input profit to calculate an offer price.…" at bounding box center [709, 336] width 1050 height 610
type input "$ 8"
type input "-$ 734,707"
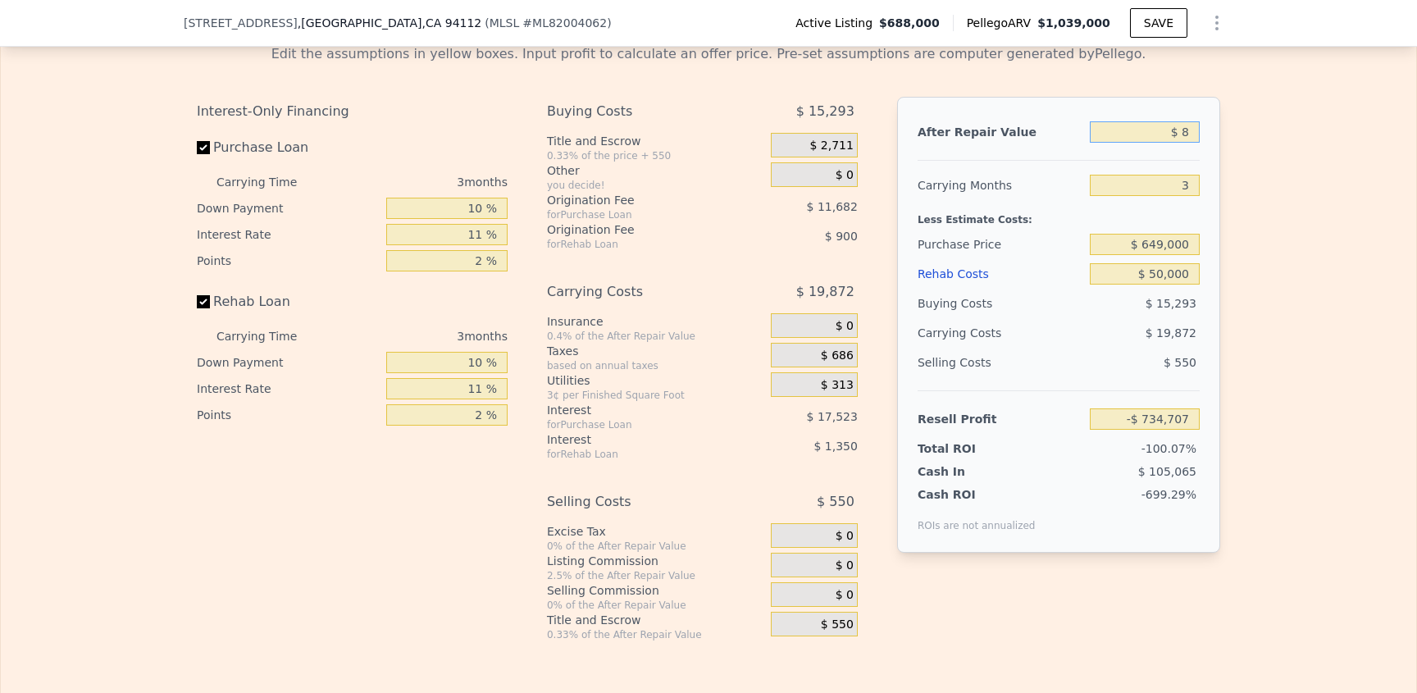
type input "$ 80"
type input "-$ 734,637"
type input "$ 800"
type input "-$ 733,939"
type input "$ 8,000"
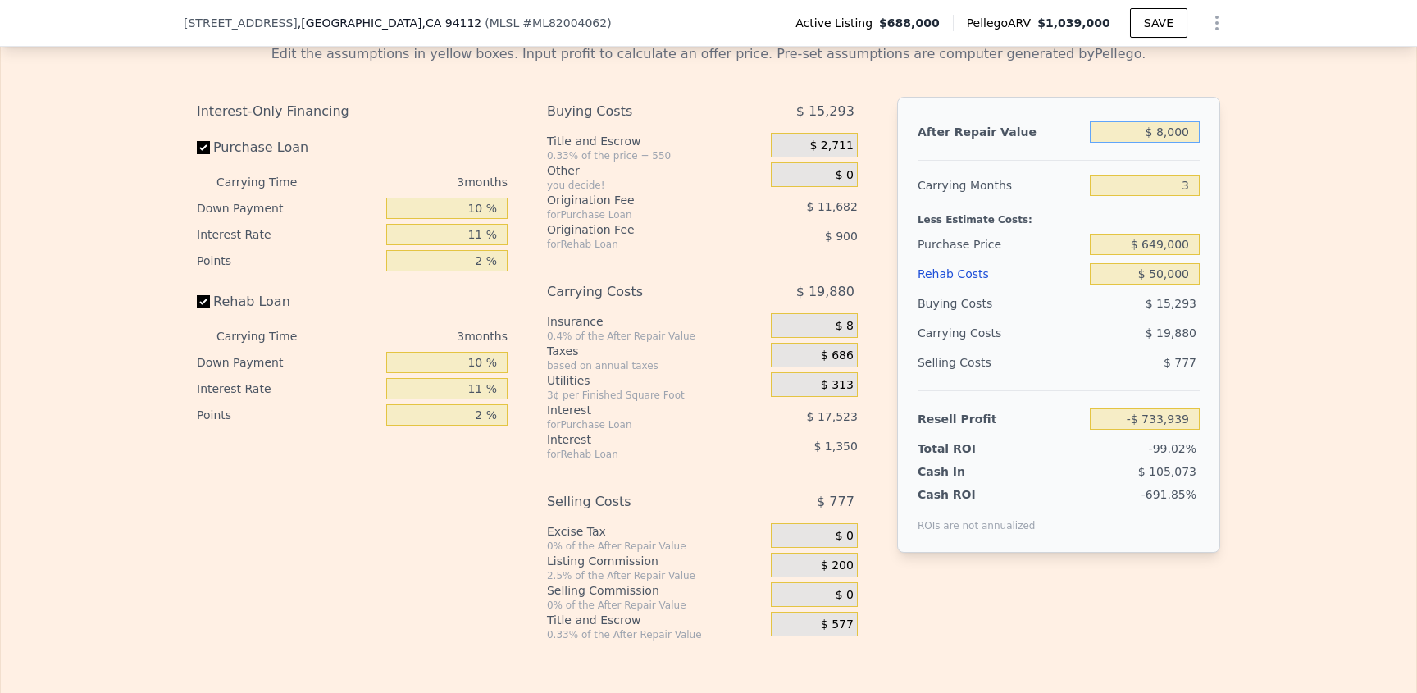
type input "-$ 726,950"
type input "$ 80,000"
type input "-$ 657,061"
type input "$ 800,000"
type input "$ 41,821"
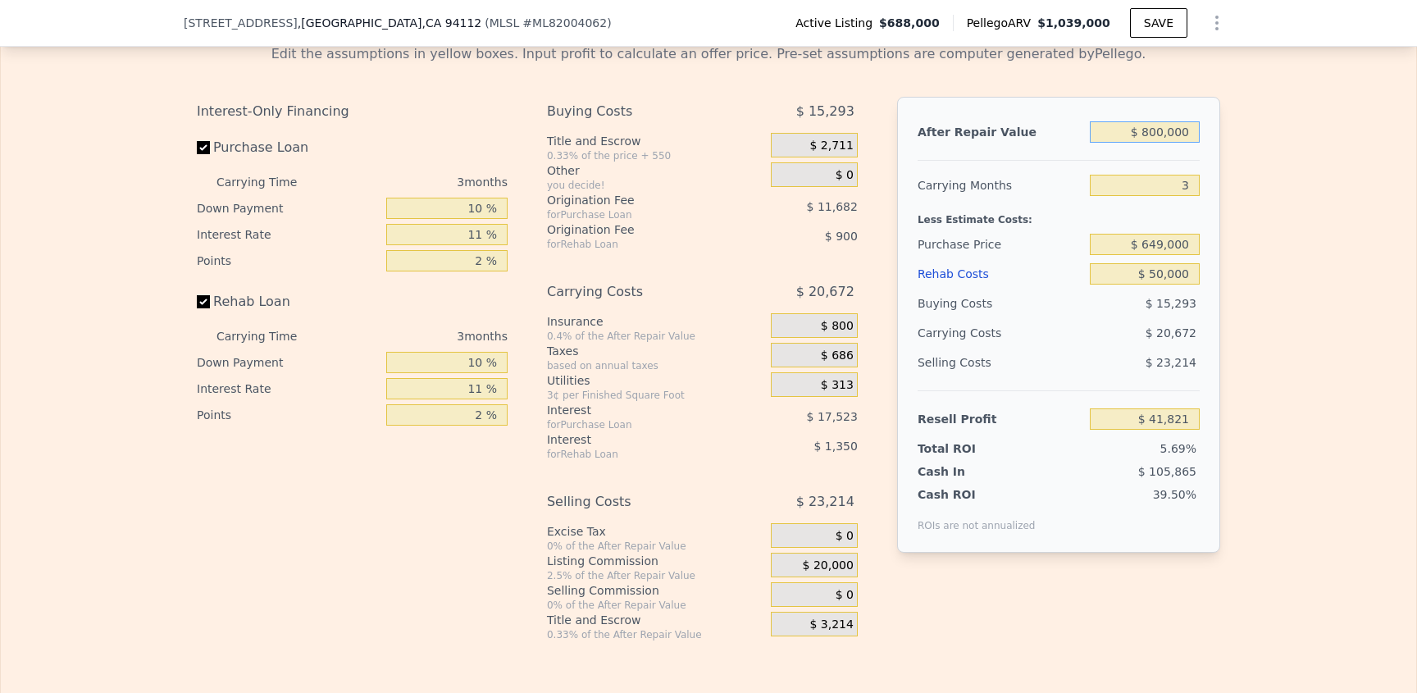
type input "$ 800,000"
click at [1287, 321] on div "Edit the assumptions in yellow boxes. Input profit to calculate an offer price.…" at bounding box center [709, 336] width 1416 height 610
click at [1180, 430] on input "$ 41,821" at bounding box center [1145, 418] width 110 height 21
click at [1249, 316] on div "Edit the assumptions in yellow boxes. Input profit to calculate an offer price.…" at bounding box center [709, 336] width 1416 height 610
drag, startPoint x: 1189, startPoint y: 229, endPoint x: 1164, endPoint y: 230, distance: 25.4
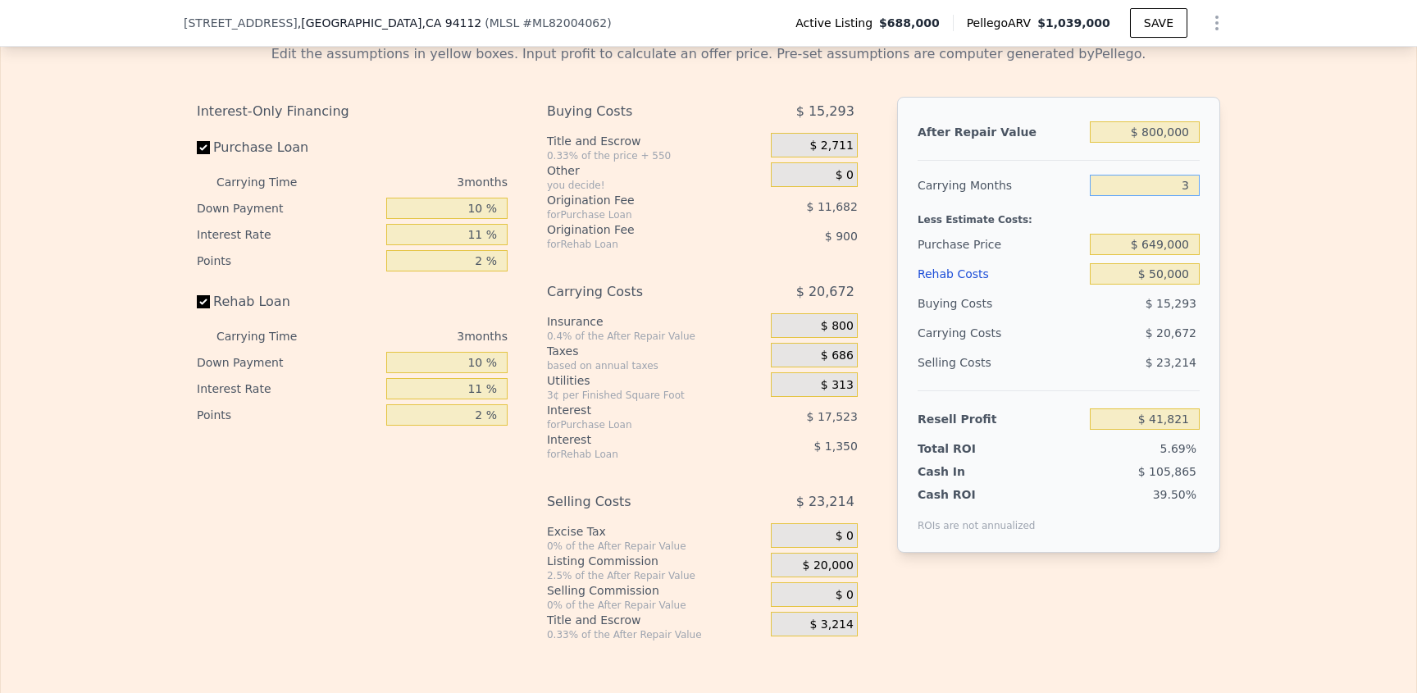
click at [1189, 196] on input "3" at bounding box center [1145, 185] width 110 height 21
click at [1164, 196] on input "3" at bounding box center [1145, 185] width 110 height 21
drag, startPoint x: 1164, startPoint y: 230, endPoint x: 1172, endPoint y: 240, distance: 13.5
click at [1164, 196] on input "3" at bounding box center [1145, 185] width 110 height 21
click at [1206, 285] on div "After Repair Value $ 800,000 Carrying Months 3 Less Estimate Costs: Purchase Pr…" at bounding box center [1058, 325] width 323 height 456
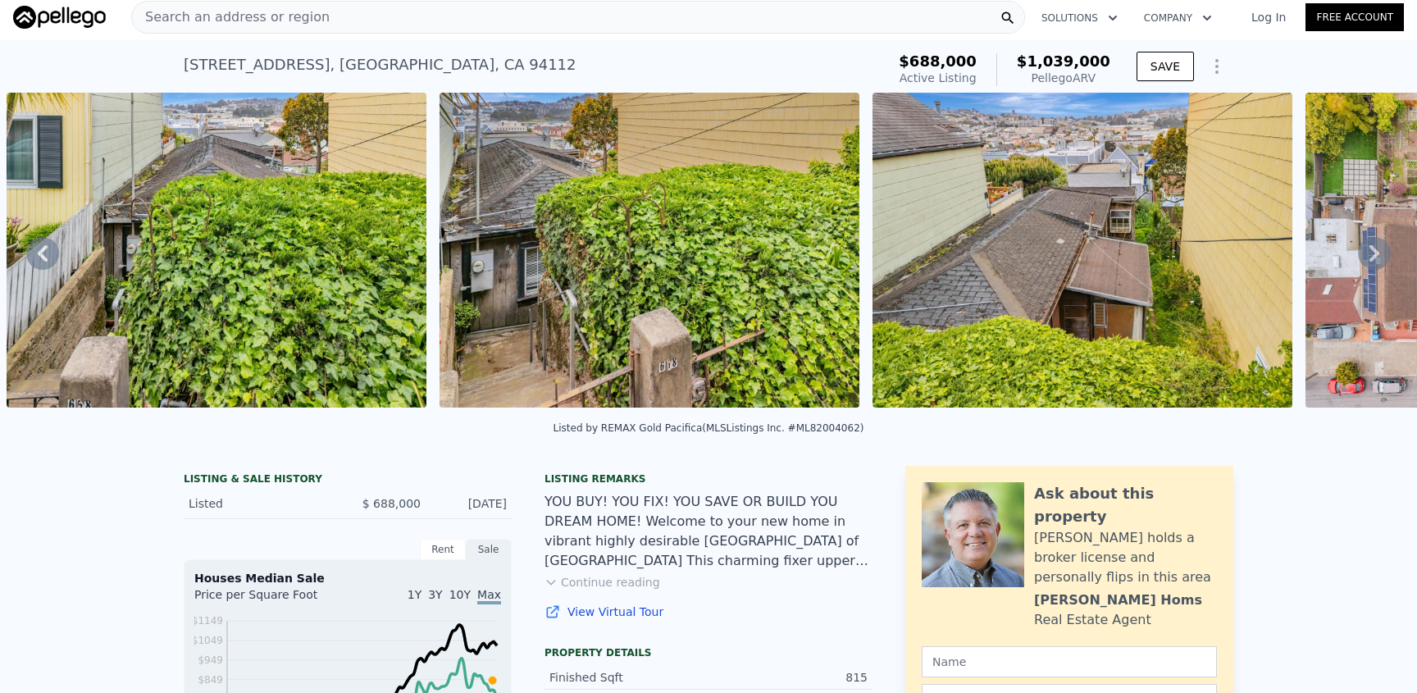
scroll to position [0, 0]
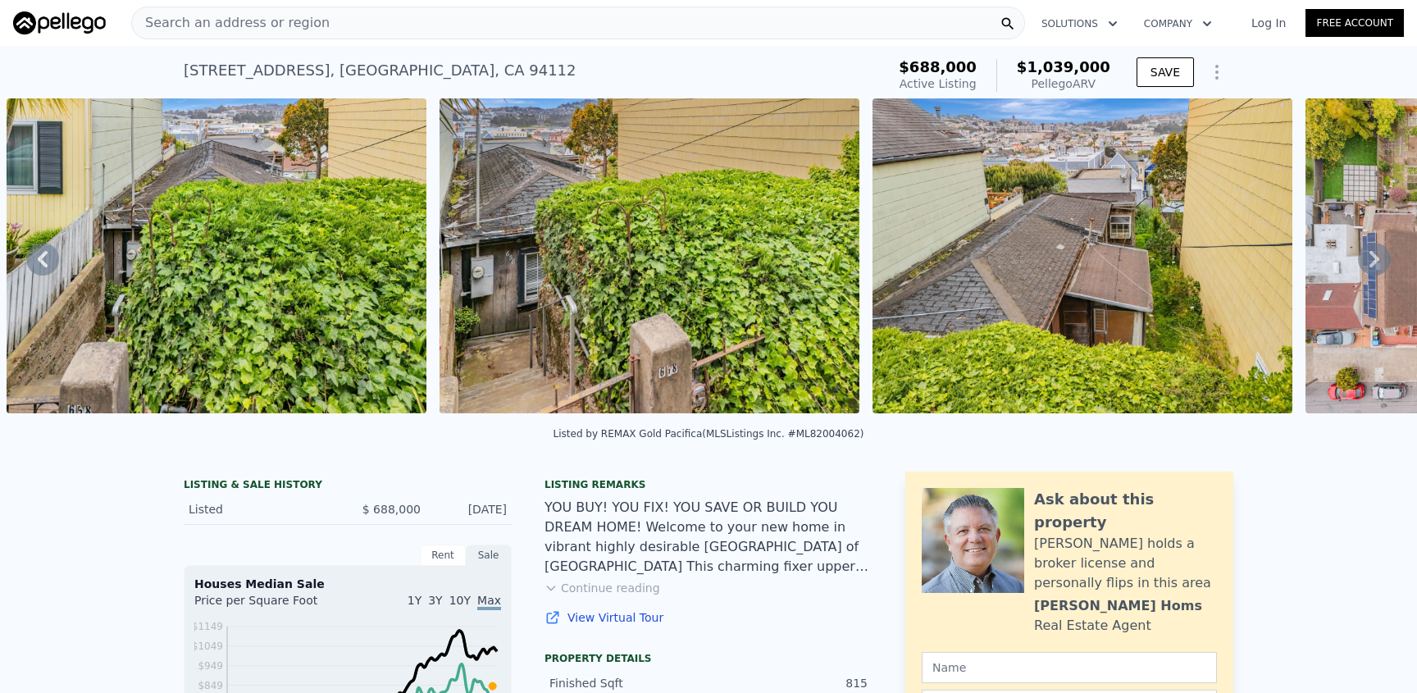
click at [310, 25] on span "Search an address or region" at bounding box center [231, 23] width 198 height 20
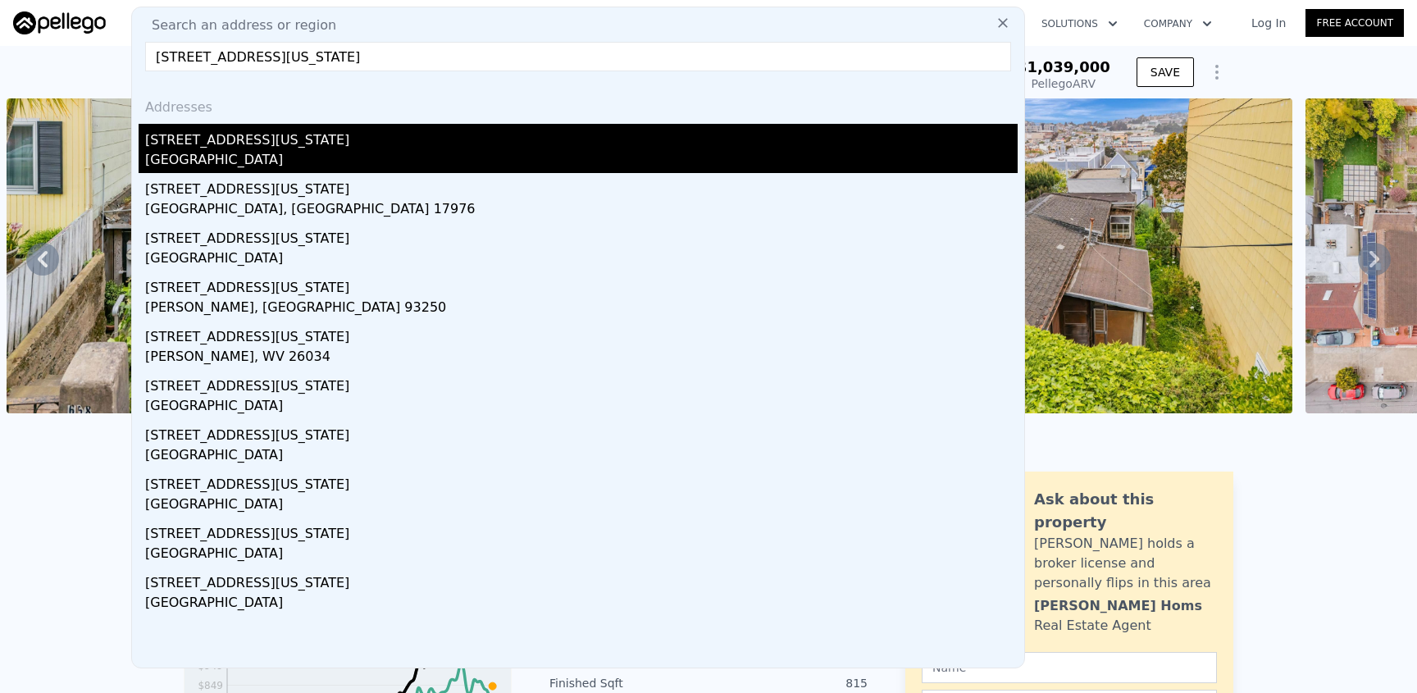
type input "[STREET_ADDRESS][US_STATE]"
click at [235, 153] on div "[GEOGRAPHIC_DATA]" at bounding box center [581, 161] width 873 height 23
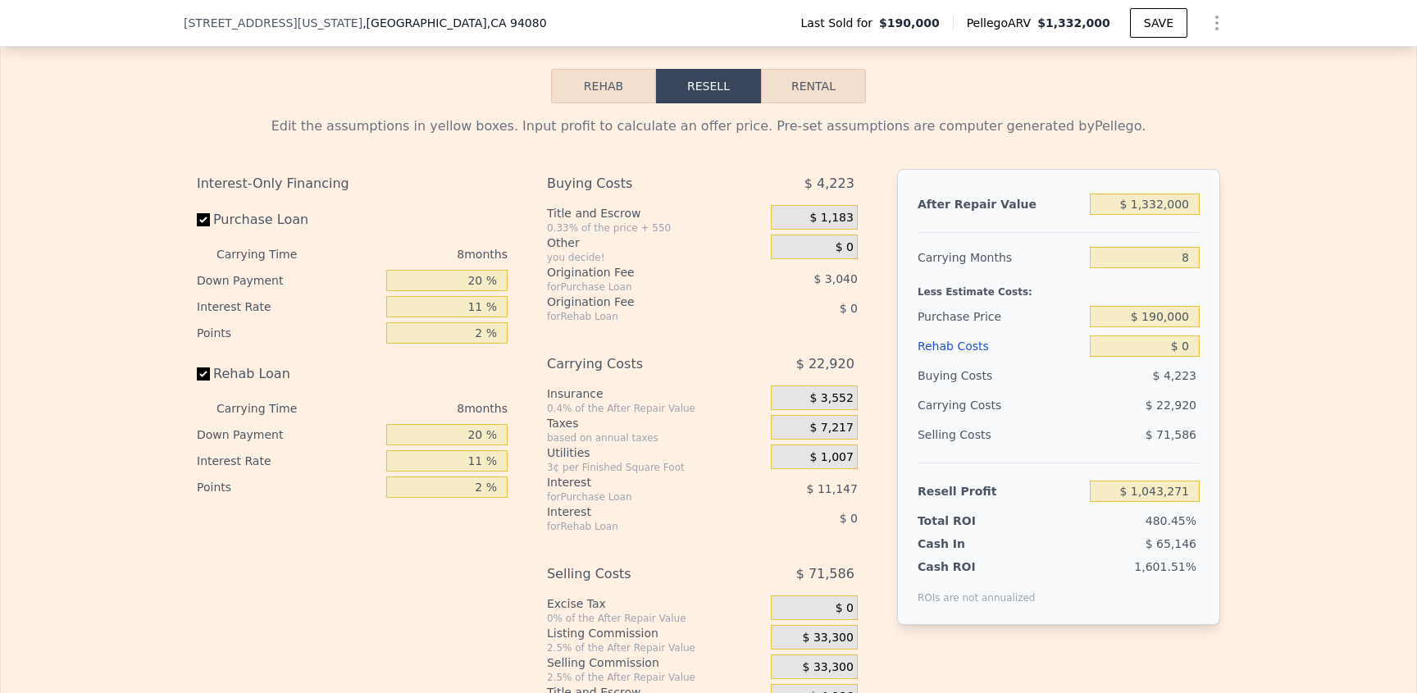
scroll to position [2046, 0]
click at [1119, 503] on input "$ 1,043,271" at bounding box center [1145, 491] width 110 height 21
drag, startPoint x: 1118, startPoint y: 531, endPoint x: 1146, endPoint y: 524, distance: 28.8
click at [1176, 503] on input "$ 1,043,271" at bounding box center [1145, 491] width 110 height 21
click at [1144, 503] on input "$ 1,043,271" at bounding box center [1145, 491] width 110 height 21
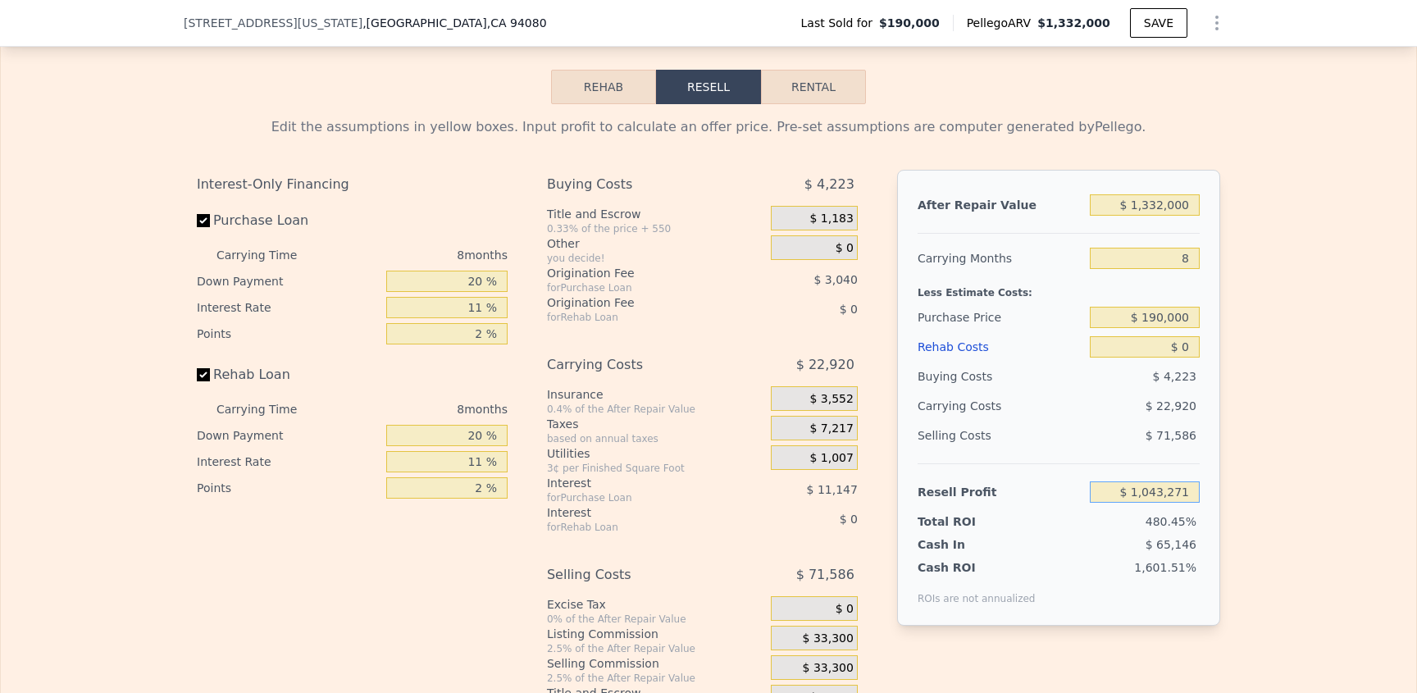
click at [1109, 503] on input "$ 1,043,271" at bounding box center [1145, 491] width 110 height 21
click at [1110, 503] on input "$ 1,043,271" at bounding box center [1145, 491] width 110 height 21
click at [1124, 328] on input "$ 190,000" at bounding box center [1145, 317] width 110 height 21
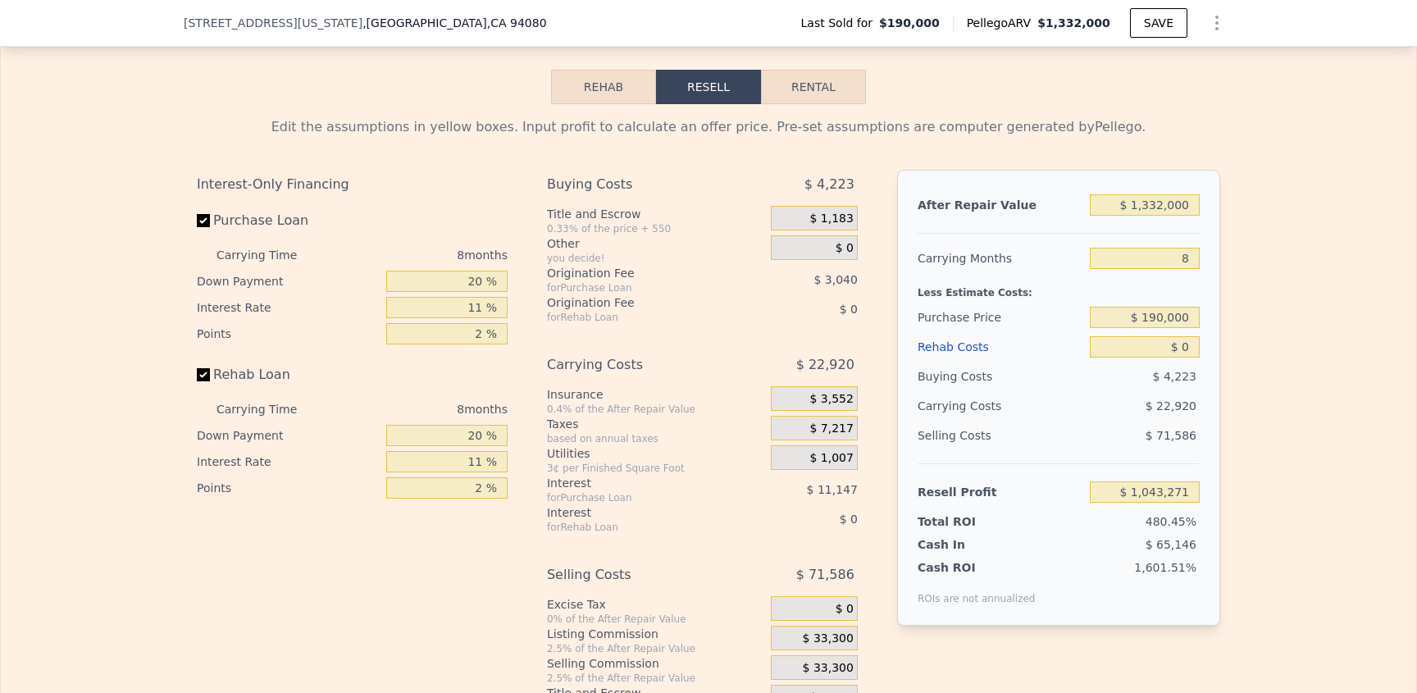
click at [1119, 303] on div "Less Estimate Costs:" at bounding box center [1059, 288] width 282 height 30
click at [1118, 269] on input "8" at bounding box center [1145, 258] width 110 height 21
click at [1117, 269] on input "8" at bounding box center [1145, 258] width 110 height 21
click at [1110, 328] on input "$ 190,000" at bounding box center [1145, 317] width 110 height 21
click at [1104, 328] on input "$ 190,000" at bounding box center [1145, 317] width 110 height 21
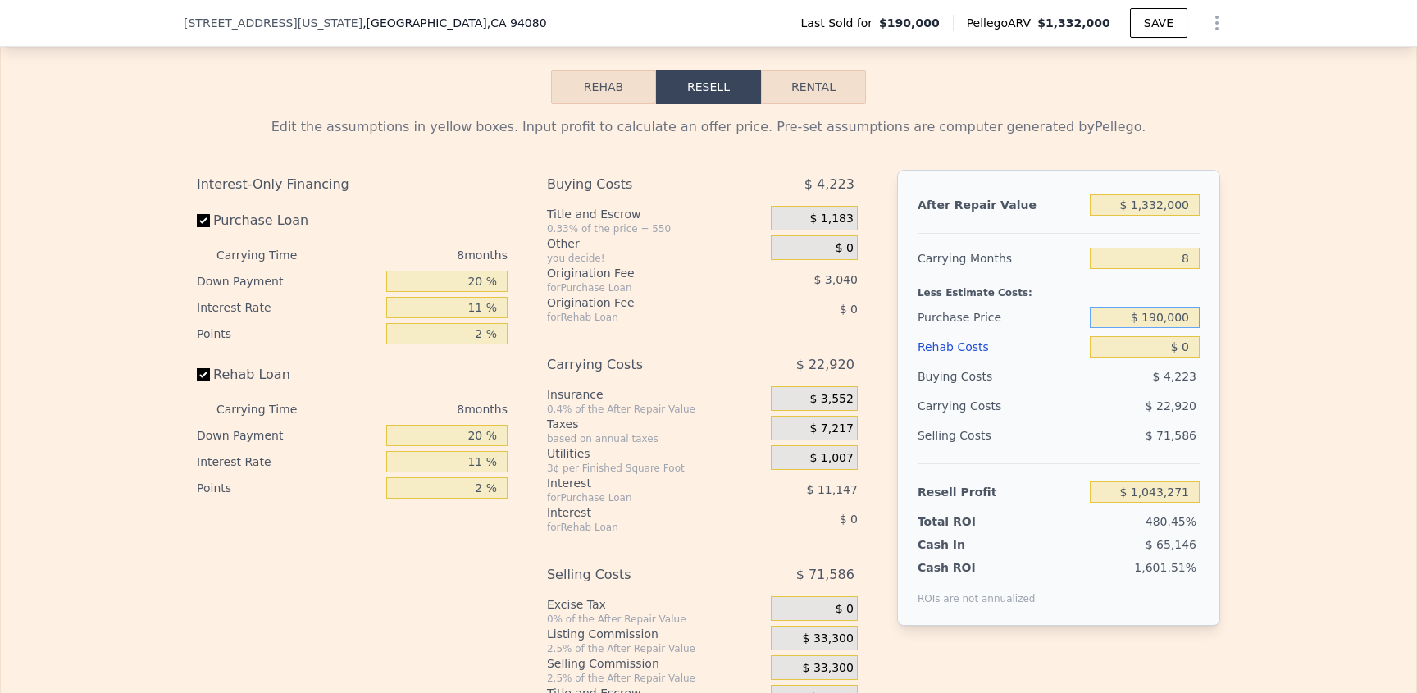
drag, startPoint x: 1101, startPoint y: 360, endPoint x: 1242, endPoint y: 356, distance: 141.1
click at [1241, 357] on div "Edit the assumptions in yellow boxes. Input profit to calculate an offer price.…" at bounding box center [709, 409] width 1416 height 610
type input "$ 924,000"
type input "$ 252,019"
click at [1253, 413] on div "Edit the assumptions in yellow boxes. Input profit to calculate an offer price.…" at bounding box center [709, 409] width 1416 height 610
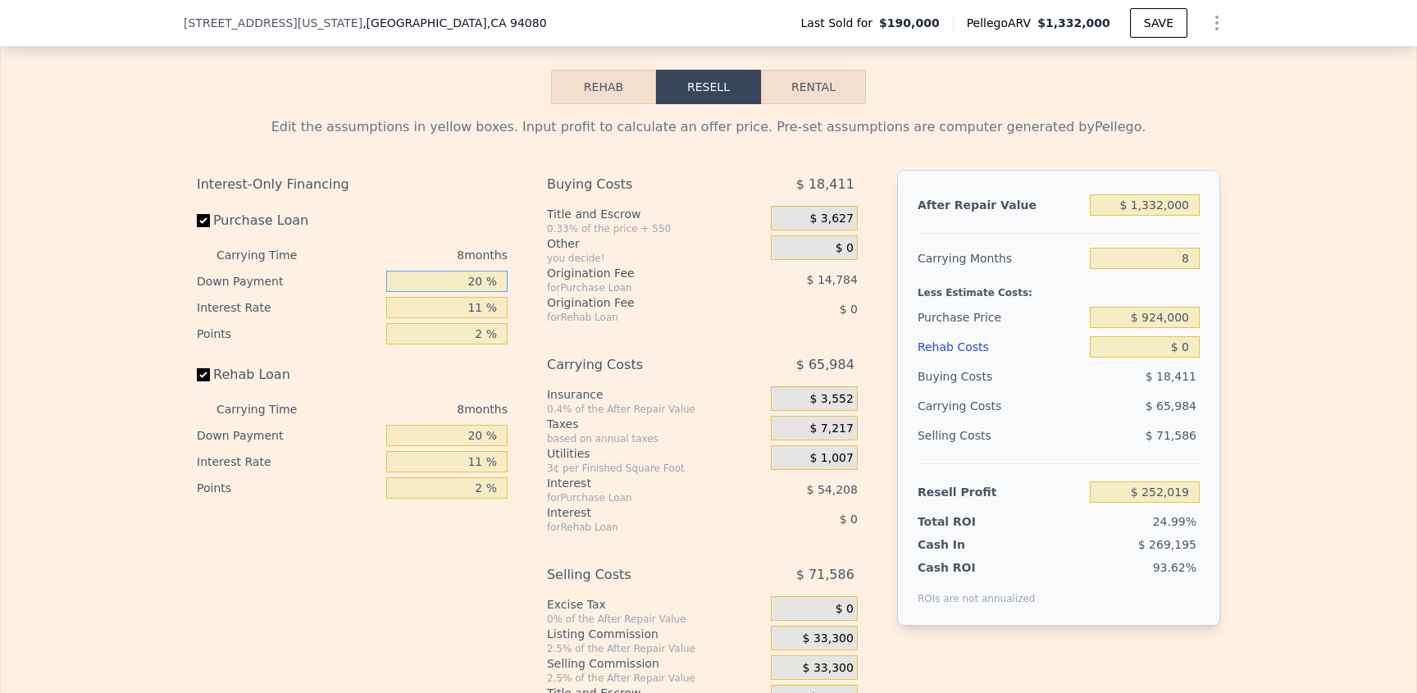
drag, startPoint x: 450, startPoint y: 321, endPoint x: 540, endPoint y: 314, distance: 89.6
click at [540, 314] on div "Interest-Only Financing Purchase Loan Carrying Time 8 months Down Payment 20 % …" at bounding box center [708, 442] width 1023 height 545
click at [426, 292] on input "20 %" at bounding box center [446, 281] width 121 height 21
drag, startPoint x: 426, startPoint y: 321, endPoint x: 576, endPoint y: 322, distance: 149.3
click at [576, 322] on div "Interest-Only Financing Purchase Loan Carrying Time 8 months Down Payment 20 % …" at bounding box center [708, 442] width 1023 height 545
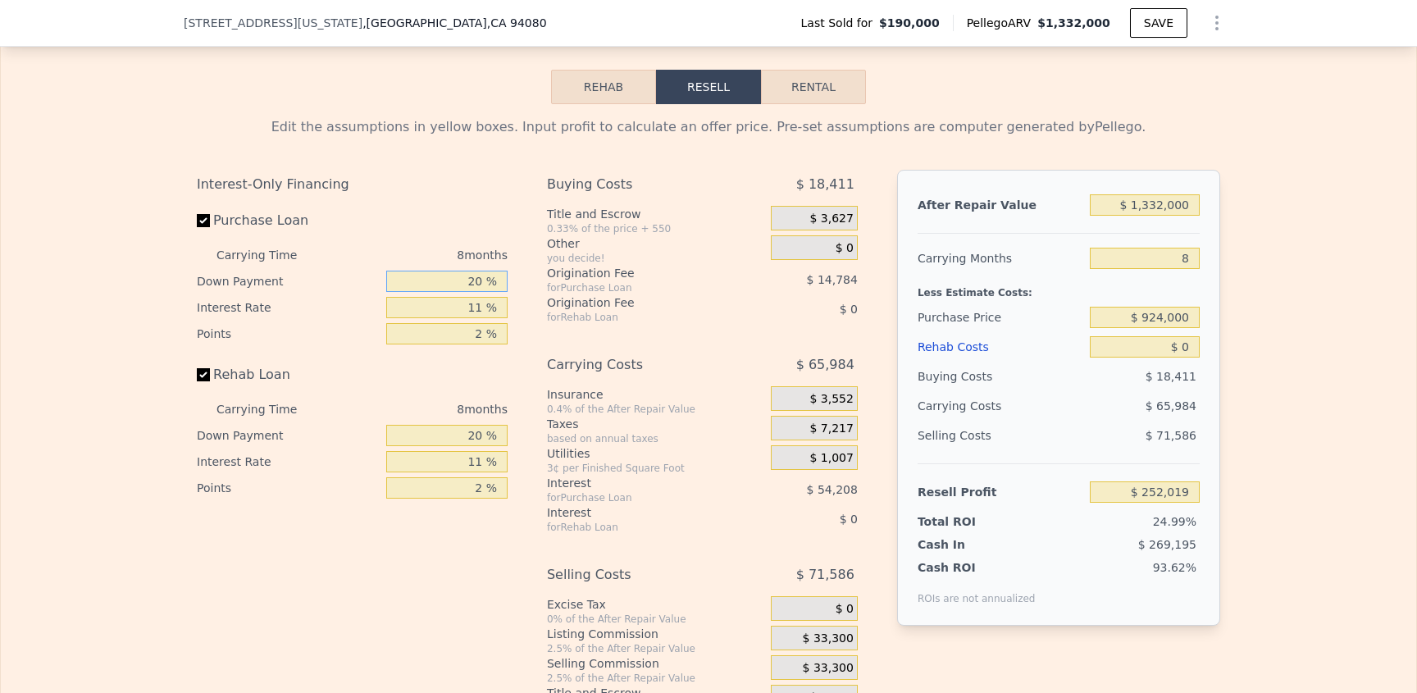
type input "1 %"
type input "$ 235,636"
type input "10 %"
type input "$ 243,395"
type input "10 %"
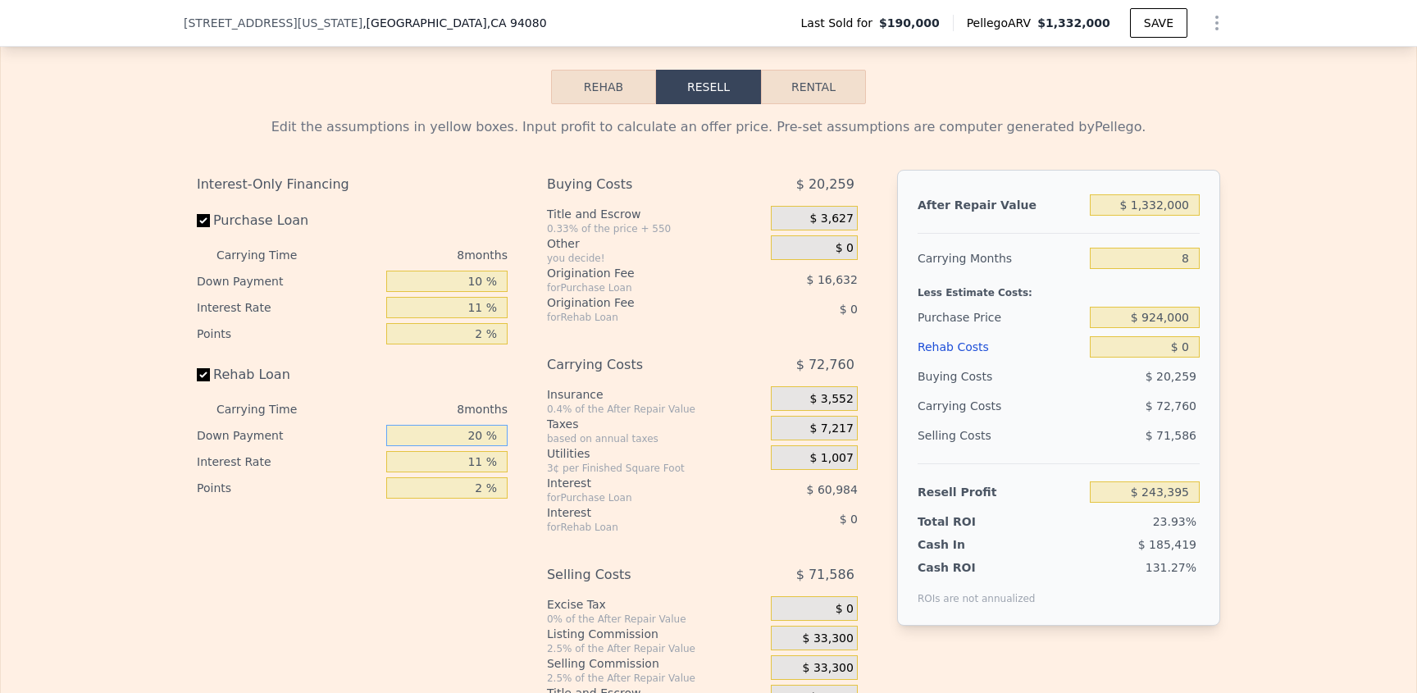
drag, startPoint x: 473, startPoint y: 469, endPoint x: 443, endPoint y: 476, distance: 31.0
click at [472, 446] on input "20 %" at bounding box center [446, 435] width 121 height 21
drag, startPoint x: 443, startPoint y: 476, endPoint x: 520, endPoint y: 472, distance: 77.2
click at [518, 472] on div "Interest-Only Financing Purchase Loan Carrying Time 8 months Down Payment 10 % …" at bounding box center [708, 442] width 1023 height 545
type input "10 %"
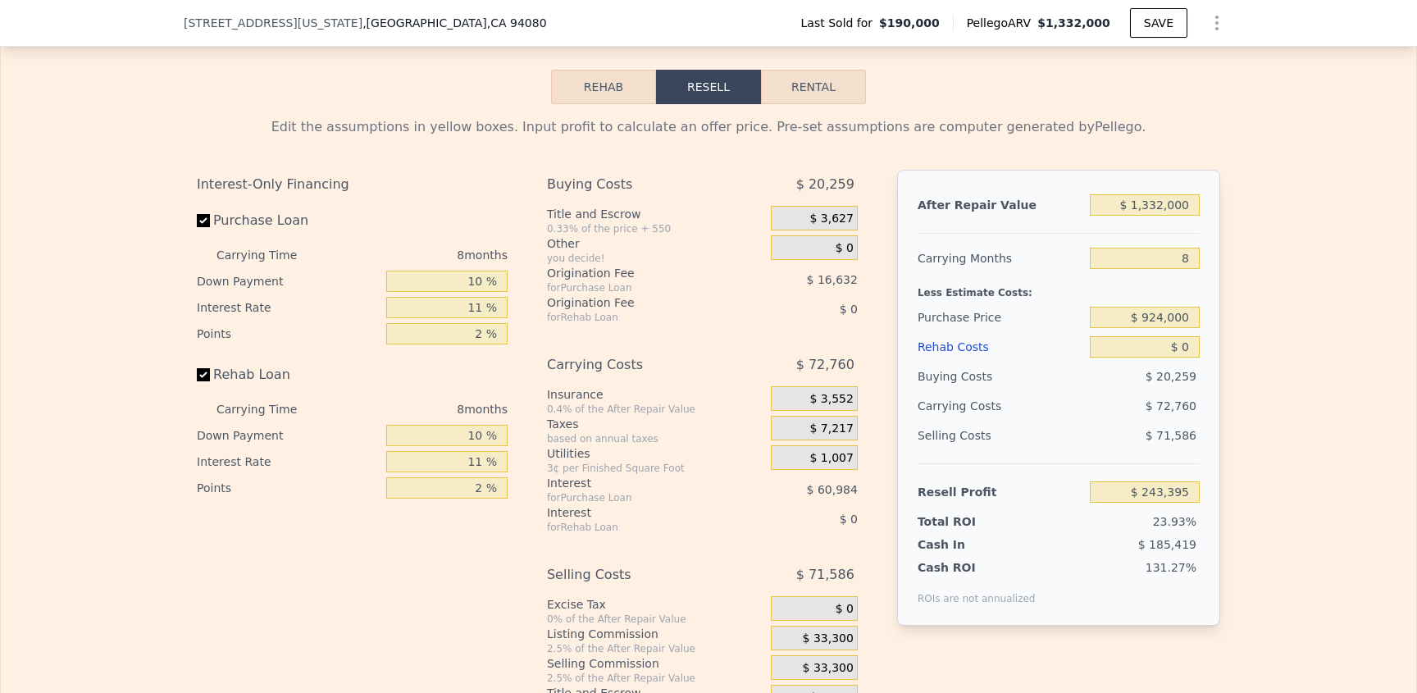
click at [439, 573] on div "Interest-Only Financing Purchase Loan Carrying Time 8 months Down Payment 10 % …" at bounding box center [359, 442] width 324 height 545
click at [394, 585] on div "Interest-Only Financing Purchase Loan Carrying Time 8 months Down Payment 10 % …" at bounding box center [359, 442] width 324 height 545
click at [388, 586] on div "Interest-Only Financing Purchase Loan Carrying Time 8 months Down Payment 10 % …" at bounding box center [359, 442] width 324 height 545
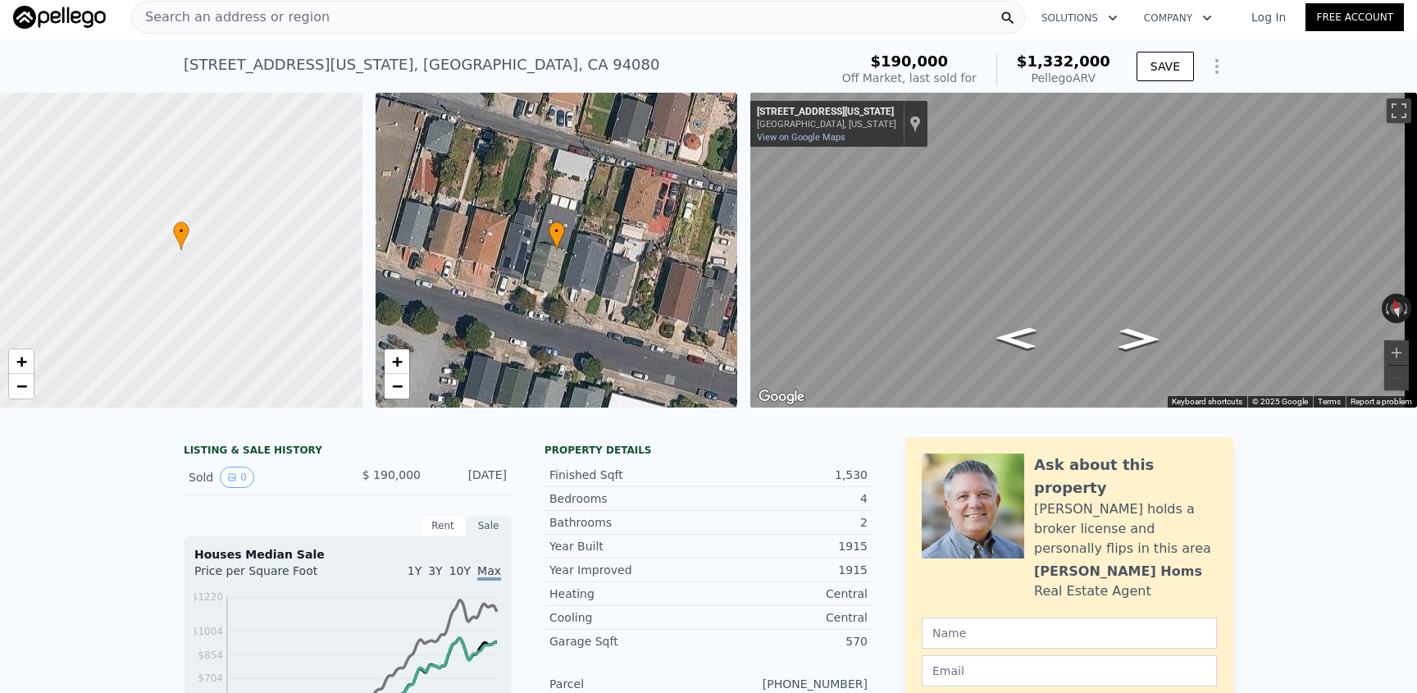
scroll to position [0, 0]
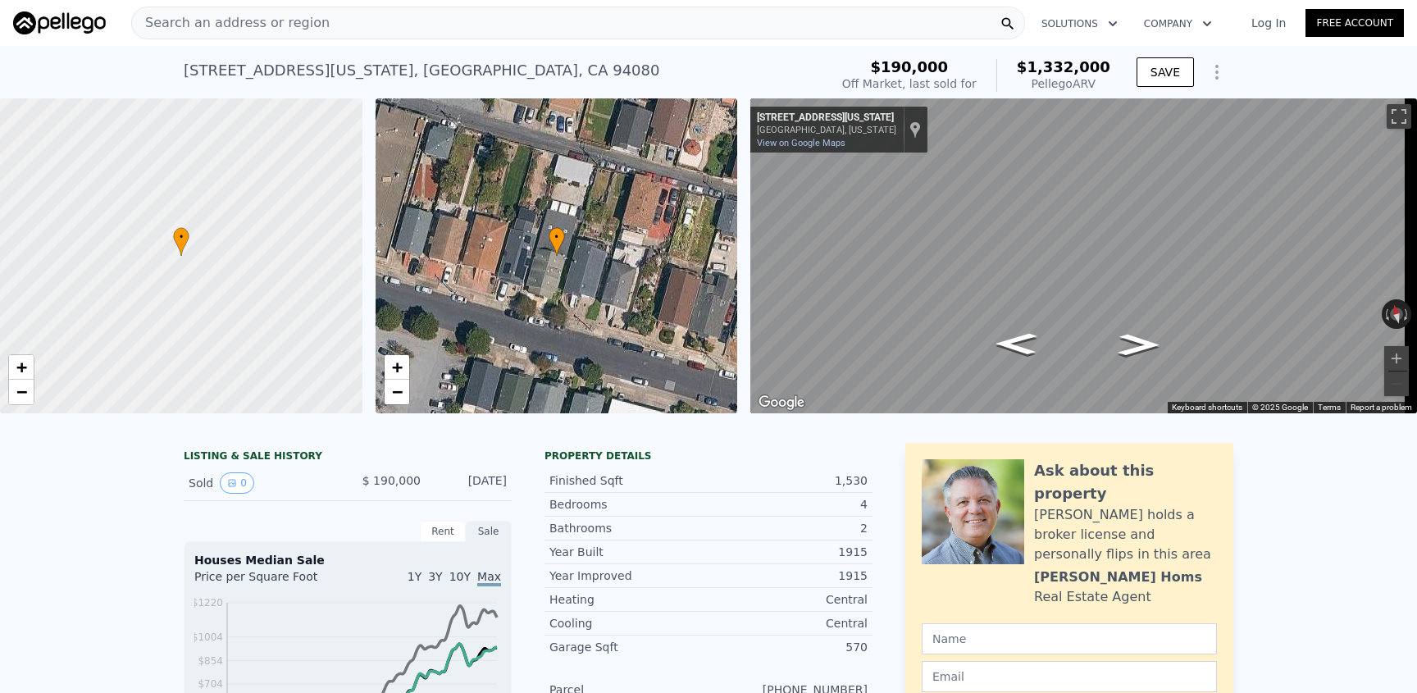
click at [495, 71] on div "[STREET_ADDRESS][US_STATE]" at bounding box center [422, 70] width 476 height 23
drag, startPoint x: 495, startPoint y: 71, endPoint x: 503, endPoint y: 74, distance: 8.8
click at [495, 71] on div "[STREET_ADDRESS][US_STATE]" at bounding box center [422, 70] width 476 height 23
copy div "94080"
click at [299, 13] on span "Search an address or region" at bounding box center [231, 23] width 198 height 20
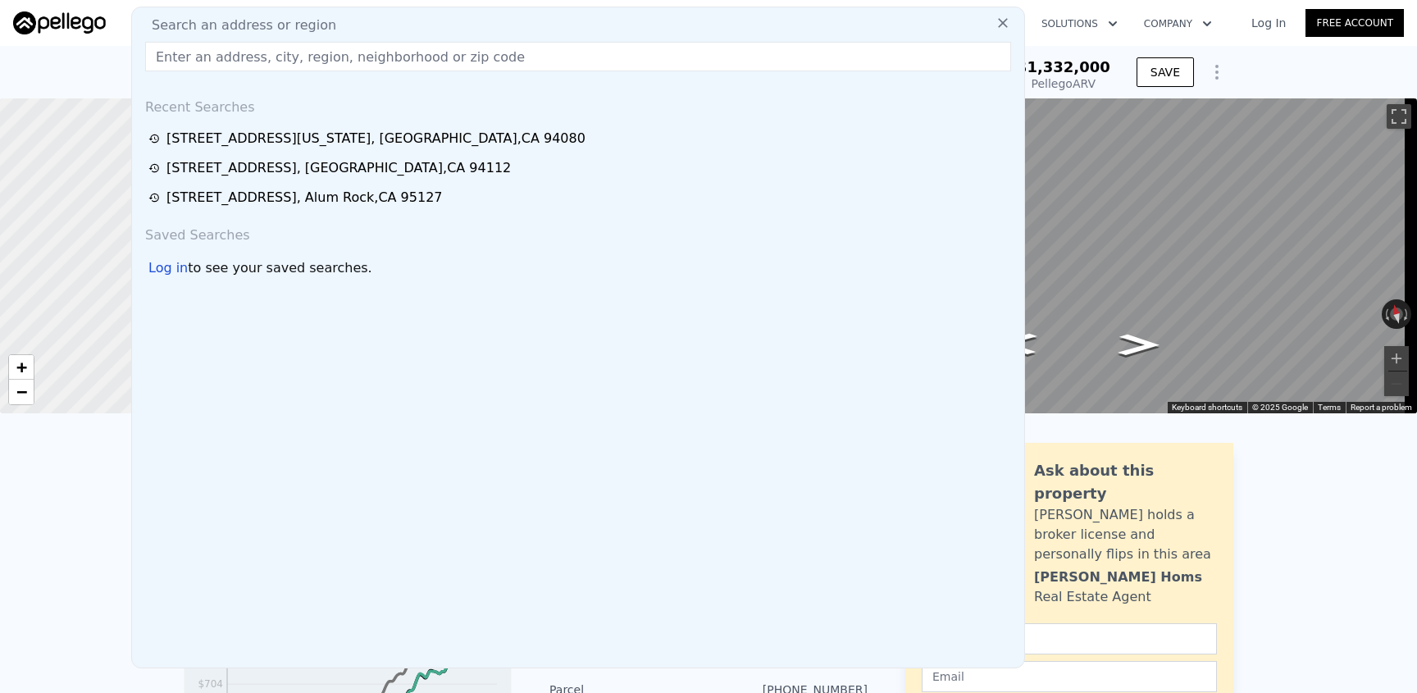
drag, startPoint x: 299, startPoint y: 62, endPoint x: 308, endPoint y: 63, distance: 9.1
click at [299, 62] on input "text" at bounding box center [578, 57] width 866 height 30
type input "$ 1,043,271"
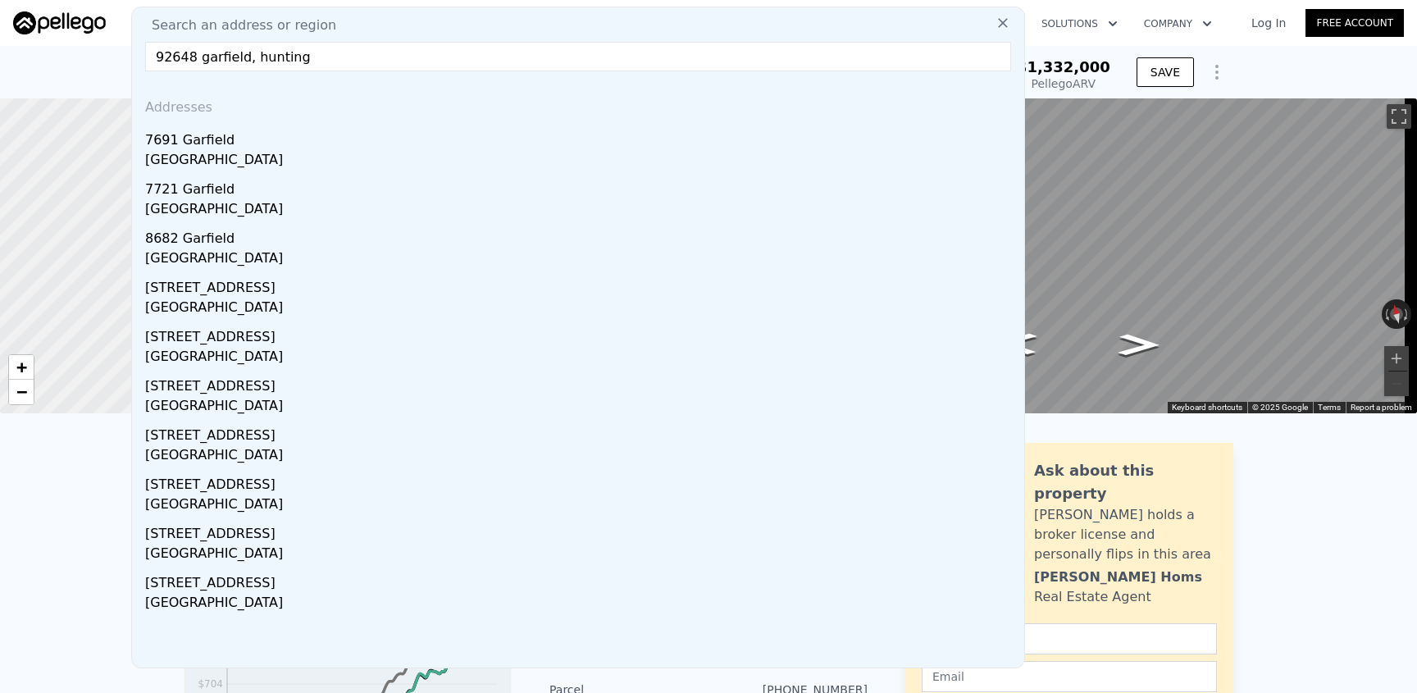
drag, startPoint x: 195, startPoint y: 53, endPoint x: 149, endPoint y: 58, distance: 46.2
click at [149, 58] on input "92648 garfield, hunting" at bounding box center [578, 57] width 866 height 30
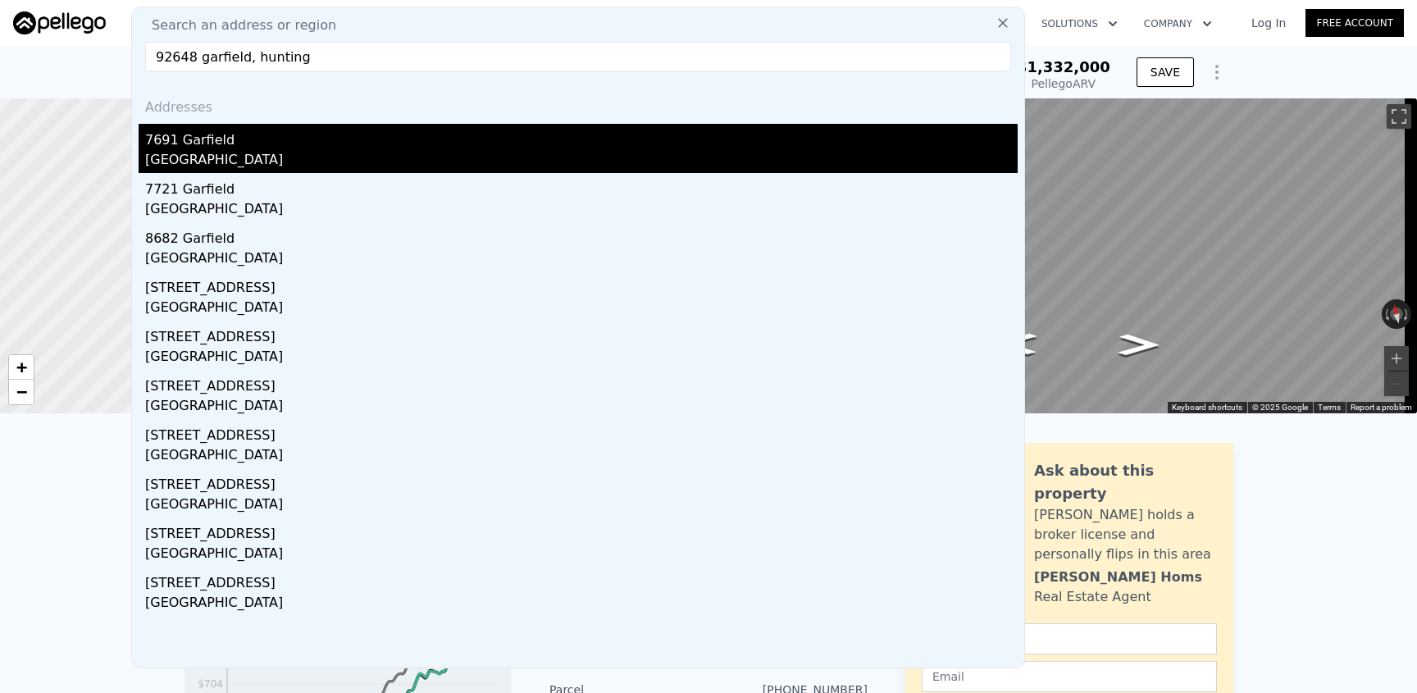
type input "92648 garfield, hunting"
click at [209, 153] on div "[GEOGRAPHIC_DATA]" at bounding box center [581, 161] width 873 height 23
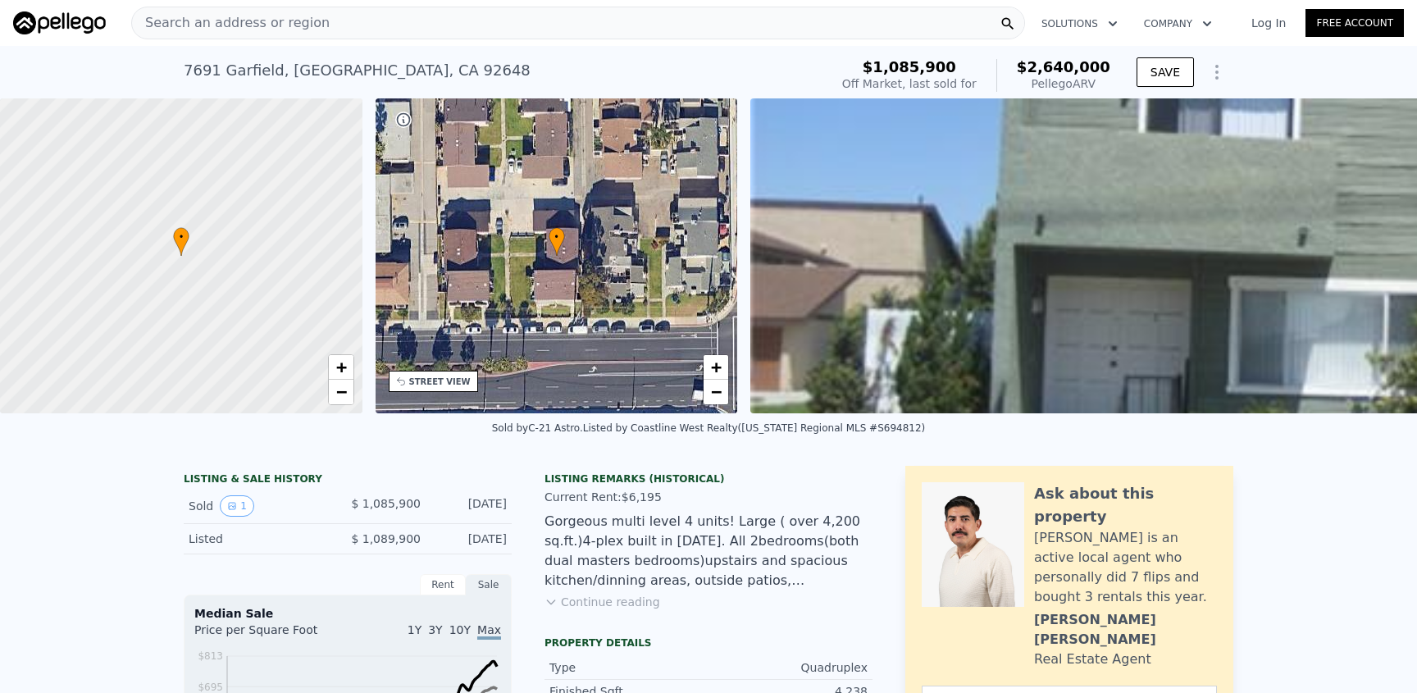
click at [222, 21] on span "Search an address or region" at bounding box center [231, 23] width 198 height 20
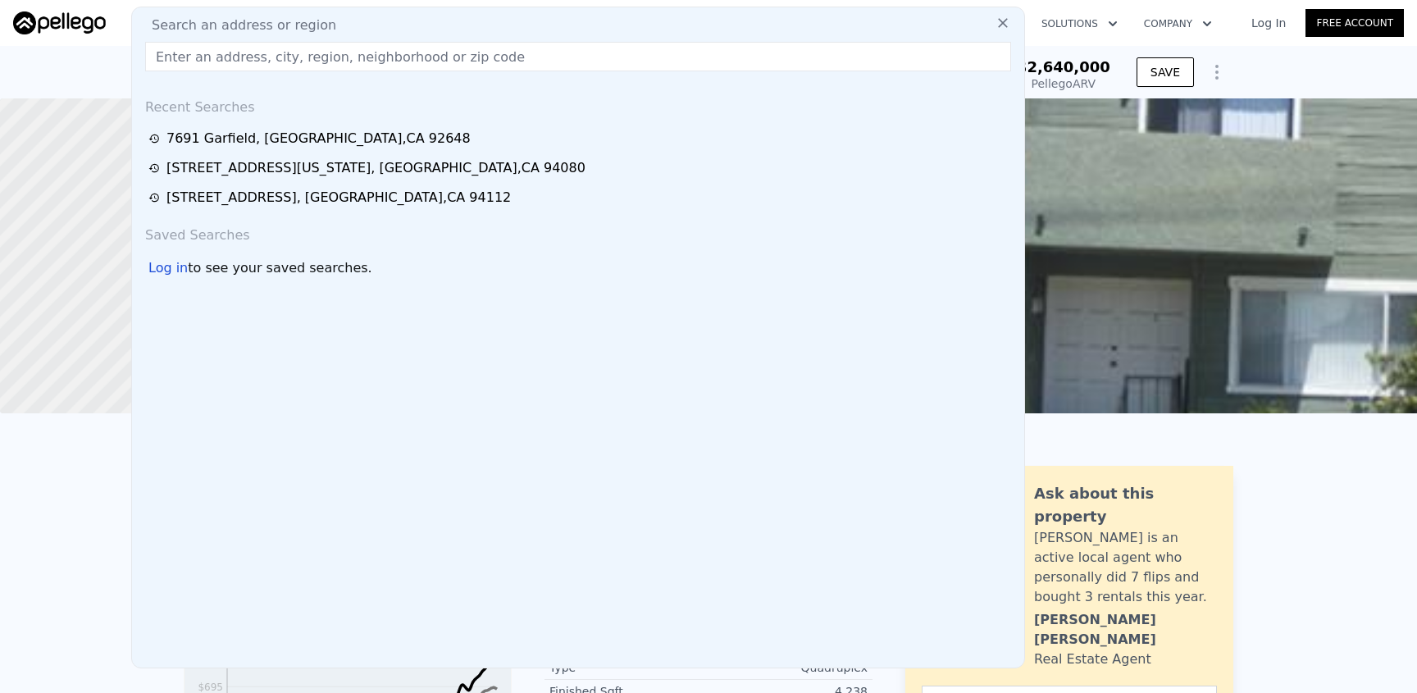
click at [267, 62] on input "text" at bounding box center [578, 57] width 866 height 30
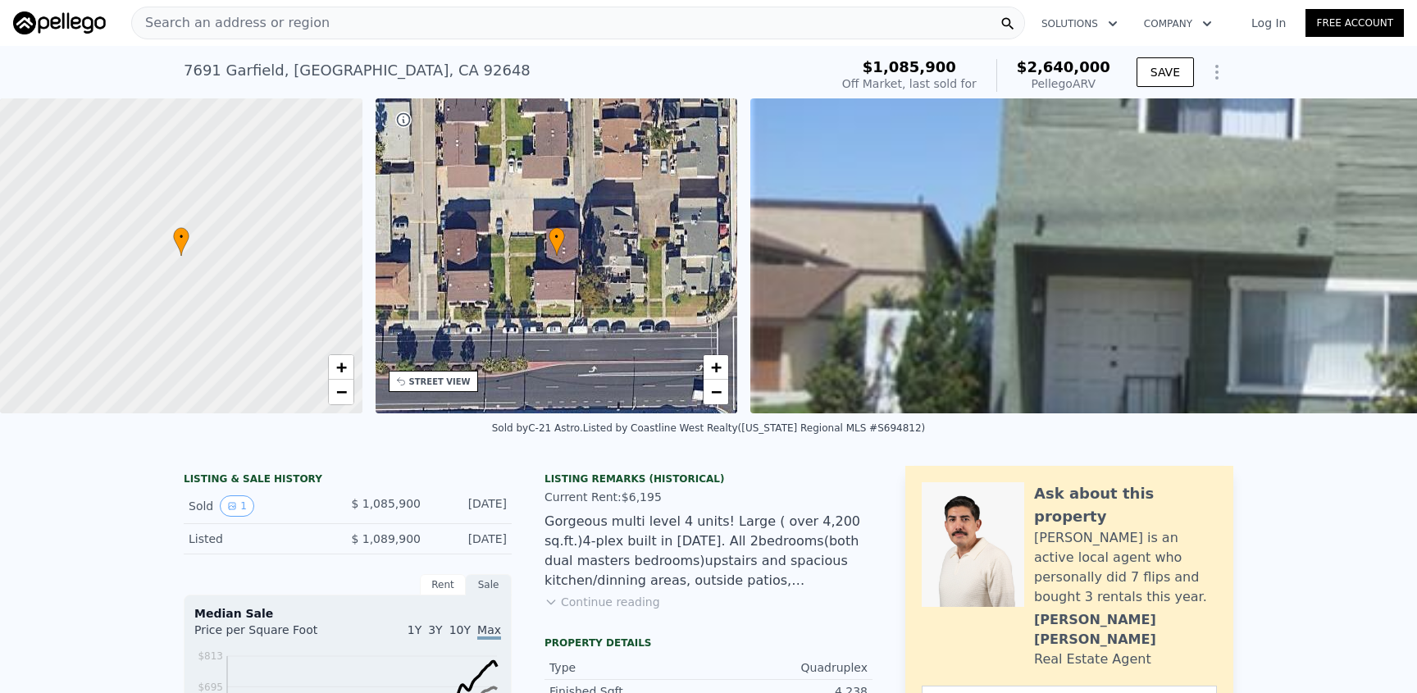
click at [278, 34] on div "Search an address or region" at bounding box center [231, 22] width 198 height 31
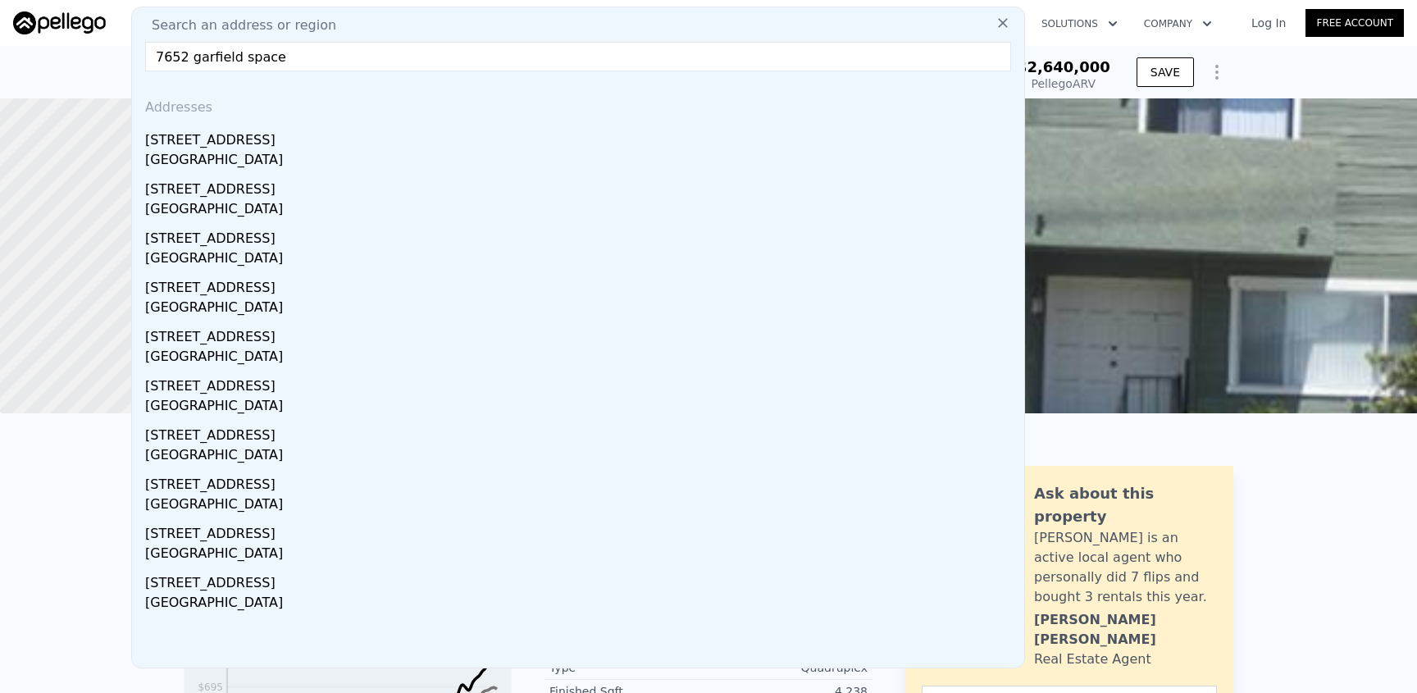
click at [244, 54] on input "7652 garfield space" at bounding box center [578, 57] width 866 height 30
drag, startPoint x: 242, startPoint y: 56, endPoint x: 283, endPoint y: 52, distance: 41.1
click at [283, 52] on input "7652 garfield space" at bounding box center [578, 57] width 866 height 30
drag, startPoint x: 283, startPoint y: 52, endPoint x: 265, endPoint y: 53, distance: 18.1
click at [283, 52] on input "7652 garfield space" at bounding box center [578, 57] width 866 height 30
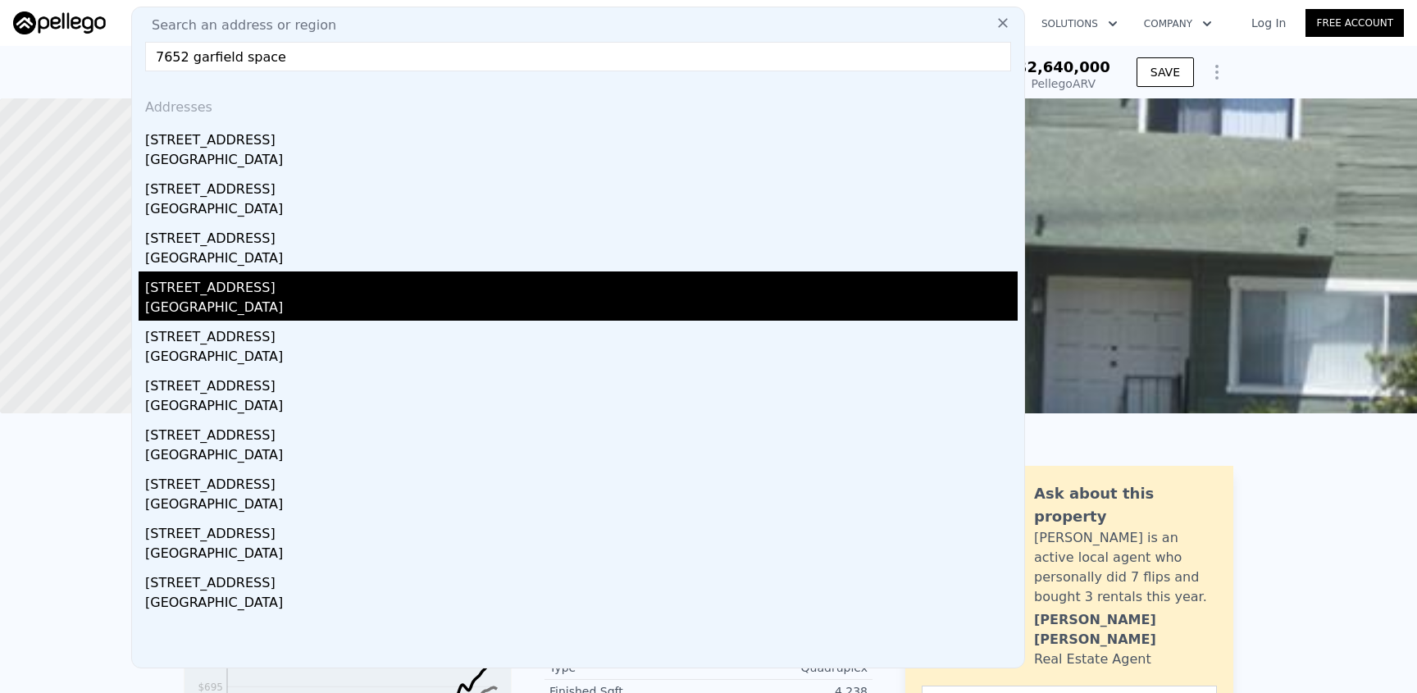
type input "7652 garfield space"
click at [257, 312] on div "[GEOGRAPHIC_DATA]" at bounding box center [581, 309] width 873 height 23
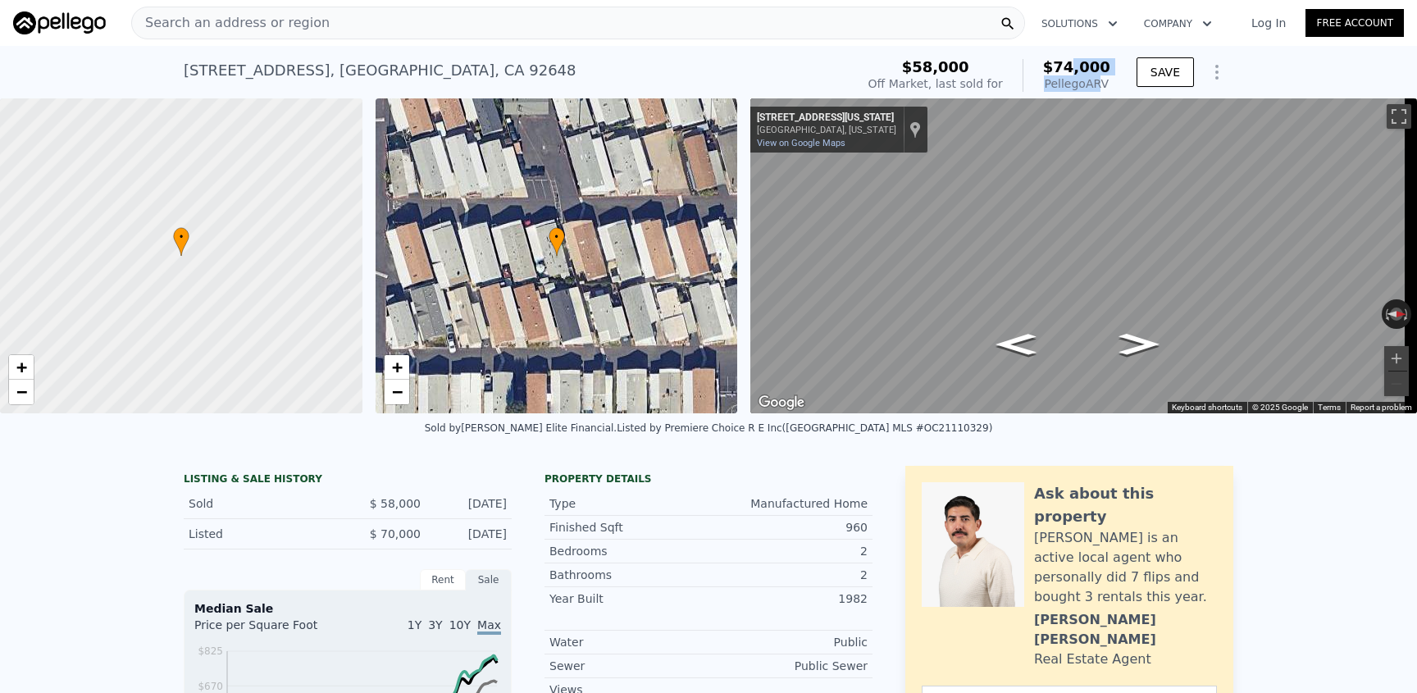
drag, startPoint x: 1090, startPoint y: 77, endPoint x: 1071, endPoint y: 75, distance: 19.0
click at [1071, 75] on div "Pellego ARV" at bounding box center [1076, 83] width 67 height 16
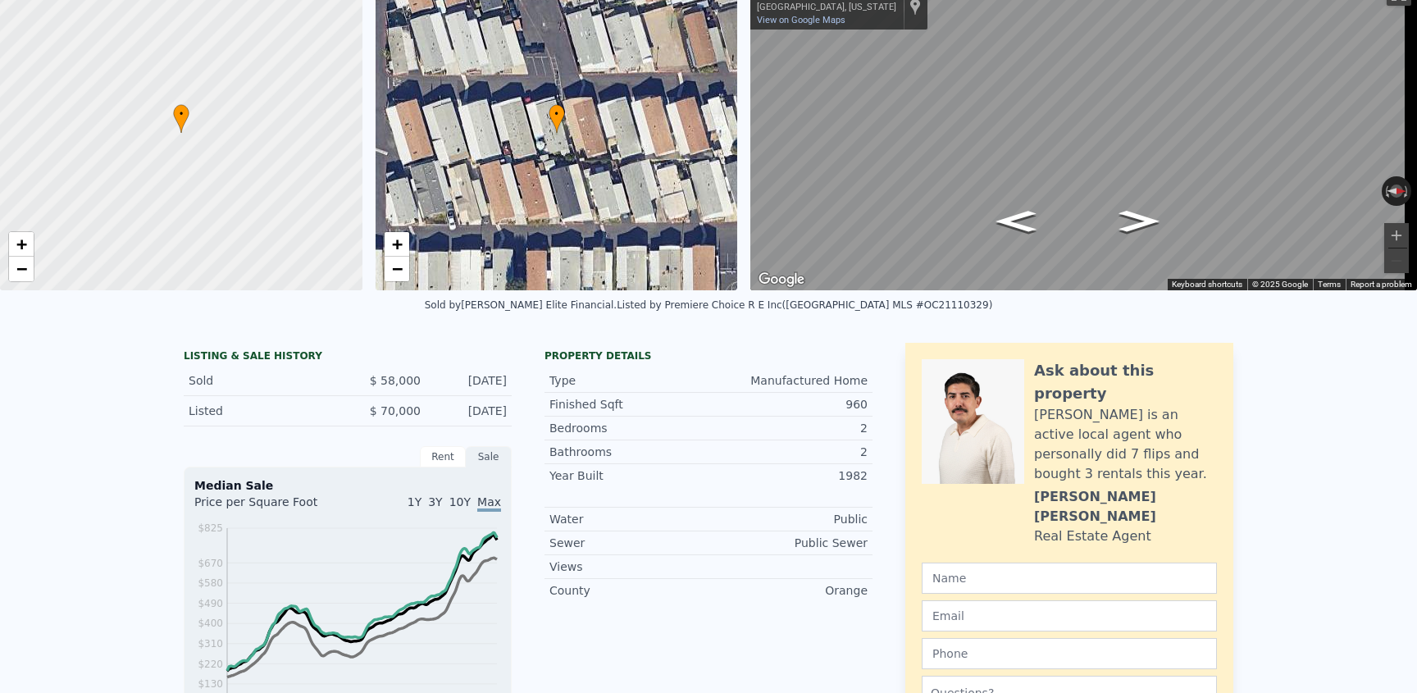
scroll to position [6, 0]
